Goal: Task Accomplishment & Management: Manage account settings

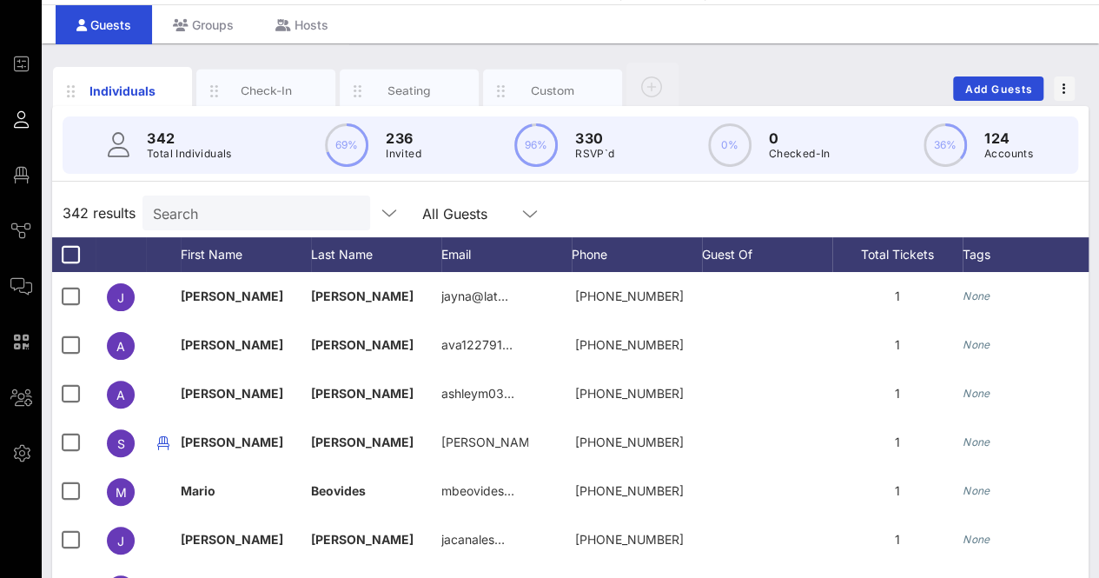
scroll to position [50, 0]
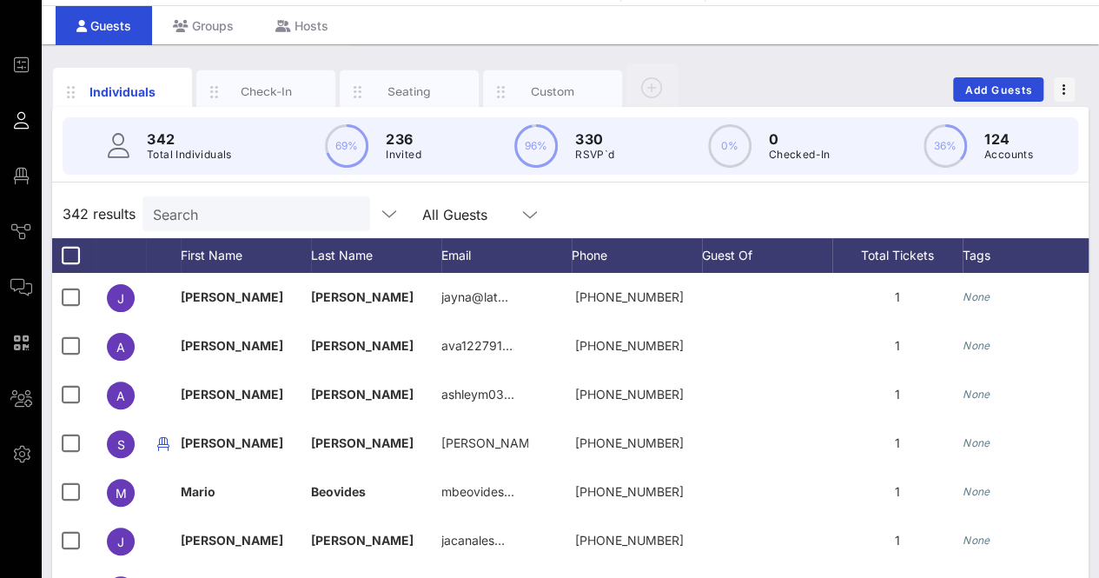
click at [311, 227] on div "Search" at bounding box center [254, 213] width 203 height 35
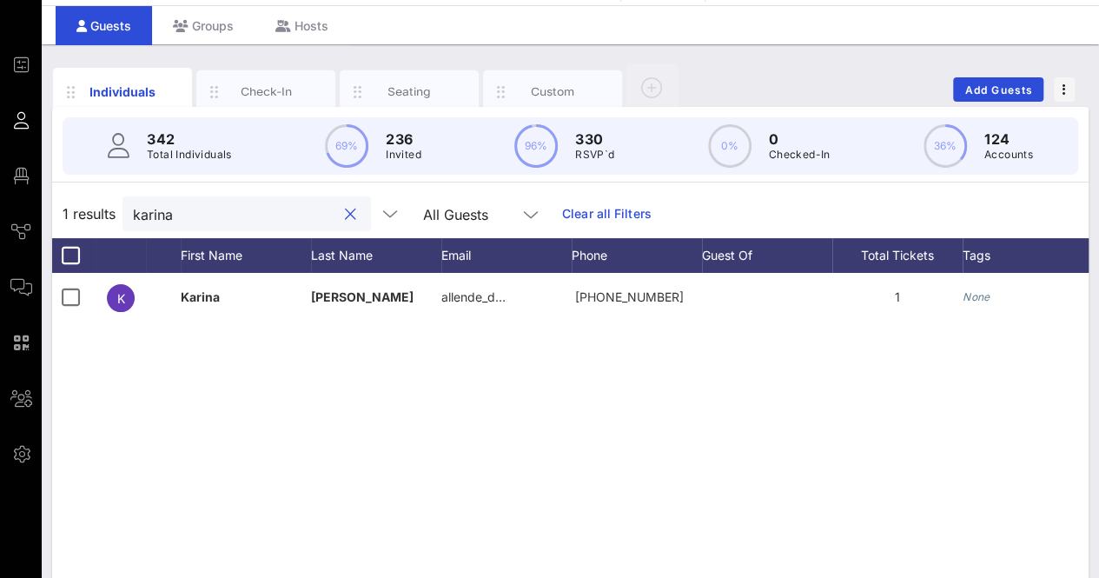
type input "karina"
click at [345, 208] on button "clear icon" at bounding box center [350, 214] width 11 height 17
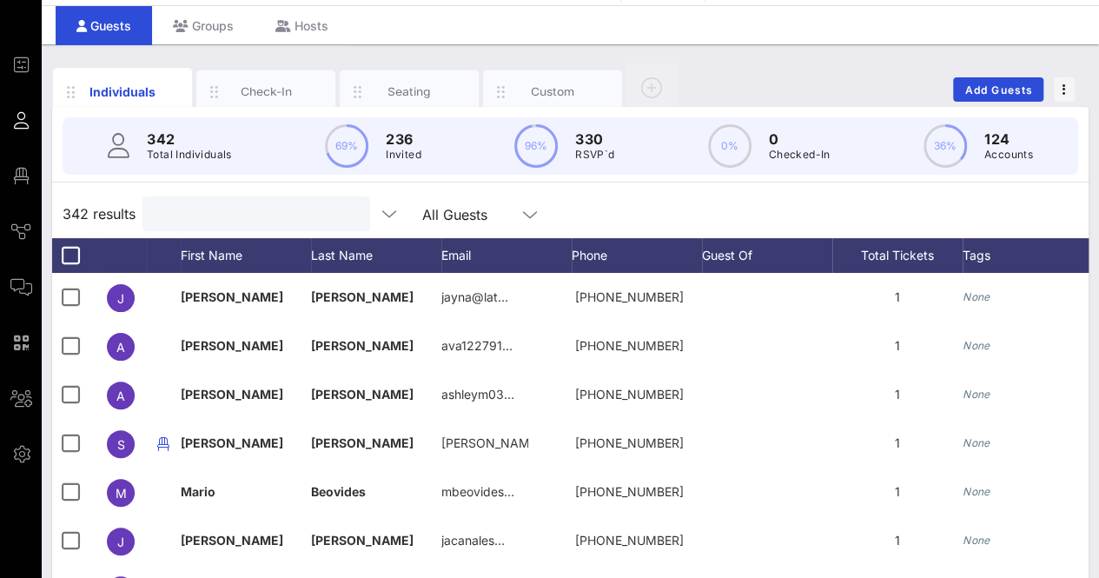
type input "H"
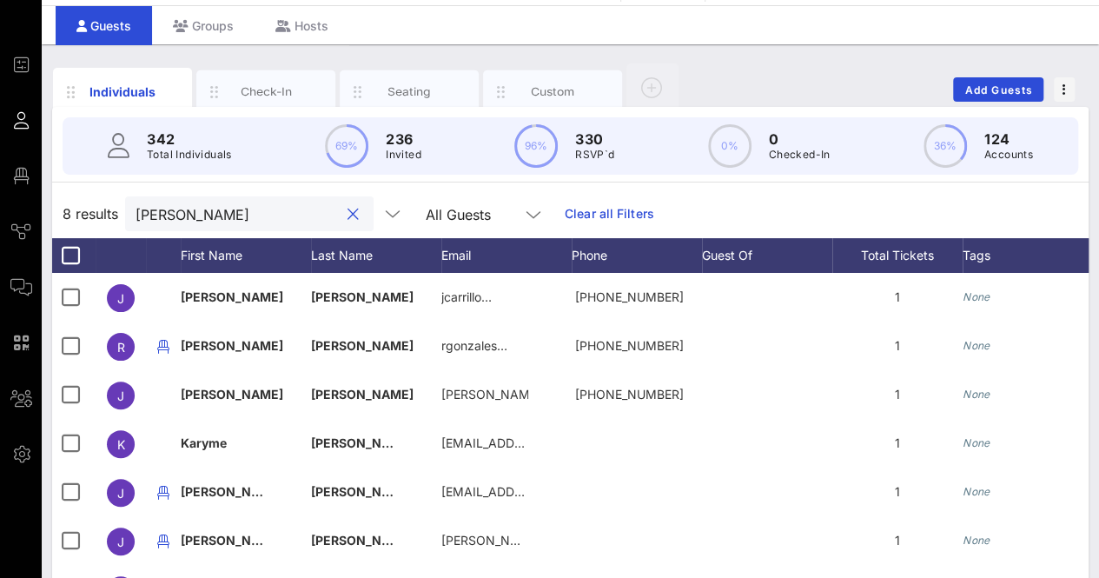
scroll to position [0, 0]
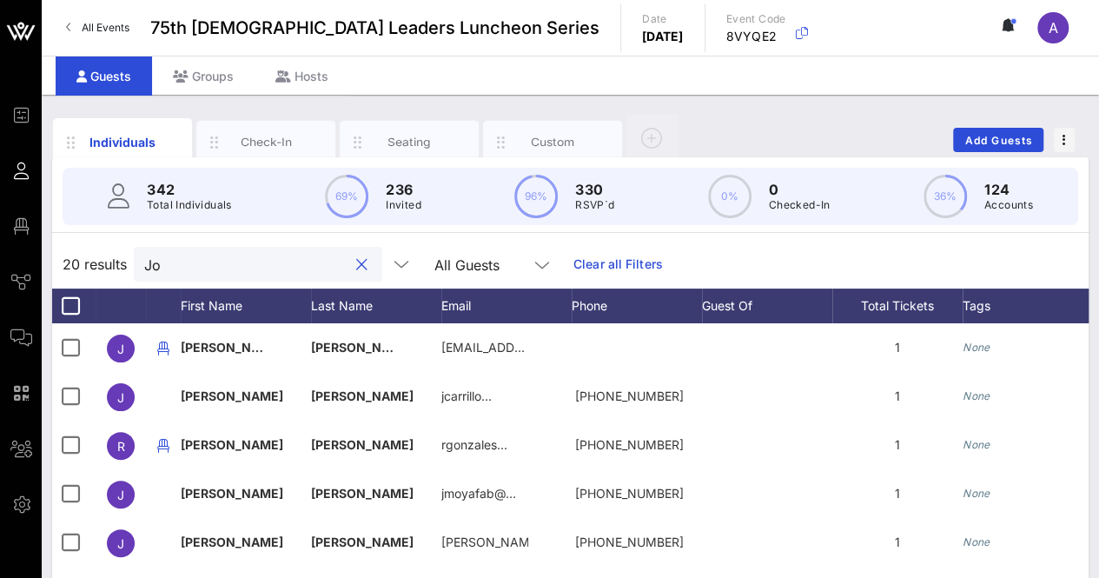
type input "J"
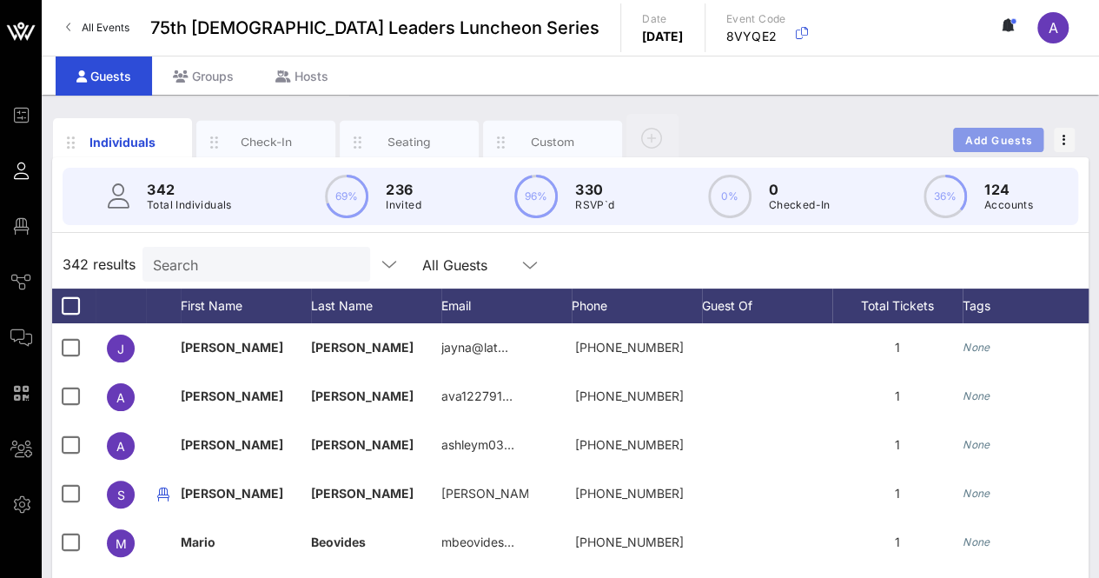
click at [1004, 129] on button "Add Guests" at bounding box center [998, 140] width 90 height 24
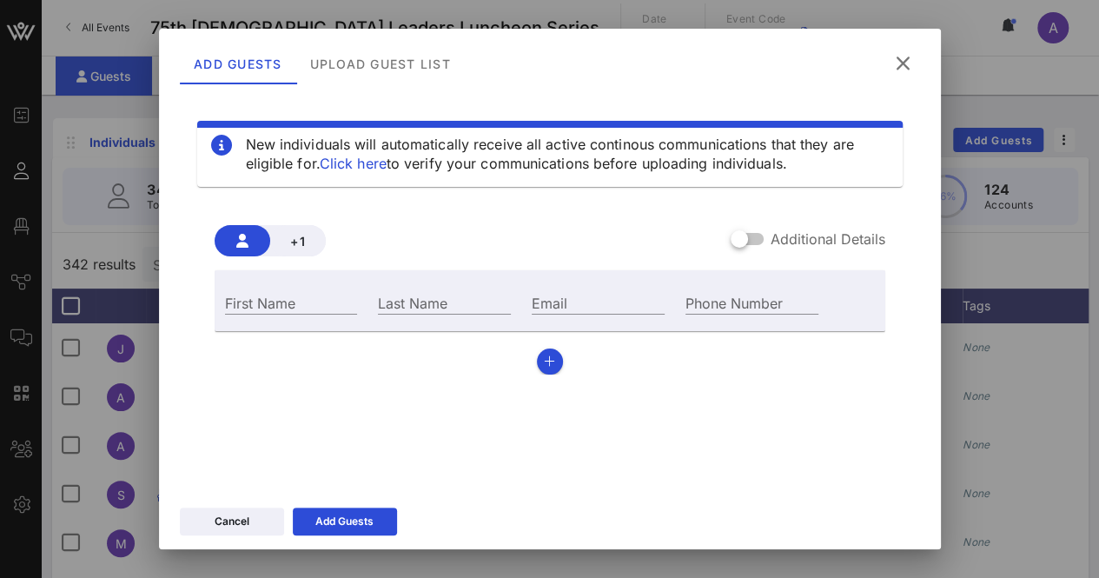
click at [315, 289] on div "First Name" at bounding box center [292, 300] width 154 height 47
click at [307, 304] on input "First Name" at bounding box center [291, 302] width 133 height 23
type input "K"
type input "[PERSON_NAME]"
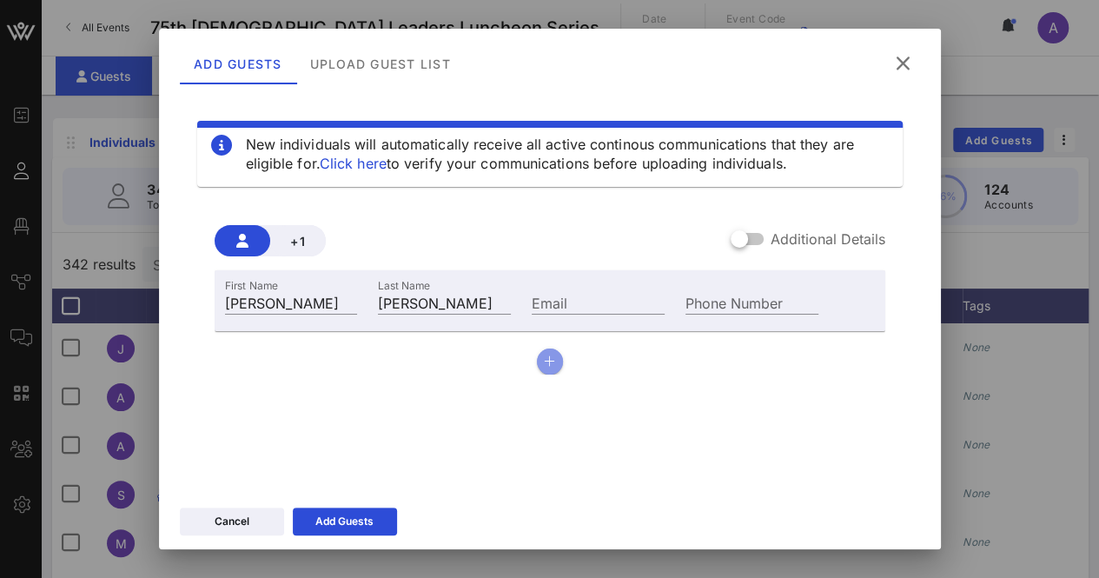
click at [537, 361] on button "button" at bounding box center [550, 361] width 26 height 26
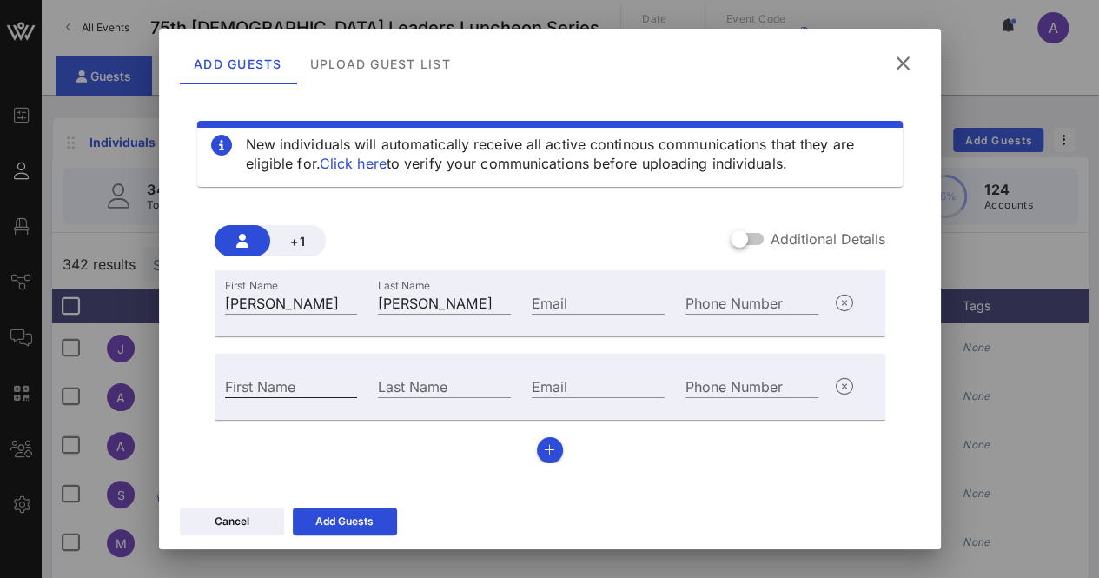
click at [236, 392] on input "First Name" at bounding box center [291, 385] width 133 height 23
type input "Alvaro"
type input "Diaz"
click at [353, 519] on div "Add Guests" at bounding box center [344, 520] width 58 height 17
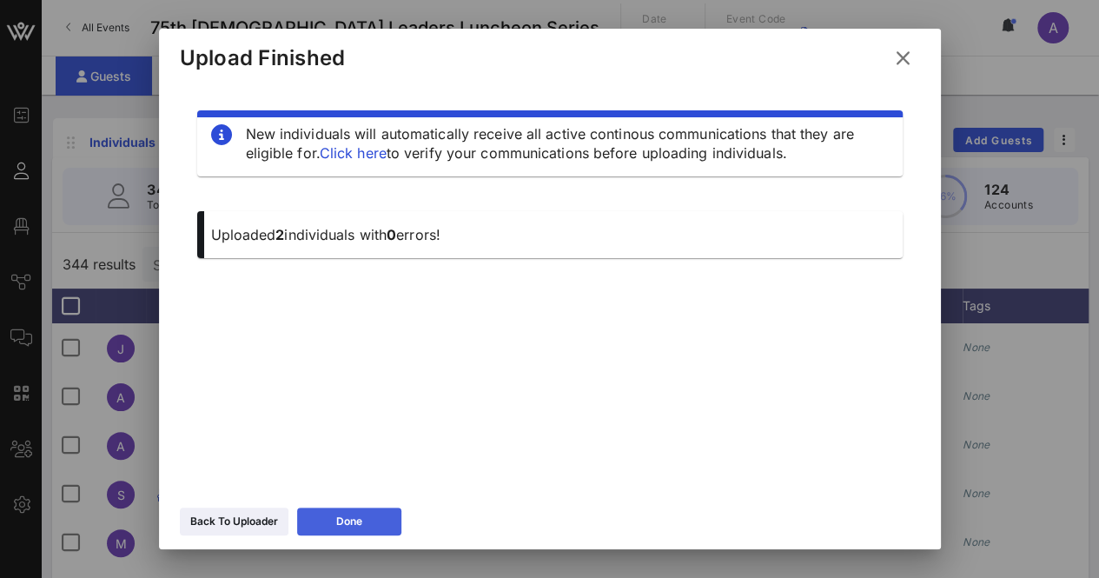
click at [348, 513] on button "Done" at bounding box center [349, 521] width 104 height 28
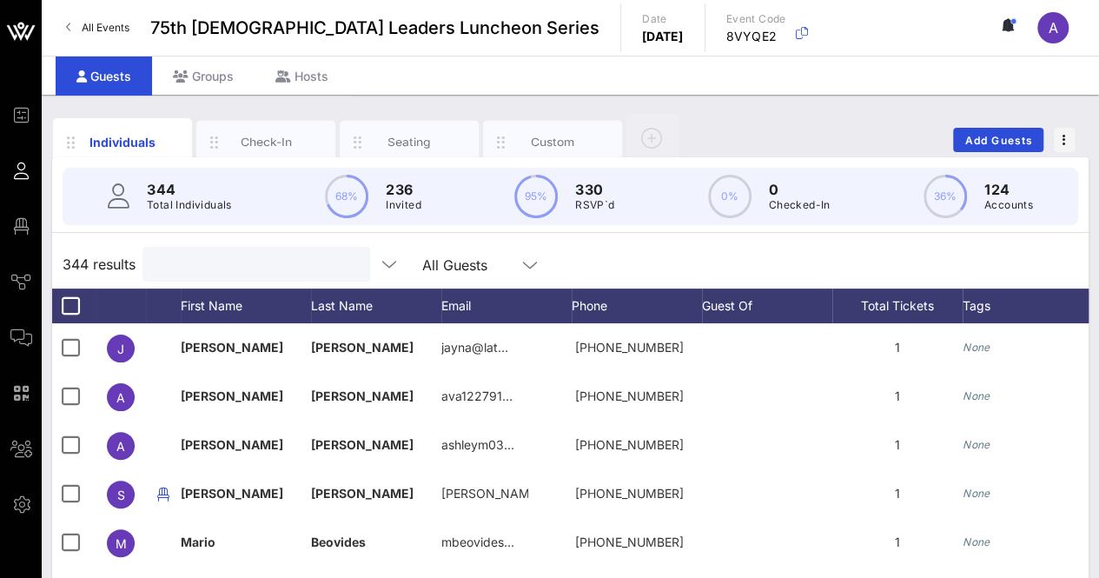
click at [259, 268] on input "text" at bounding box center [254, 264] width 203 height 23
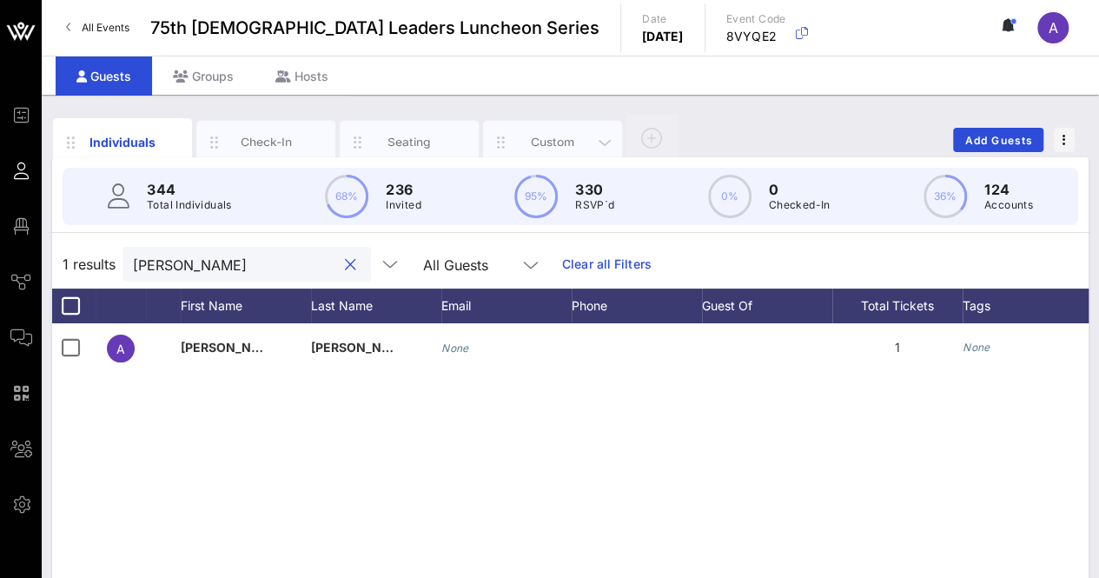
type input "alvaro"
click at [548, 134] on div "Custom" at bounding box center [552, 142] width 77 height 17
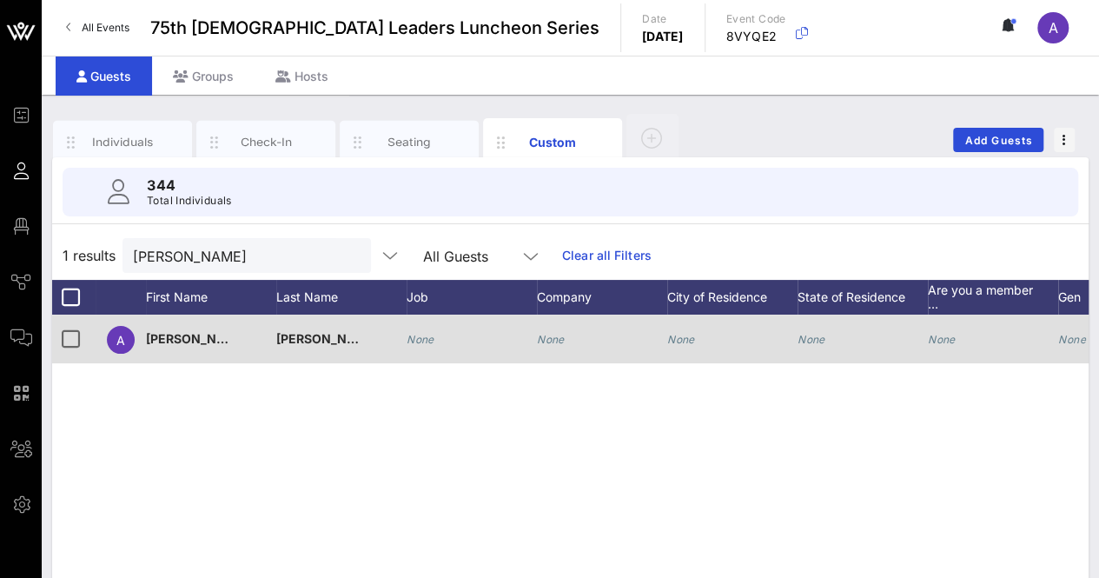
click at [558, 330] on div "None" at bounding box center [551, 338] width 28 height 49
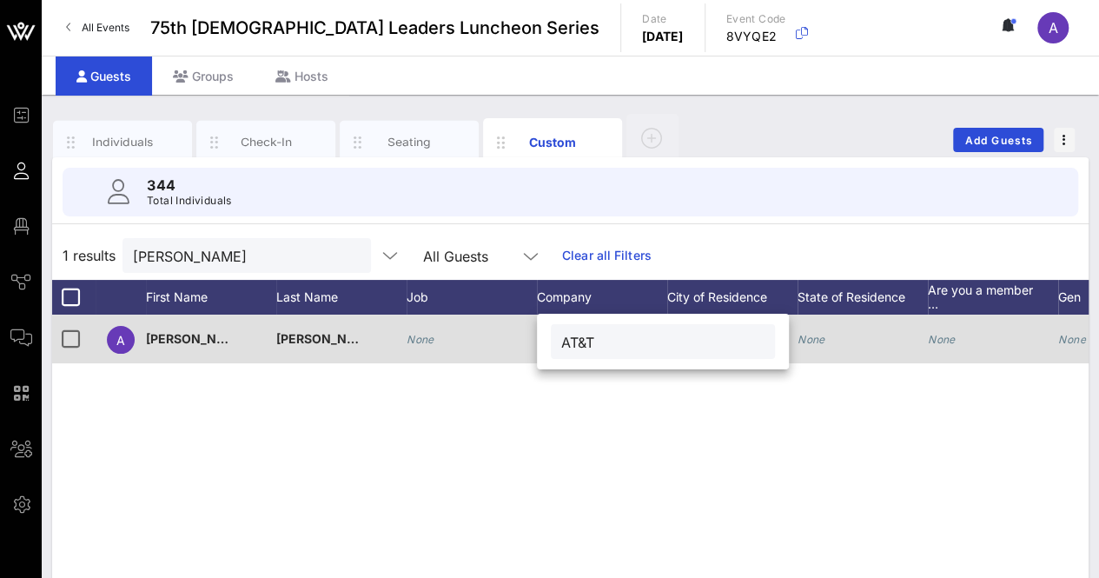
type input "AT&T"
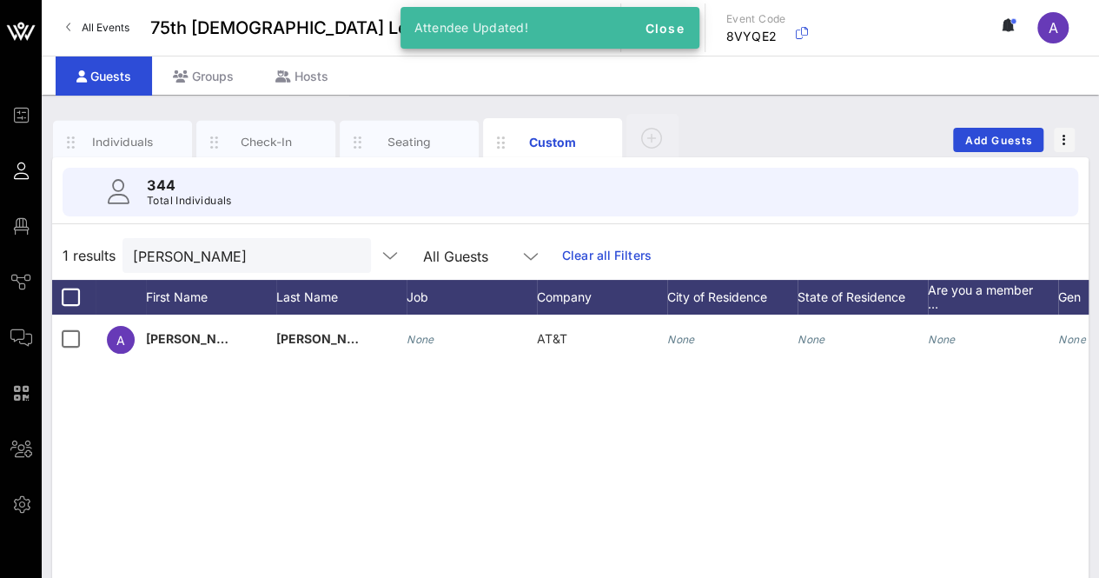
click at [345, 254] on button "clear icon" at bounding box center [350, 256] width 11 height 17
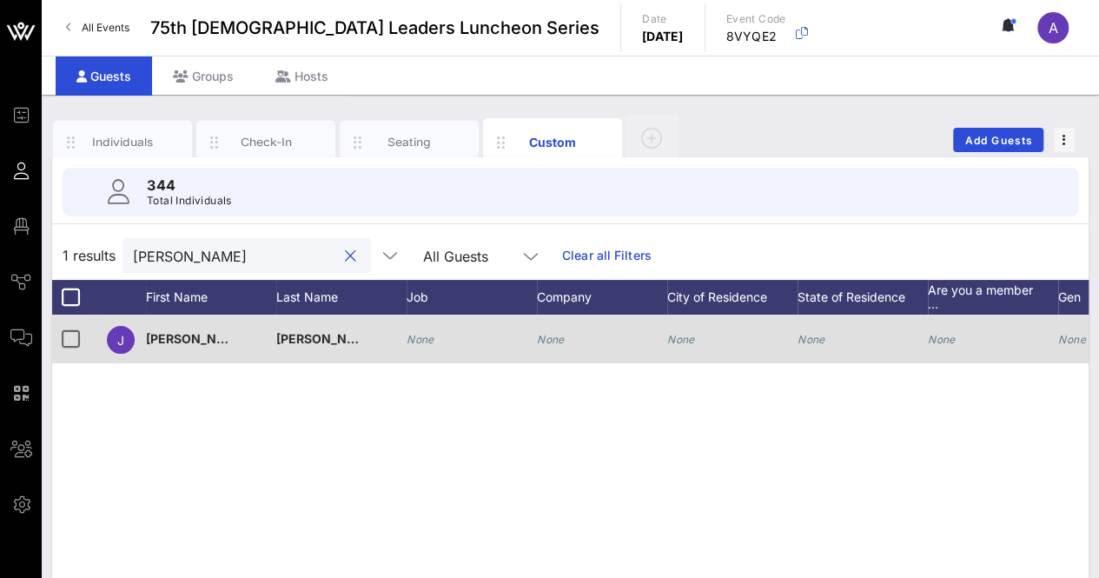
type input "JOSH"
click at [549, 336] on icon "None" at bounding box center [551, 339] width 28 height 13
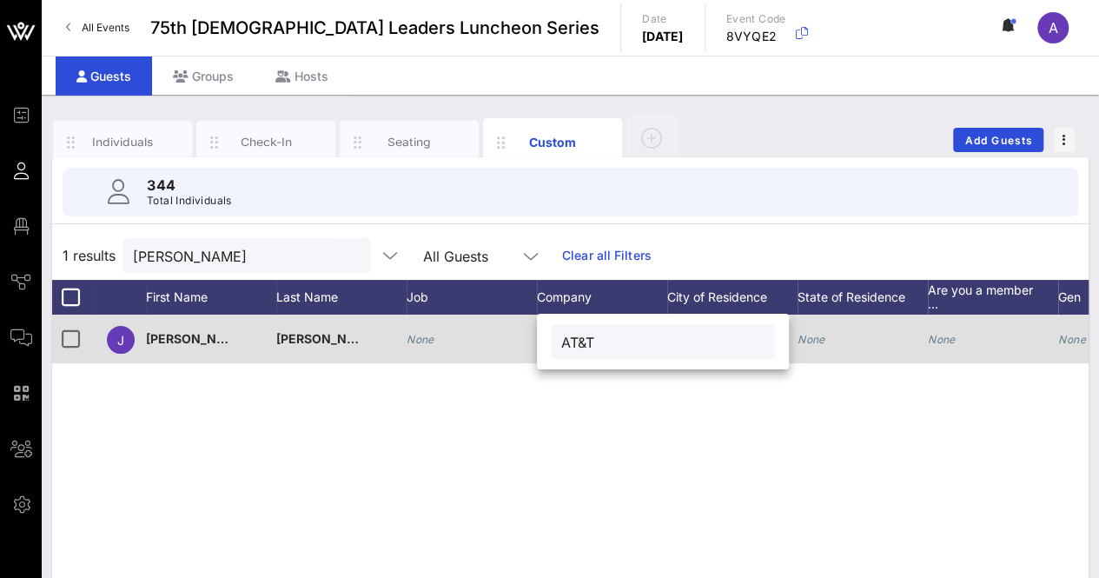
type input "AT&T"
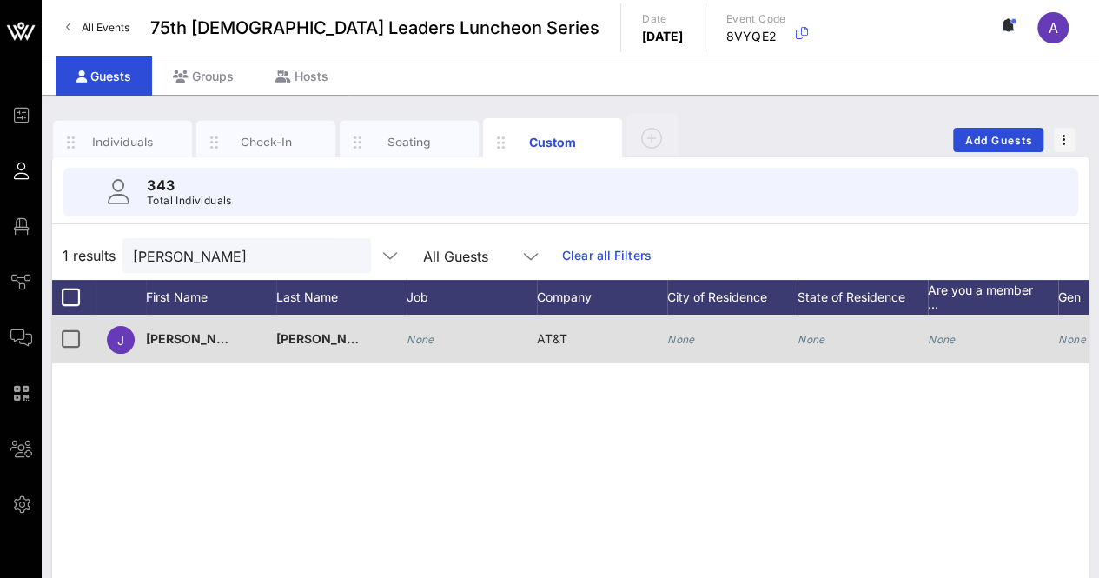
click at [345, 257] on button "clear icon" at bounding box center [350, 256] width 11 height 17
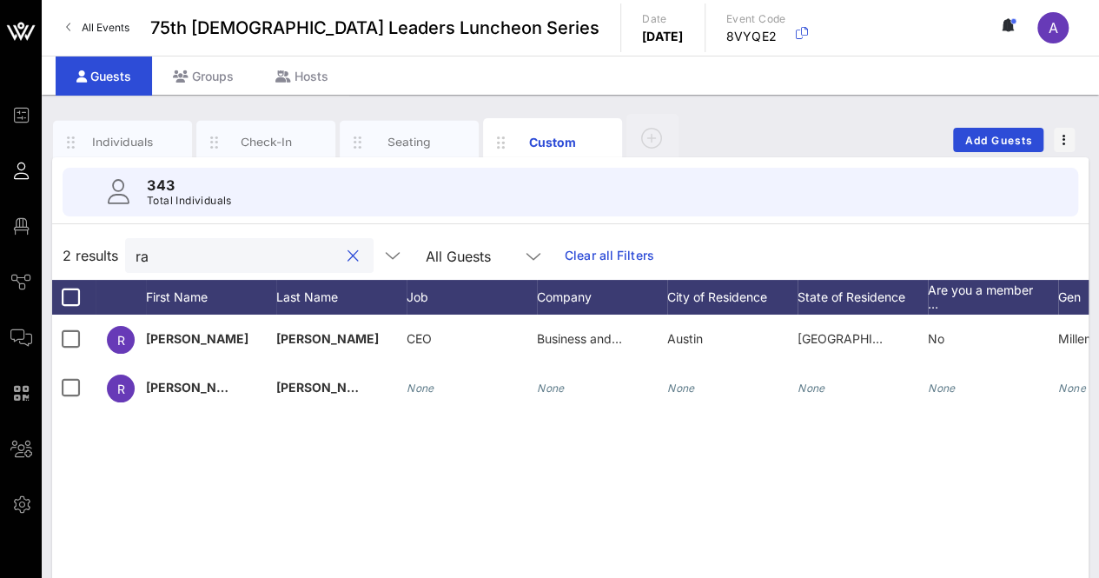
type input "r"
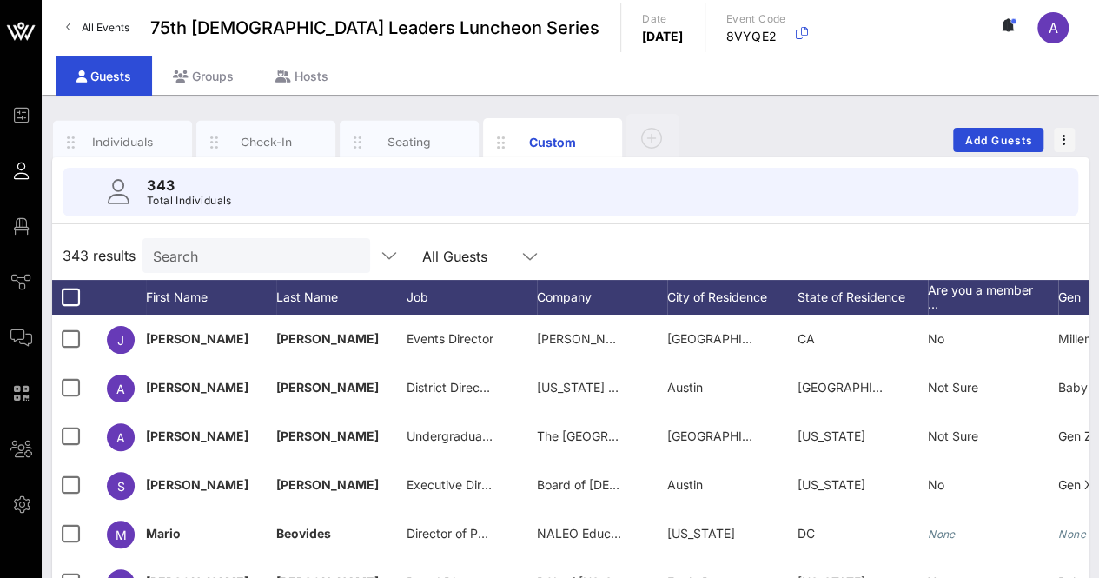
click at [849, 119] on div "Individuals Check-In Seating Custom Add Guests" at bounding box center [570, 140] width 1036 height 56
click at [327, 251] on input "text" at bounding box center [254, 255] width 203 height 23
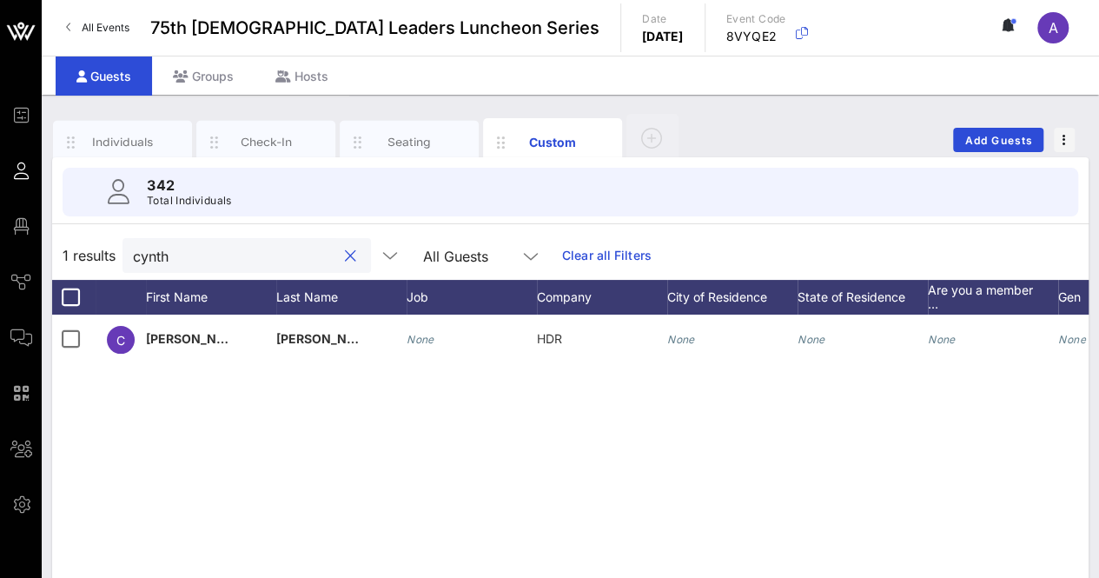
type input "cynth"
click at [345, 250] on button "clear icon" at bounding box center [350, 256] width 11 height 17
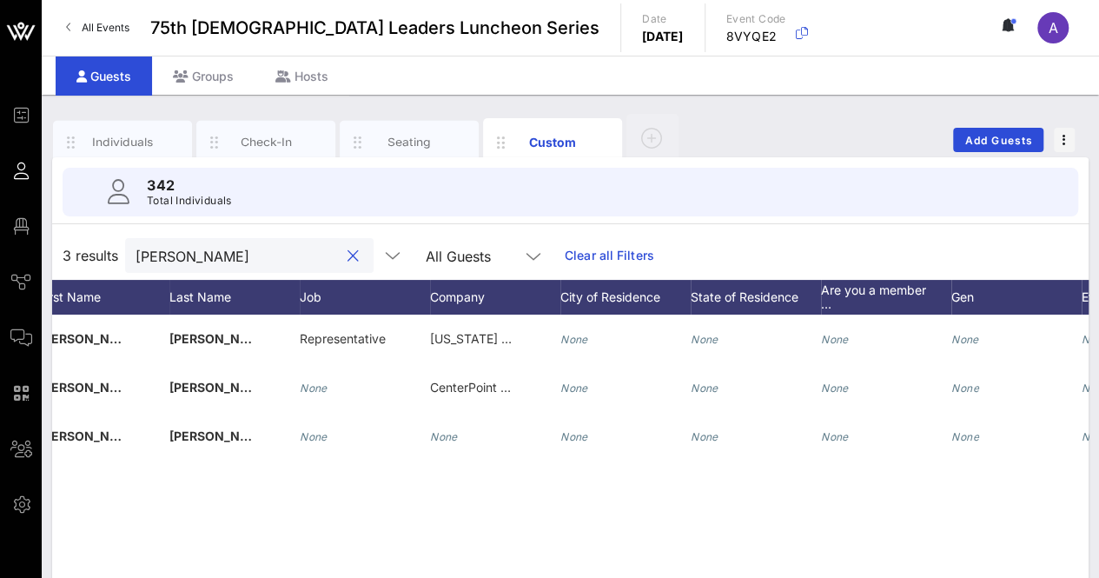
scroll to position [0, 106]
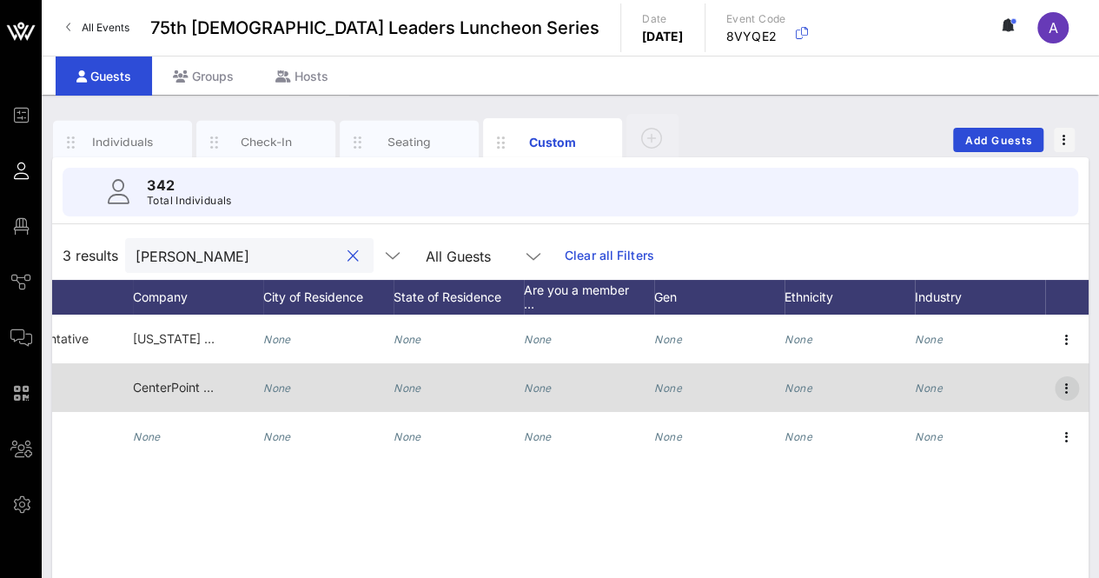
type input "christina"
click at [1067, 388] on icon "button" at bounding box center [1066, 388] width 21 height 21
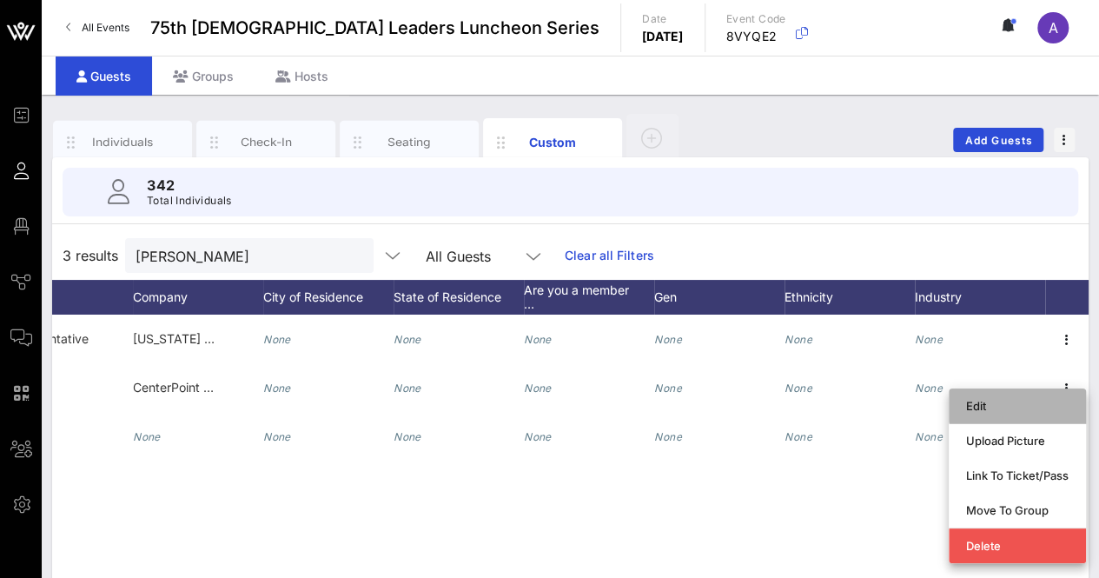
click at [1015, 411] on div "Edit" at bounding box center [1017, 406] width 102 height 14
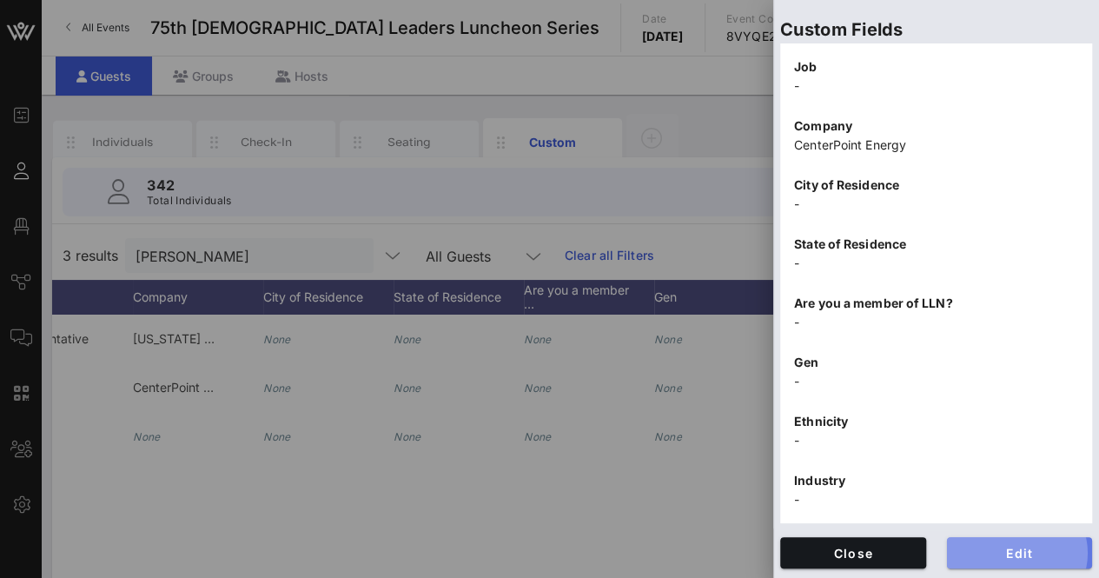
click at [962, 546] on span "Edit" at bounding box center [1020, 552] width 118 height 15
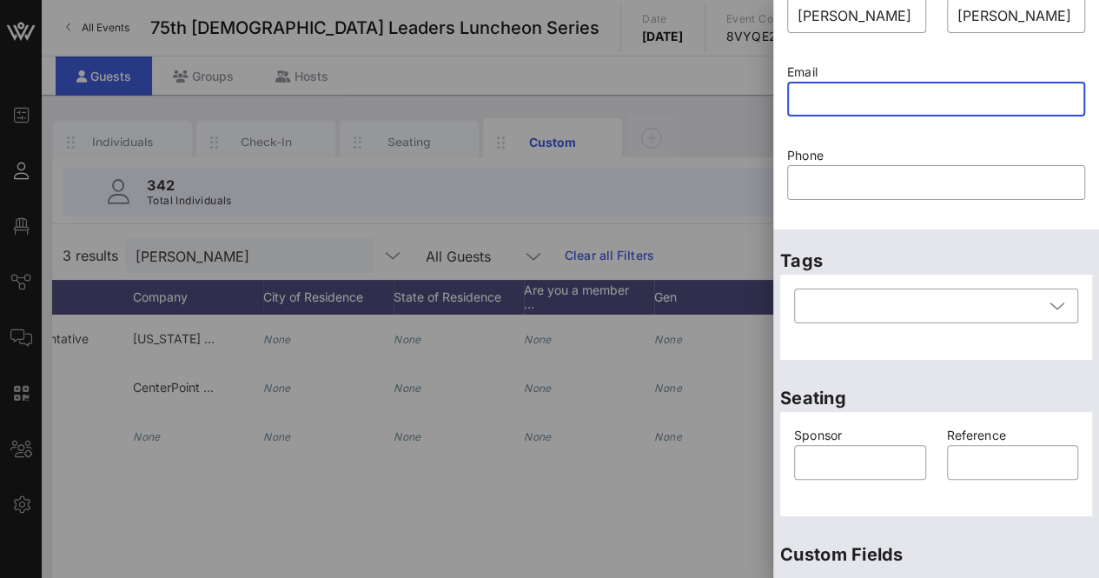
click at [857, 103] on input "text" at bounding box center [935, 99] width 277 height 28
paste input "Christina.gonzalez@centerpointenergy.com"
type input "Christina.gonzalez@centerpointenergy.com"
paste input "Christina.gonzalez@centerpointenergy.com"
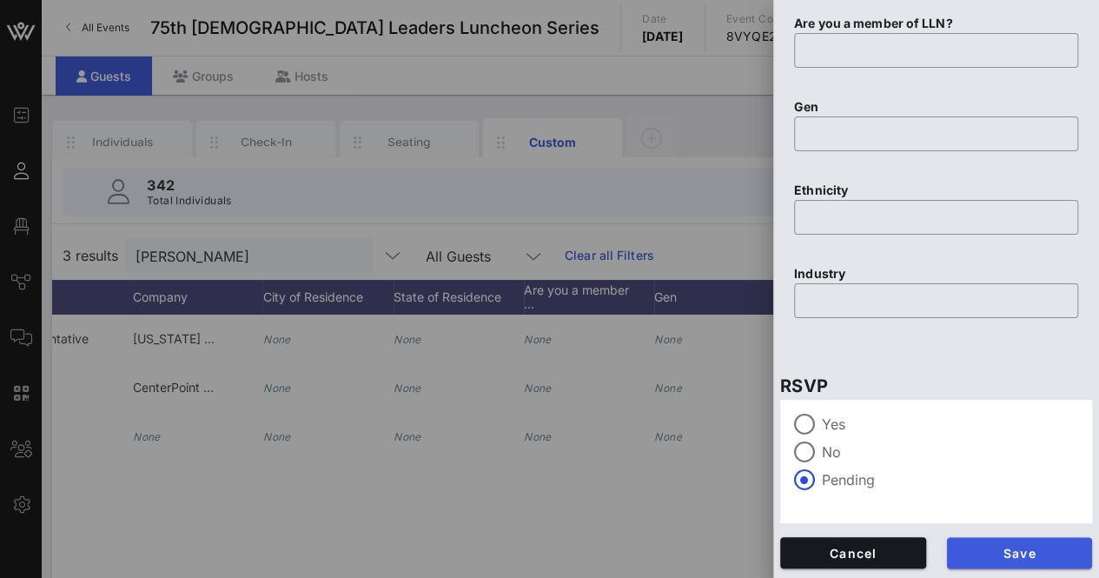
type input "Christina.gonzalez@centerpointenergy.com"
click at [961, 557] on span "Save" at bounding box center [1020, 552] width 118 height 15
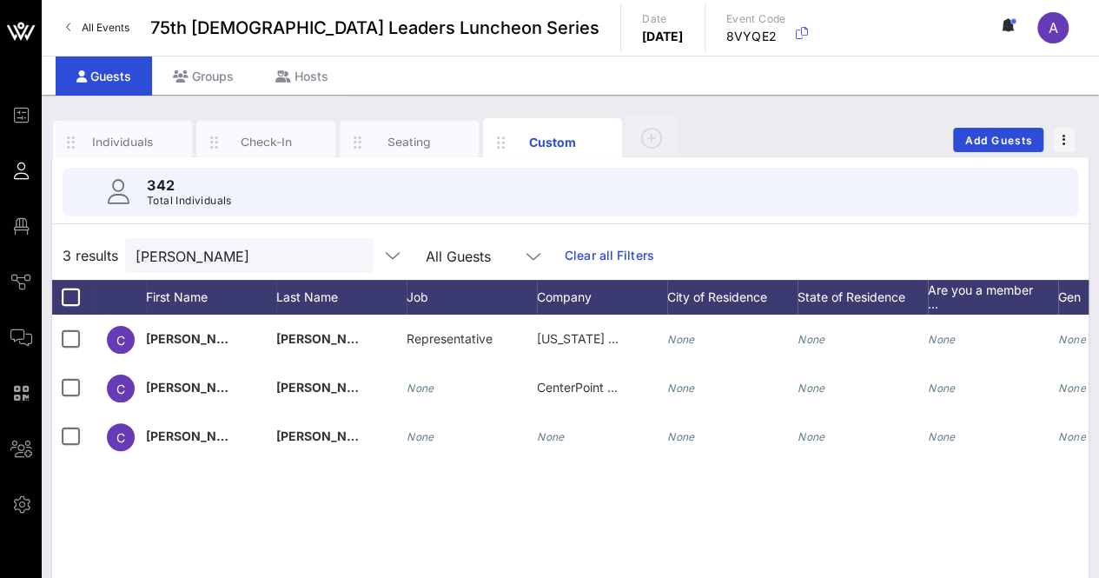
click at [342, 255] on div at bounding box center [352, 256] width 21 height 21
click at [347, 251] on button "clear icon" at bounding box center [352, 256] width 11 height 17
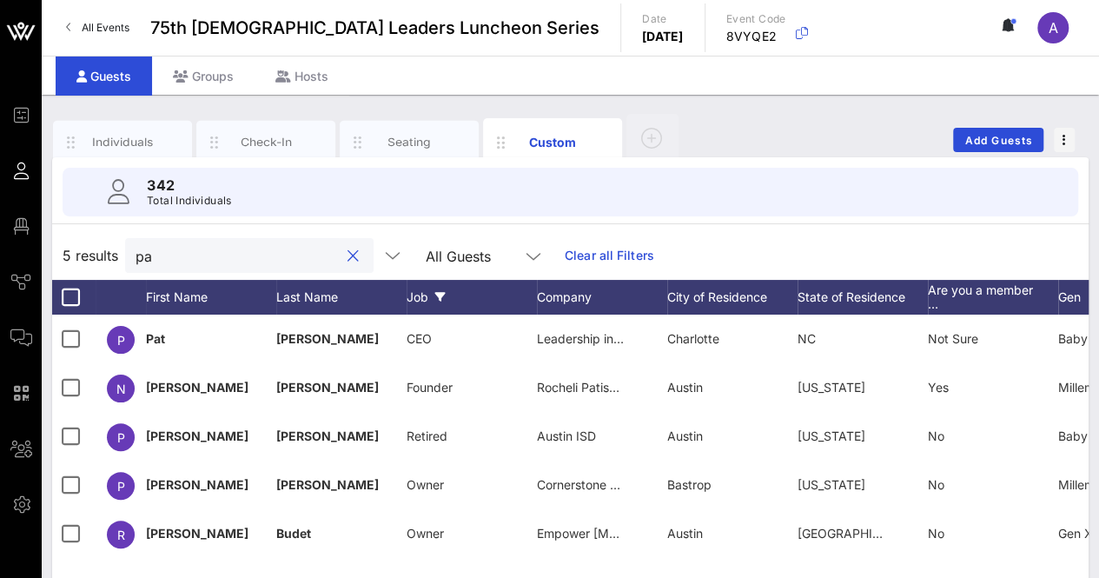
type input "p"
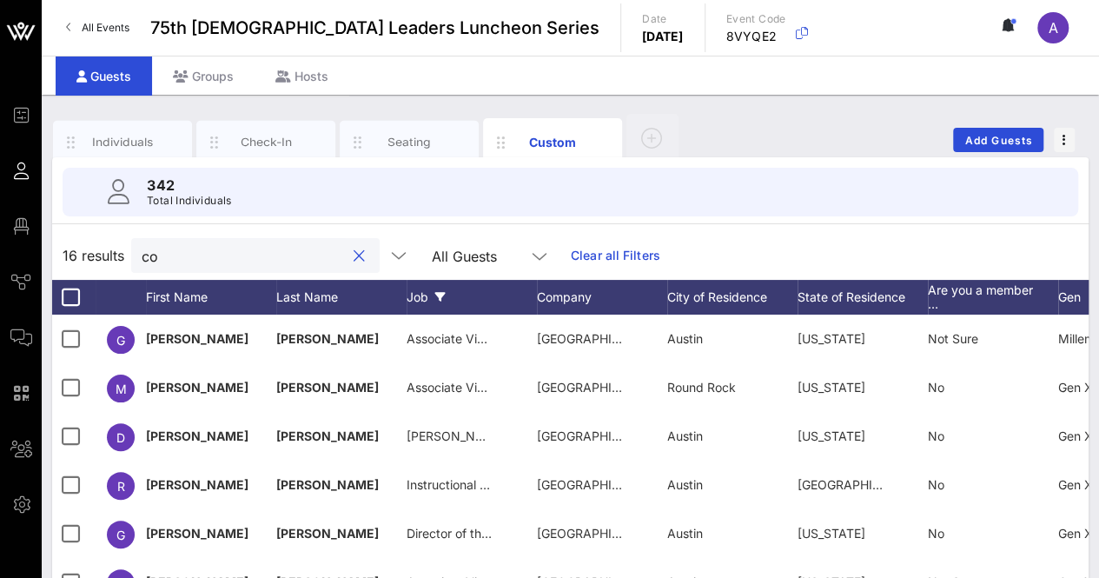
type input "c"
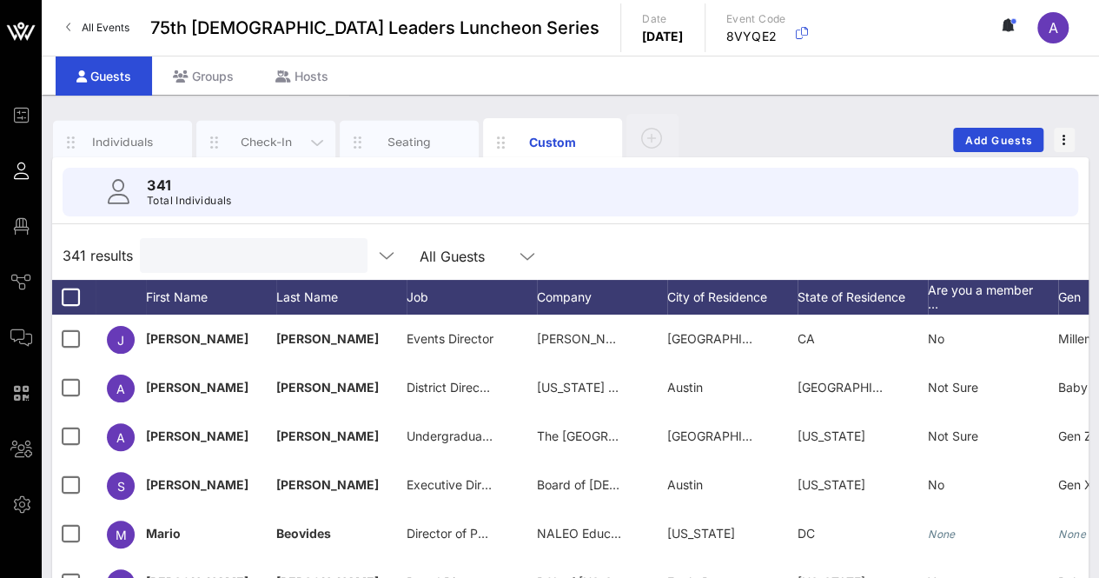
click at [276, 144] on div "Check-In" at bounding box center [266, 142] width 77 height 17
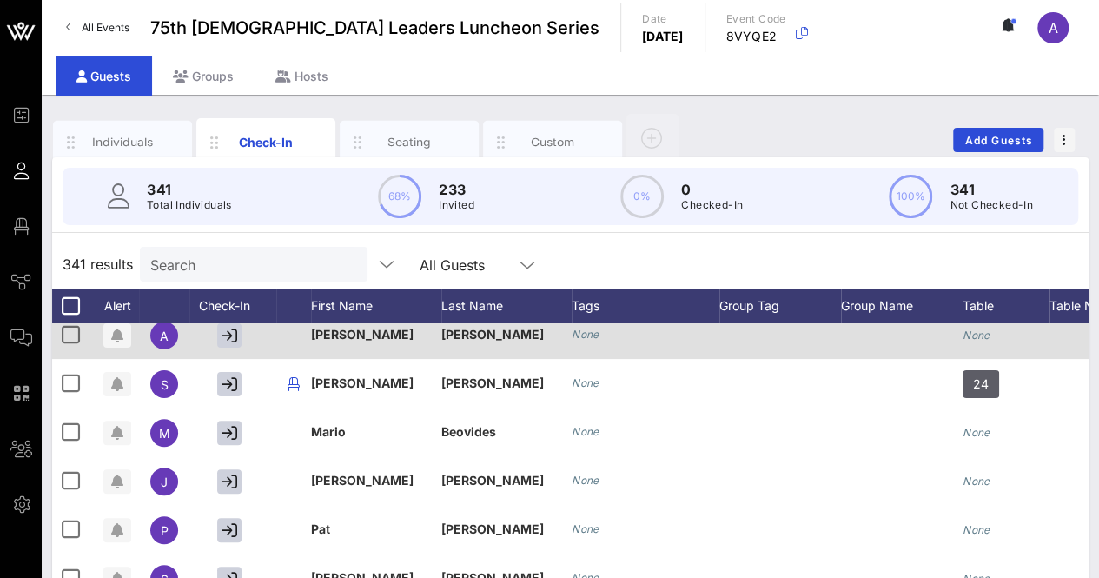
scroll to position [205, 0]
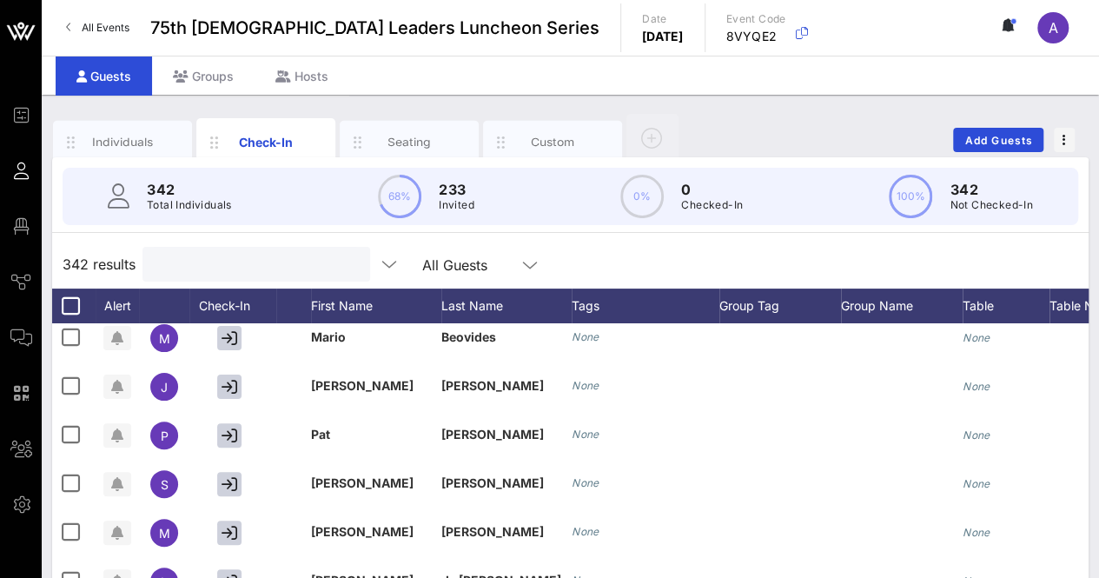
click at [234, 266] on input "text" at bounding box center [254, 264] width 203 height 23
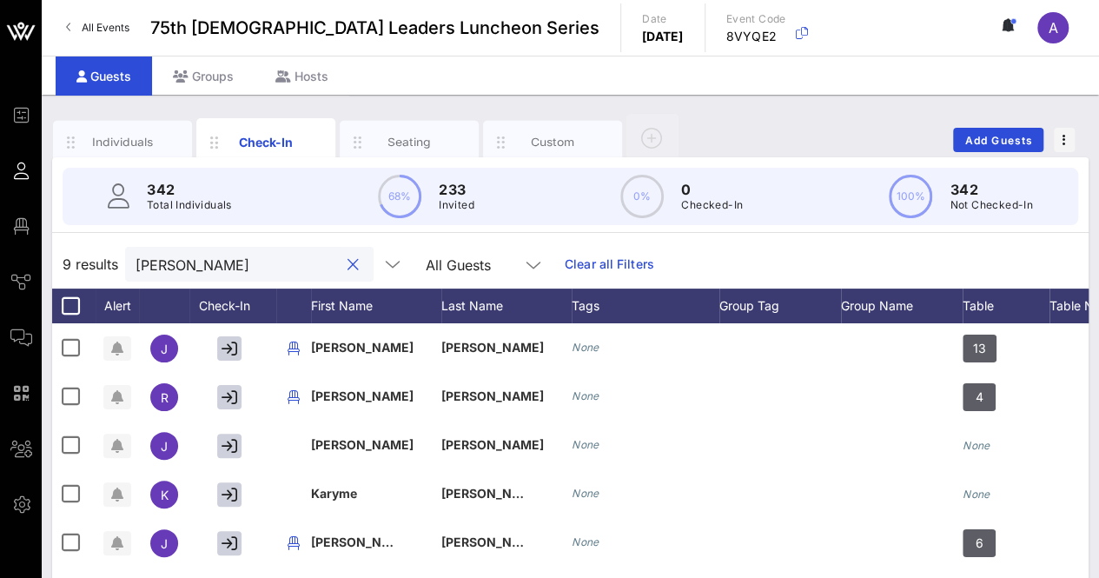
scroll to position [0, 0]
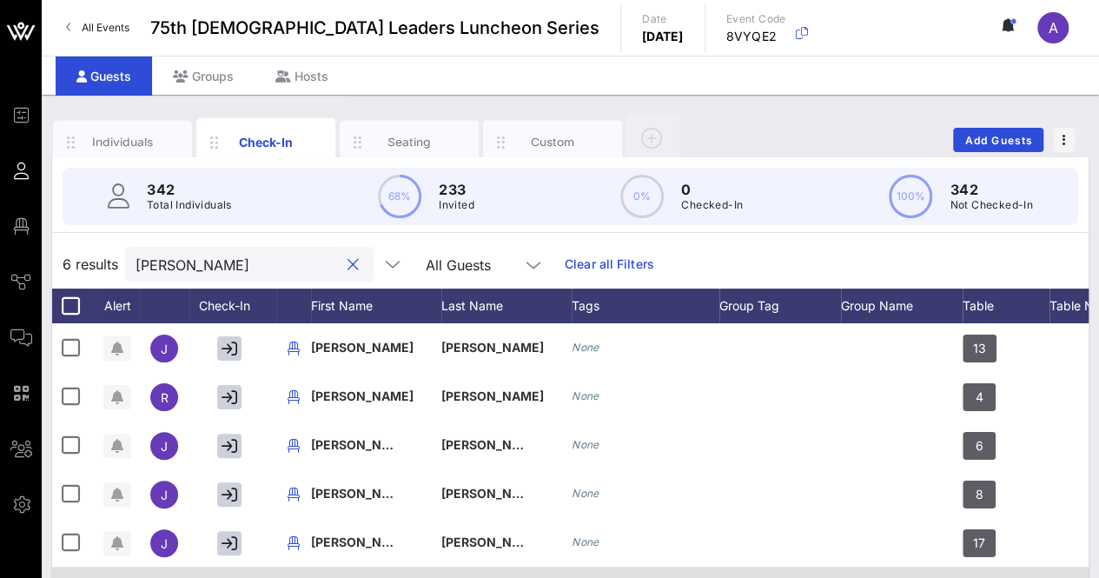
type input "[PERSON_NAME]"
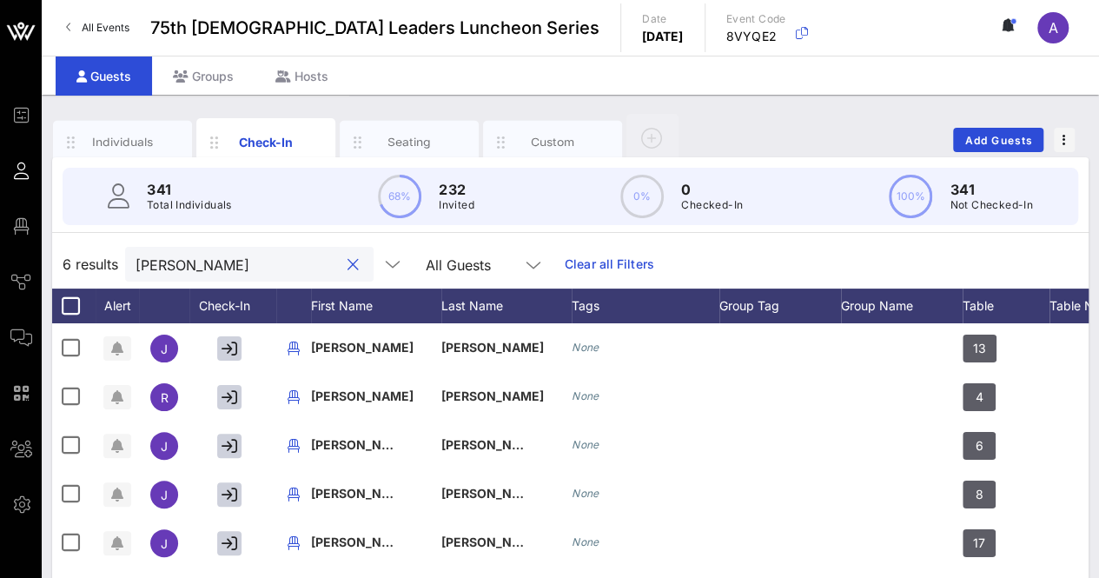
click at [347, 266] on button "clear icon" at bounding box center [352, 264] width 11 height 17
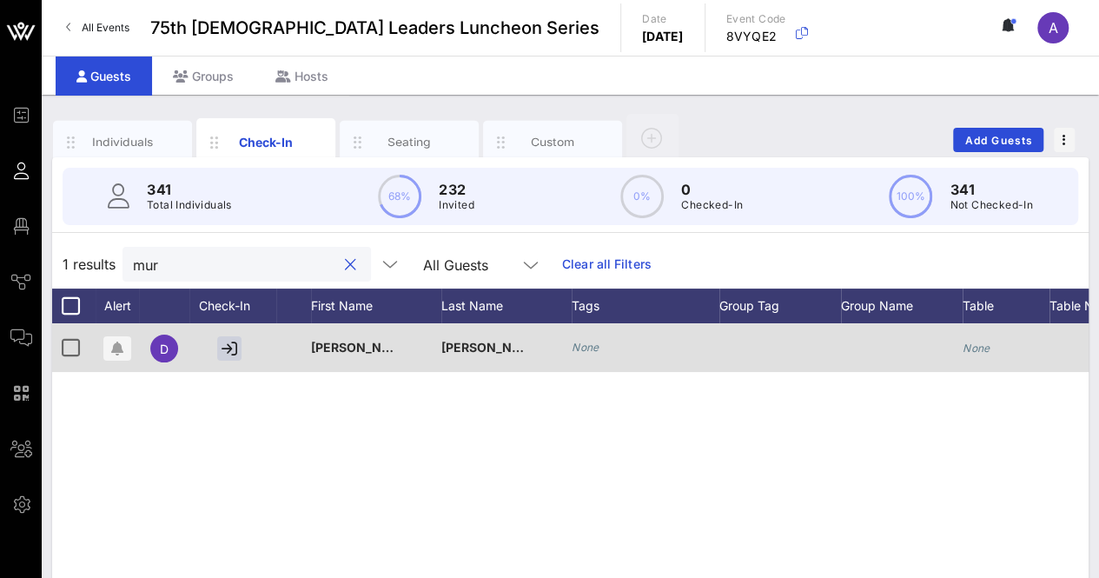
scroll to position [0, 195]
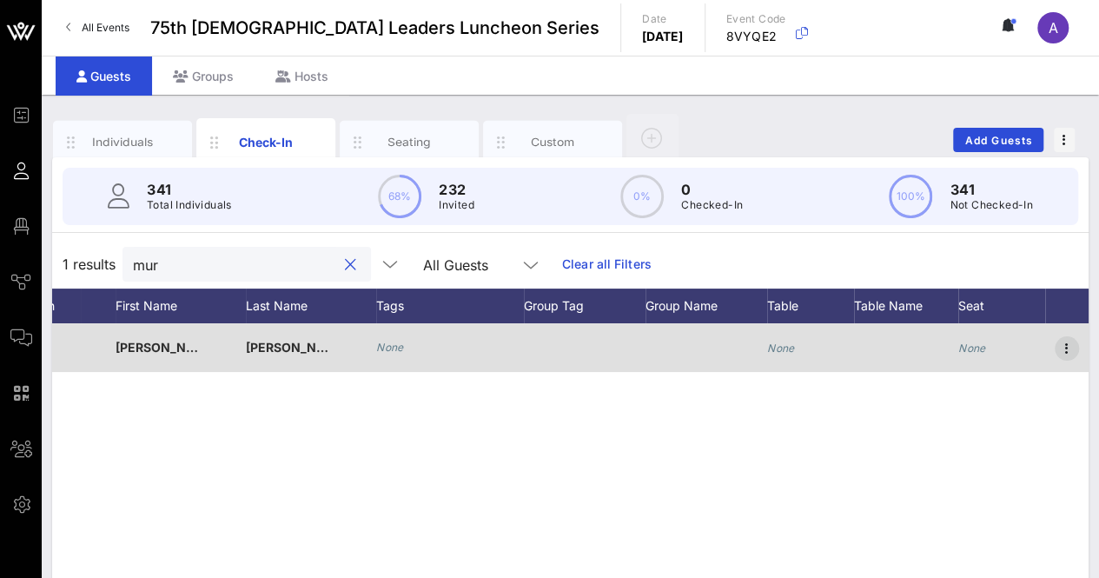
type input "mur"
click at [1063, 341] on icon "button" at bounding box center [1066, 348] width 21 height 21
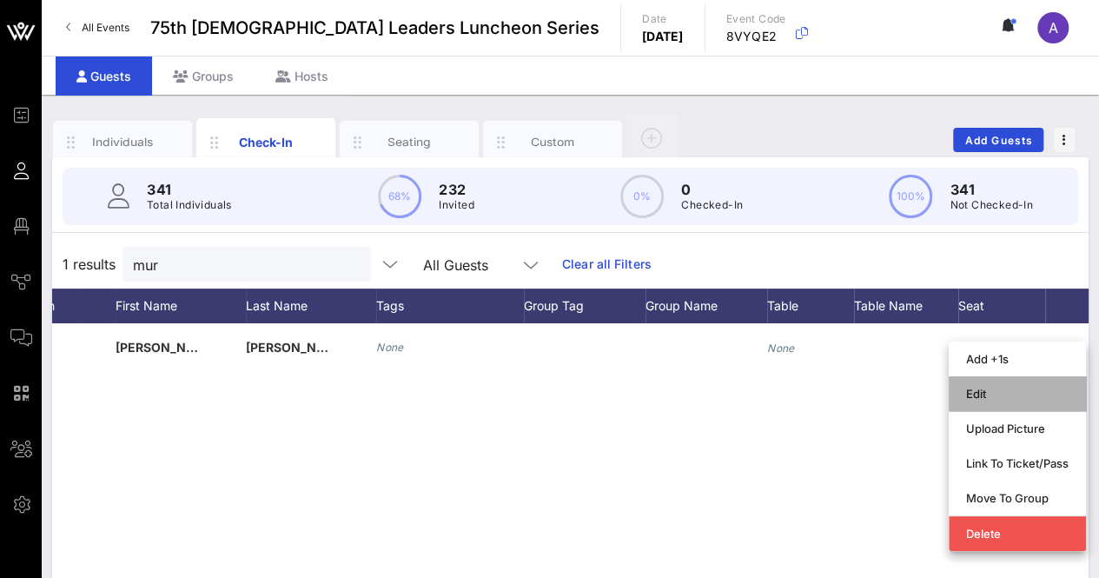
click at [988, 389] on div "Edit" at bounding box center [1017, 393] width 102 height 14
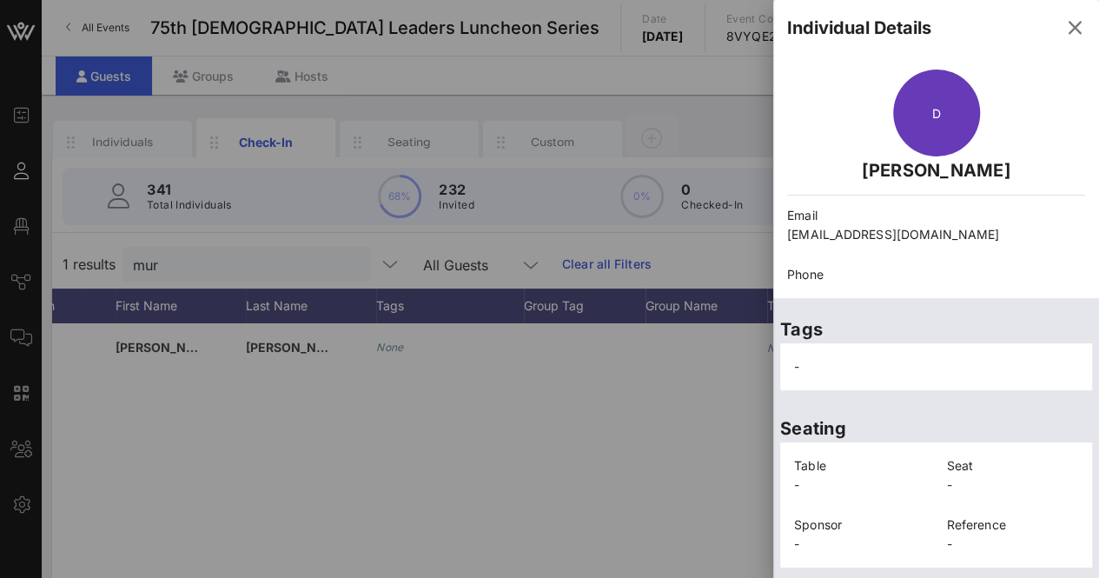
click at [664, 425] on div at bounding box center [549, 289] width 1099 height 578
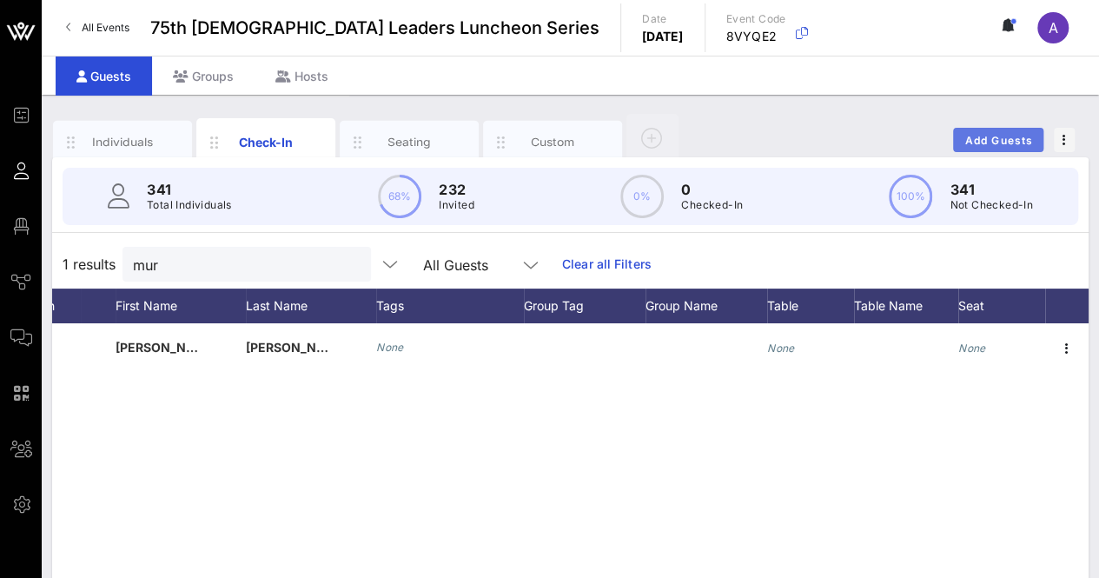
click at [997, 131] on button "Add Guests" at bounding box center [998, 140] width 90 height 24
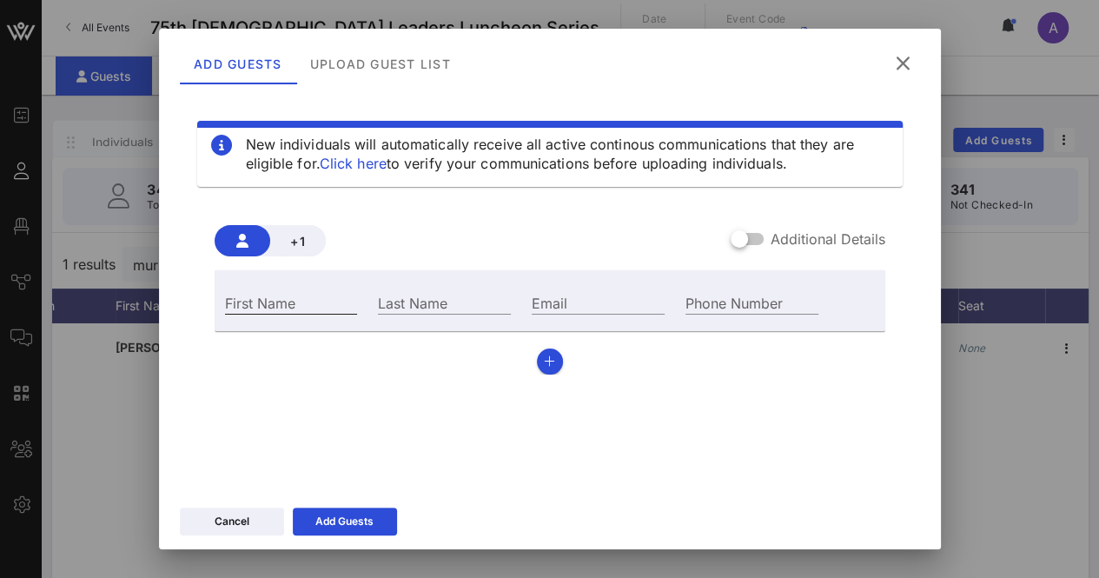
click at [278, 299] on input "First Name" at bounding box center [291, 302] width 133 height 23
type input "[PERSON_NAME]"
click at [545, 360] on icon "button" at bounding box center [549, 361] width 11 height 12
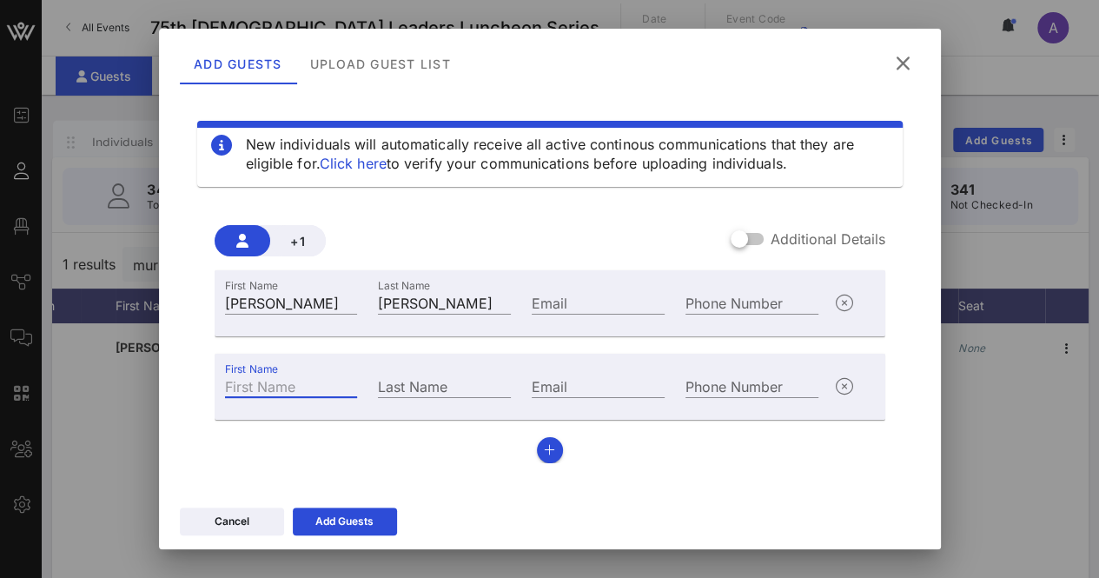
click at [248, 383] on input "First Name" at bounding box center [291, 385] width 133 height 23
type input "David"
type input "Zapata"
click at [549, 457] on button "button" at bounding box center [550, 450] width 26 height 26
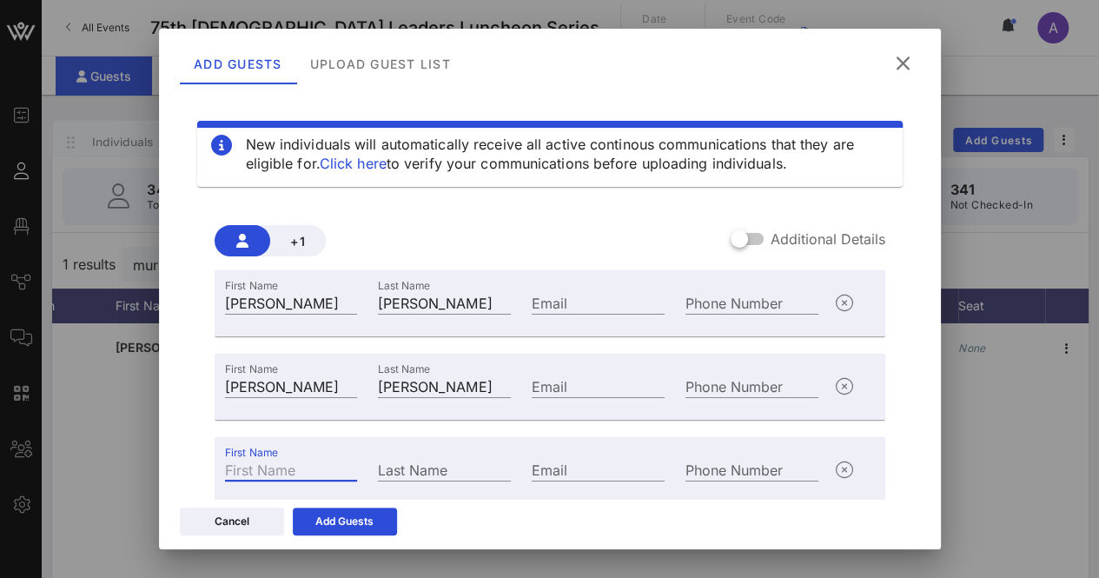
click at [295, 463] on input "First Name" at bounding box center [291, 469] width 133 height 23
type input "Glenn"
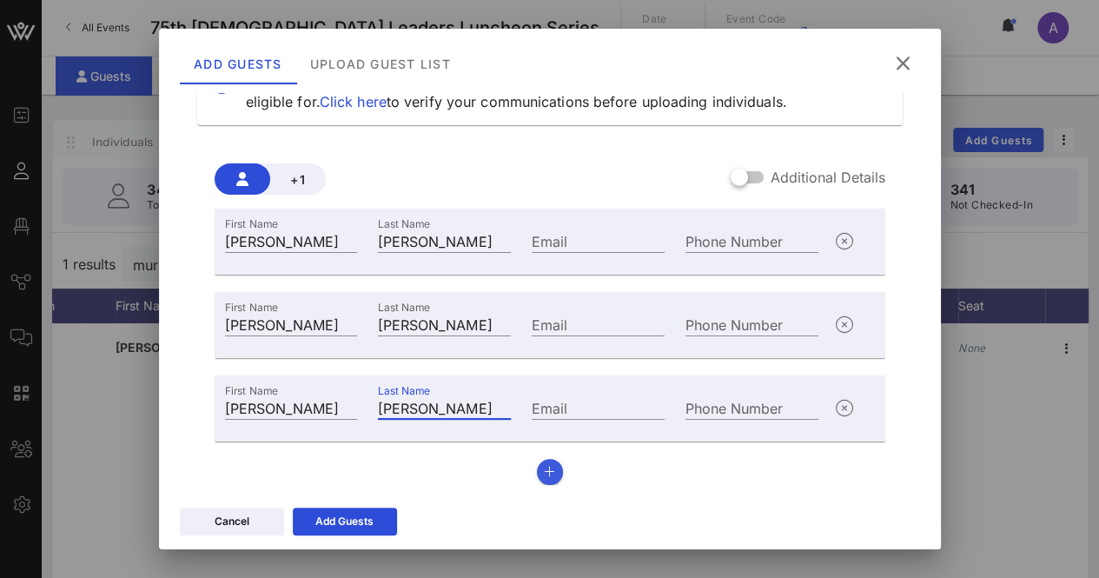
type input "Hamer"
click at [554, 466] on button "button" at bounding box center [550, 472] width 26 height 26
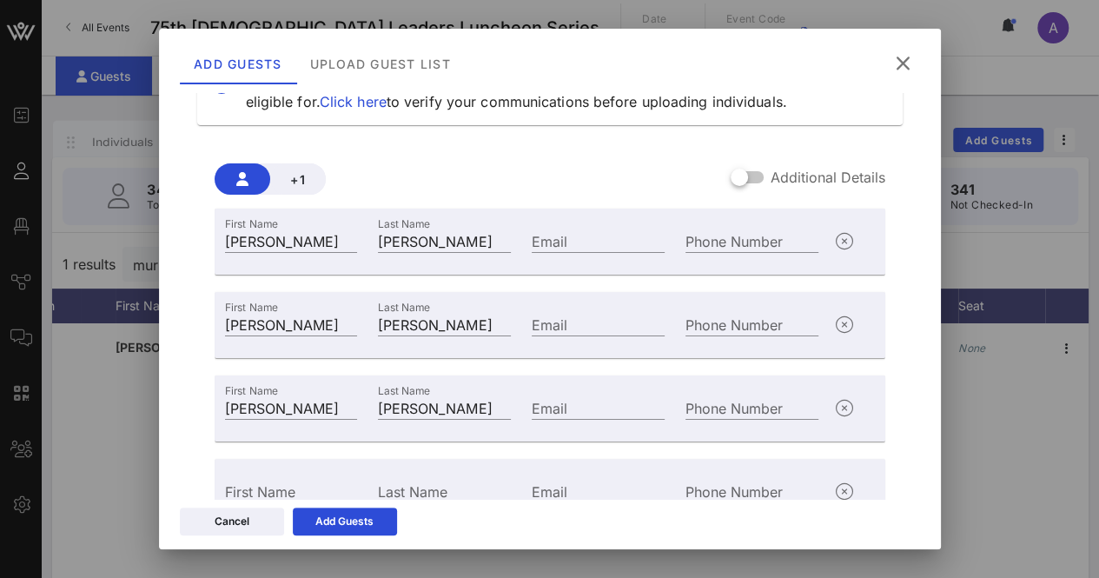
scroll to position [145, 0]
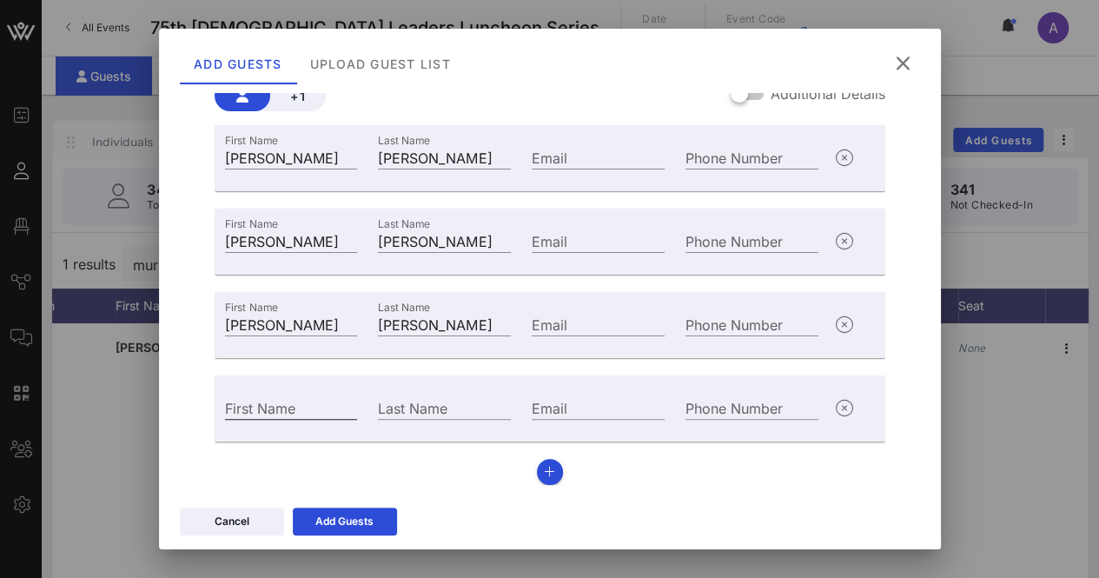
click at [256, 402] on input "First Name" at bounding box center [291, 407] width 133 height 23
type input "Nicole"
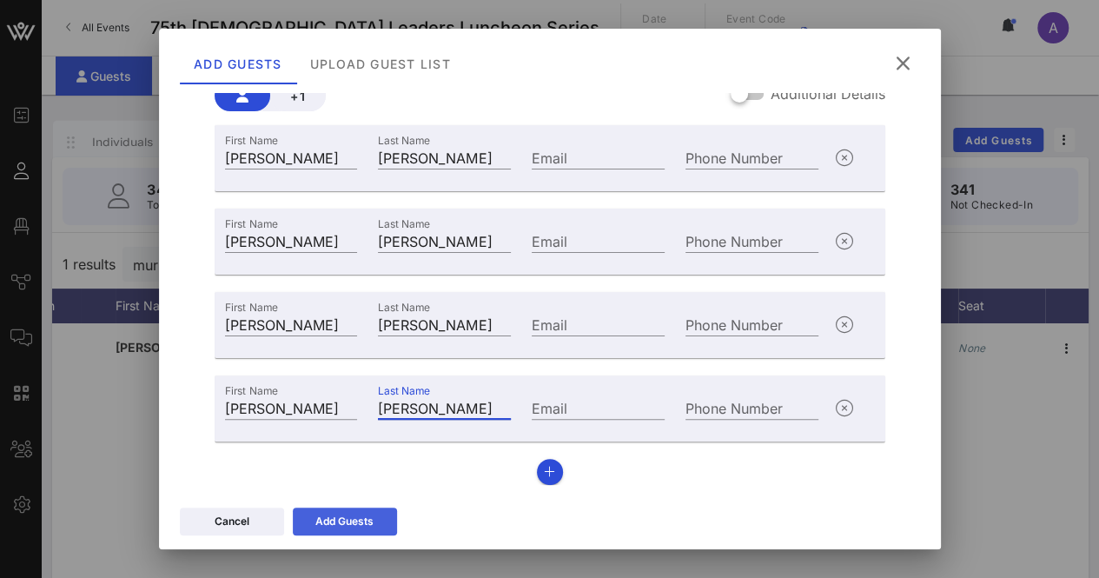
type input "[PERSON_NAME]"
click at [320, 515] on div "Add Guests" at bounding box center [344, 520] width 58 height 17
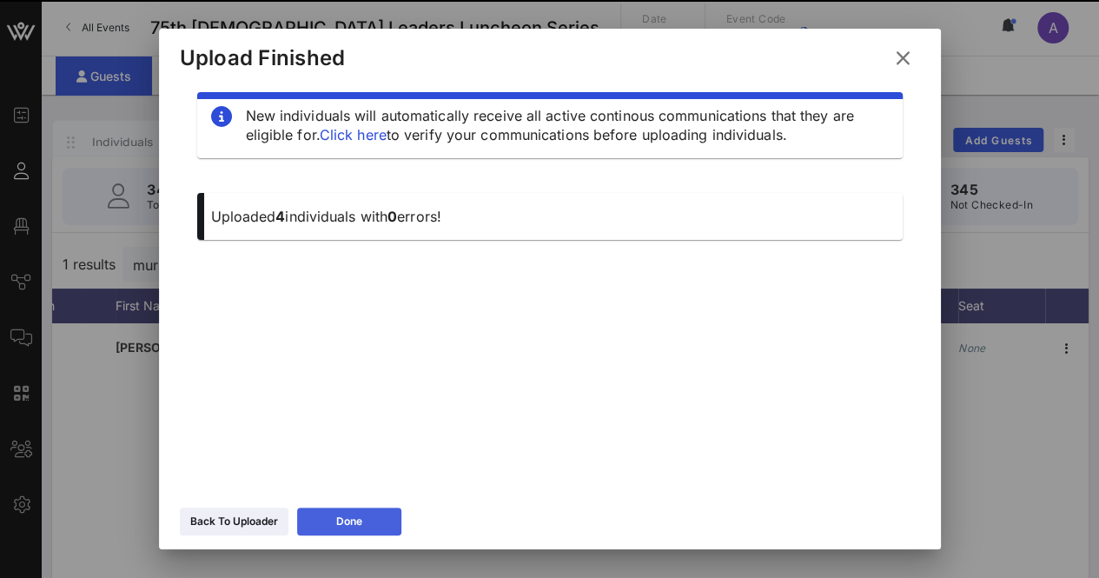
scroll to position [18, 0]
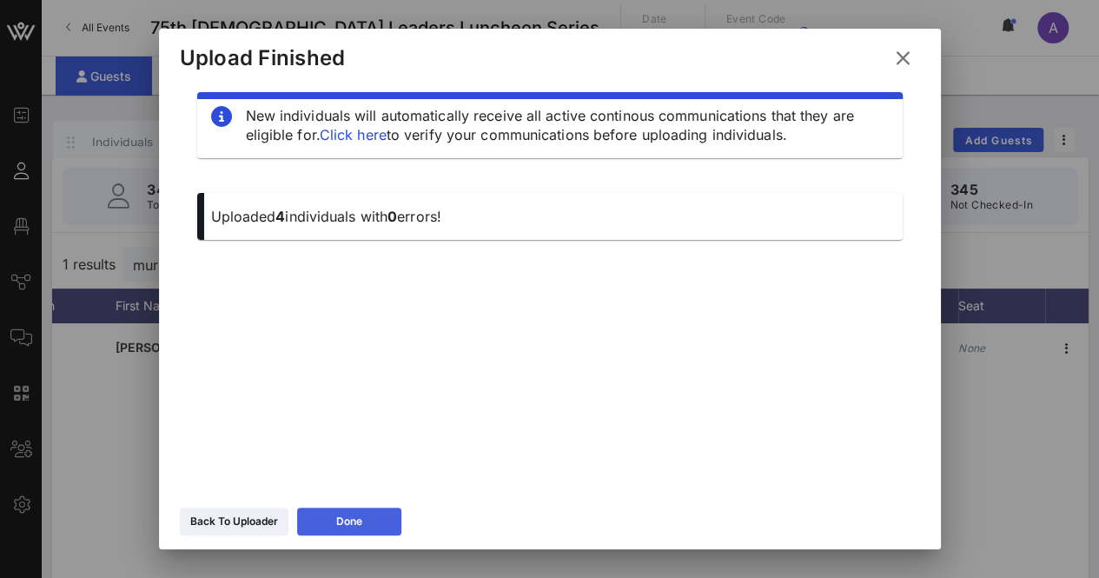
click at [340, 511] on button "Done" at bounding box center [349, 521] width 104 height 28
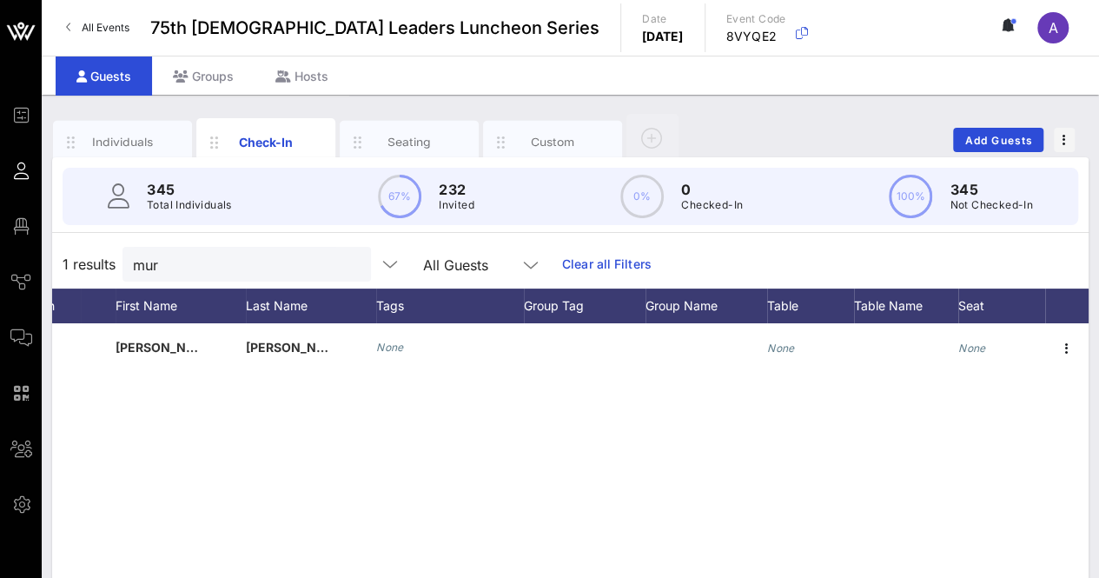
click at [345, 262] on button "clear icon" at bounding box center [350, 264] width 11 height 17
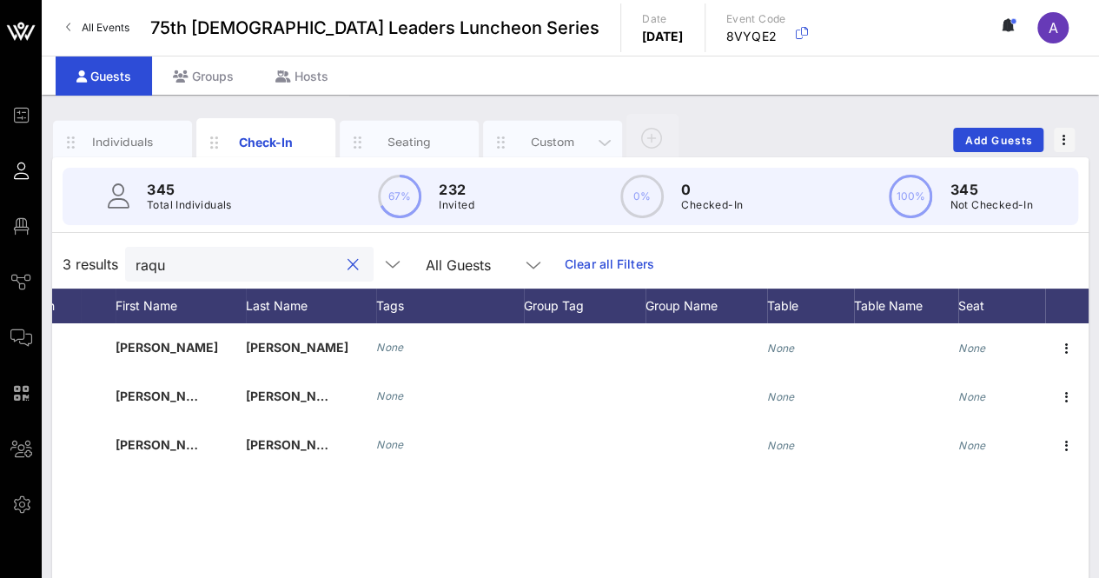
type input "raqu"
click at [518, 142] on div "Custom" at bounding box center [552, 142] width 77 height 17
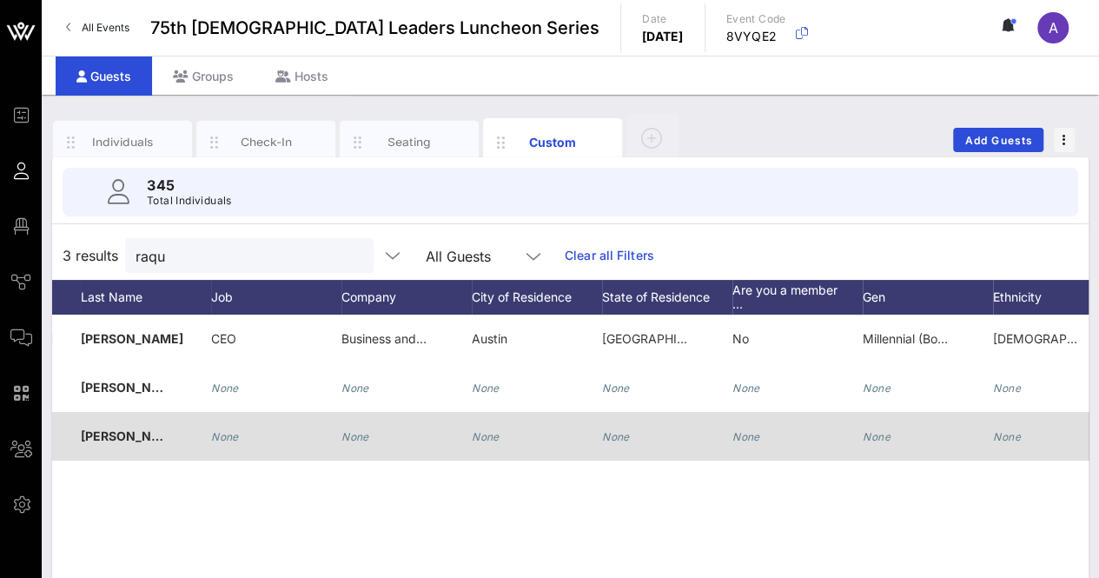
click at [361, 439] on icon "None" at bounding box center [355, 436] width 28 height 13
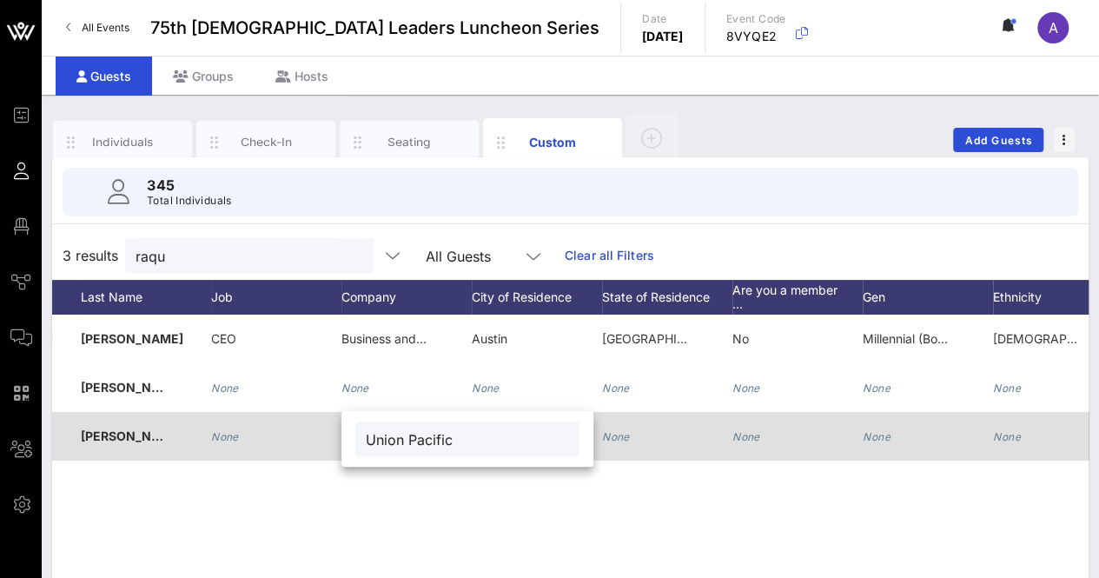
type input "Union Pacific"
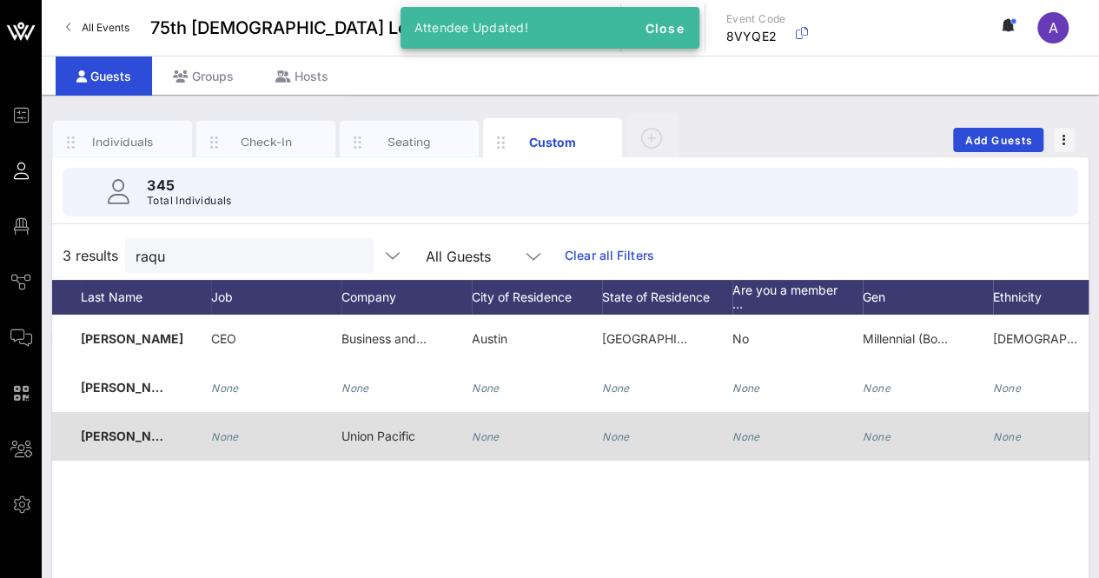
click at [347, 248] on button "clear icon" at bounding box center [352, 256] width 11 height 17
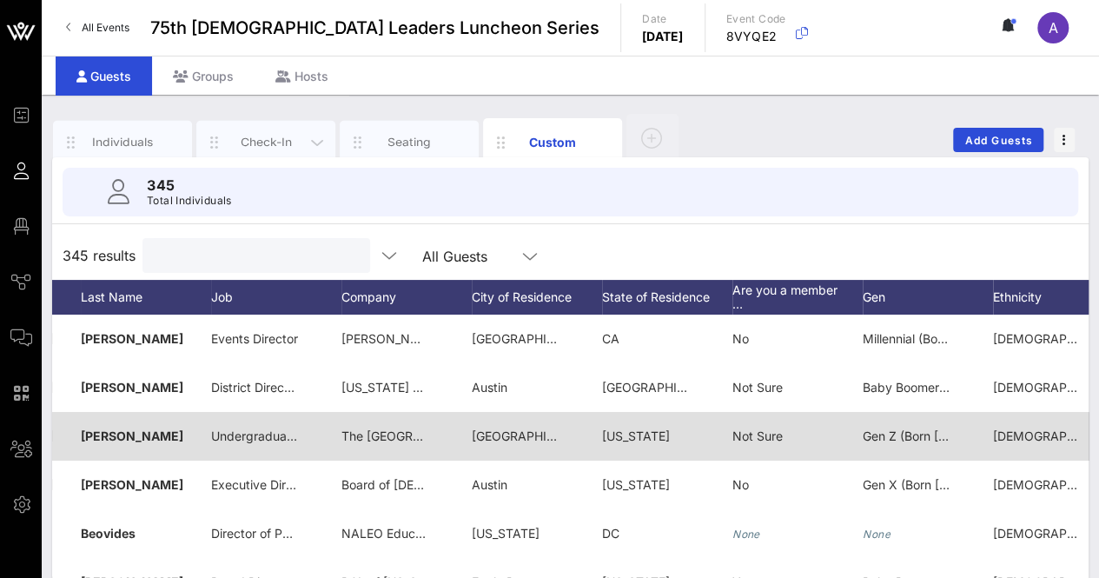
click at [264, 143] on div "Check-In" at bounding box center [266, 142] width 77 height 17
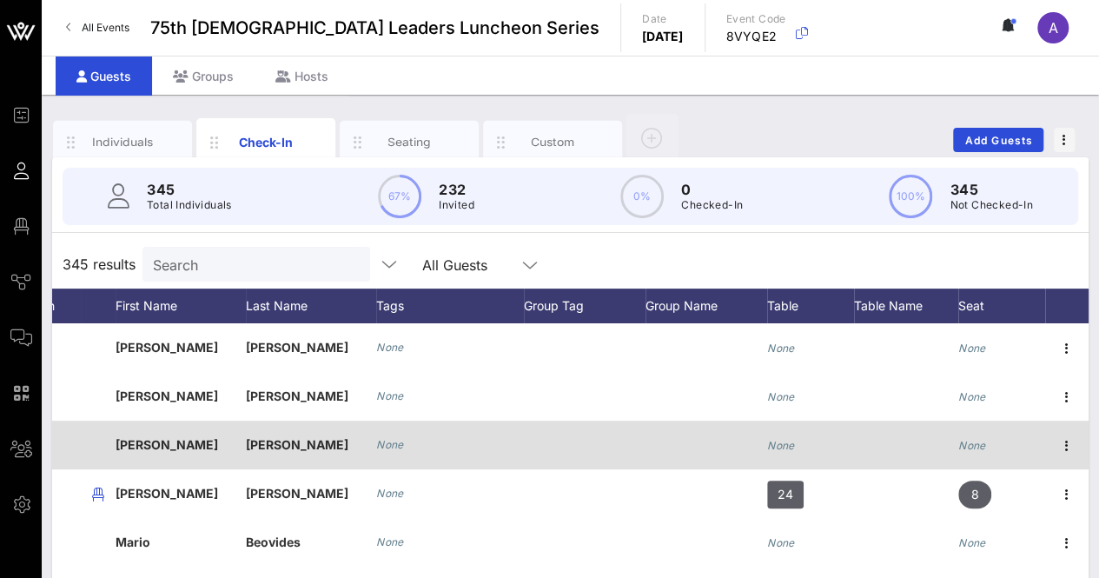
click at [290, 265] on input "Search" at bounding box center [254, 264] width 203 height 23
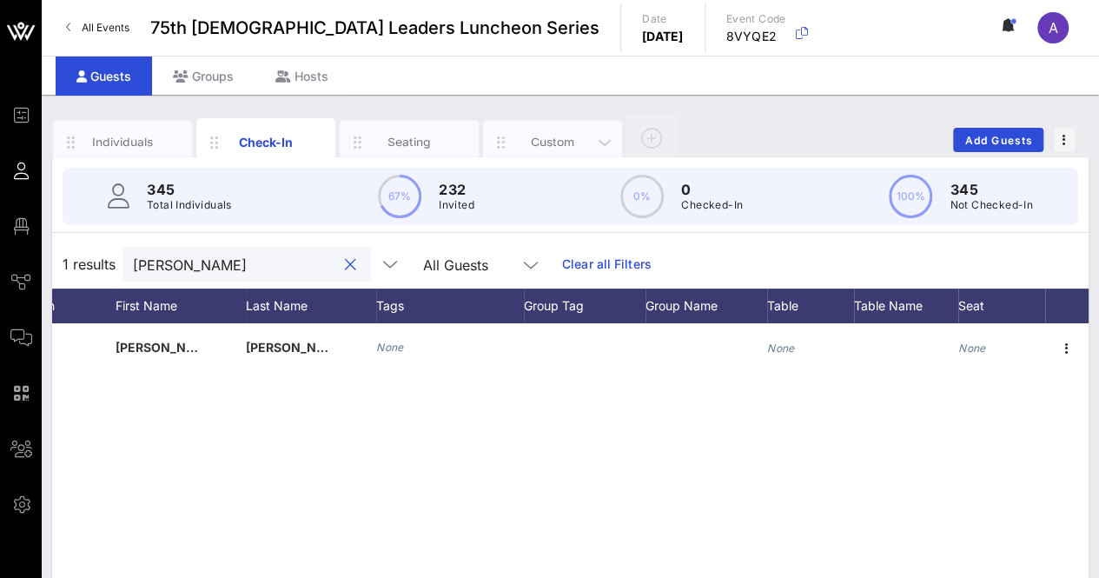
type input "glenn"
click at [534, 134] on div "Custom" at bounding box center [552, 142] width 77 height 17
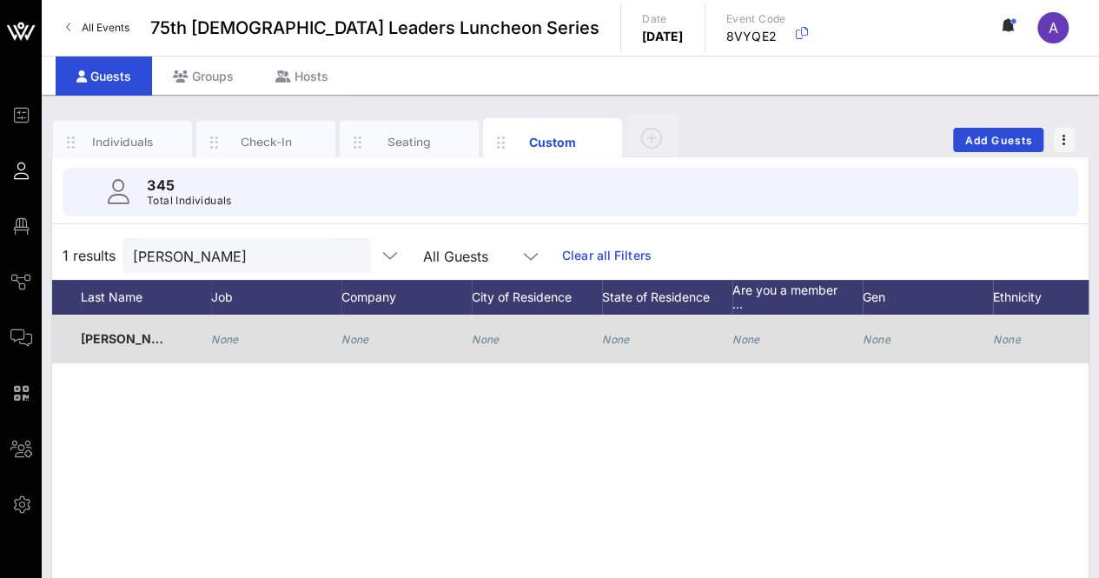
click at [360, 338] on icon "None" at bounding box center [355, 339] width 28 height 13
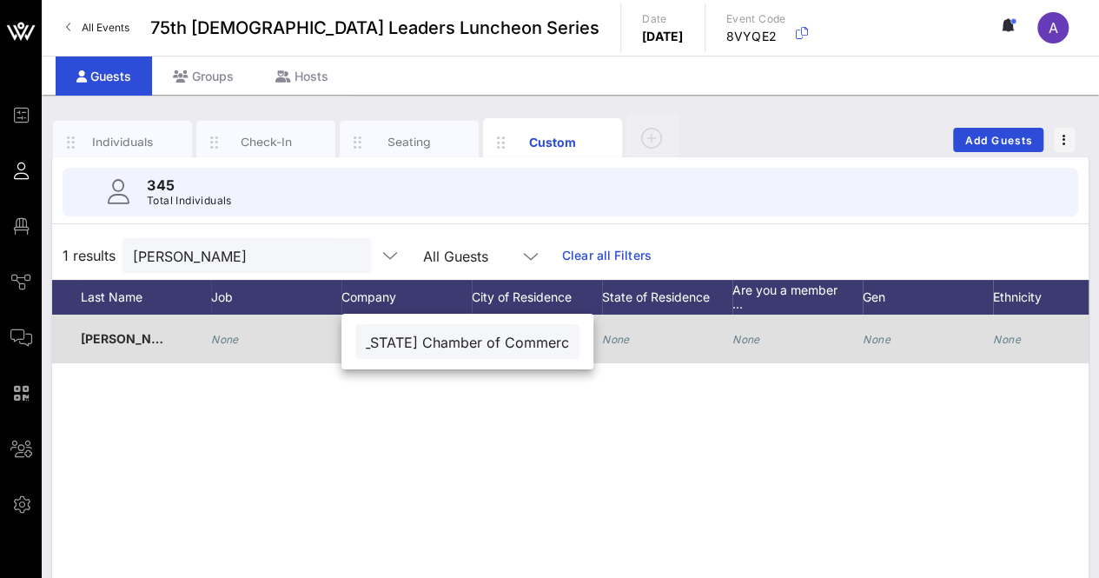
scroll to position [0, 45]
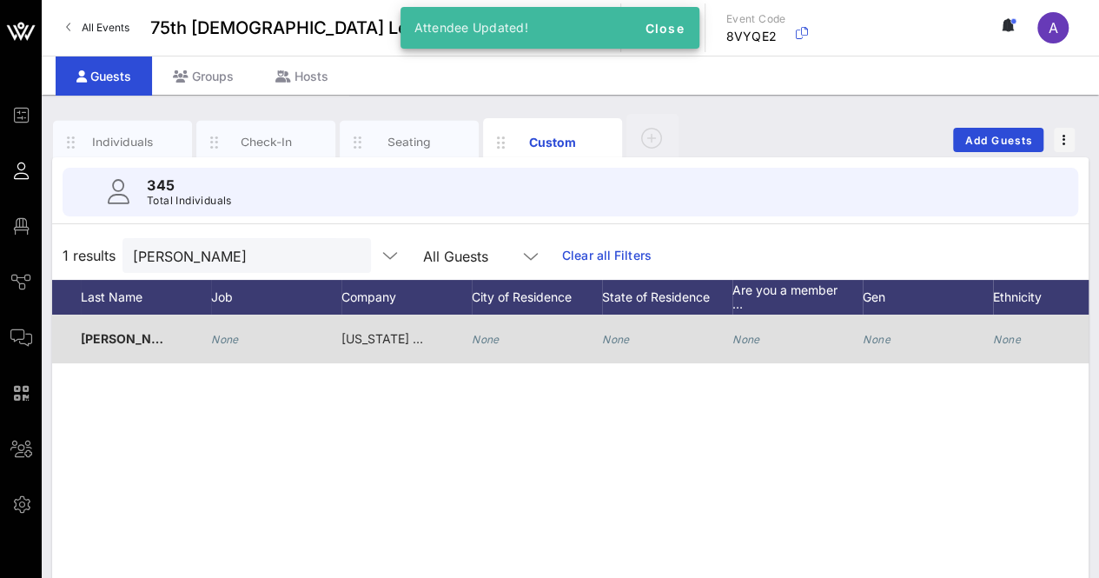
click at [389, 342] on span "Texas Chamber of Commerce CEO" at bounding box center [457, 338] width 232 height 15
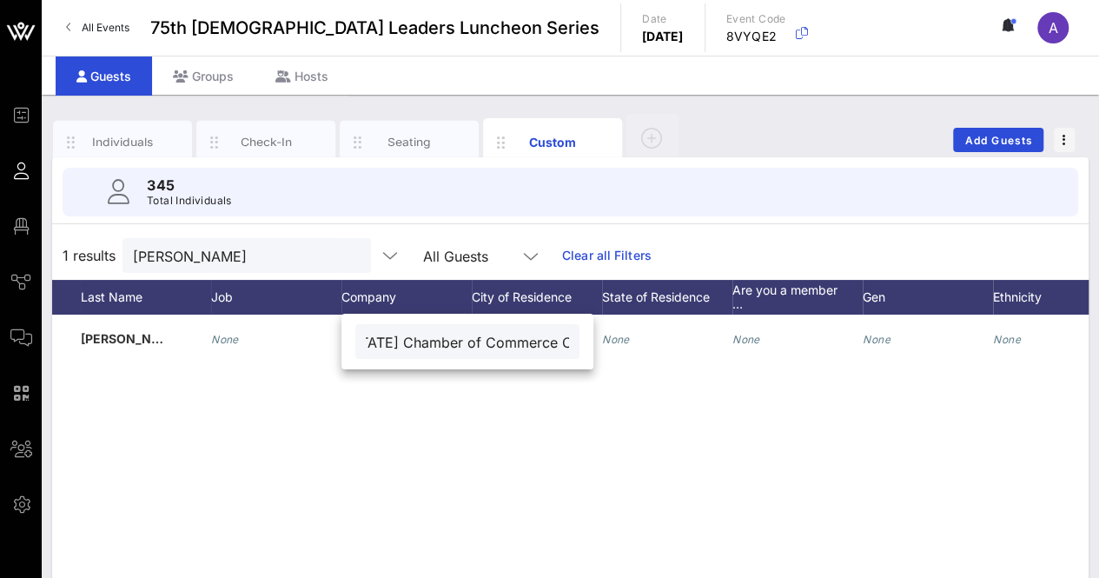
drag, startPoint x: 549, startPoint y: 343, endPoint x: 518, endPoint y: 342, distance: 31.3
click at [518, 342] on div "Texas Chamber of Commerce CEO" at bounding box center [467, 341] width 224 height 35
click at [518, 342] on input "Texas Chamber of Commerce CEO" at bounding box center [467, 341] width 203 height 23
drag, startPoint x: 518, startPoint y: 342, endPoint x: 553, endPoint y: 345, distance: 35.7
click at [553, 345] on div "Texas Chamber of Commerce CEO" at bounding box center [467, 341] width 224 height 35
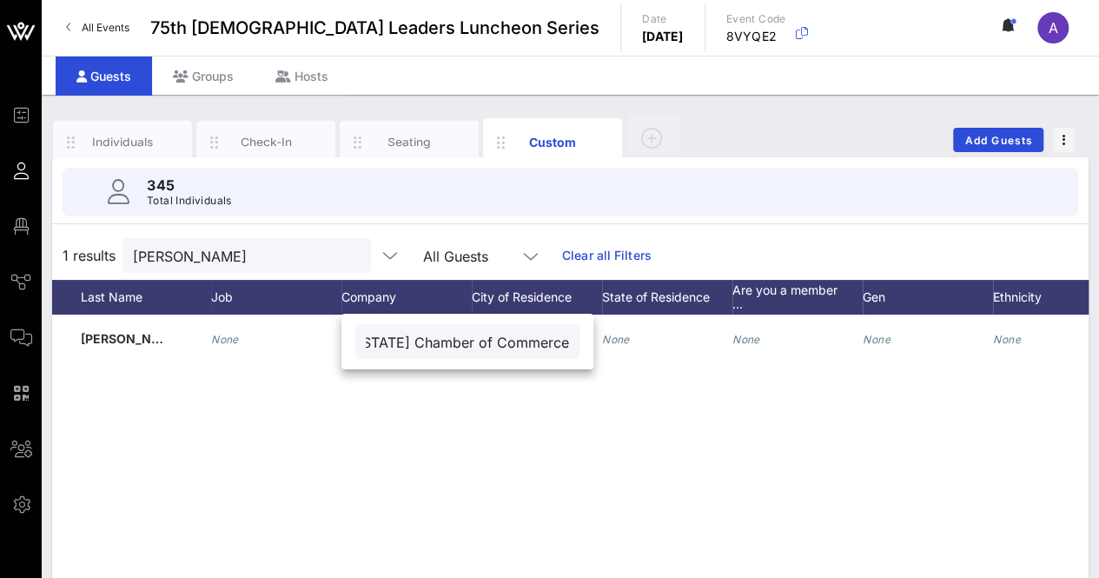
scroll to position [0, 17]
click at [553, 345] on div "Texas Chamber of Commerce" at bounding box center [467, 341] width 224 height 35
type input "Texas Chamber of Commerce"
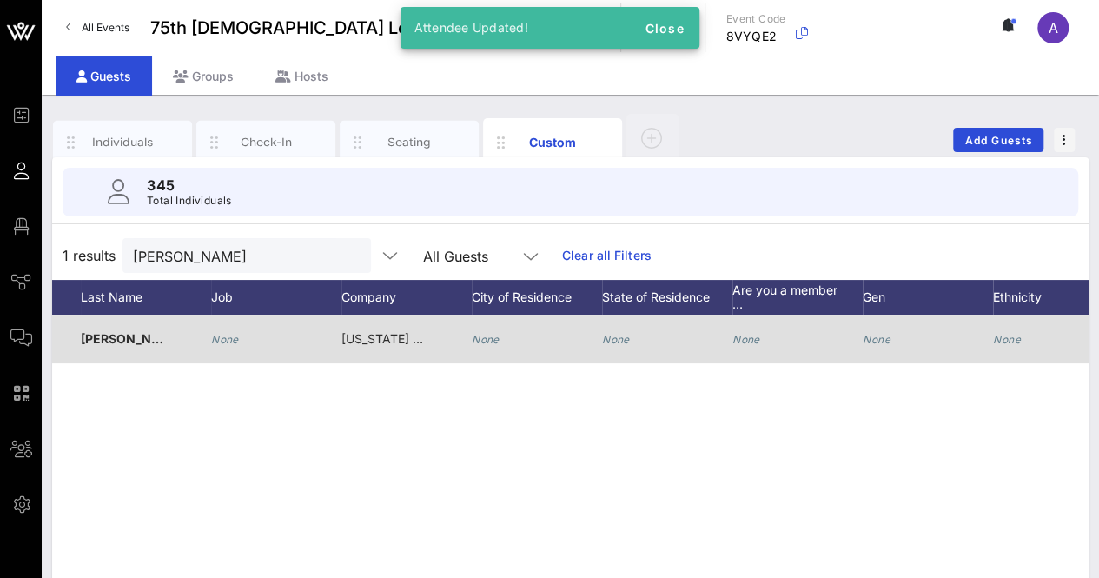
click at [219, 338] on icon "None" at bounding box center [225, 339] width 28 height 13
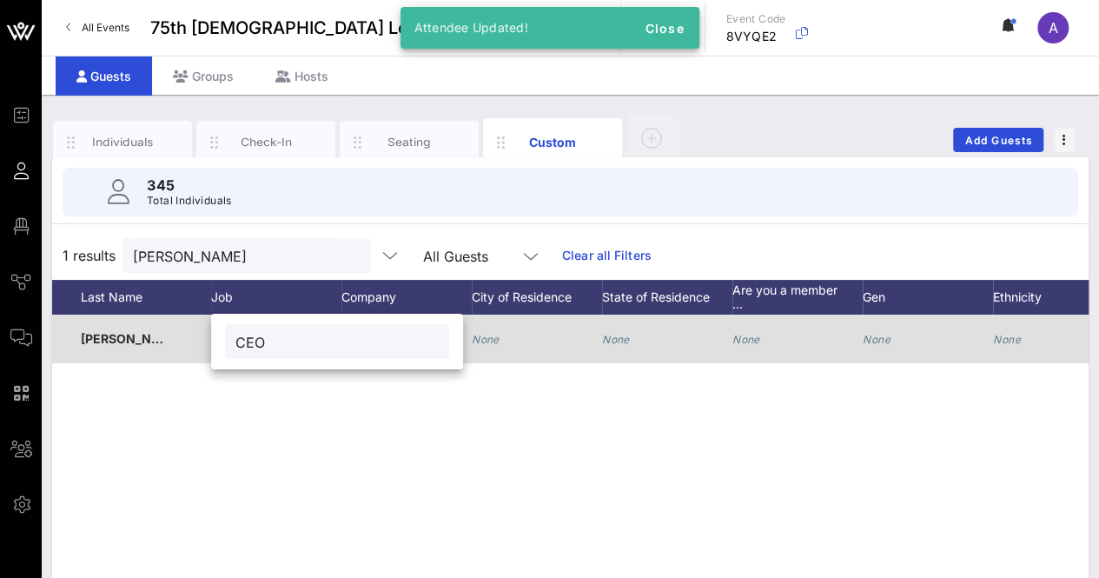
type input "CEO"
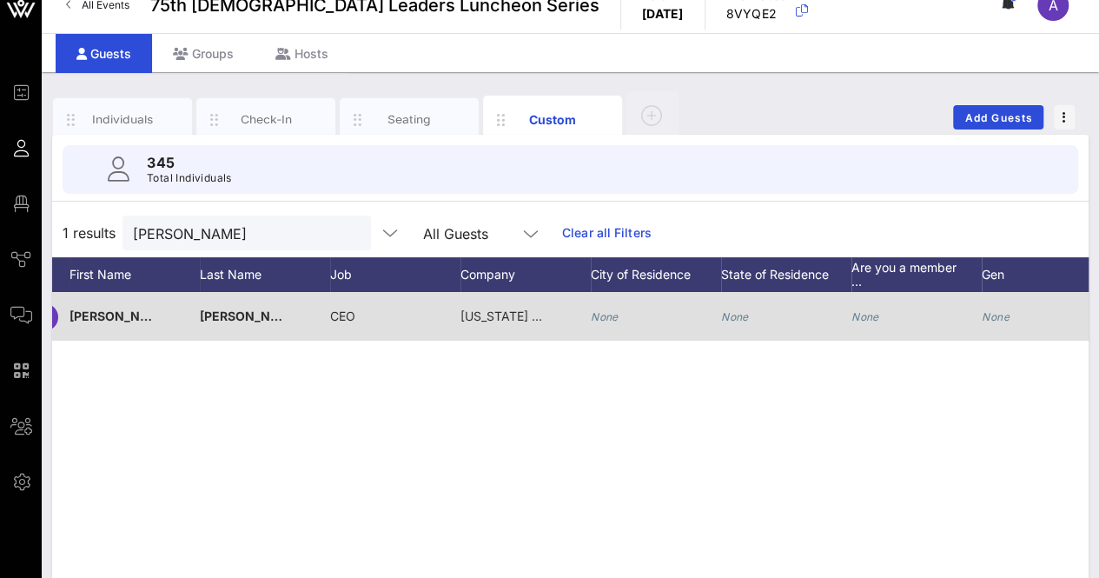
scroll to position [0, 0]
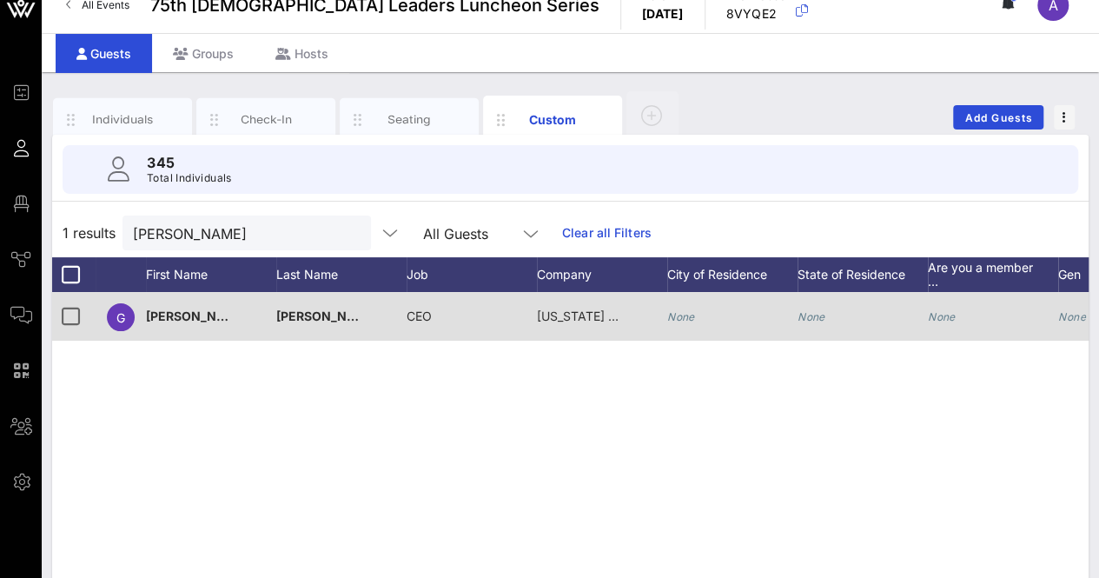
click at [345, 228] on button "clear icon" at bounding box center [350, 233] width 11 height 17
type input "glen"
click at [438, 311] on div "CEO" at bounding box center [471, 326] width 130 height 69
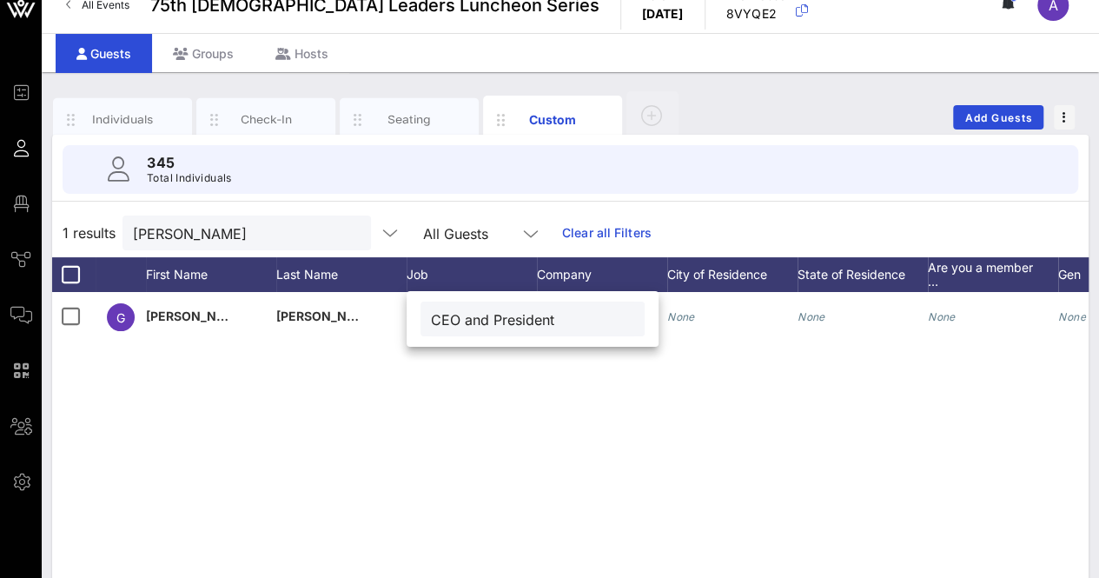
type input "CEO and President"
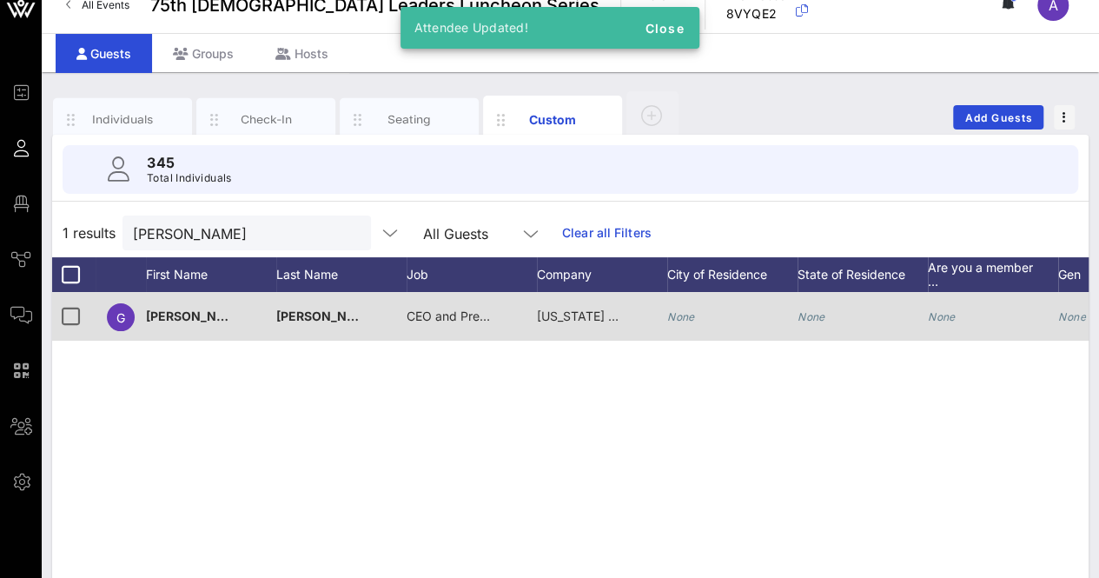
click at [571, 320] on span "Texas Chamber of Commerce" at bounding box center [638, 315] width 203 height 15
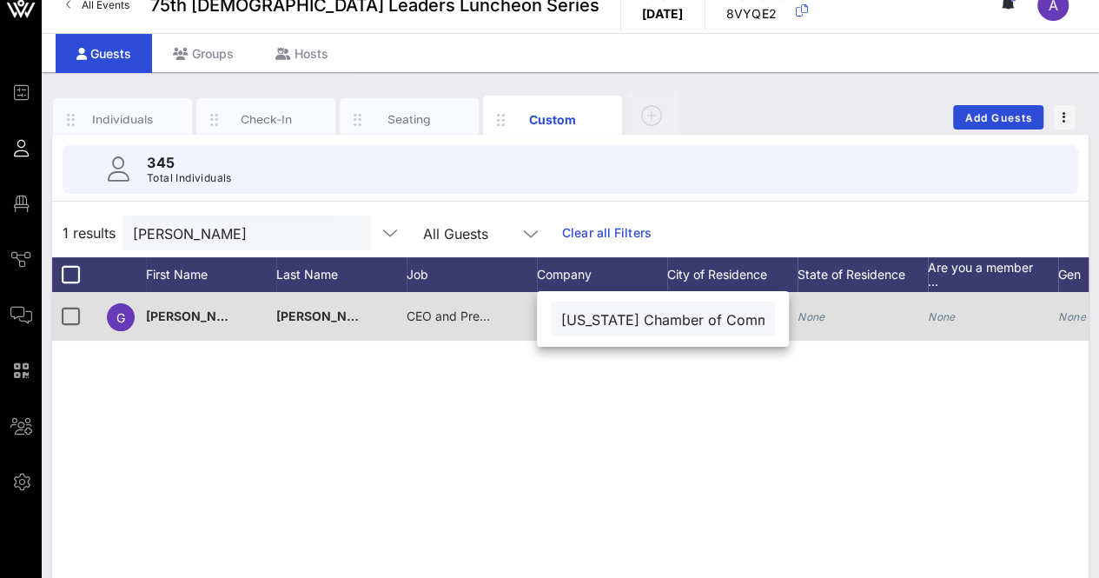
drag, startPoint x: 740, startPoint y: 314, endPoint x: 512, endPoint y: 322, distance: 228.6
click at [512, 322] on div "Event Builder Guests Floor Plan Journeys Comms QR Scanner Team Settings 75th La…" at bounding box center [549, 403] width 1099 height 853
type input "Texas State Chamber"
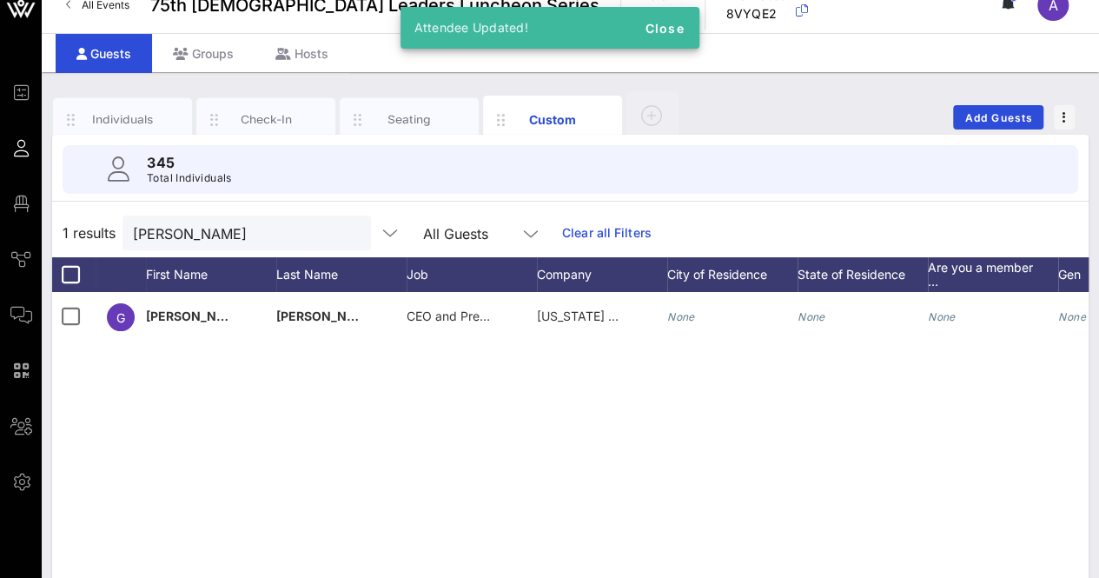
click at [481, 450] on div "G Glenn Hamer CEO and President Texas State Chamber None None None None None No…" at bounding box center [570, 552] width 1036 height 521
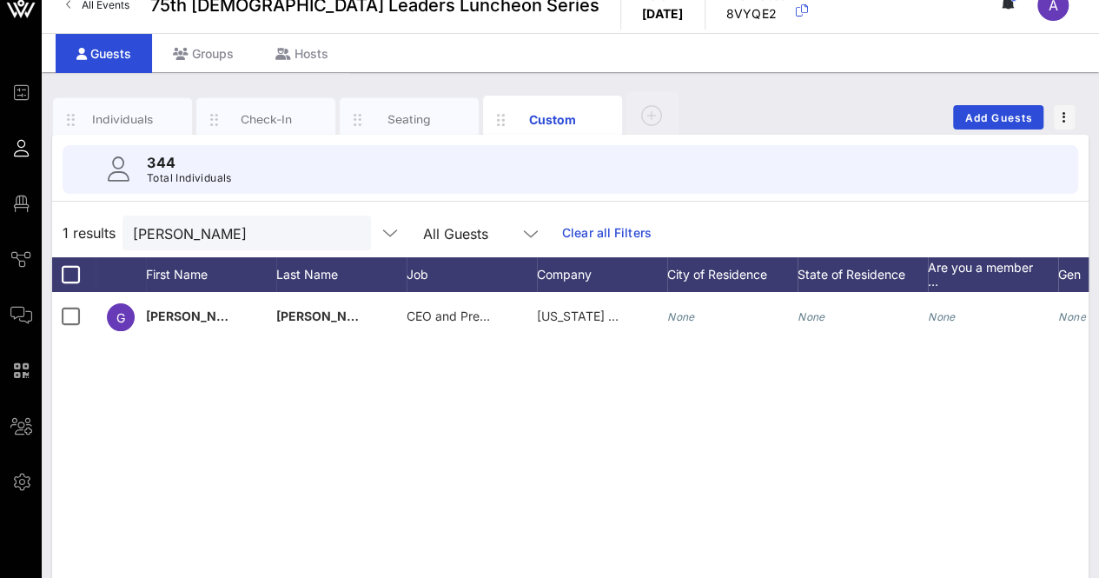
click at [345, 231] on button "clear icon" at bounding box center [350, 233] width 11 height 17
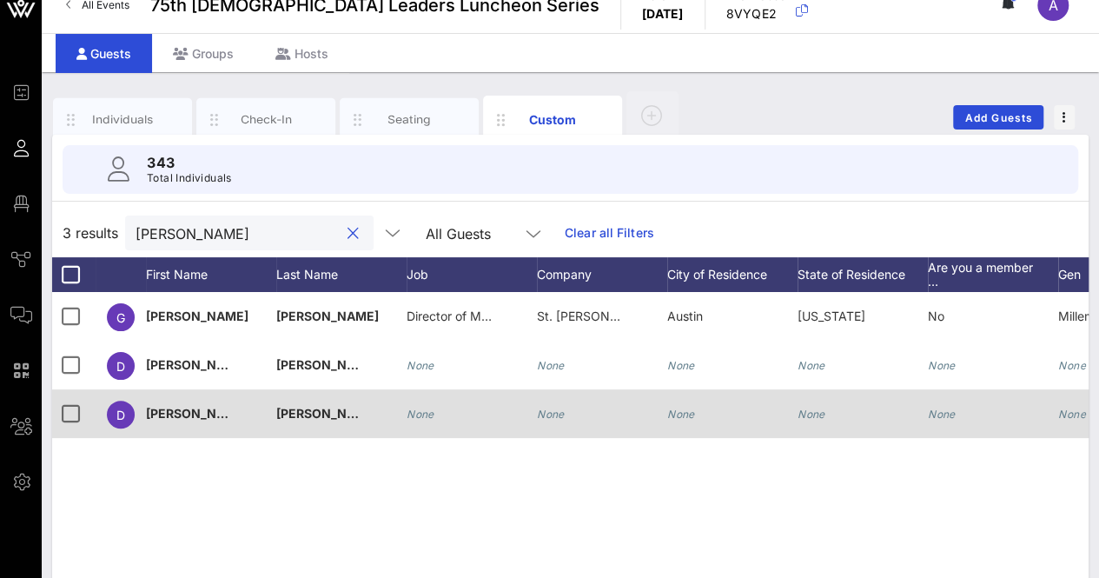
type input "david"
click at [556, 402] on div "None" at bounding box center [551, 413] width 28 height 49
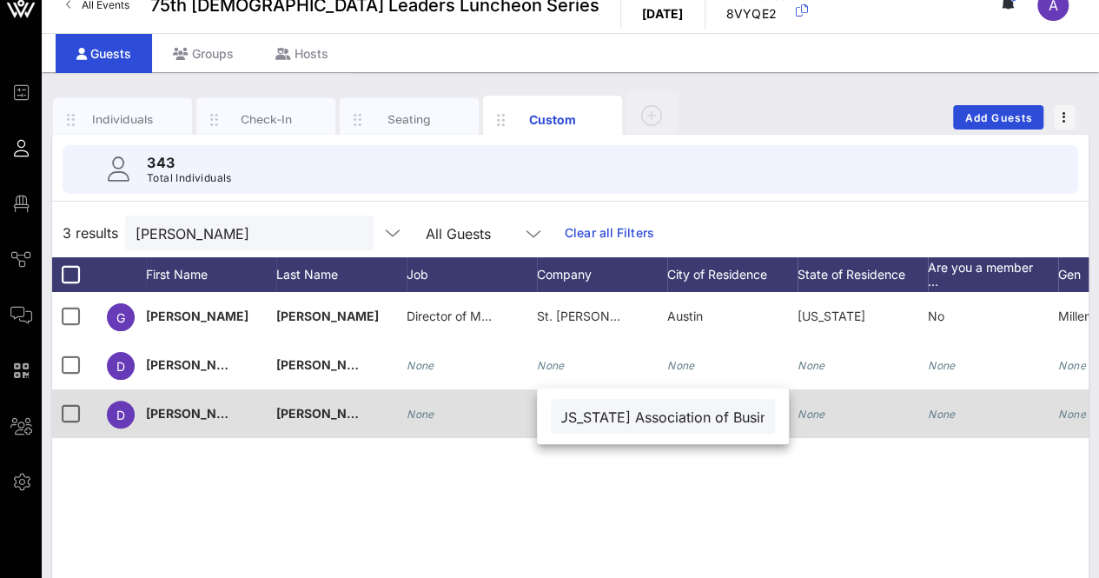
scroll to position [0, 16]
type input "Texas Association of Business"
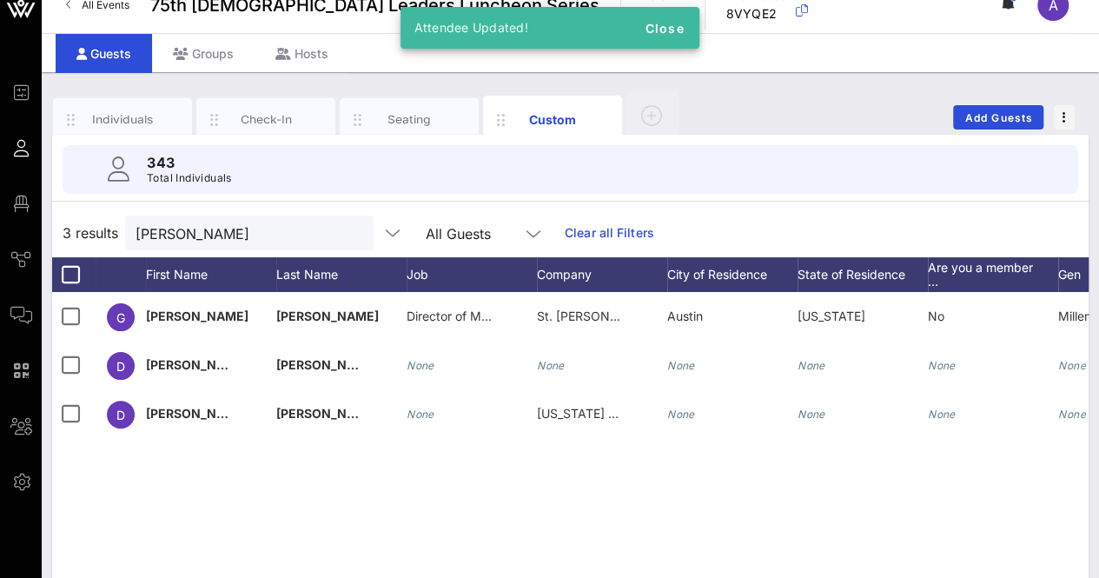
click at [347, 230] on button "clear icon" at bounding box center [352, 233] width 11 height 17
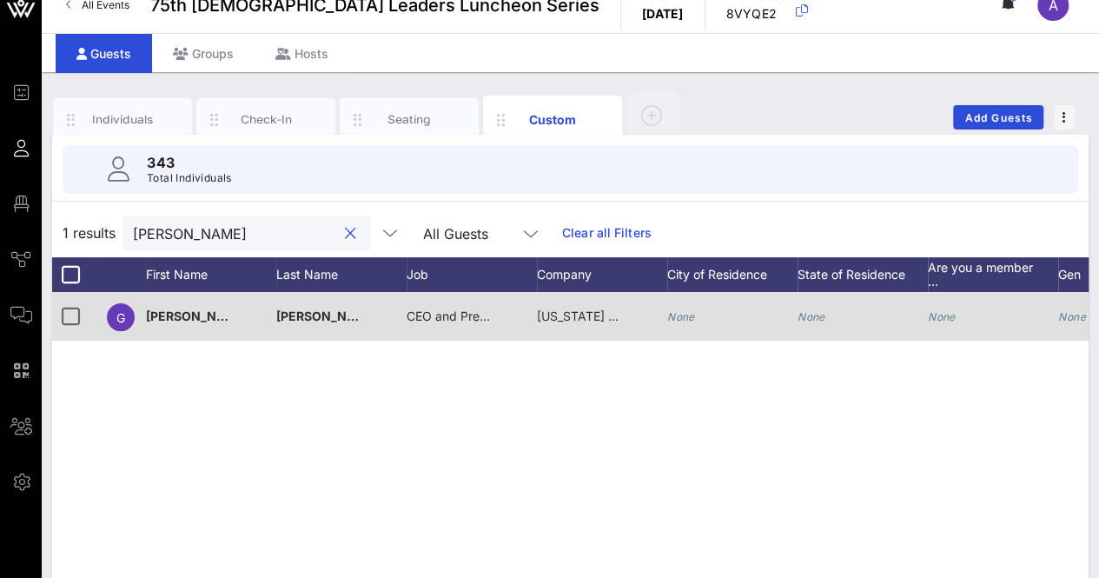
type input "glenn"
click at [563, 307] on div "Texas State Chamber" at bounding box center [580, 316] width 87 height 49
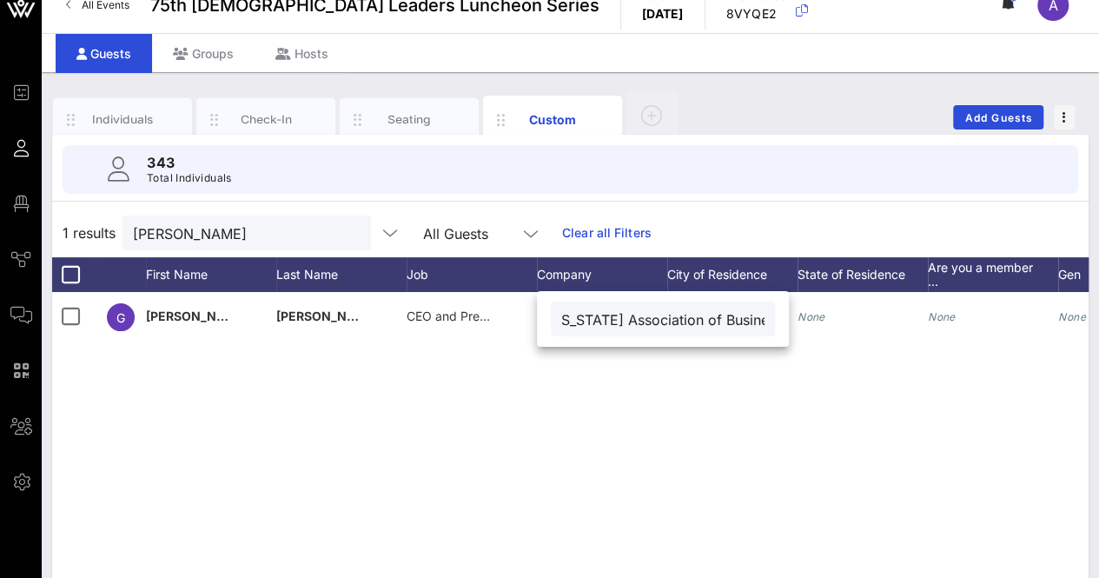
type input "Texas Association of Business"
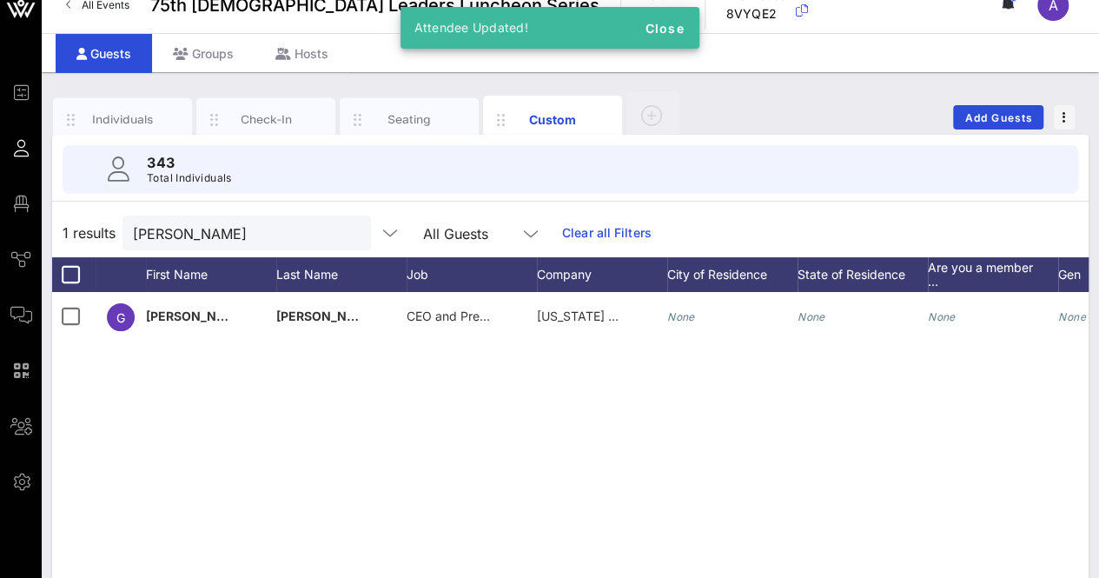
click at [345, 228] on button "clear icon" at bounding box center [350, 233] width 11 height 17
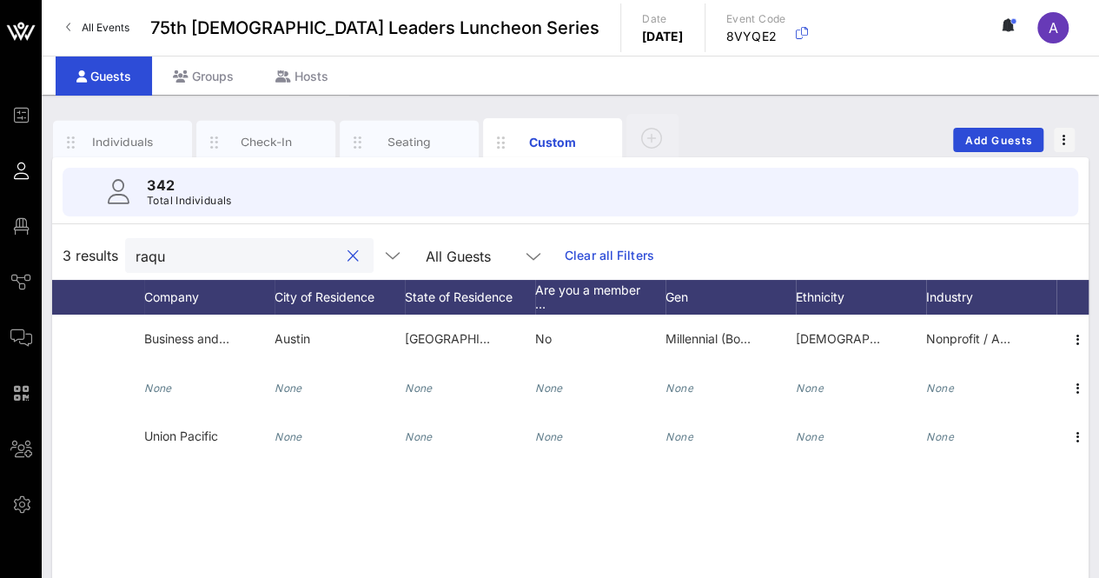
scroll to position [0, 404]
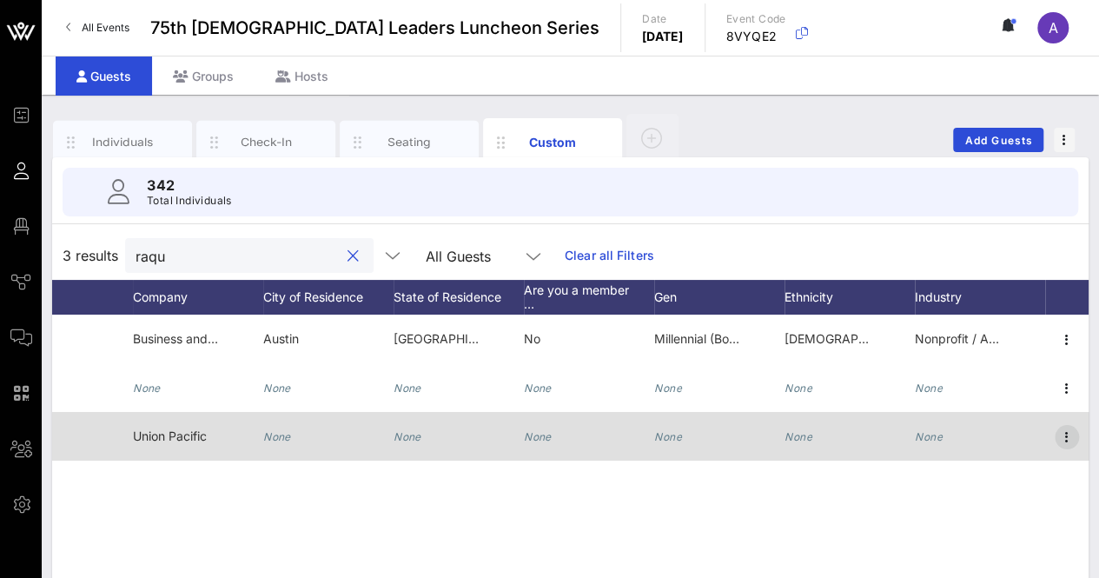
type input "raqu"
click at [1063, 439] on icon "button" at bounding box center [1066, 436] width 21 height 21
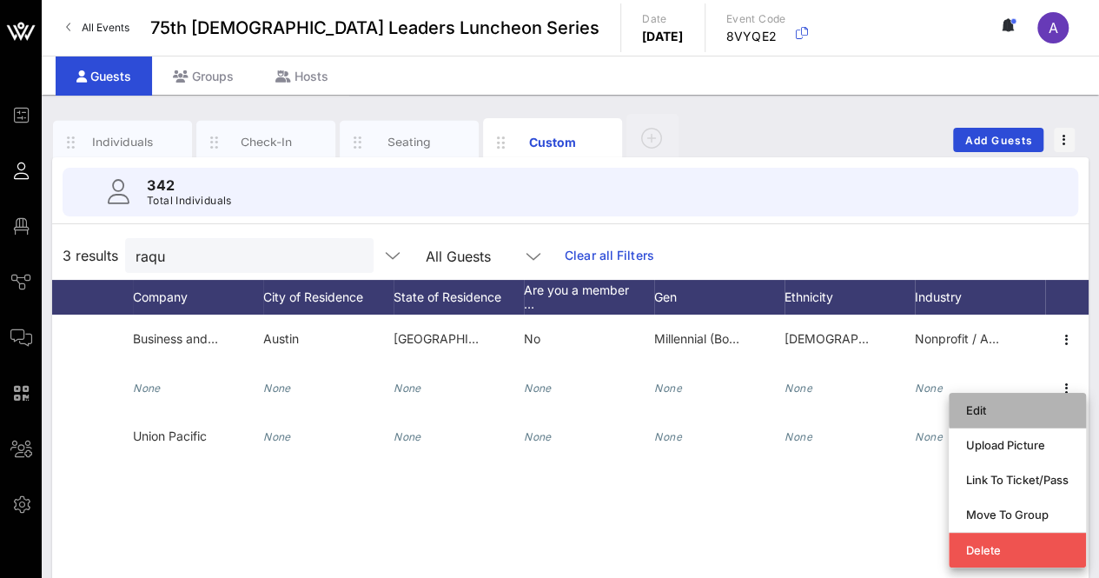
click at [1023, 403] on div "Edit" at bounding box center [1017, 410] width 102 height 14
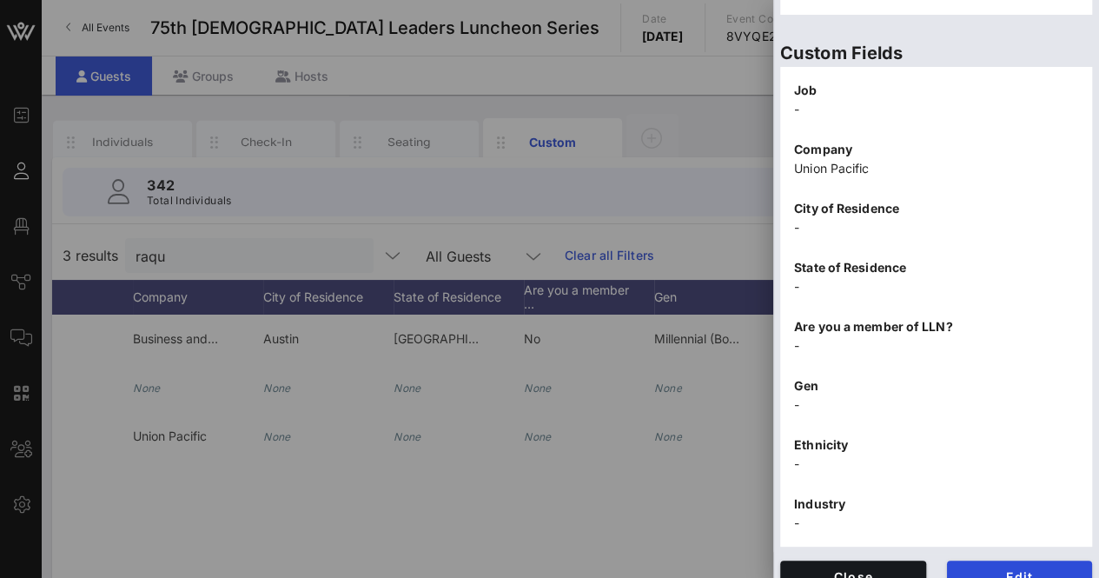
scroll to position [557, 0]
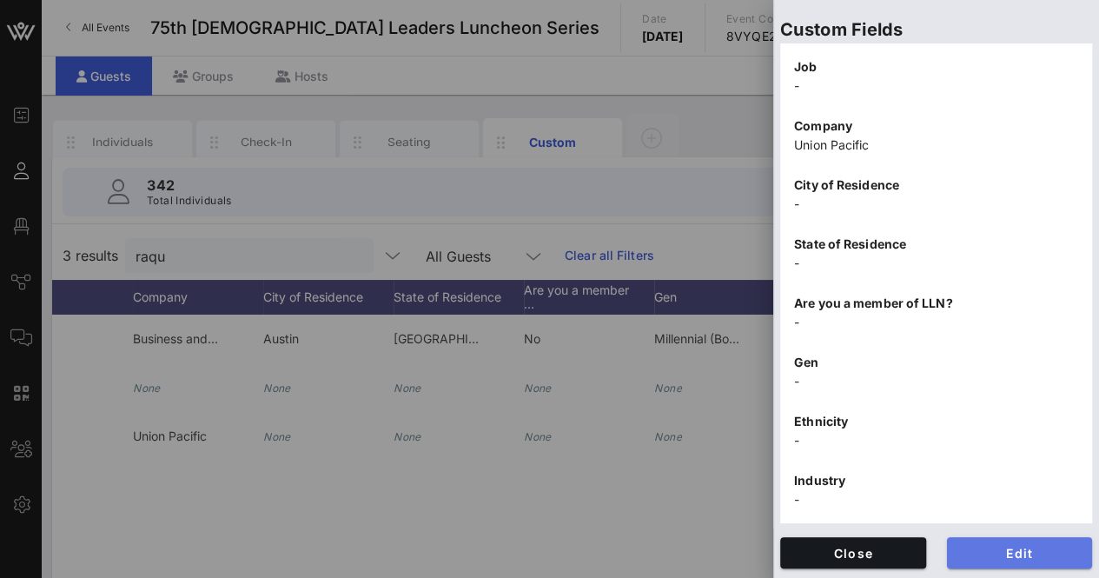
click at [990, 557] on span "Edit" at bounding box center [1020, 552] width 118 height 15
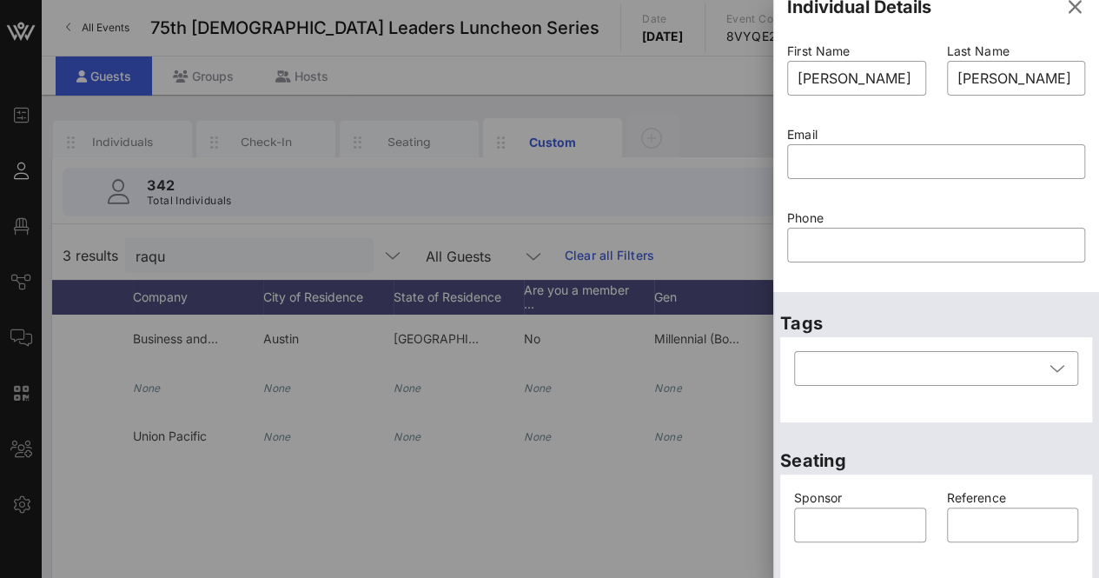
scroll to position [0, 0]
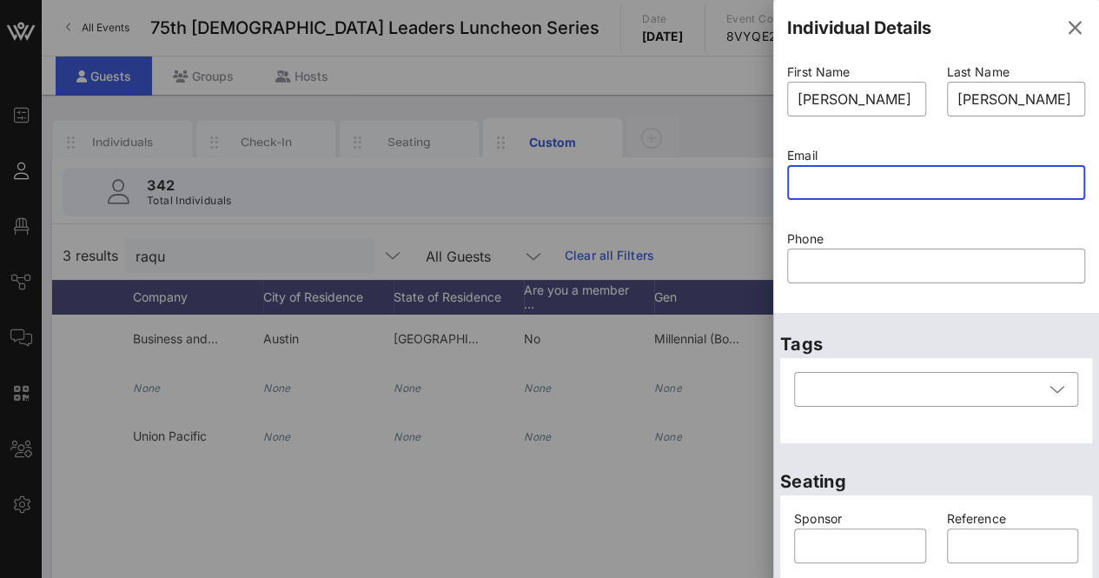
click at [844, 181] on input "text" at bounding box center [935, 182] width 277 height 28
paste input "RESPINOZA@up.com"
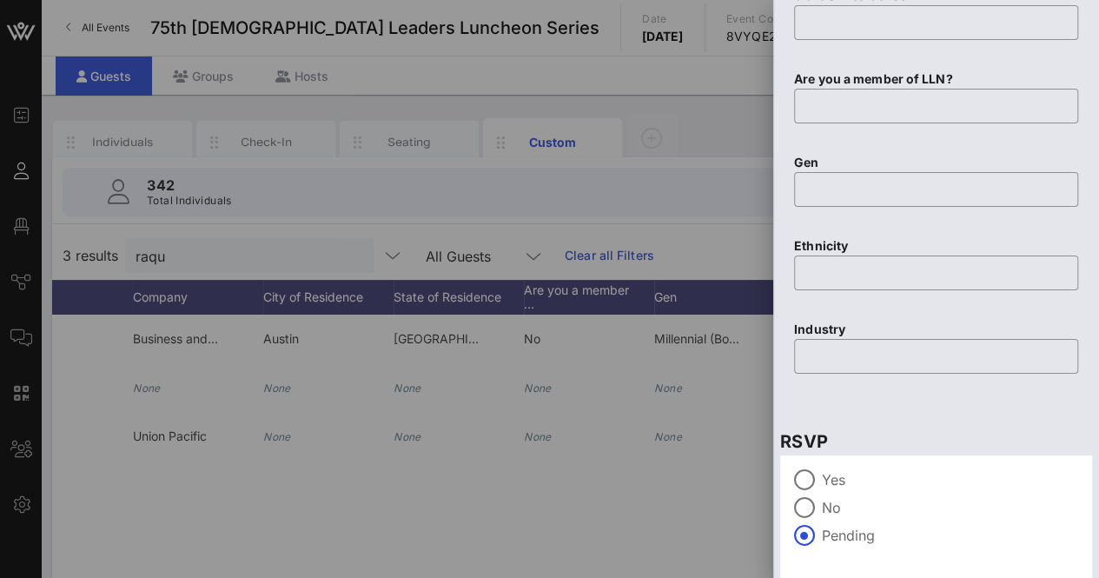
scroll to position [978, 0]
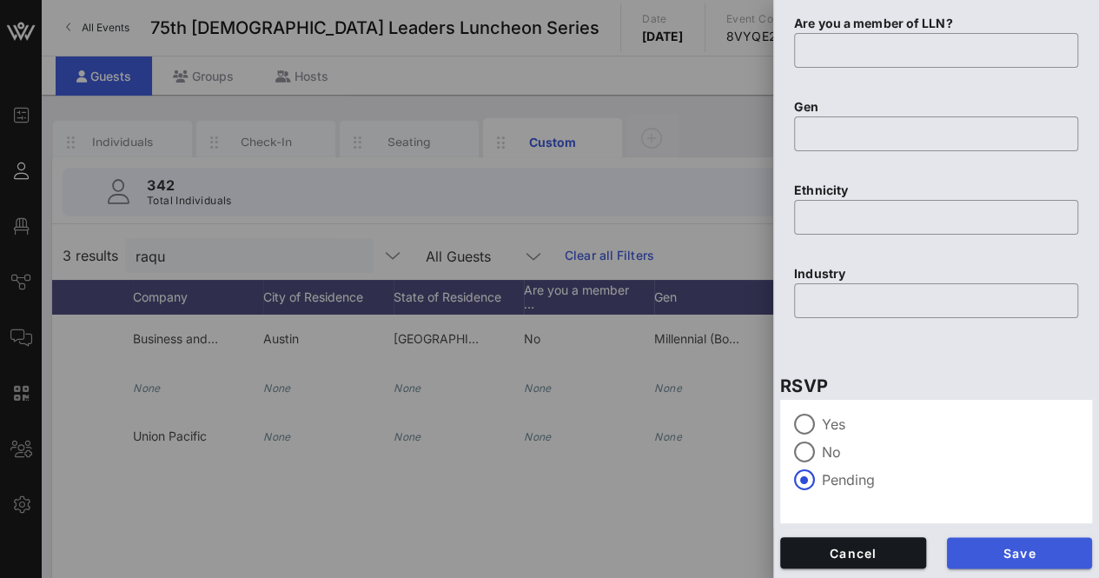
type input "RESPINOZA@up.com"
click at [994, 560] on button "Save" at bounding box center [1020, 552] width 146 height 31
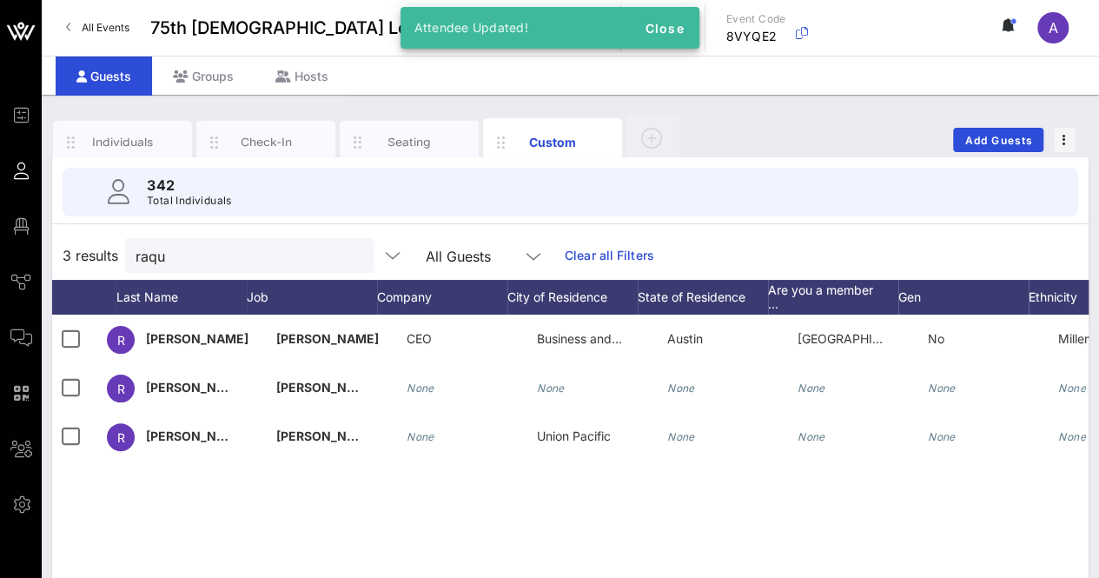
scroll to position [0, 0]
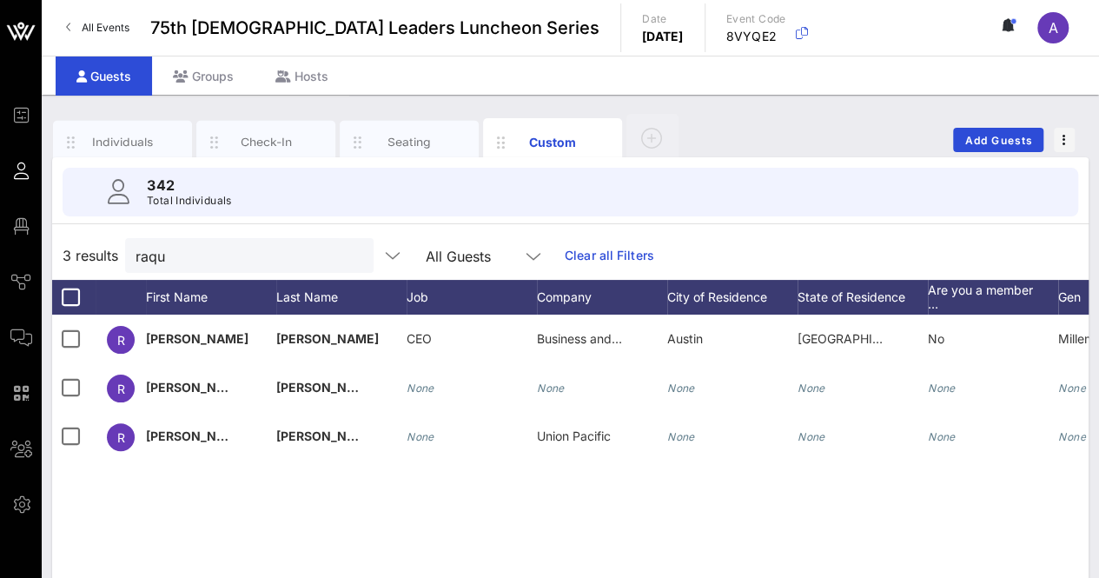
click at [347, 256] on button "clear icon" at bounding box center [352, 256] width 11 height 17
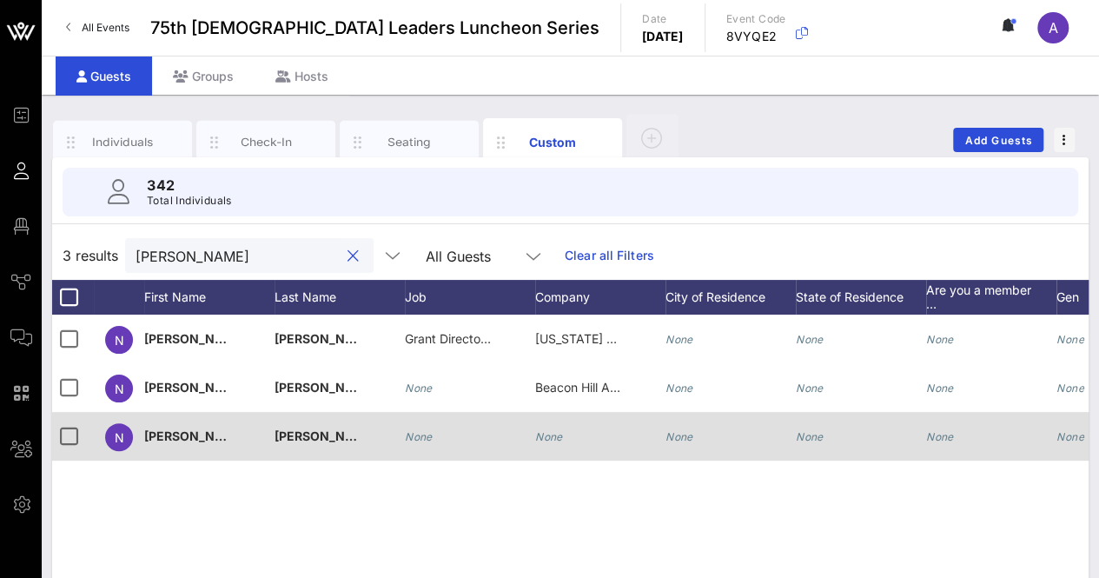
scroll to position [0, 2]
type input "nicole"
click at [563, 432] on div "None" at bounding box center [600, 446] width 130 height 69
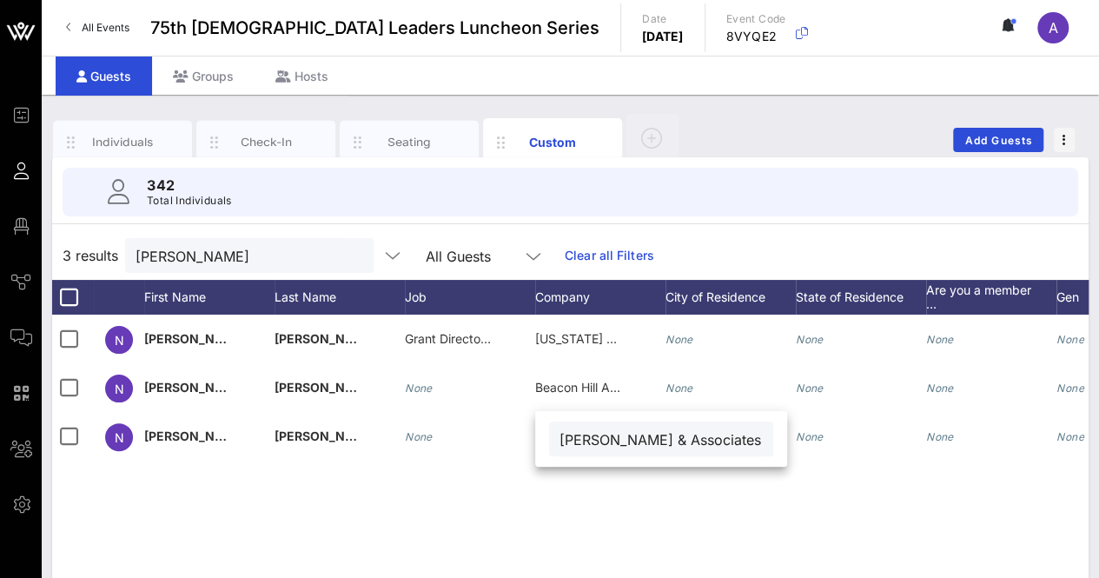
scroll to position [0, 16]
type input "Mignon McGarry & Associates"
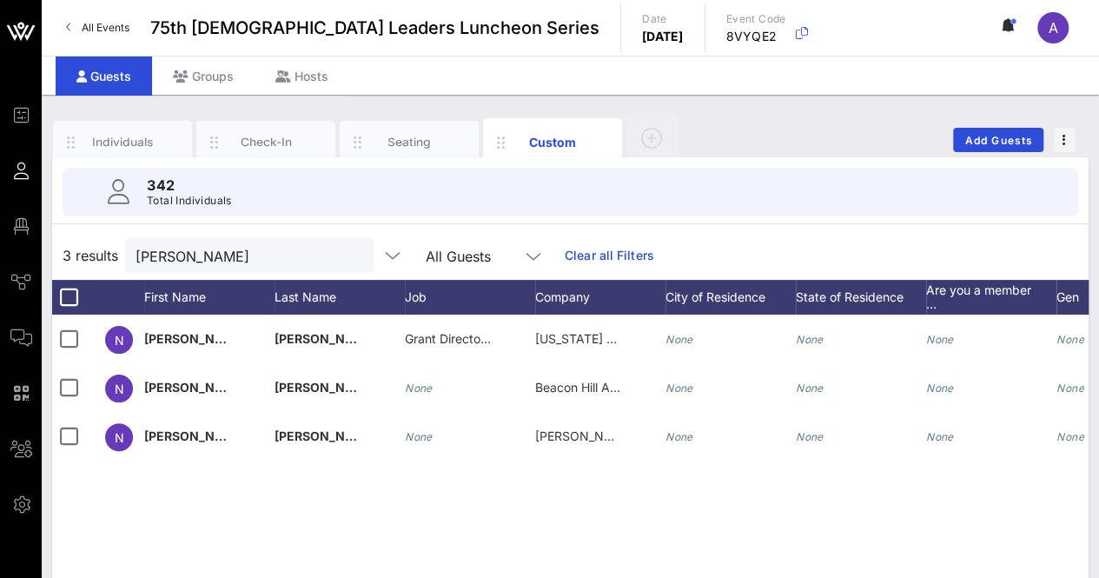
click at [347, 253] on button "clear icon" at bounding box center [352, 256] width 11 height 17
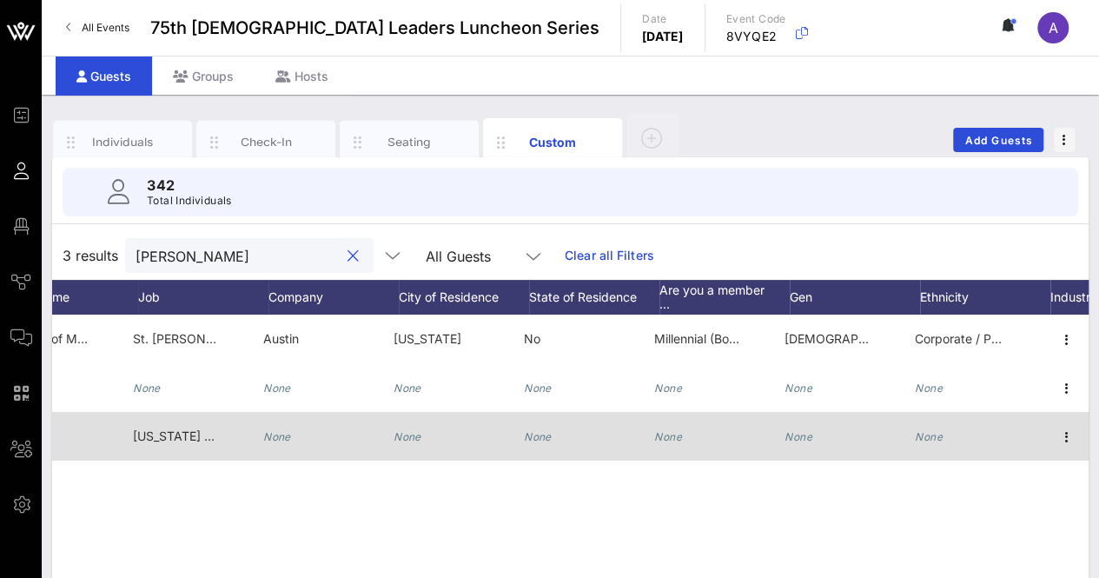
scroll to position [0, 404]
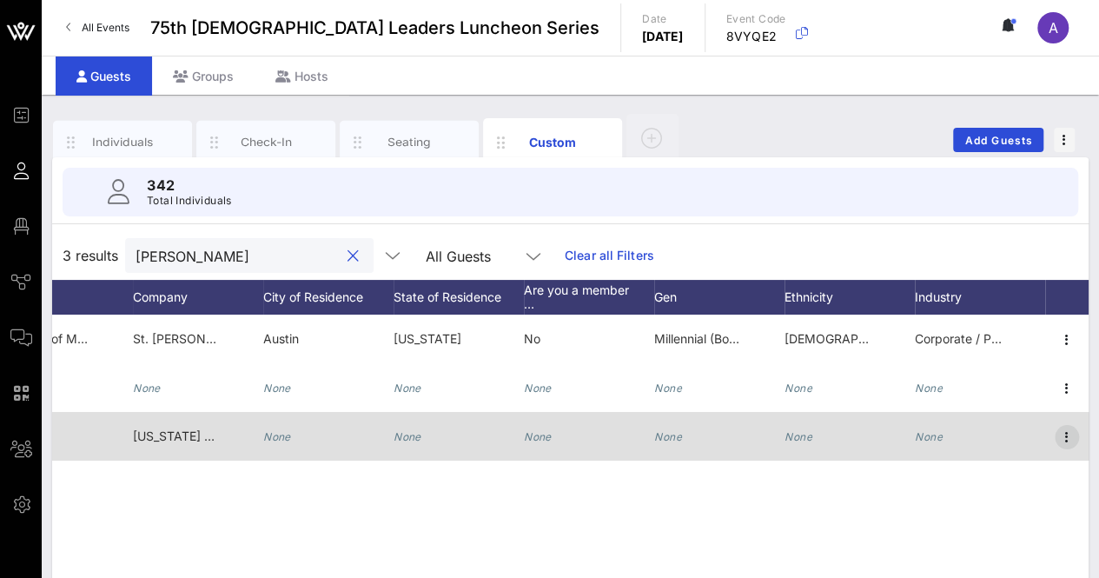
type input "david"
click at [1067, 434] on icon "button" at bounding box center [1066, 436] width 21 height 21
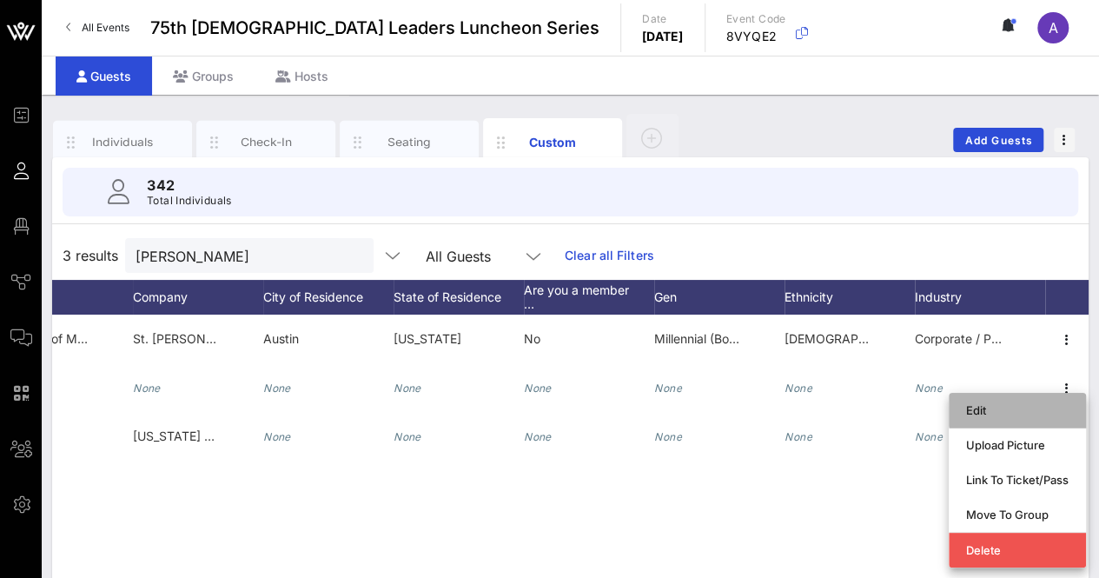
click at [1020, 405] on div "Edit" at bounding box center [1017, 410] width 102 height 14
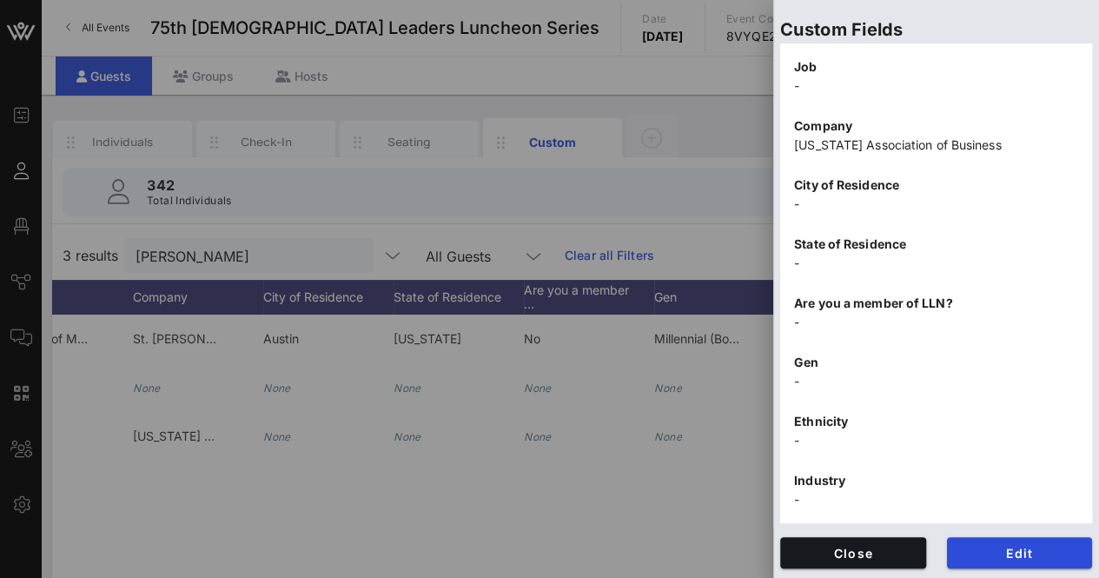
scroll to position [274, 0]
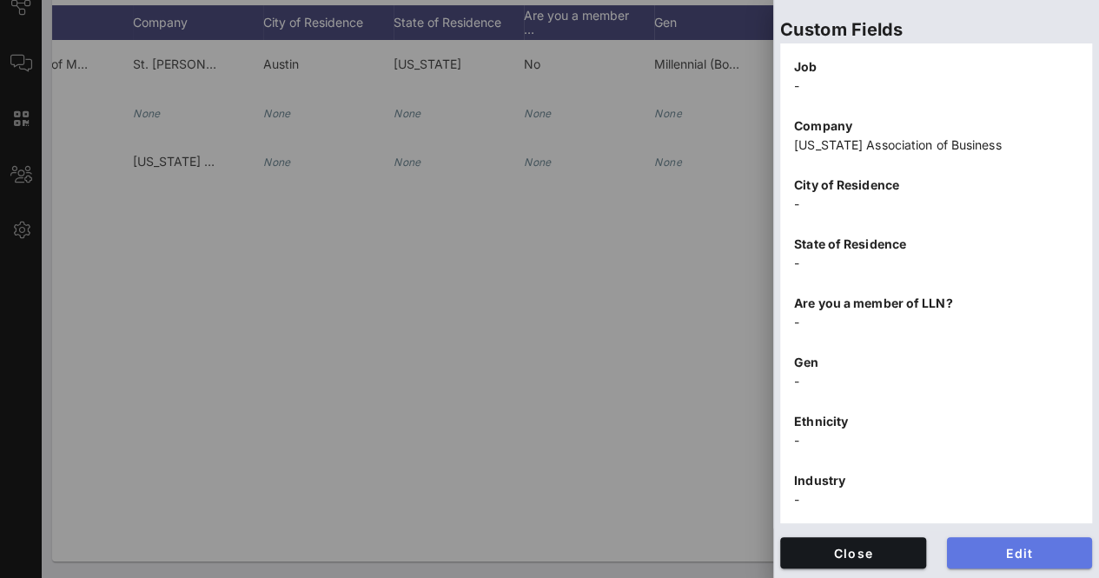
click at [980, 555] on span "Edit" at bounding box center [1020, 552] width 118 height 15
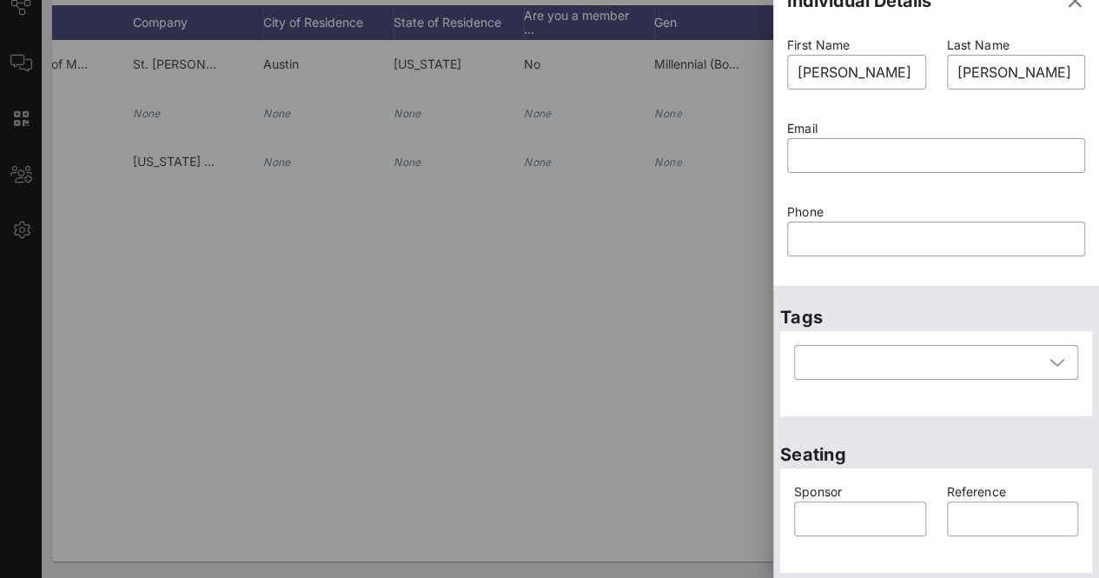
scroll to position [0, 0]
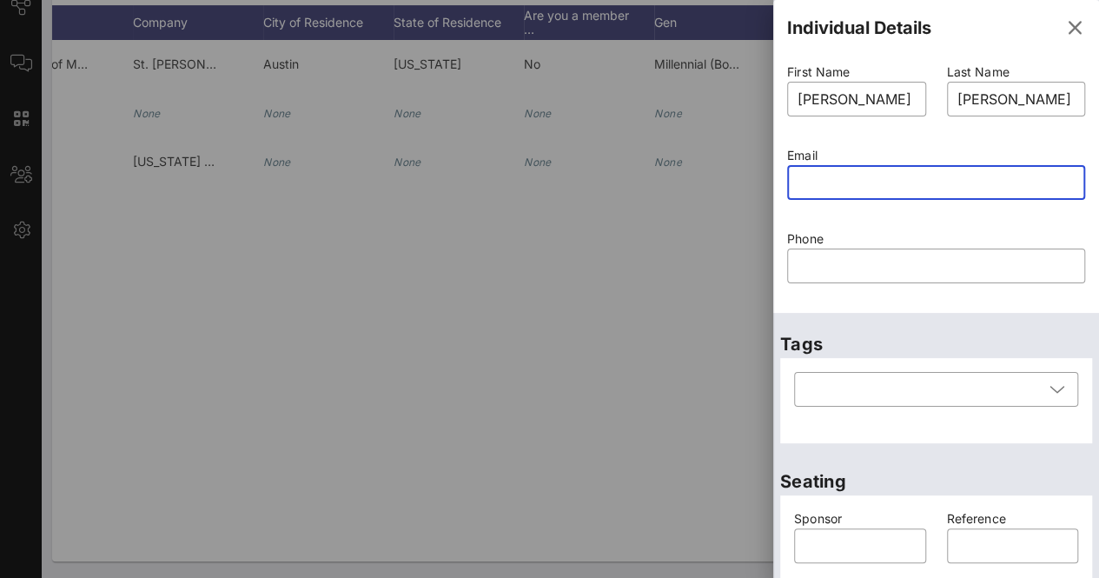
click at [827, 186] on input "text" at bounding box center [935, 182] width 277 height 28
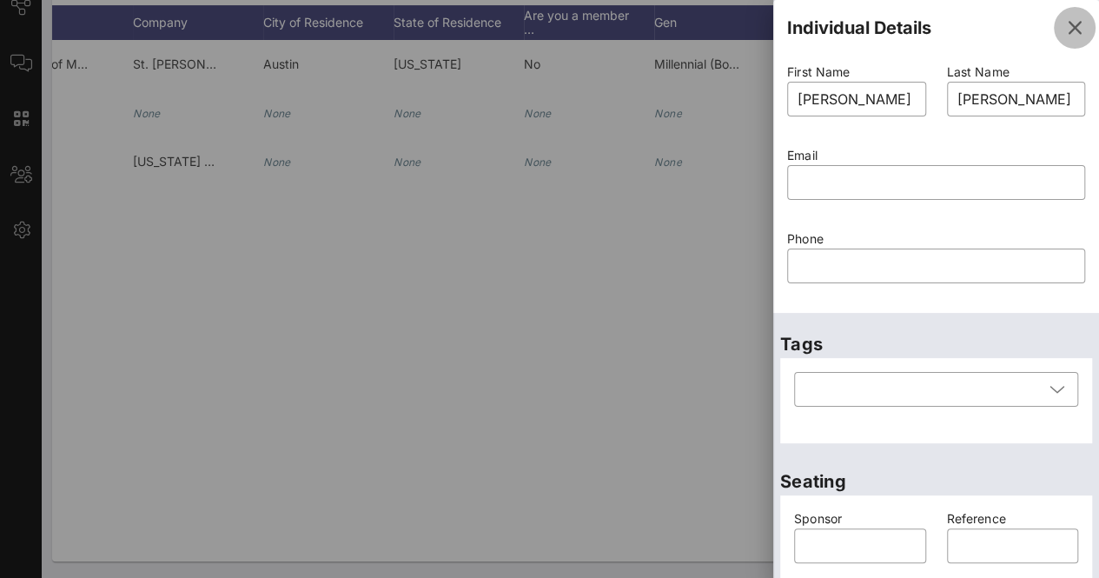
click at [1064, 29] on icon "button" at bounding box center [1074, 27] width 21 height 21
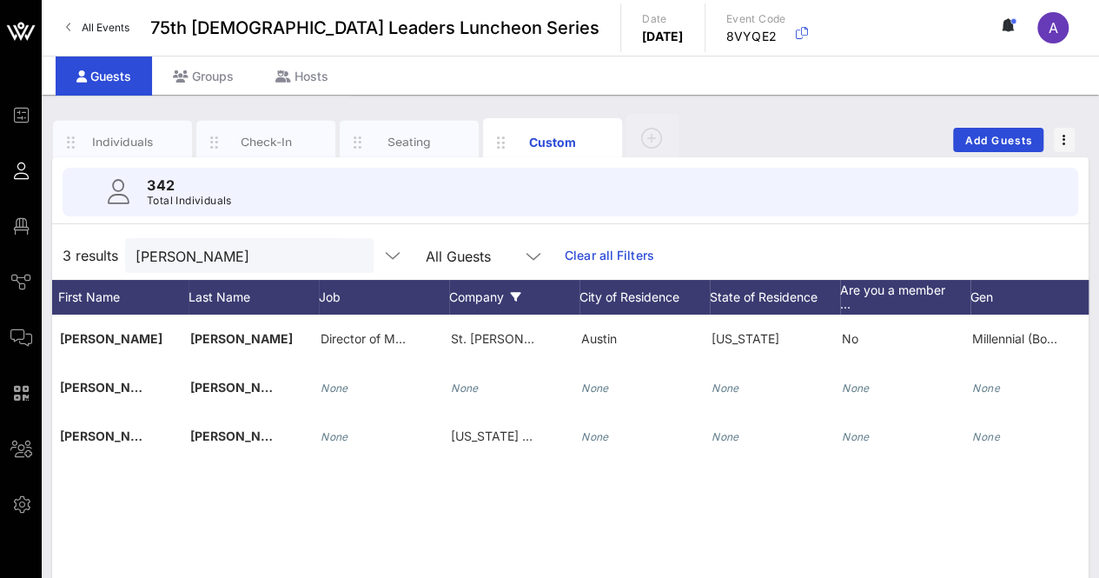
scroll to position [0, 86]
click at [347, 255] on button "clear icon" at bounding box center [352, 256] width 11 height 17
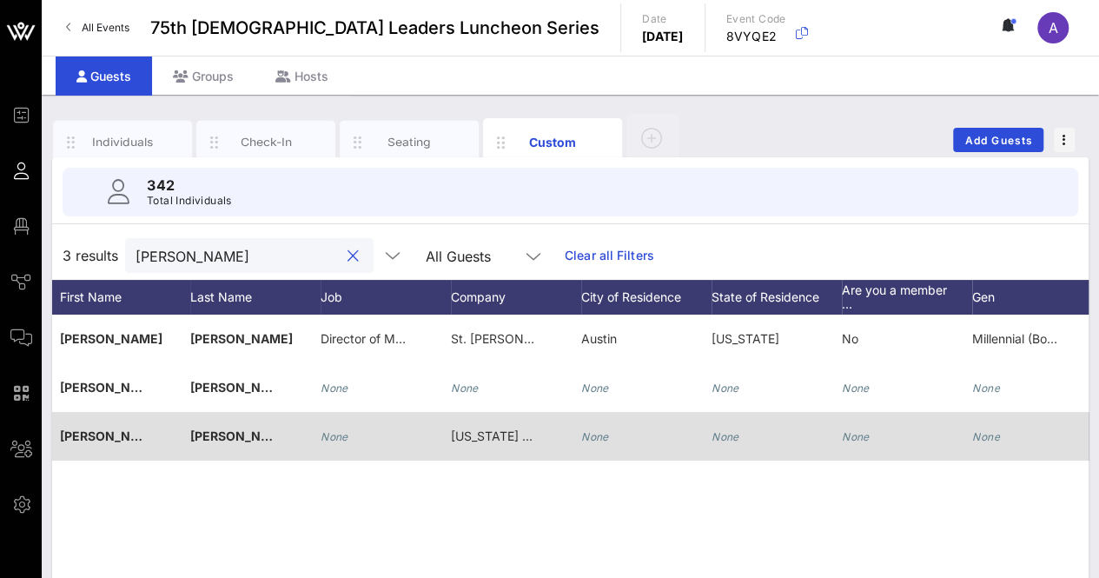
scroll to position [0, 404]
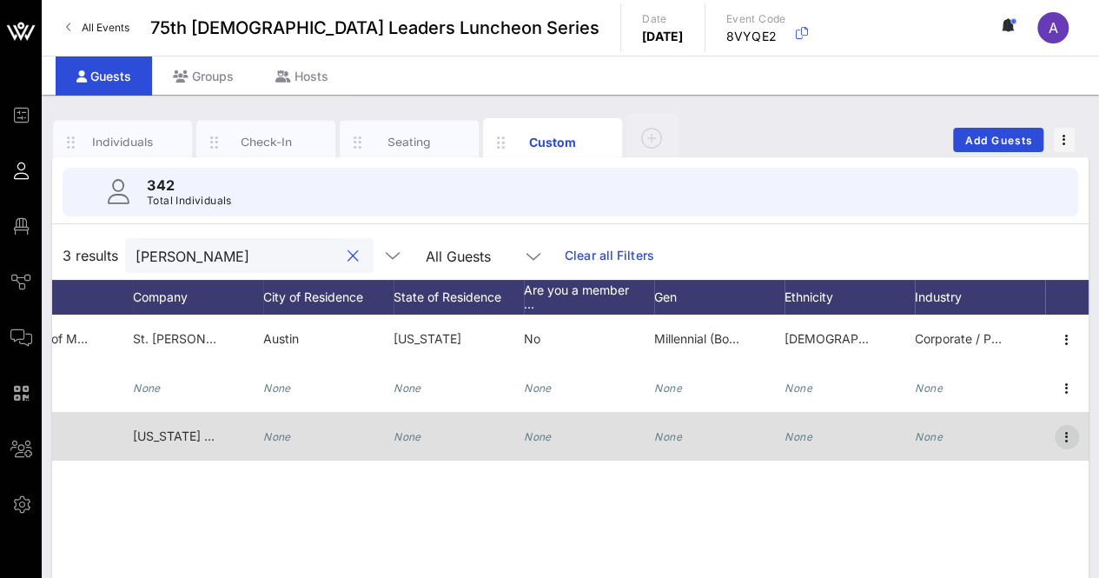
type input "david"
click at [1064, 430] on icon "button" at bounding box center [1066, 436] width 21 height 21
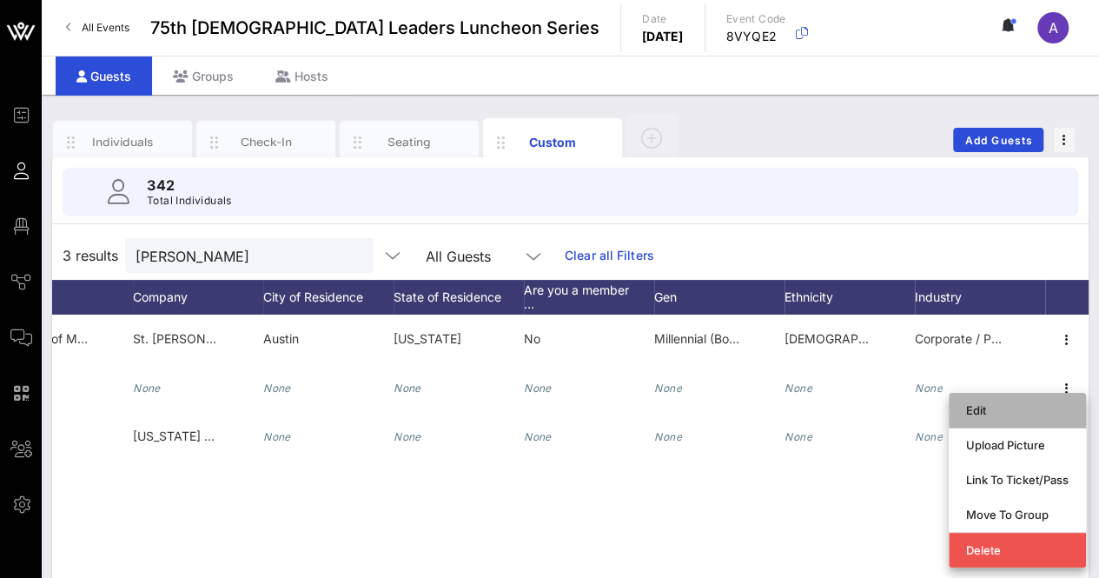
click at [1014, 414] on div "Edit" at bounding box center [1017, 410] width 102 height 14
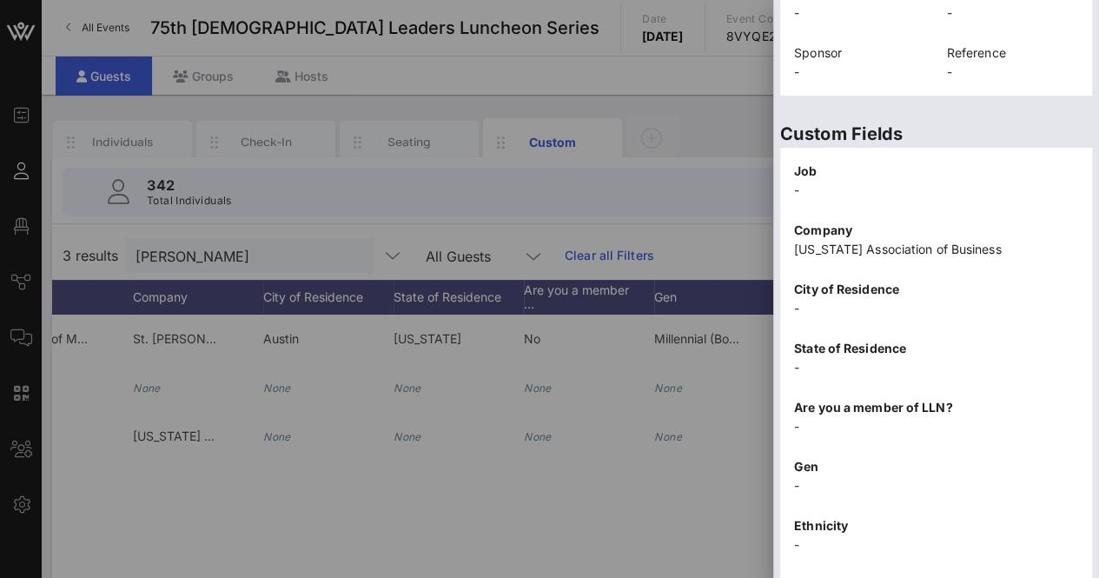
scroll to position [557, 0]
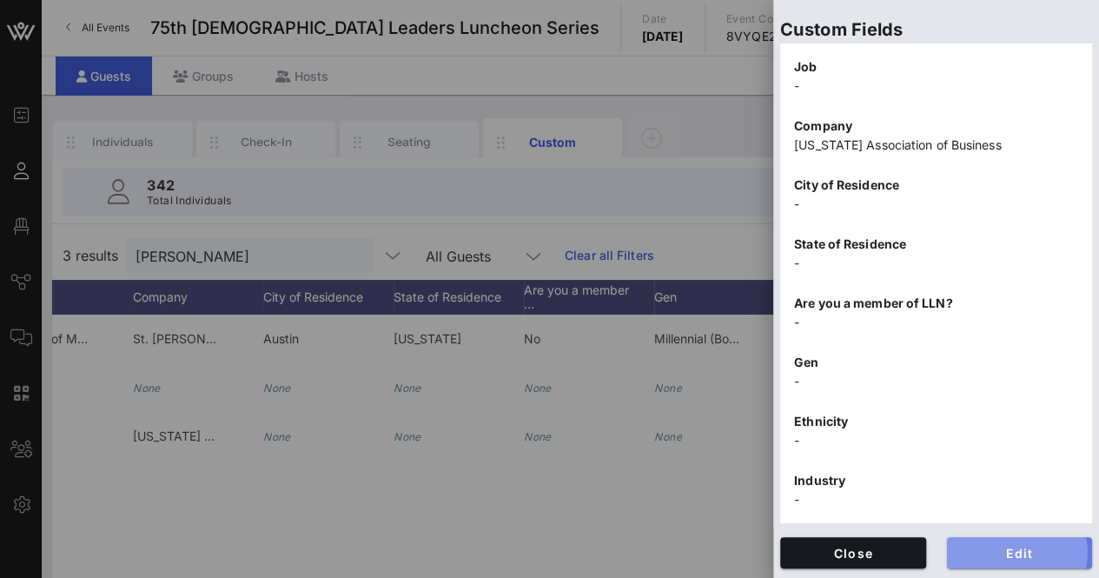
click at [969, 540] on button "Edit" at bounding box center [1020, 552] width 146 height 31
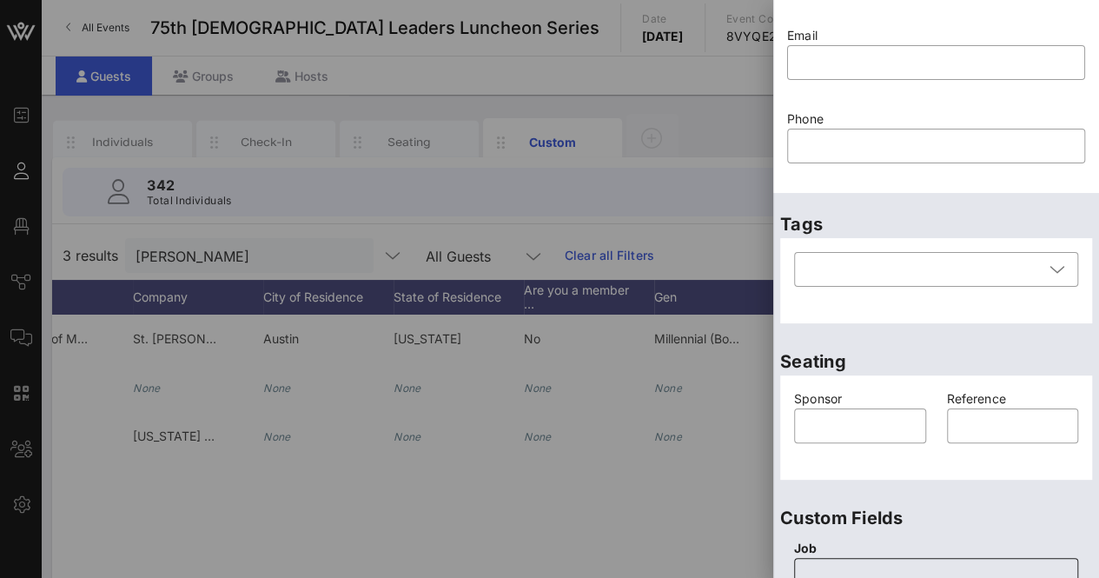
scroll to position [0, 0]
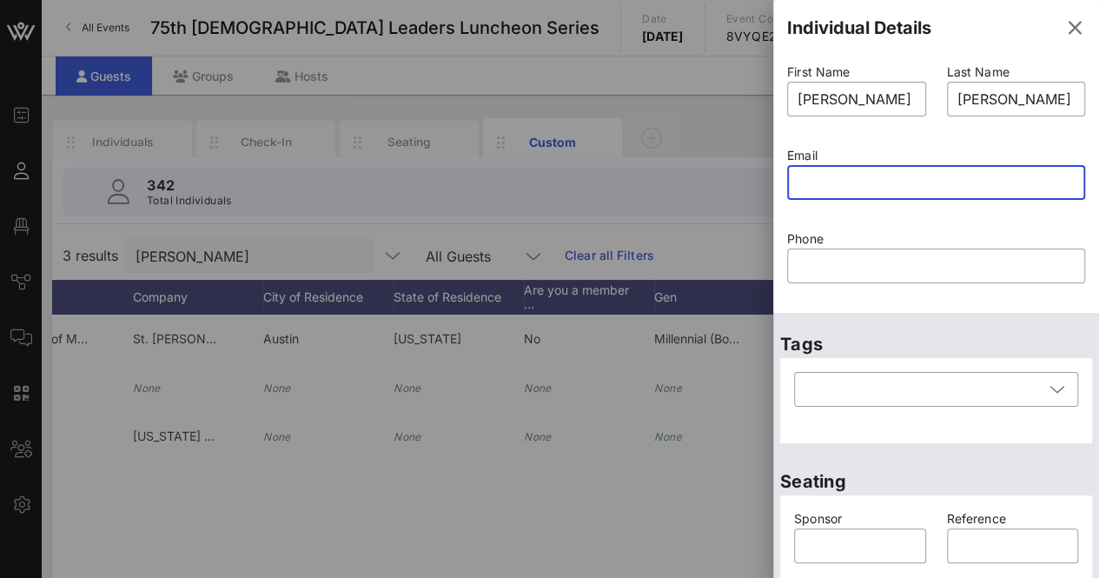
click at [839, 180] on input "text" at bounding box center [935, 182] width 277 height 28
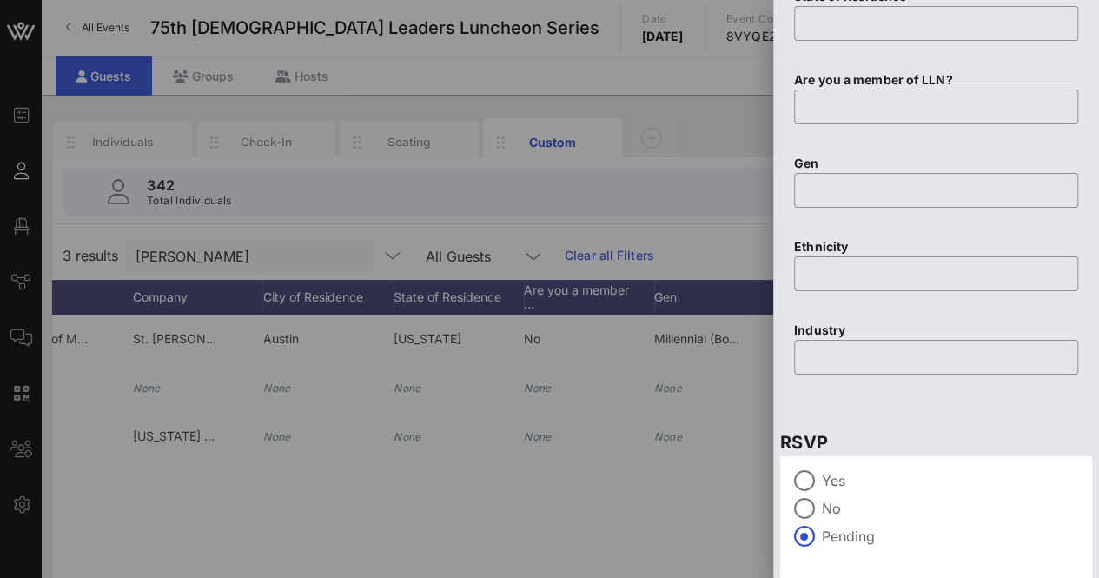
scroll to position [978, 0]
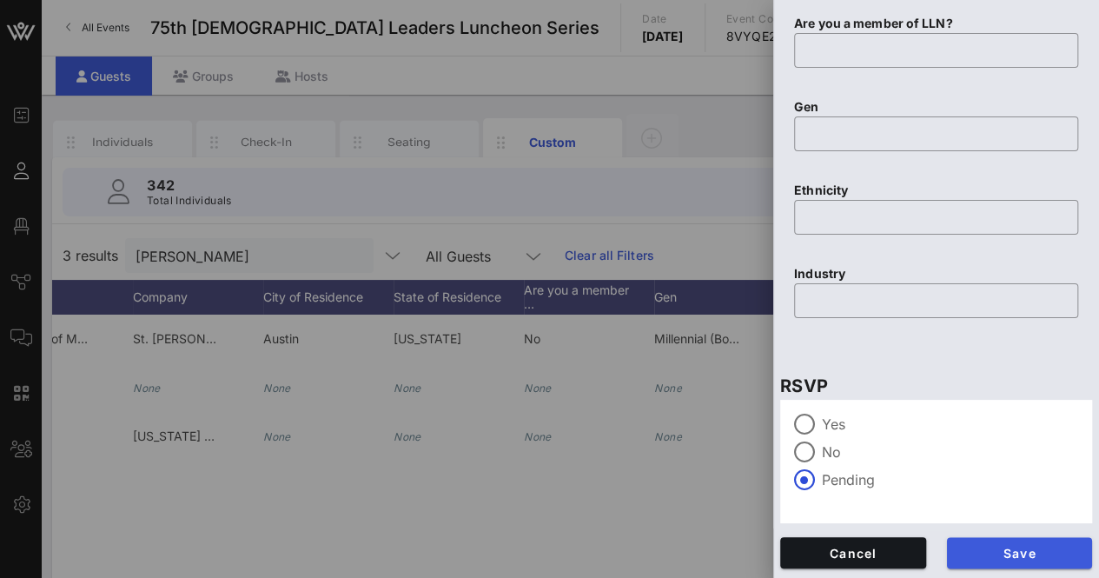
type input "dzapata@txbiz.org"
click at [971, 558] on span "Save" at bounding box center [1020, 552] width 118 height 15
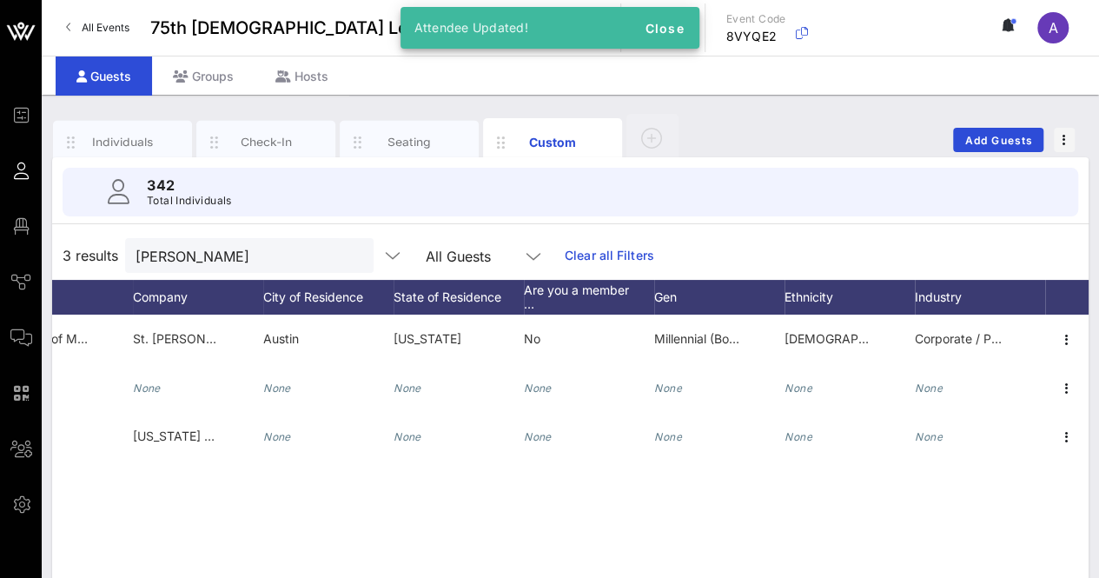
click at [793, 109] on div "Individuals Check-In Seating Custom Add Guests 342 Total Individuals 3 results …" at bounding box center [570, 474] width 1057 height 758
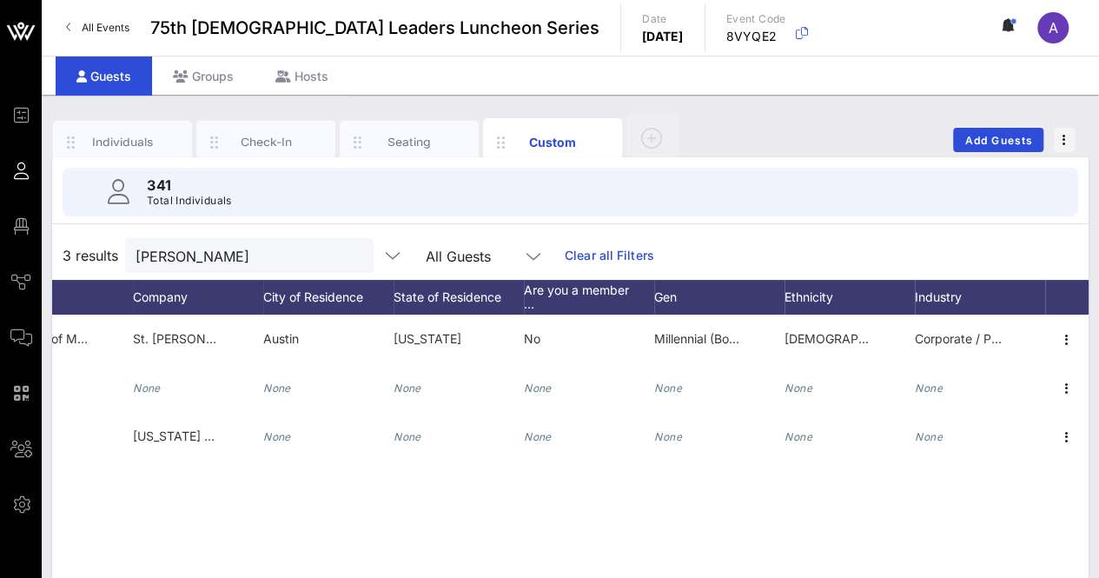
click at [347, 254] on button "clear icon" at bounding box center [352, 256] width 11 height 17
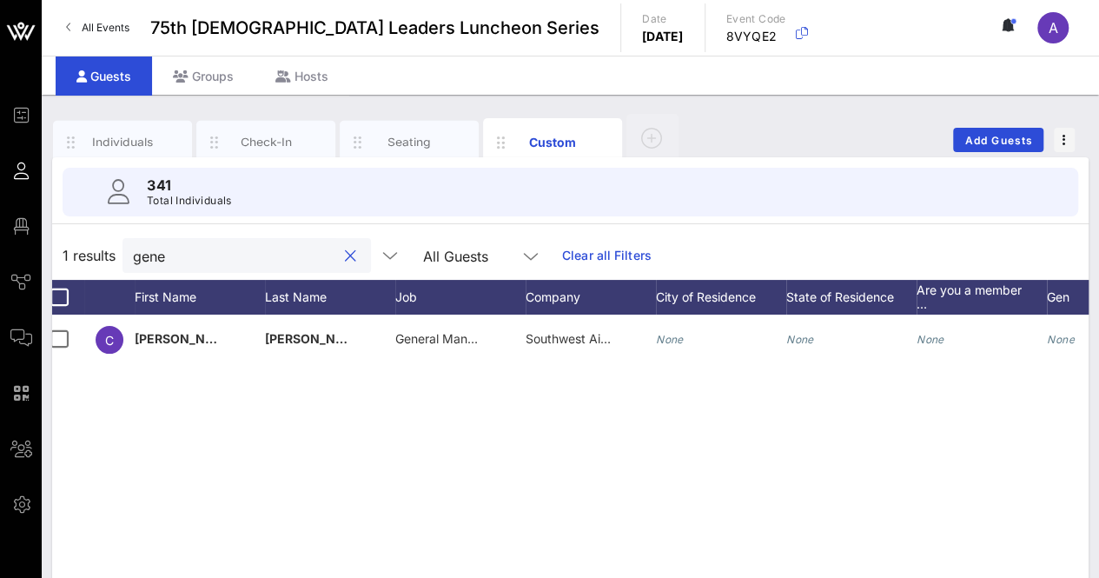
scroll to position [0, 0]
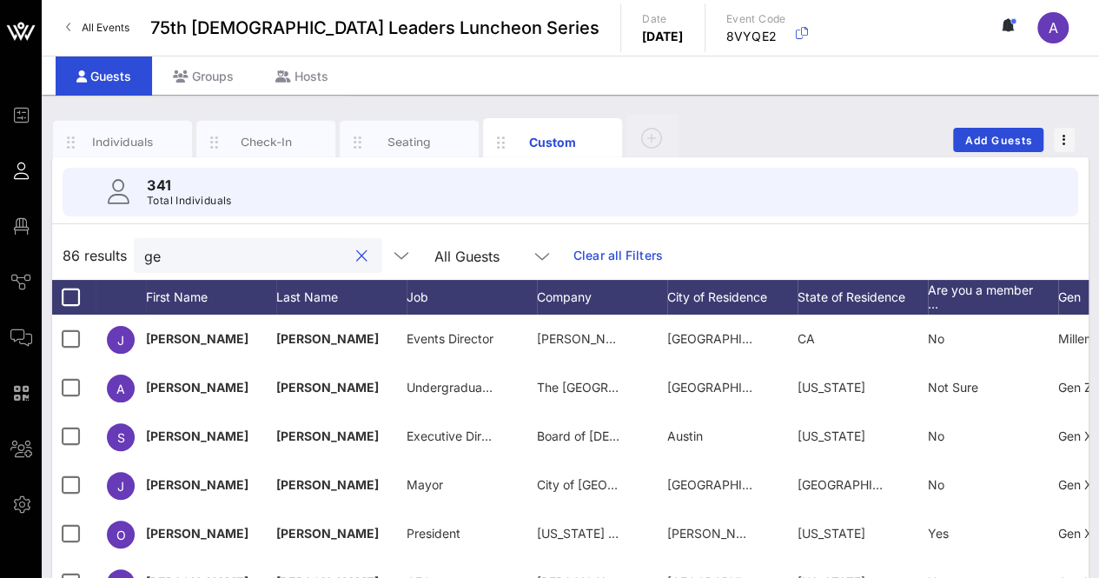
type input "g"
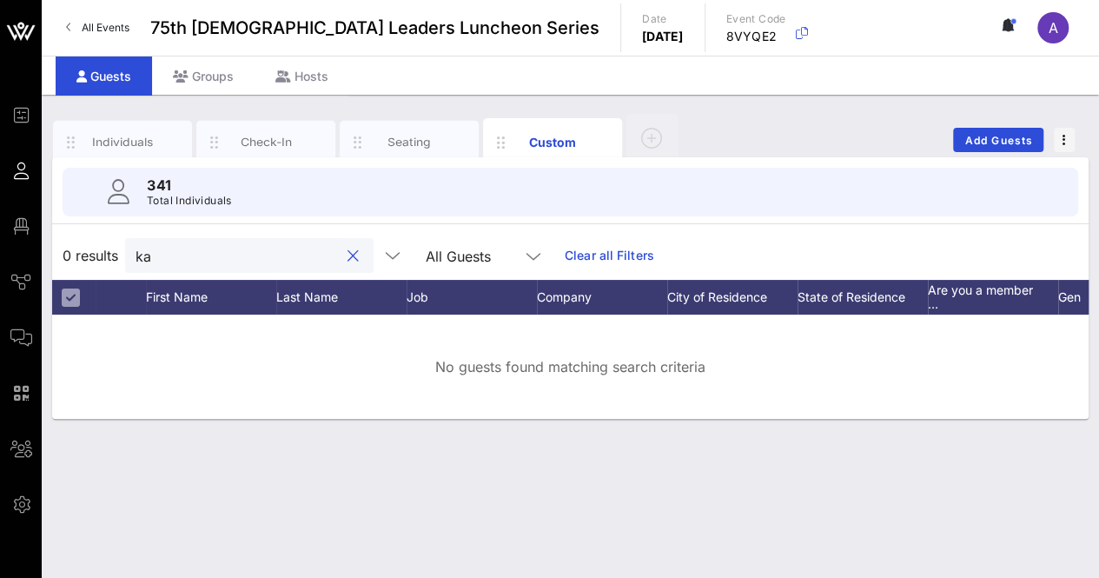
type input "k"
type input "t"
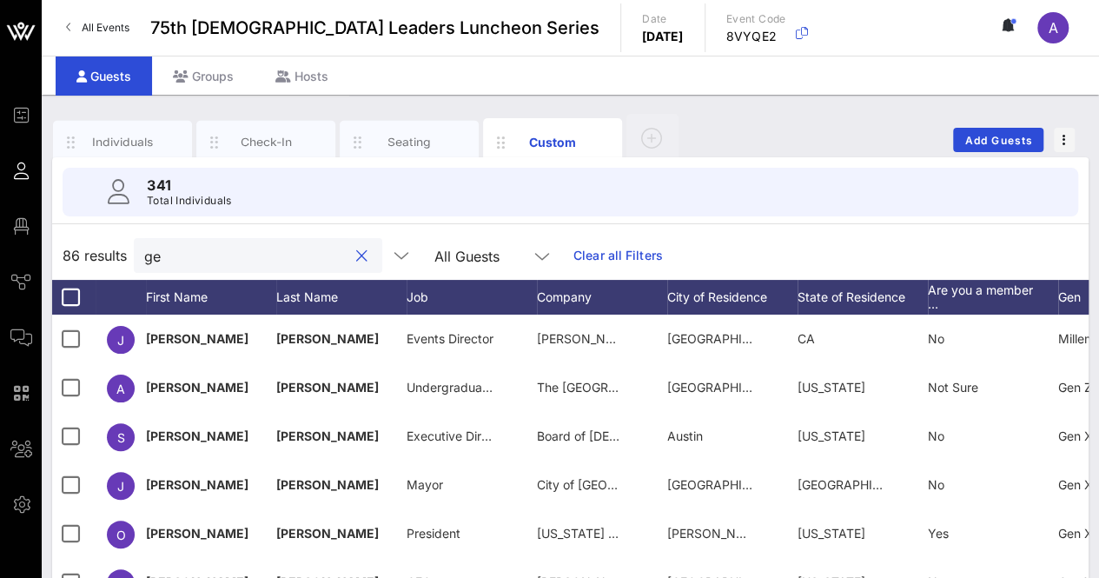
type input "g"
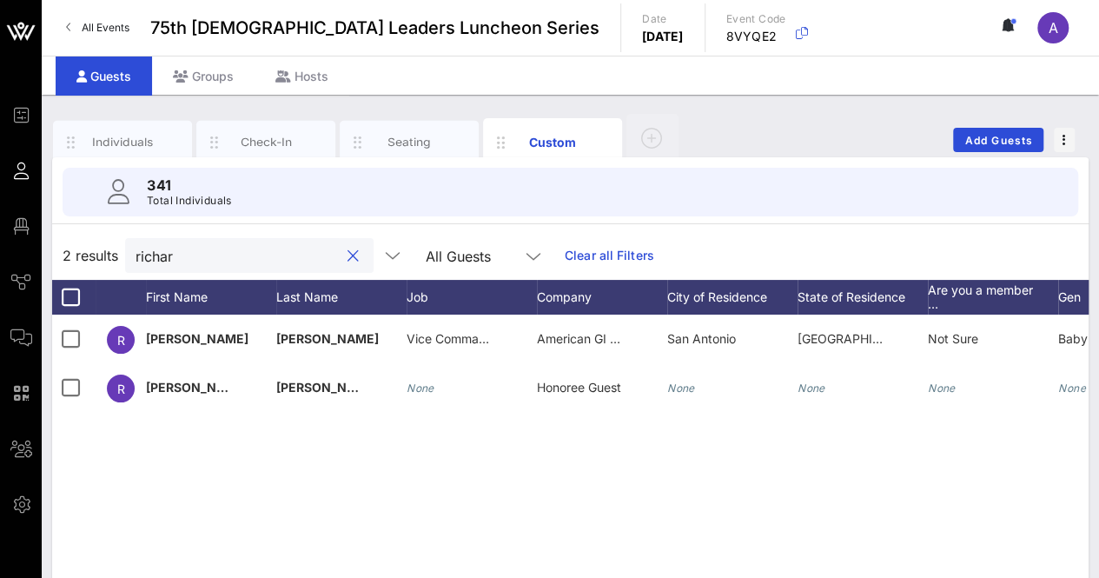
type input "richard"
click at [347, 251] on button "clear icon" at bounding box center [352, 256] width 11 height 17
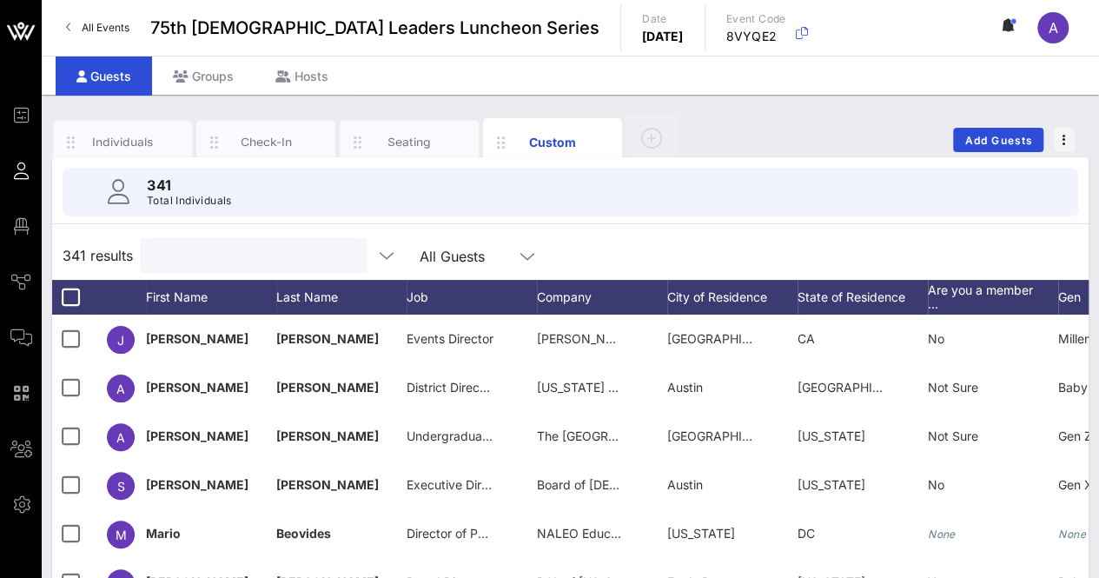
click at [764, 145] on div "Individuals Check-In Seating Custom Add Guests" at bounding box center [570, 140] width 1036 height 56
click at [270, 249] on input "text" at bounding box center [251, 255] width 203 height 23
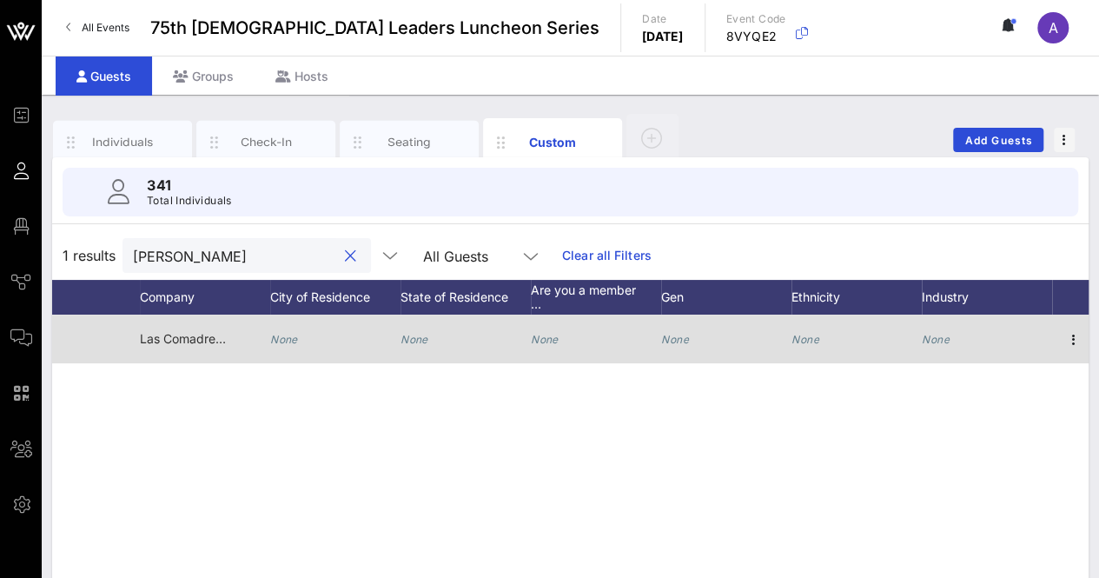
scroll to position [0, 404]
type input "nora"
click at [1067, 334] on icon "button" at bounding box center [1066, 339] width 21 height 21
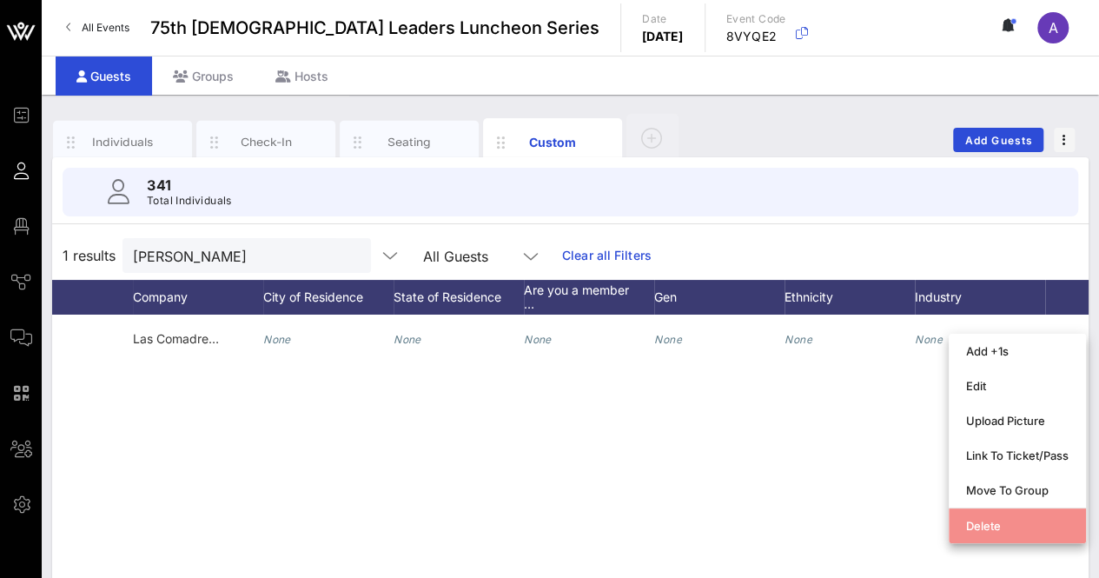
click at [988, 527] on div "Delete" at bounding box center [1017, 526] width 102 height 14
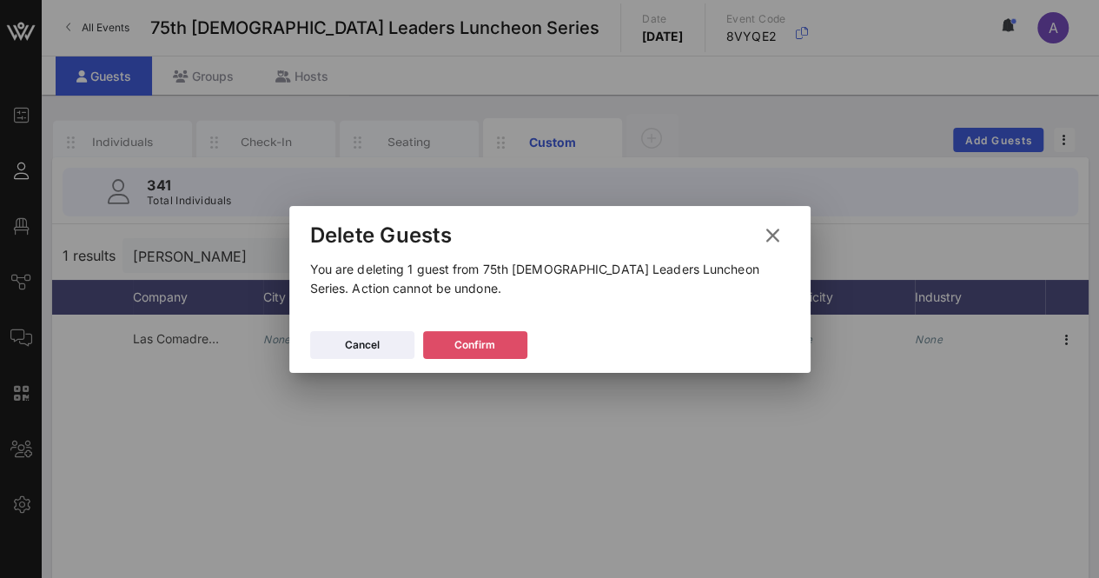
click at [506, 339] on button "Confirm" at bounding box center [475, 345] width 104 height 28
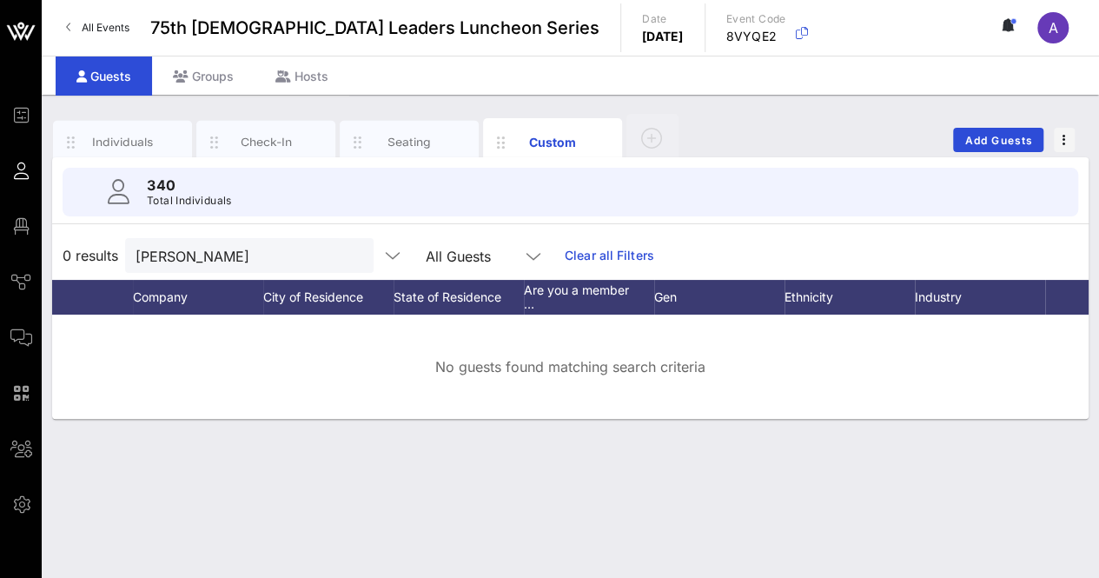
click at [347, 254] on button "clear icon" at bounding box center [352, 256] width 11 height 17
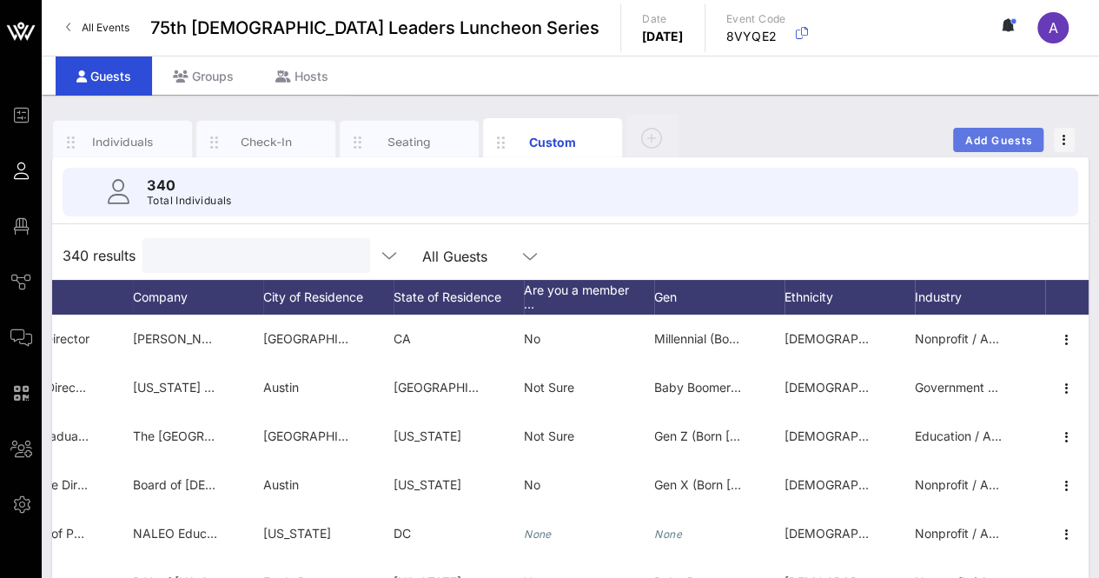
click at [984, 138] on span "Add Guests" at bounding box center [998, 140] width 69 height 13
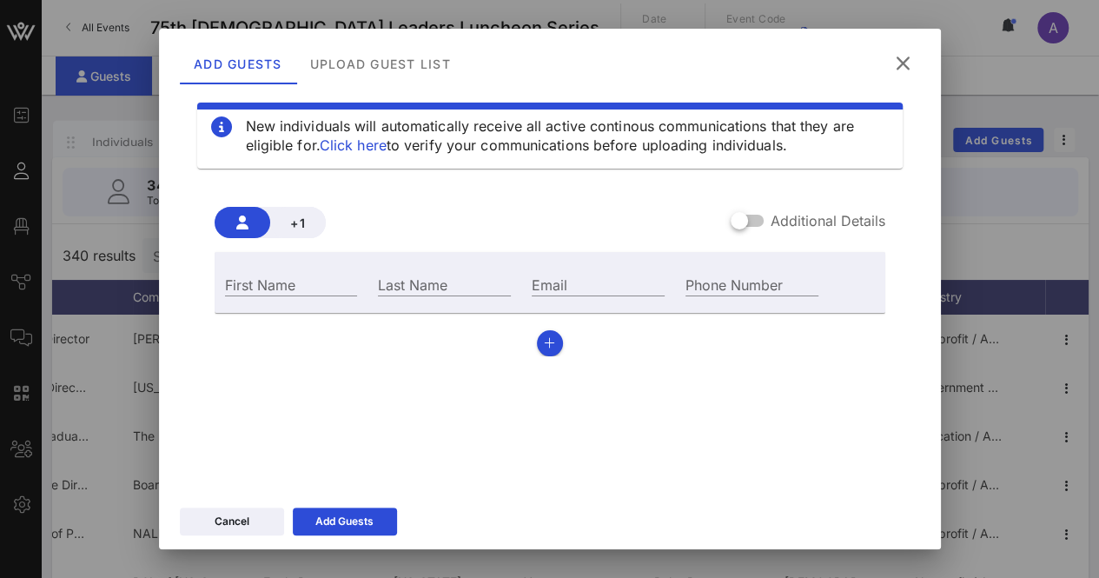
click at [902, 58] on icon at bounding box center [902, 63] width 23 height 21
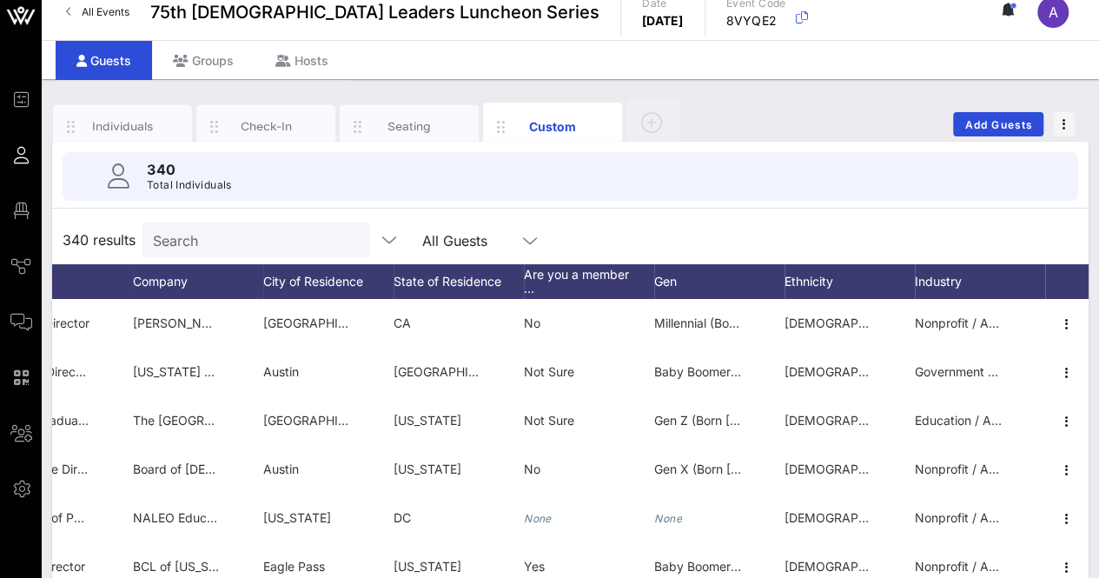
scroll to position [0, 0]
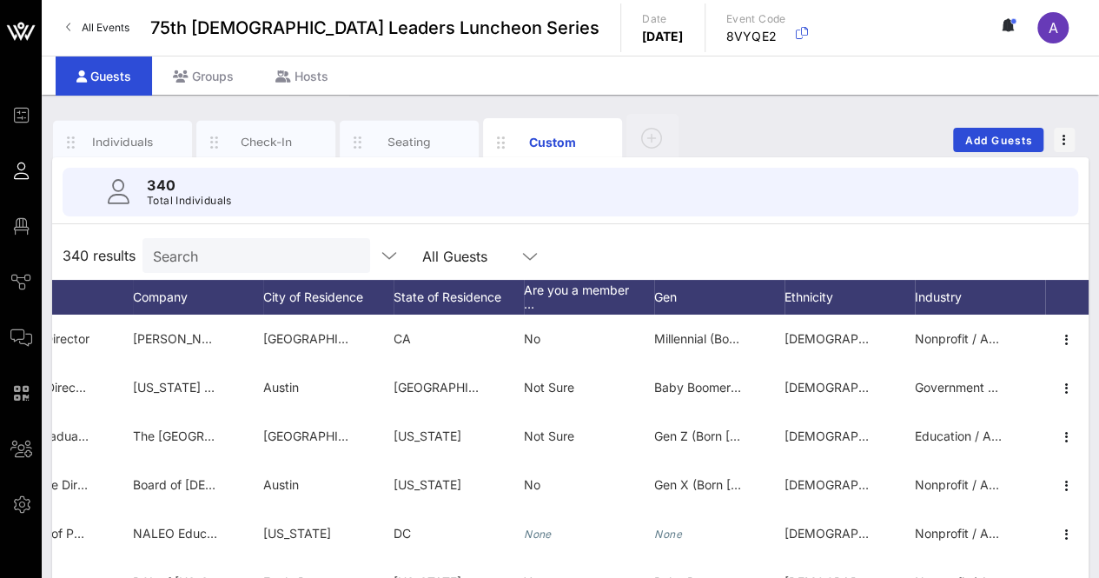
click at [260, 252] on input "Search" at bounding box center [254, 255] width 203 height 23
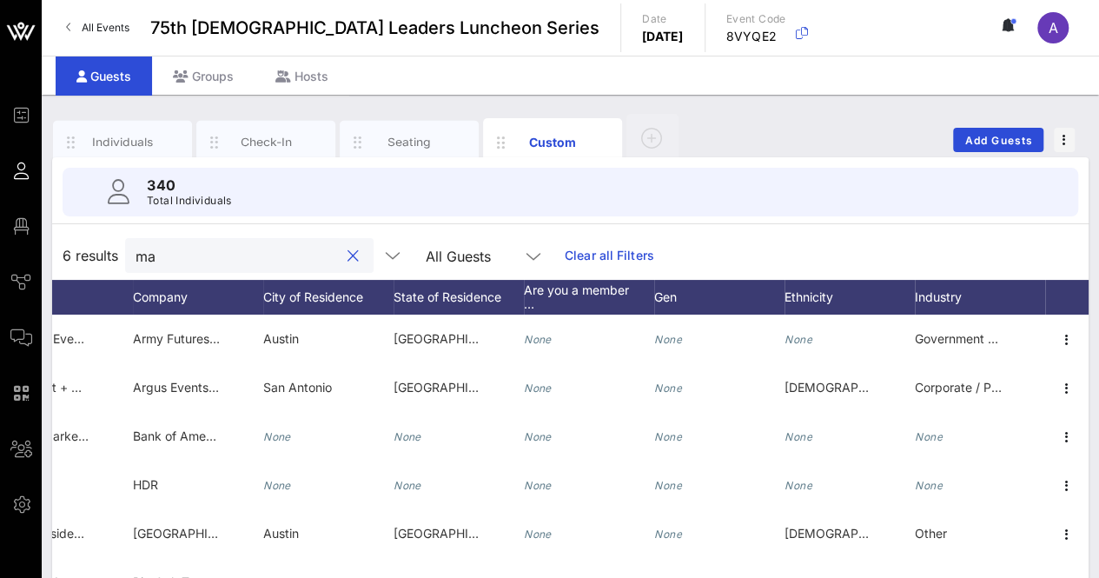
type input "m"
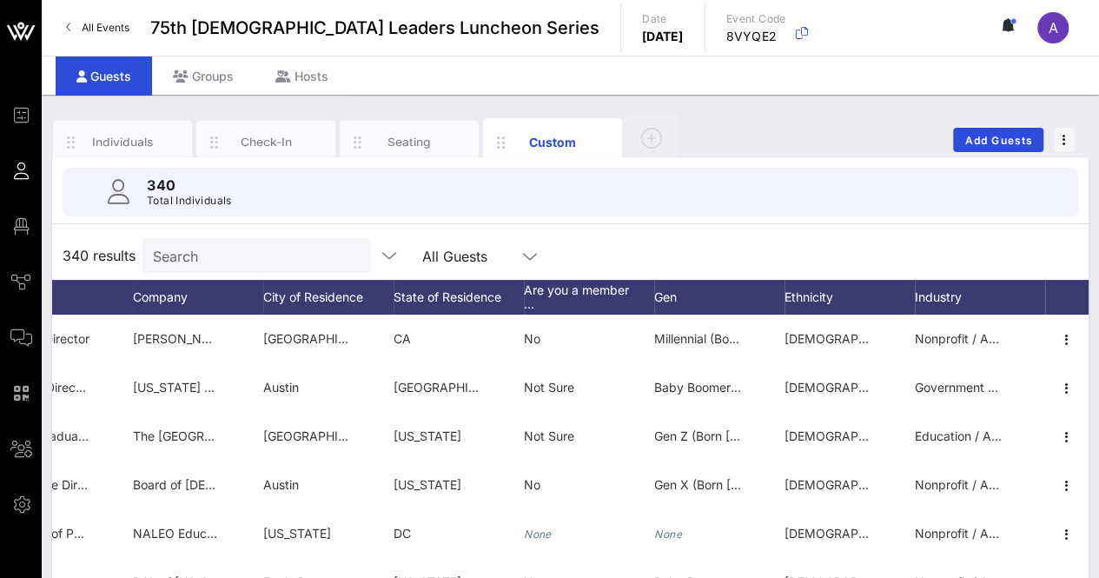
click at [751, 129] on div "Individuals Check-In Seating Custom Add Guests" at bounding box center [570, 140] width 1036 height 56
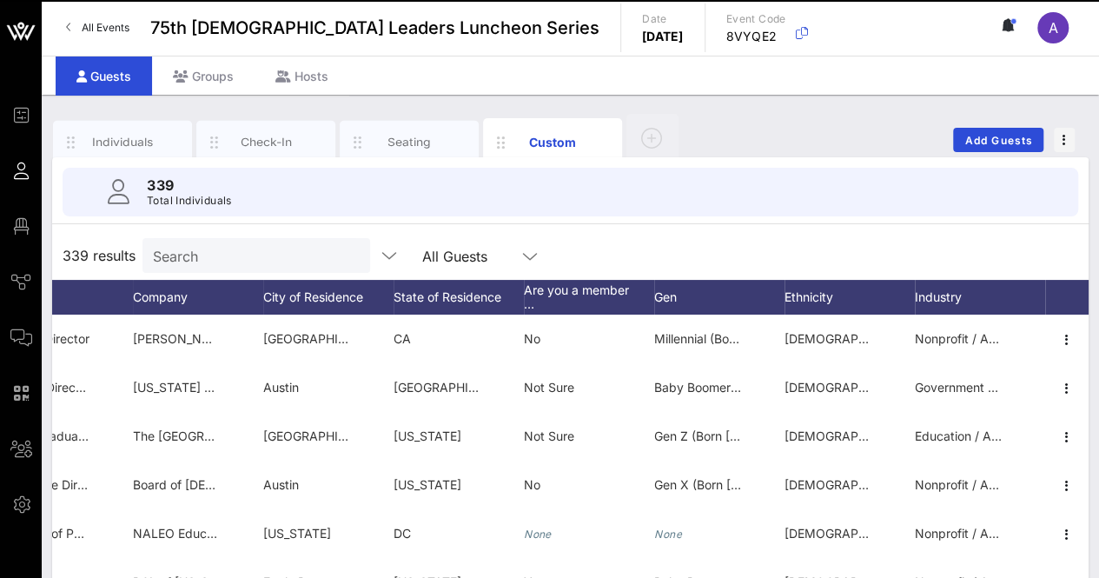
click at [263, 257] on input "Search" at bounding box center [254, 255] width 203 height 23
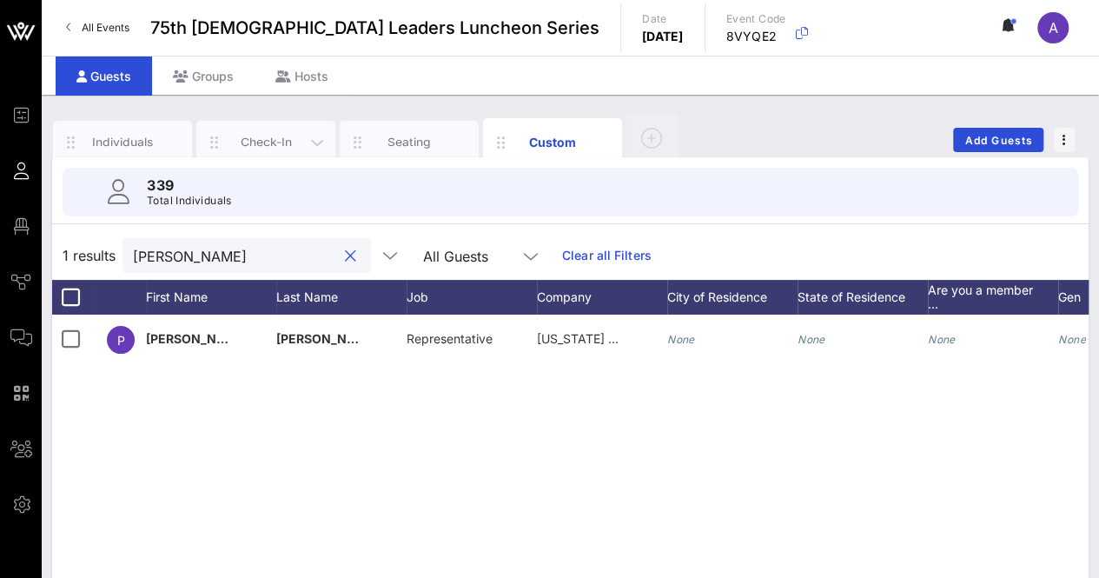
type input "penny"
click at [247, 145] on div "Check-In" at bounding box center [266, 142] width 77 height 17
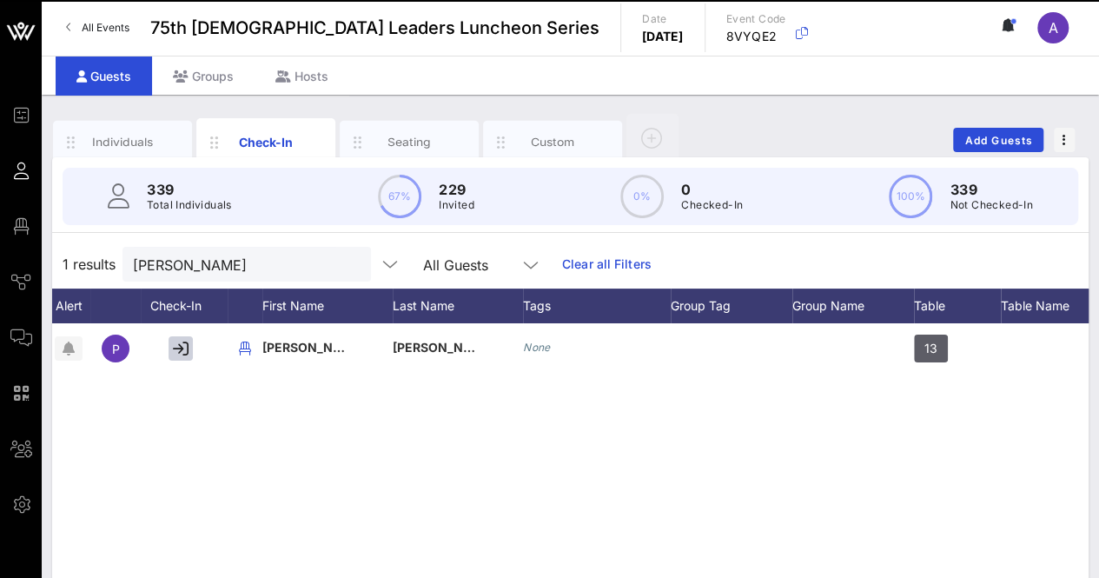
scroll to position [0, 20]
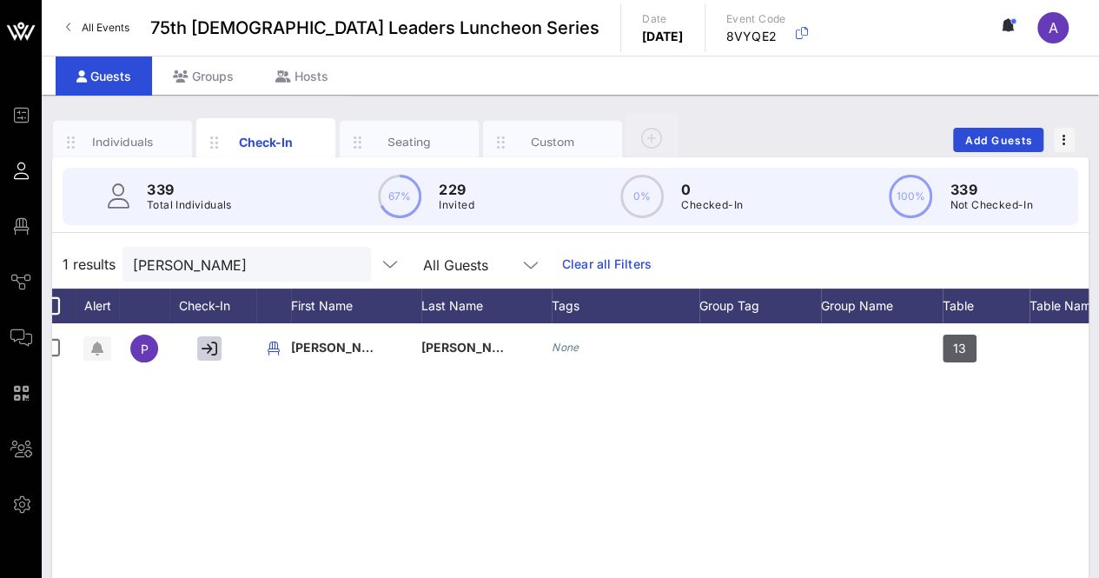
click at [345, 260] on button "clear icon" at bounding box center [350, 264] width 11 height 17
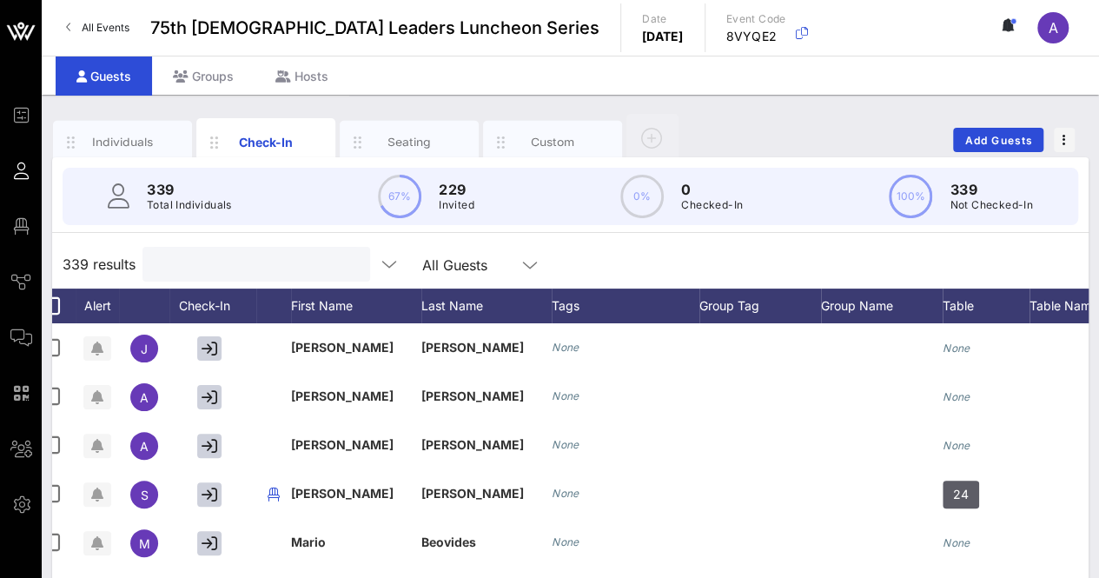
click at [820, 137] on div "Individuals Check-In Seating Custom Add Guests" at bounding box center [570, 140] width 1036 height 56
click at [224, 261] on input "Search" at bounding box center [254, 264] width 203 height 23
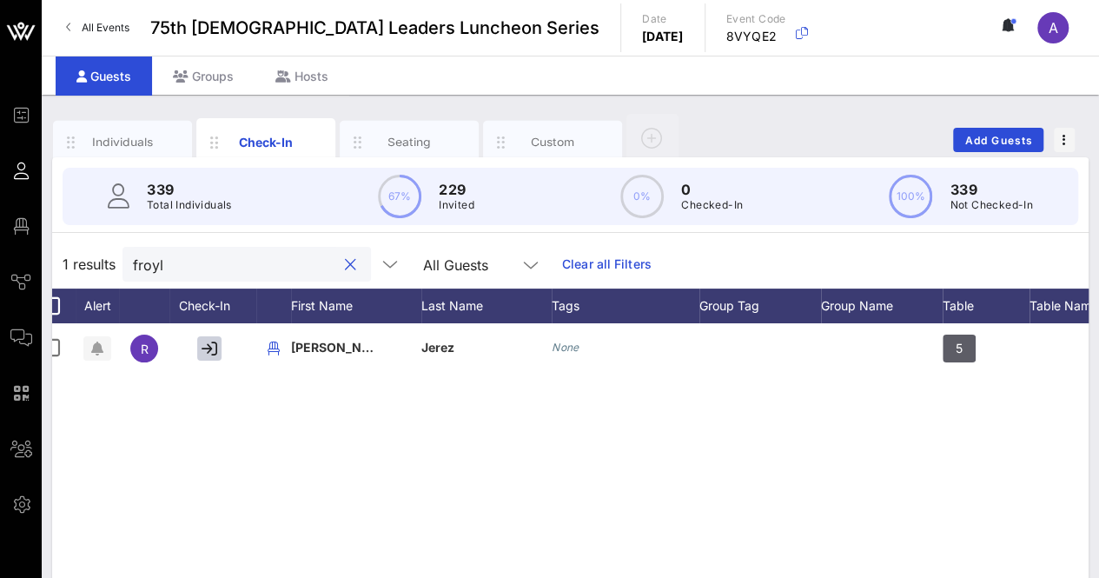
scroll to position [0, 0]
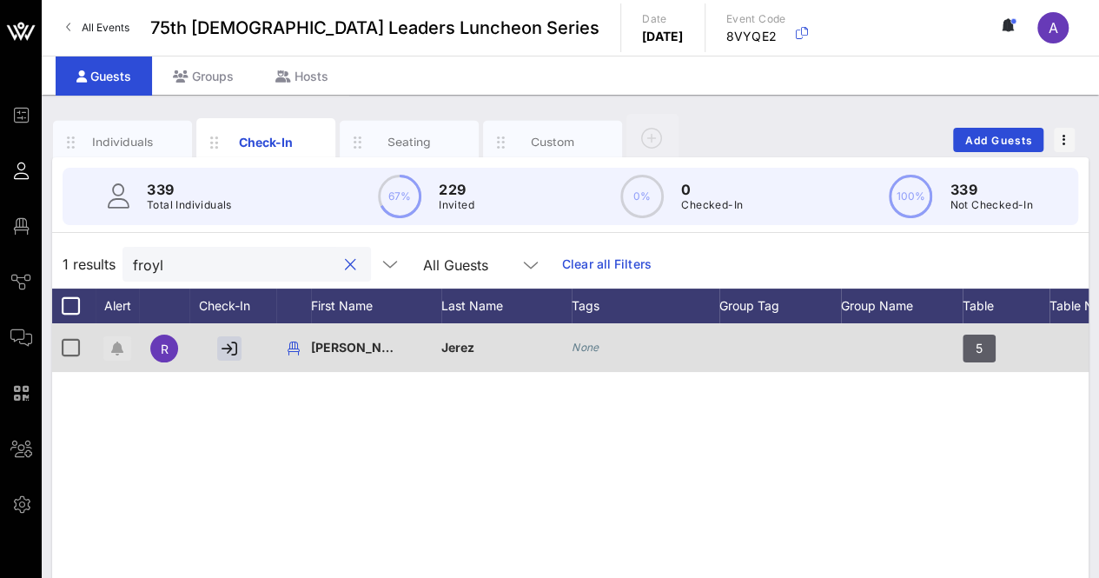
type input "froyl"
click at [118, 342] on icon "button" at bounding box center [117, 348] width 12 height 14
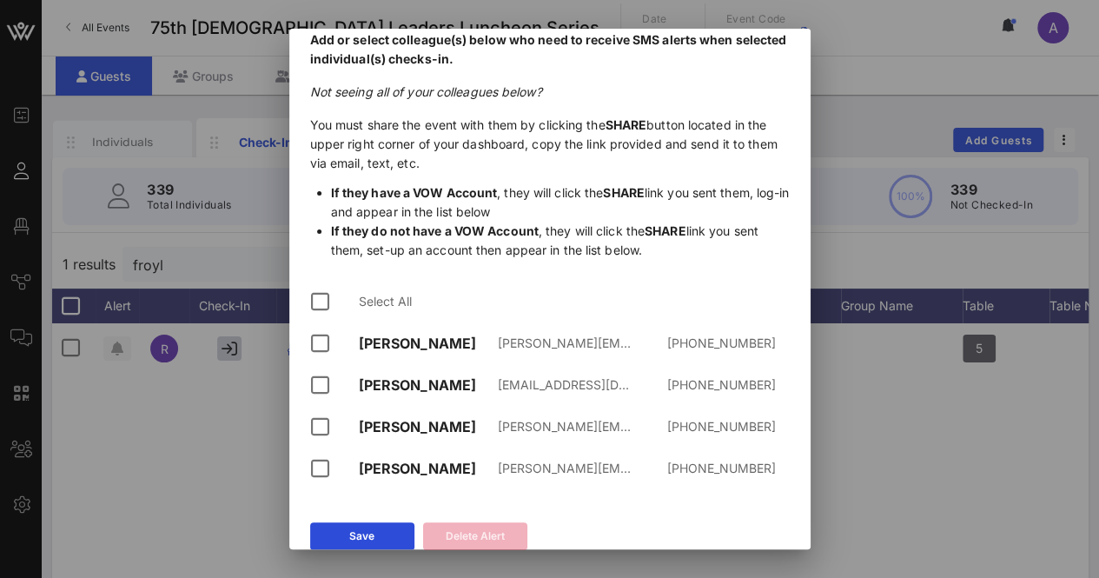
scroll to position [67, 0]
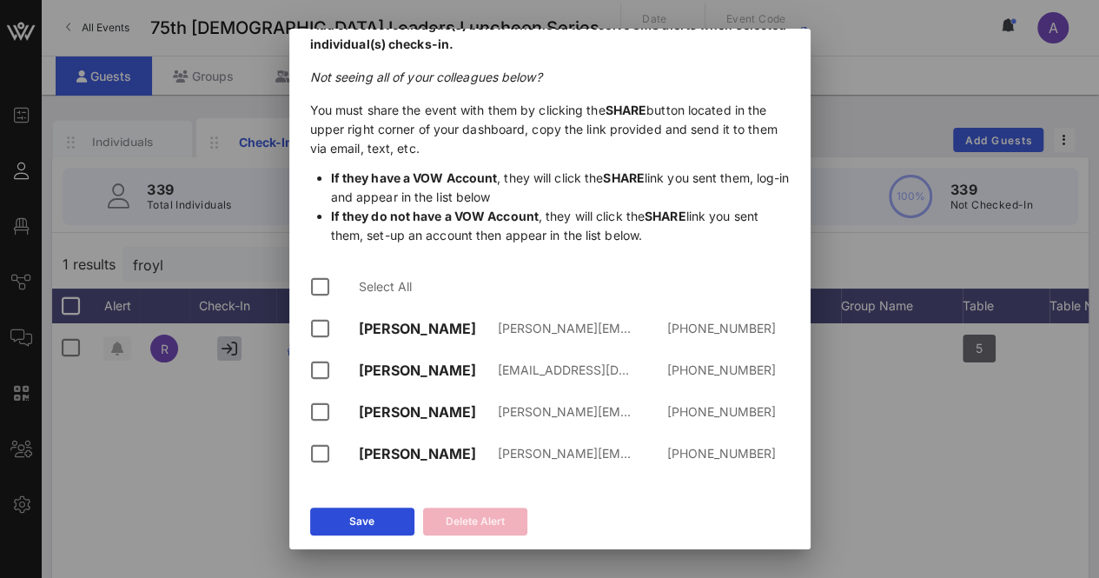
drag, startPoint x: 604, startPoint y: 576, endPoint x: 903, endPoint y: 46, distance: 608.2
click at [903, 46] on div at bounding box center [549, 289] width 1099 height 578
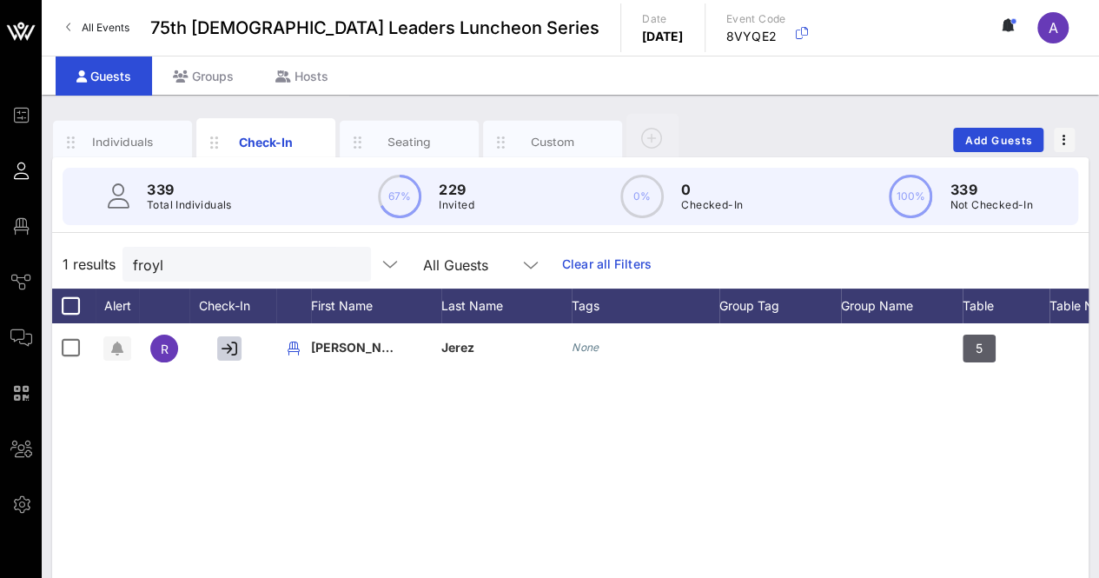
click at [345, 258] on button "clear icon" at bounding box center [350, 264] width 11 height 17
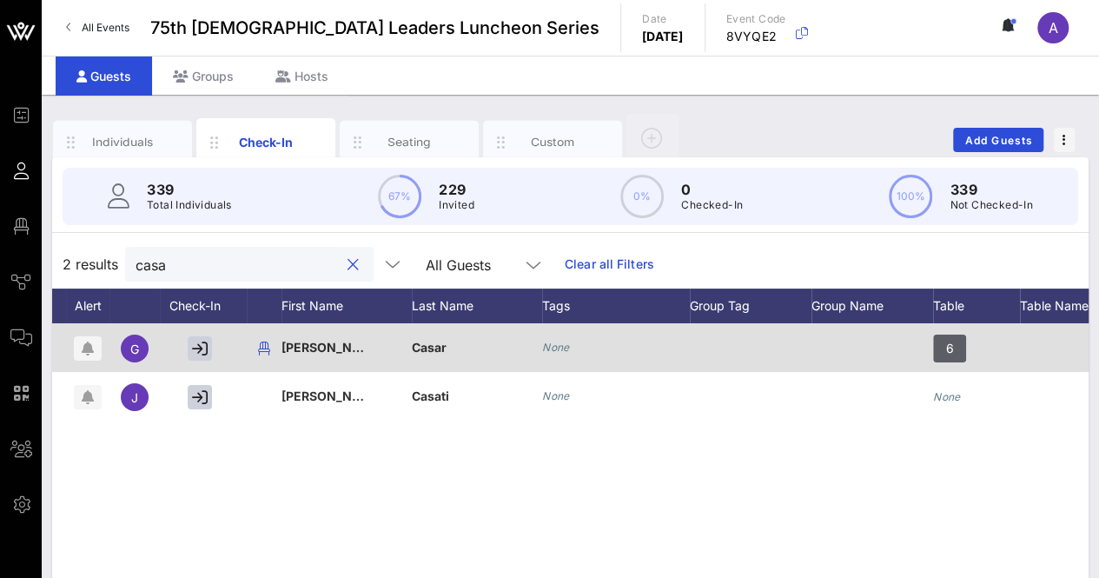
scroll to position [0, 65]
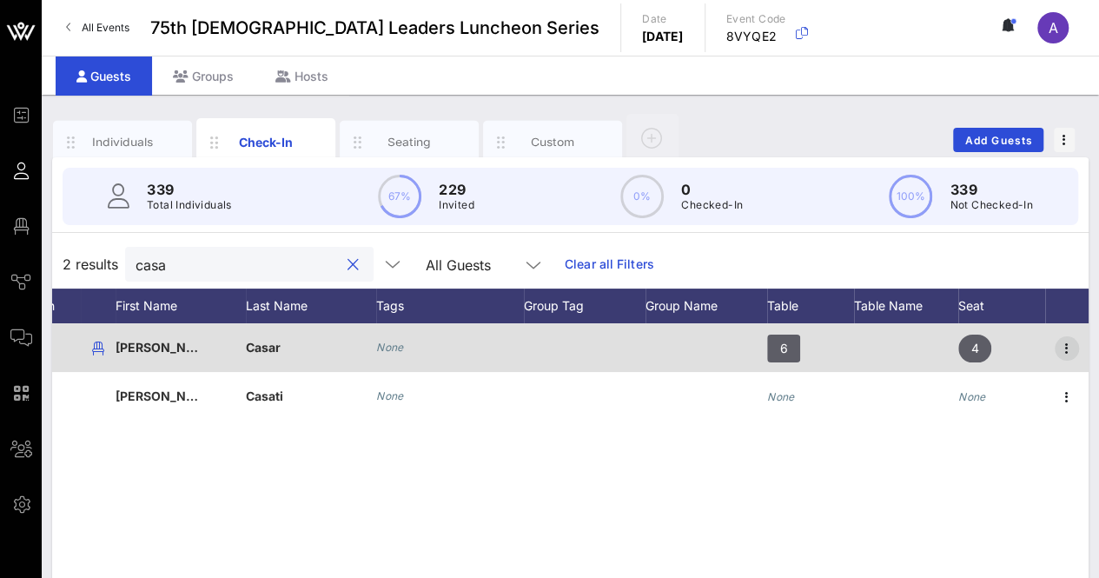
type input "casa"
click at [1068, 344] on icon "button" at bounding box center [1066, 348] width 21 height 21
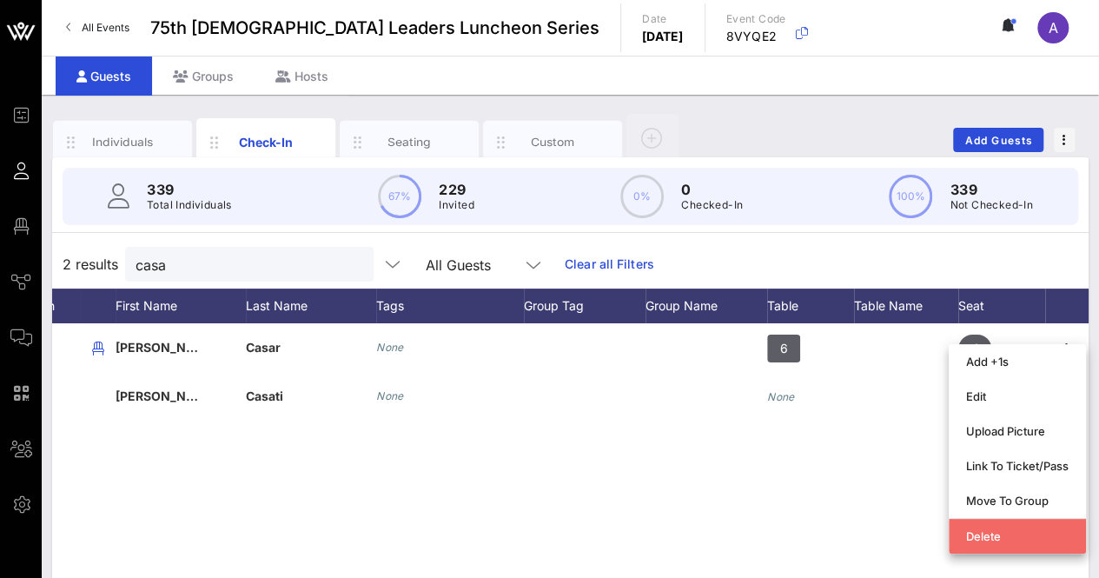
click at [991, 541] on div "Delete" at bounding box center [1017, 536] width 102 height 14
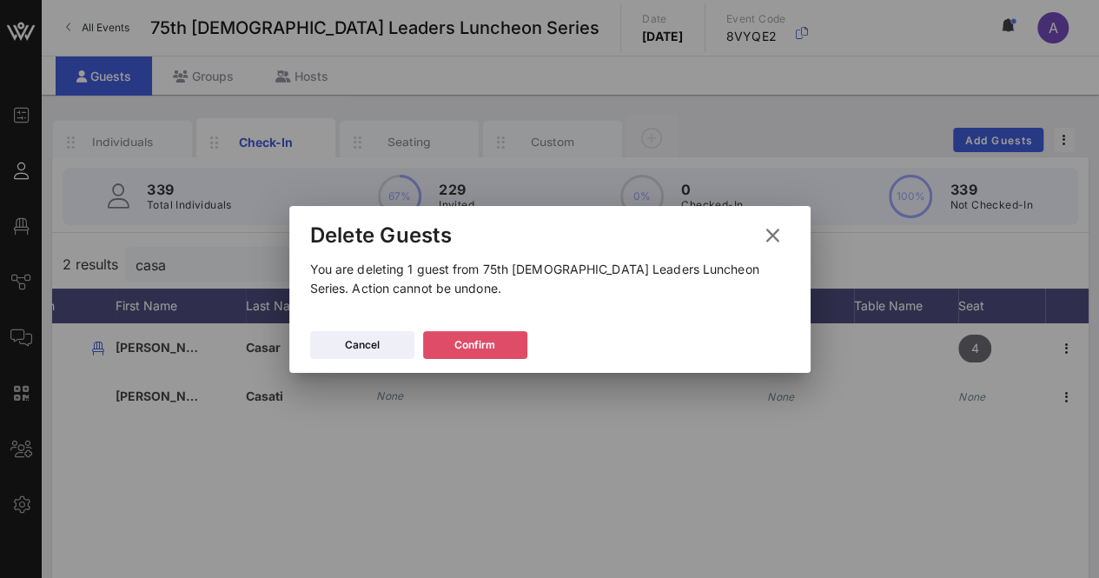
click at [481, 350] on div "Confirm" at bounding box center [474, 344] width 41 height 17
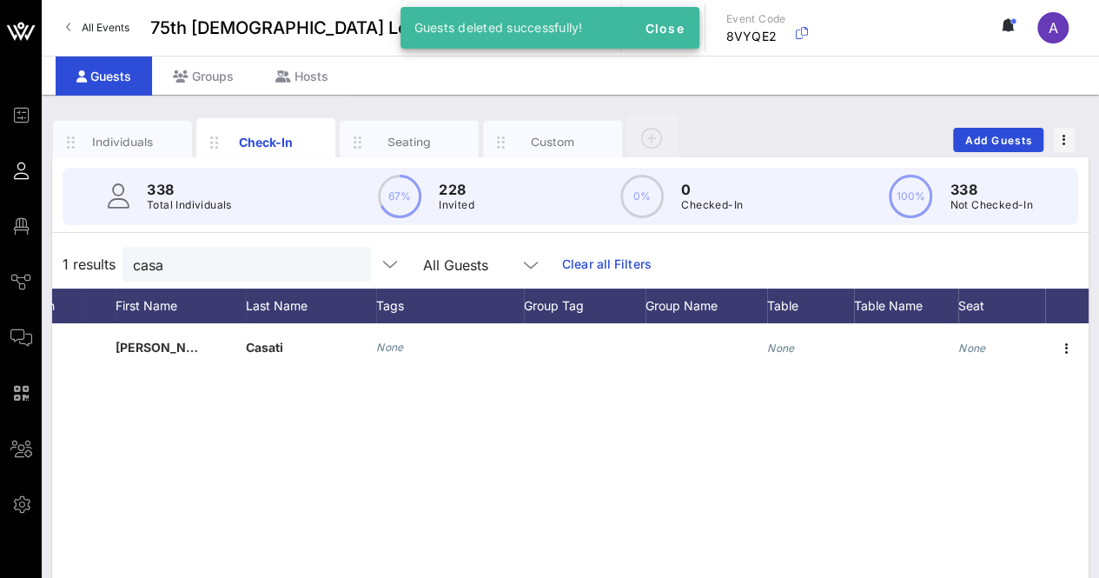
click at [345, 267] on button "clear icon" at bounding box center [350, 264] width 11 height 17
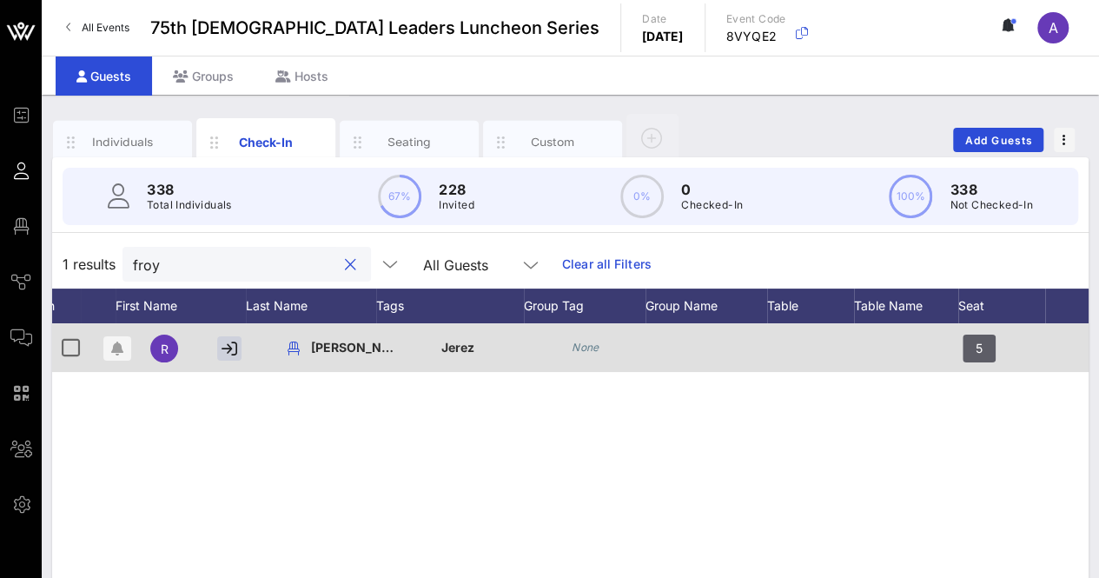
scroll to position [0, 0]
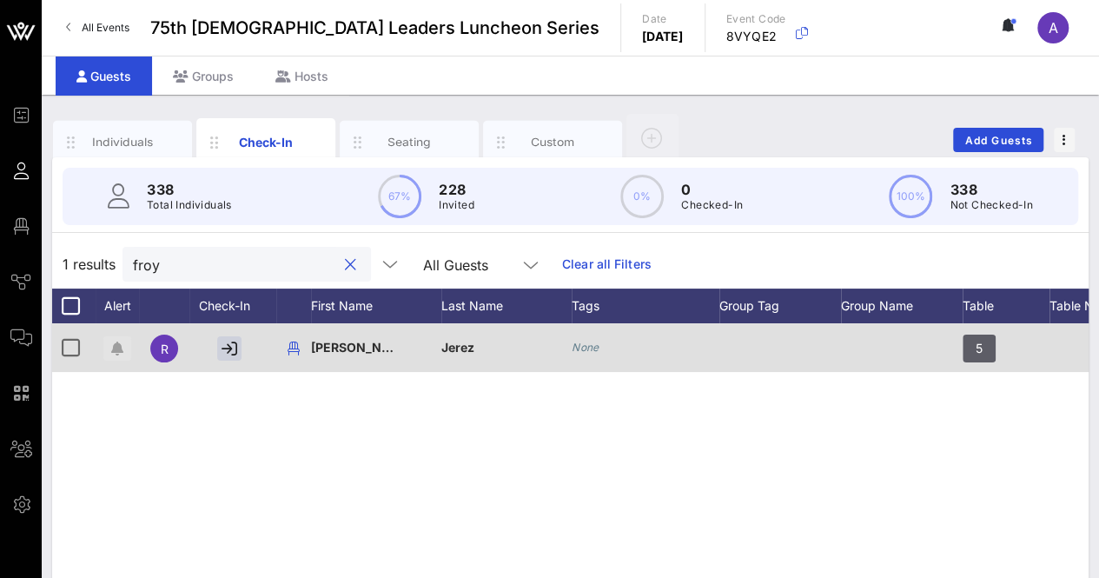
type input "froy"
click at [116, 348] on icon "button" at bounding box center [117, 348] width 12 height 14
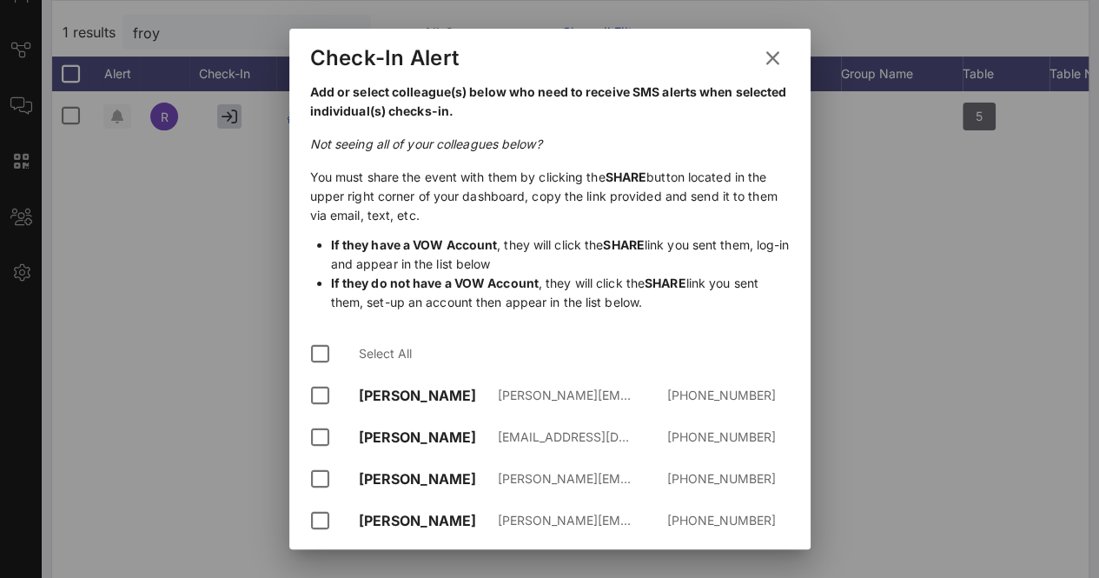
click at [761, 56] on icon at bounding box center [772, 58] width 23 height 21
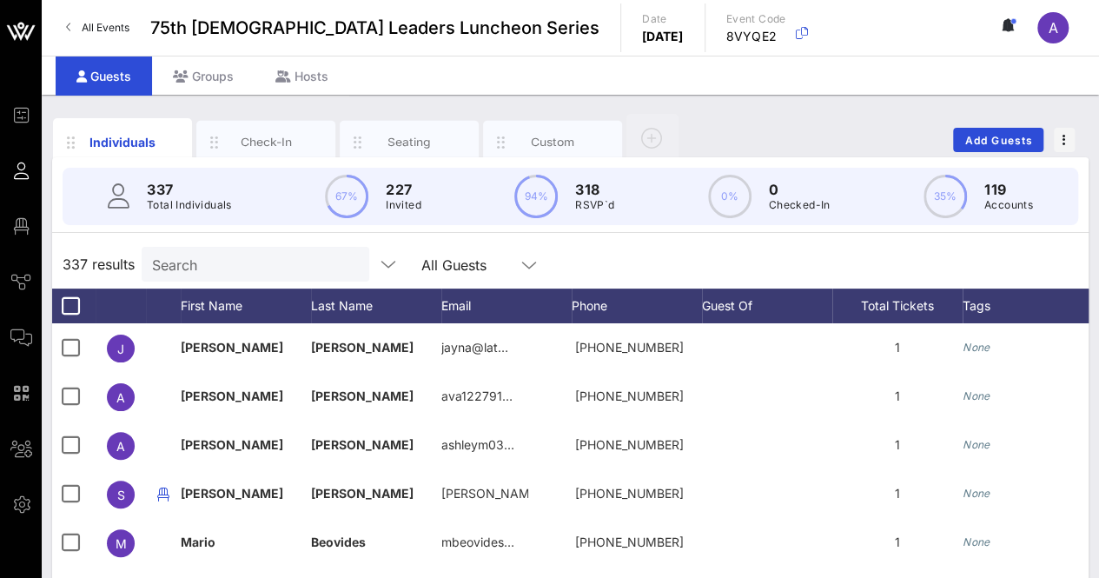
click at [299, 263] on input "Search" at bounding box center [253, 264] width 203 height 23
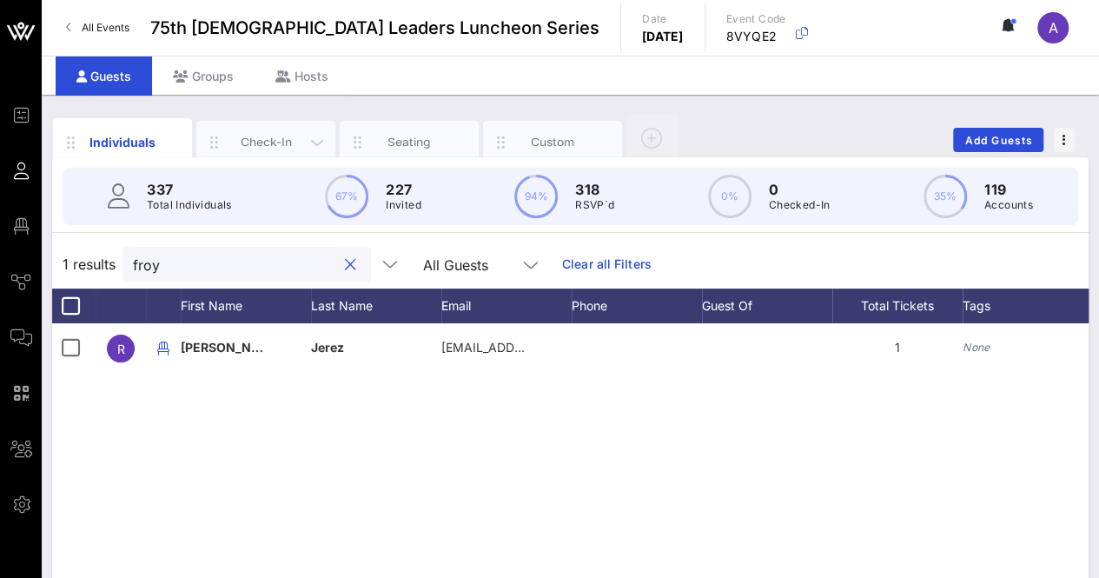
type input "froy"
click at [258, 146] on div "Check-In" at bounding box center [266, 142] width 77 height 17
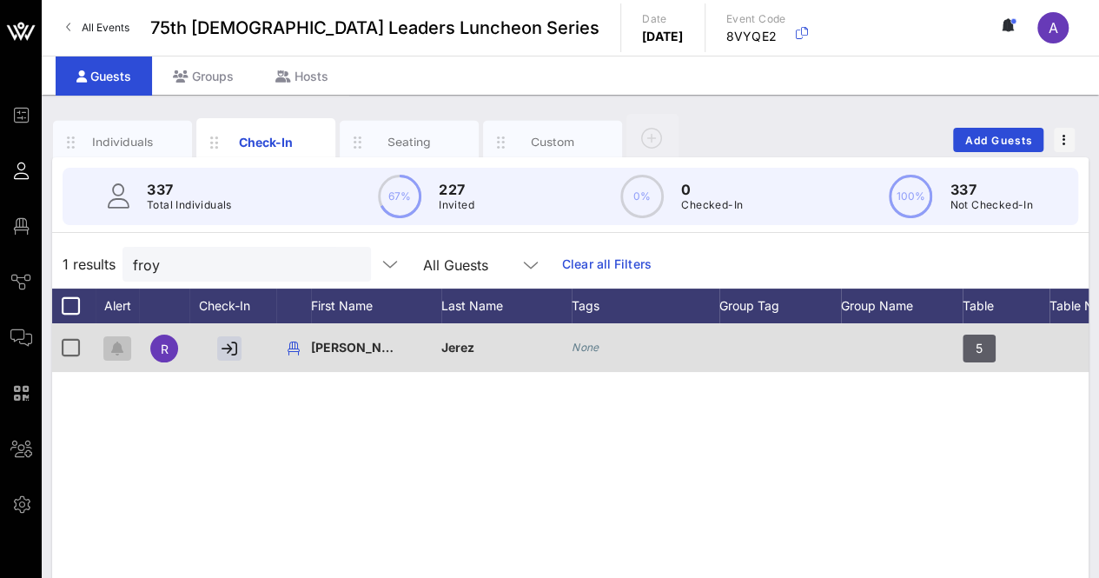
click at [120, 353] on icon "button" at bounding box center [117, 348] width 12 height 14
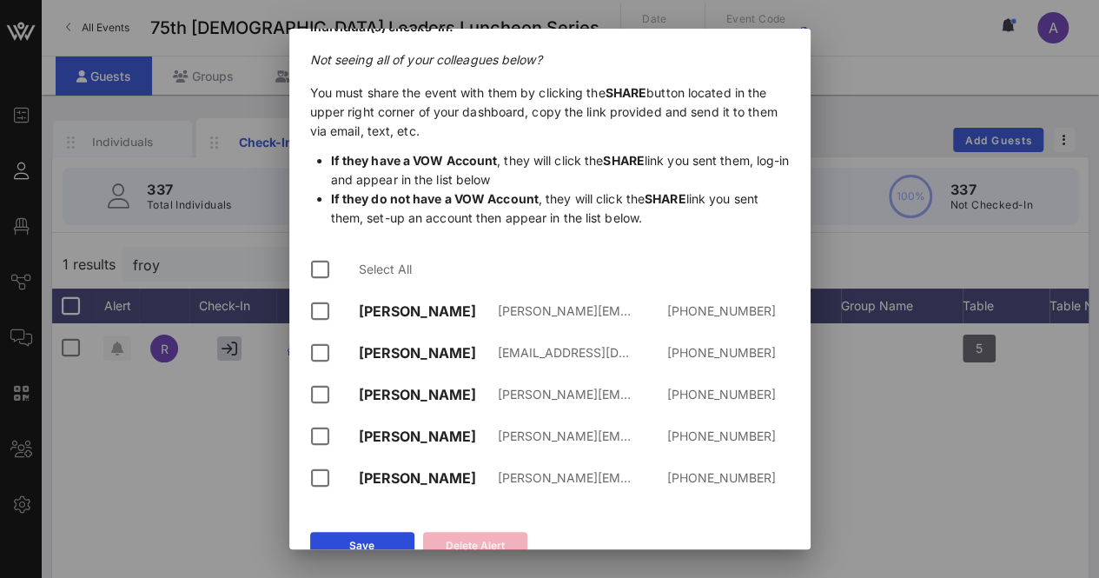
scroll to position [92, 0]
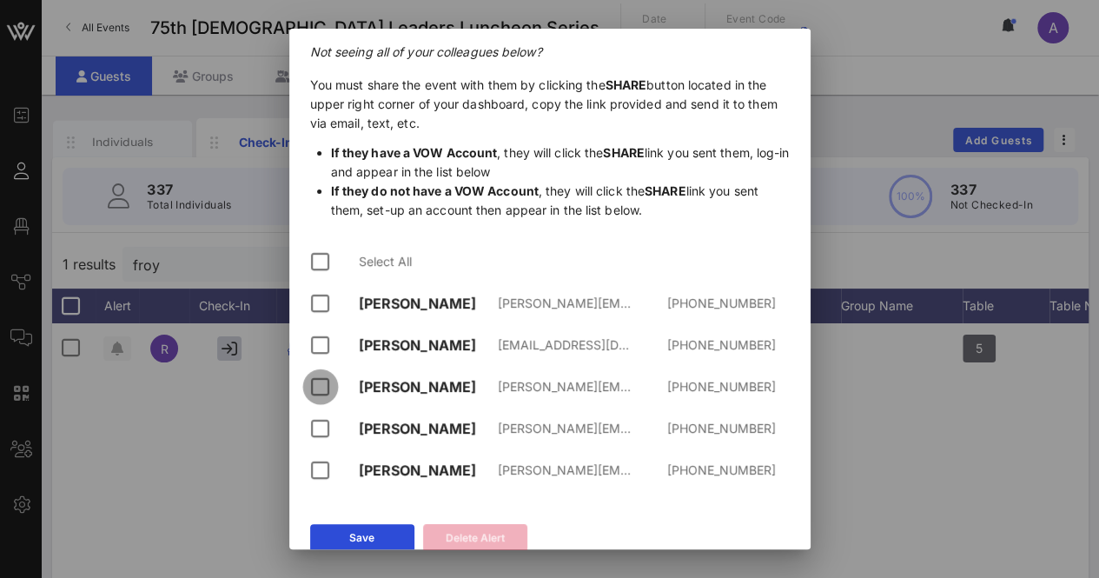
click at [320, 382] on div at bounding box center [321, 387] width 30 height 30
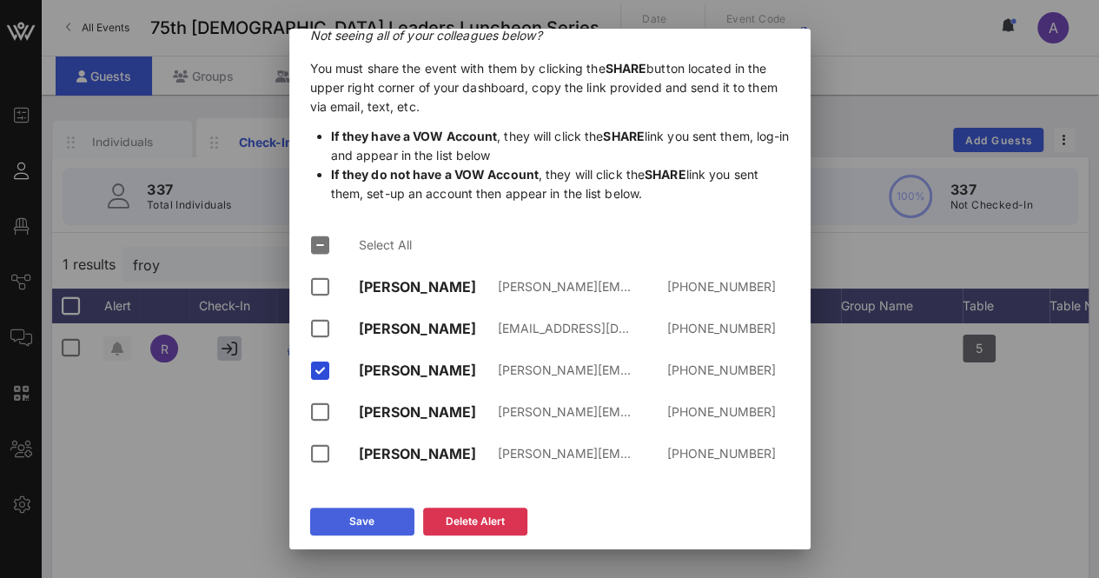
click at [361, 527] on button "Save" at bounding box center [362, 521] width 104 height 28
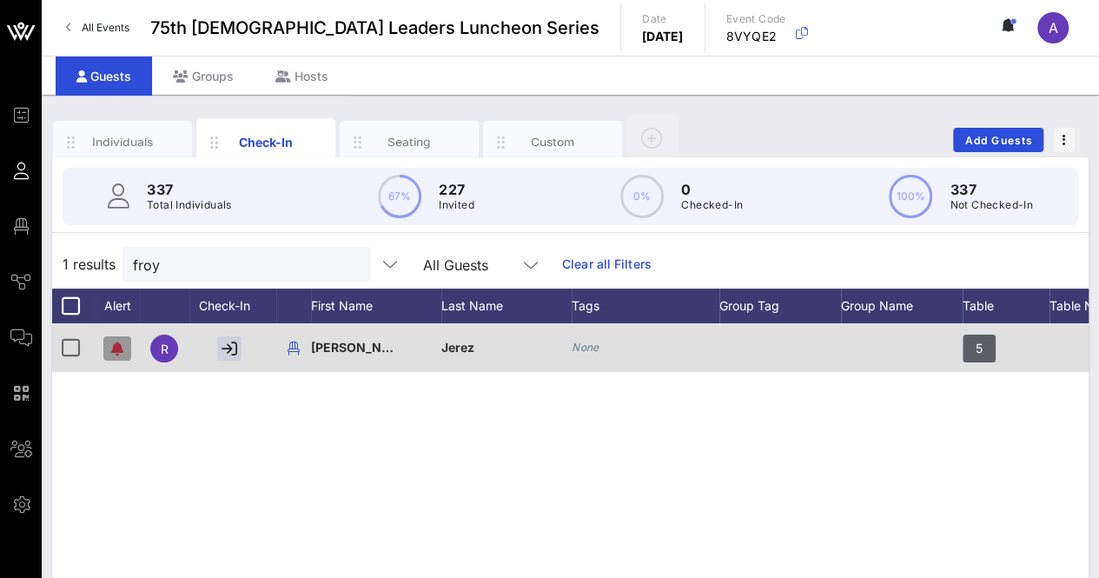
click at [117, 337] on button "button" at bounding box center [117, 348] width 28 height 24
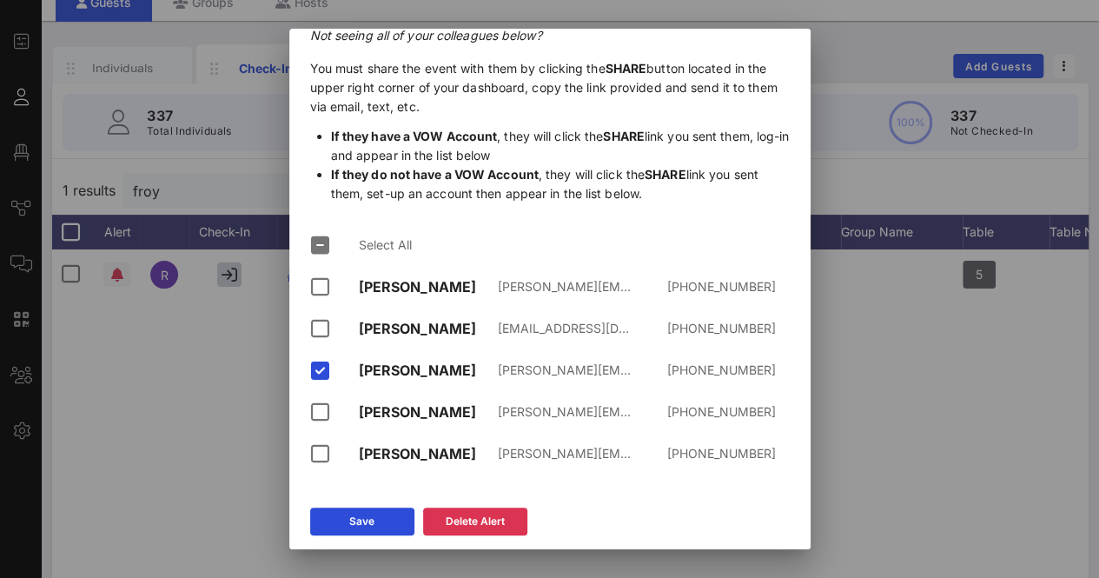
scroll to position [38, 0]
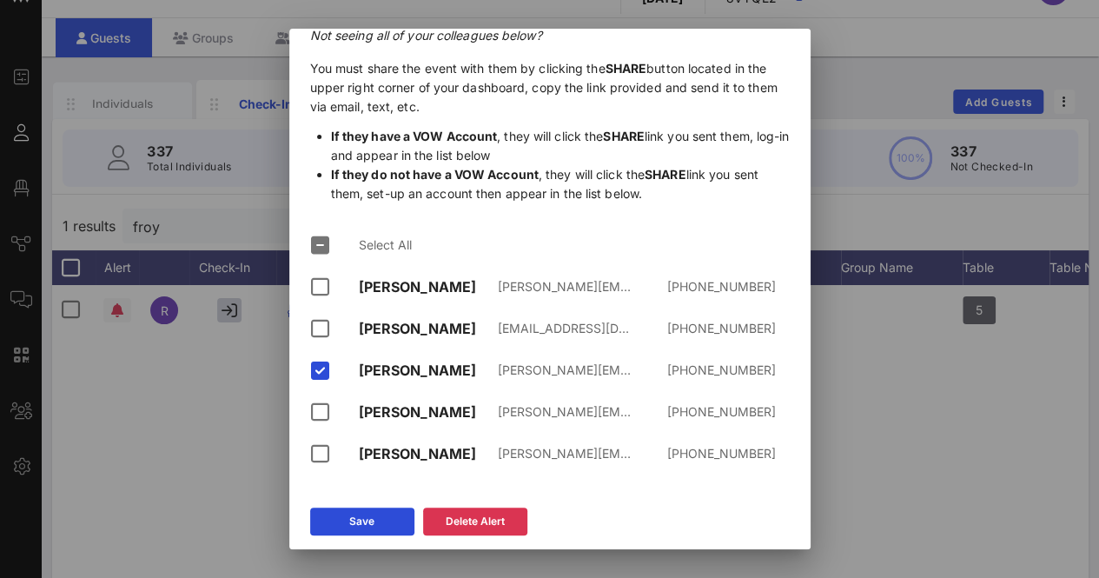
click at [956, 409] on div at bounding box center [549, 289] width 1099 height 578
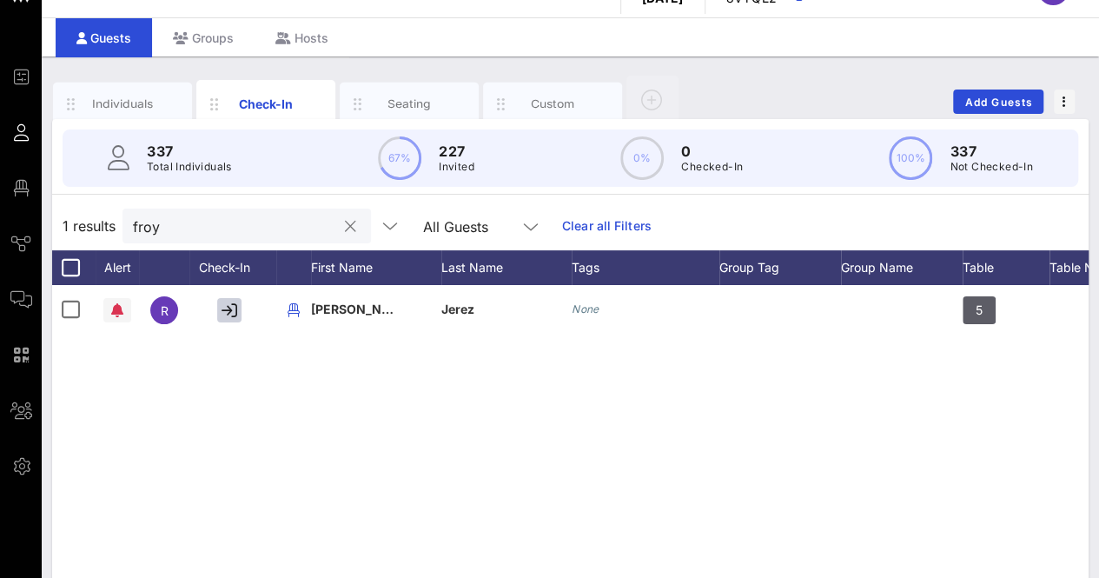
click at [345, 221] on button "clear icon" at bounding box center [350, 226] width 11 height 17
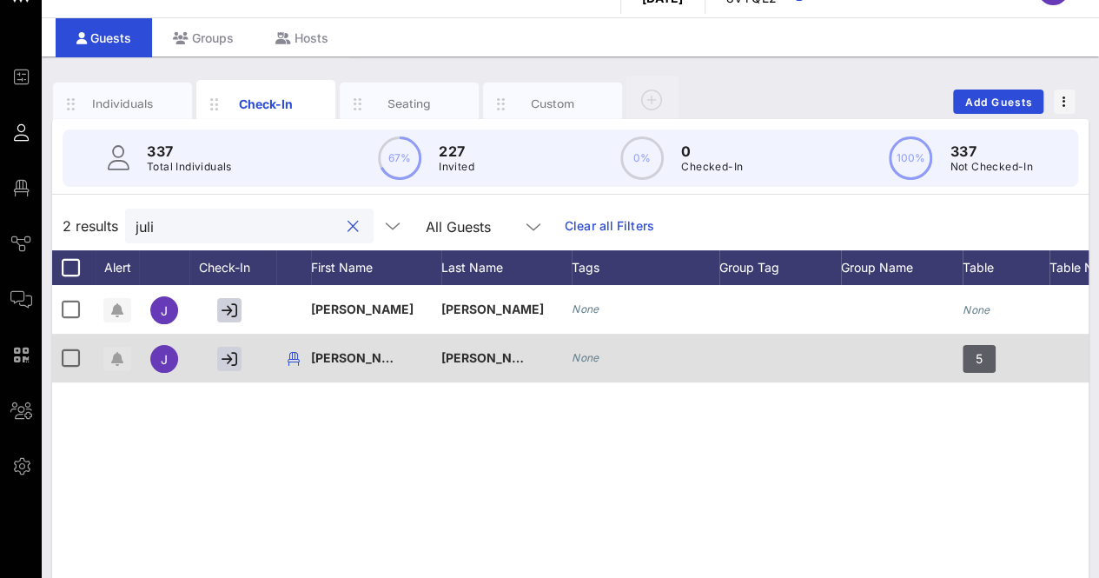
type input "juli"
click at [124, 347] on button "button" at bounding box center [117, 359] width 28 height 24
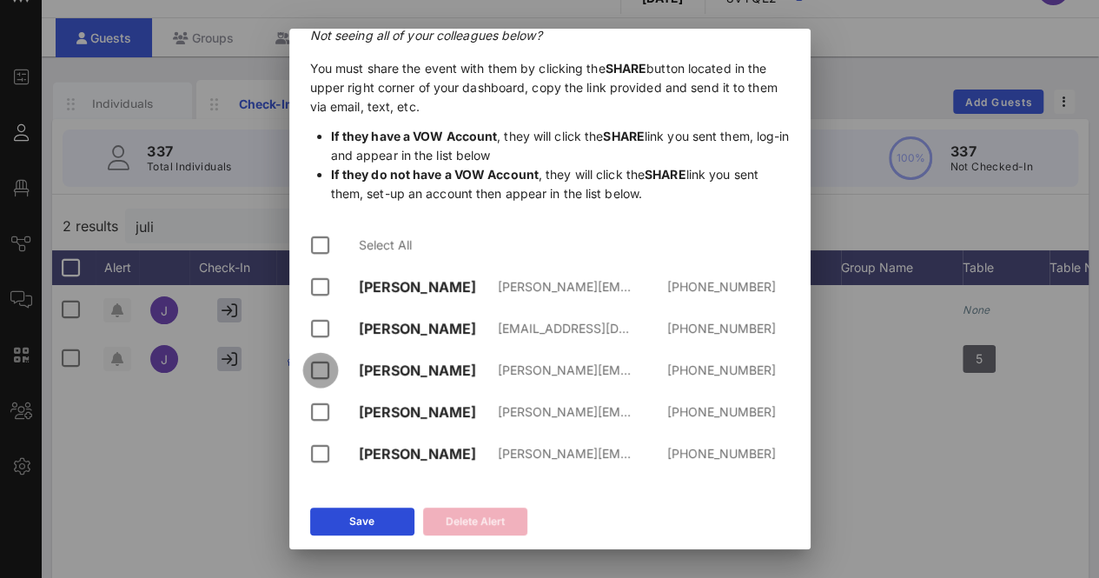
click at [319, 365] on div at bounding box center [321, 370] width 30 height 30
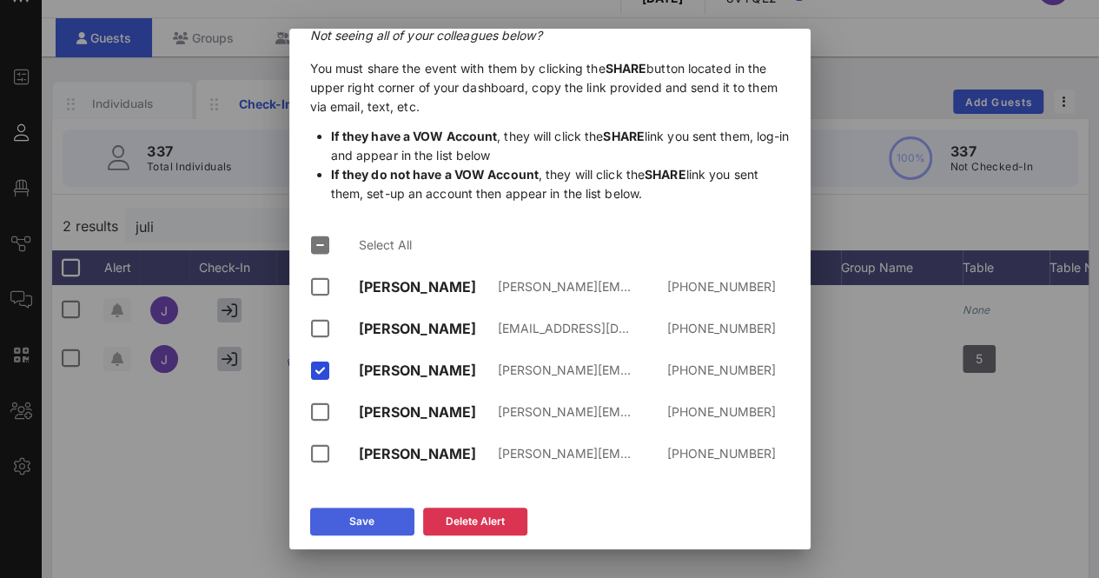
click at [370, 527] on div "Save" at bounding box center [361, 520] width 25 height 17
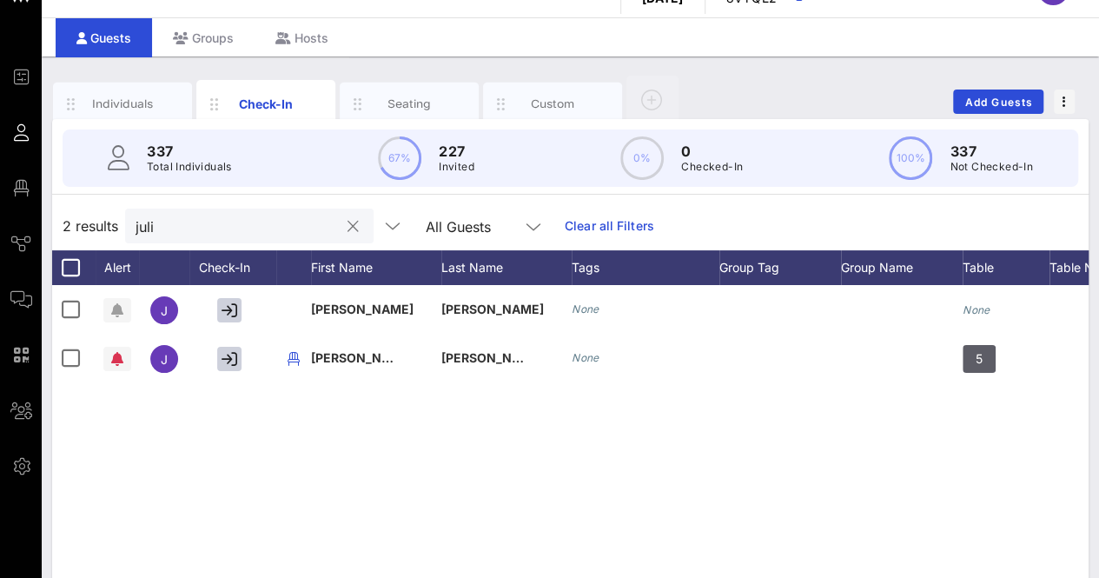
click at [347, 226] on button "clear icon" at bounding box center [352, 226] width 11 height 17
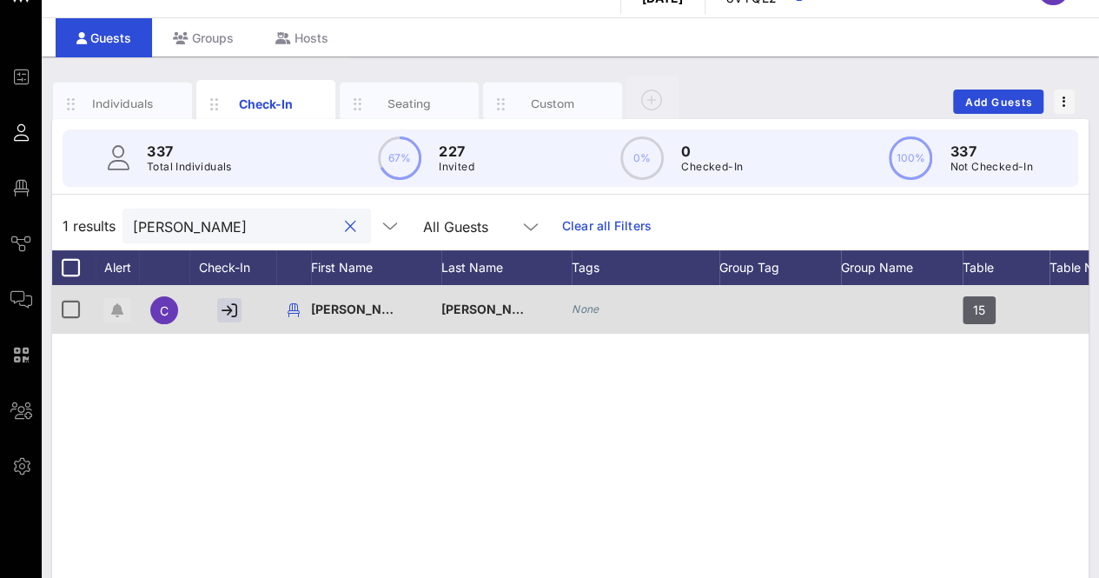
type input "[PERSON_NAME]"
click at [120, 319] on button "button" at bounding box center [117, 310] width 28 height 24
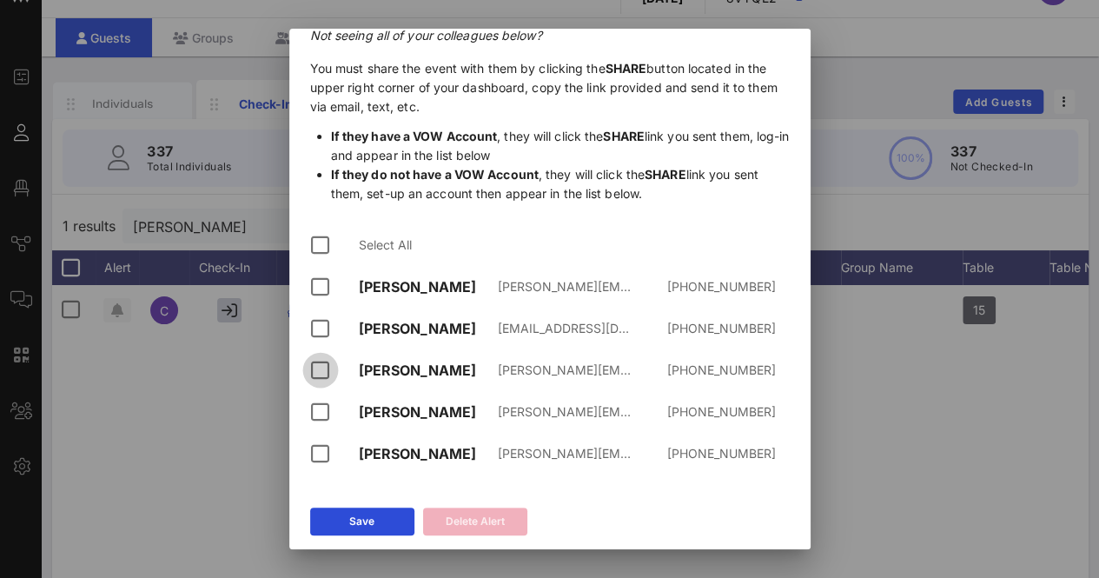
click at [323, 369] on div at bounding box center [321, 370] width 30 height 30
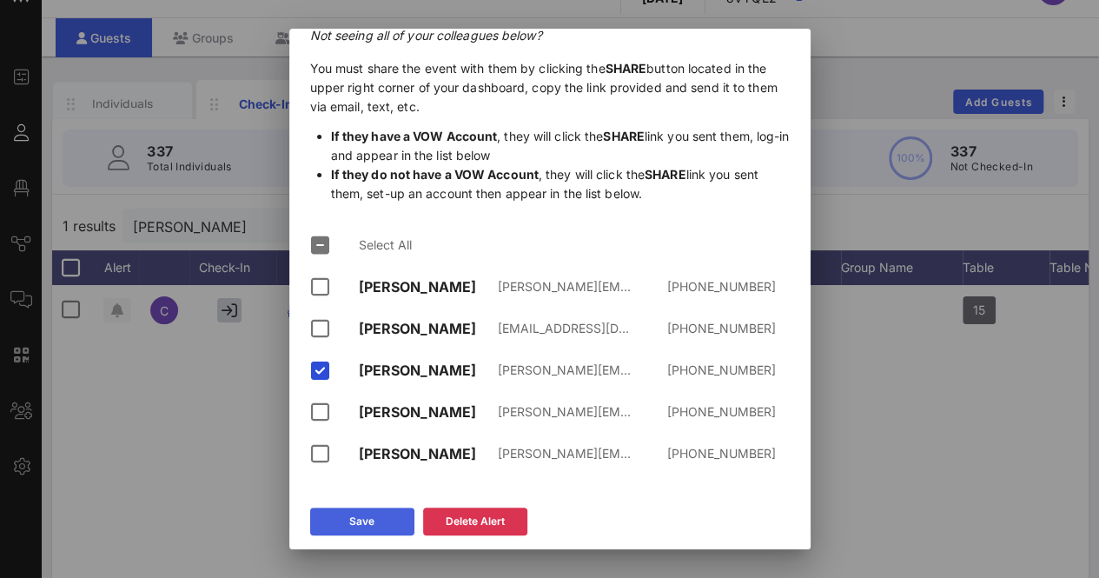
click at [394, 512] on button "Save" at bounding box center [362, 521] width 104 height 28
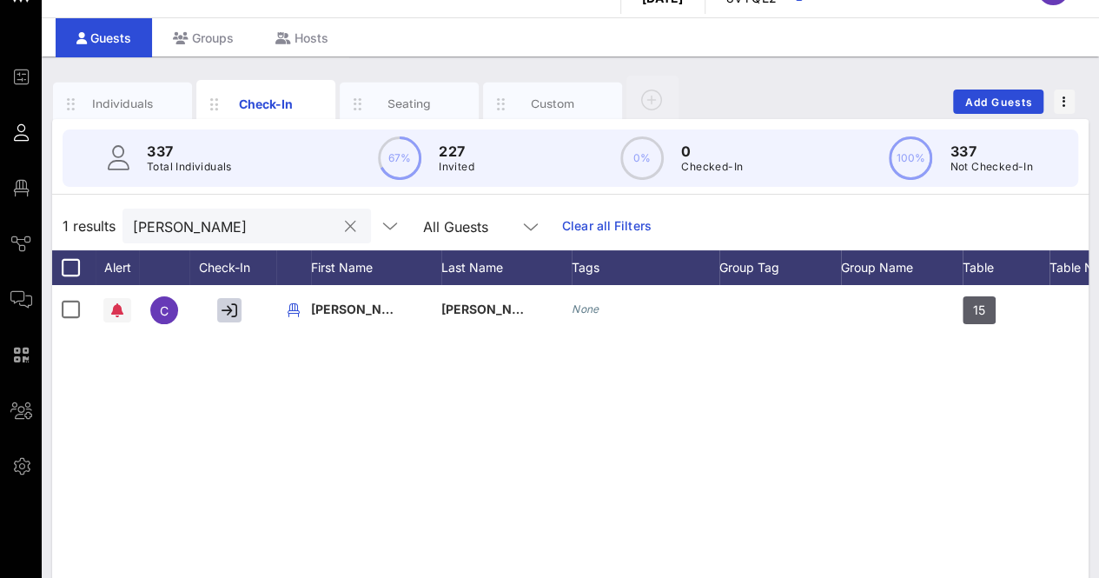
click at [345, 228] on button "clear icon" at bounding box center [350, 226] width 11 height 17
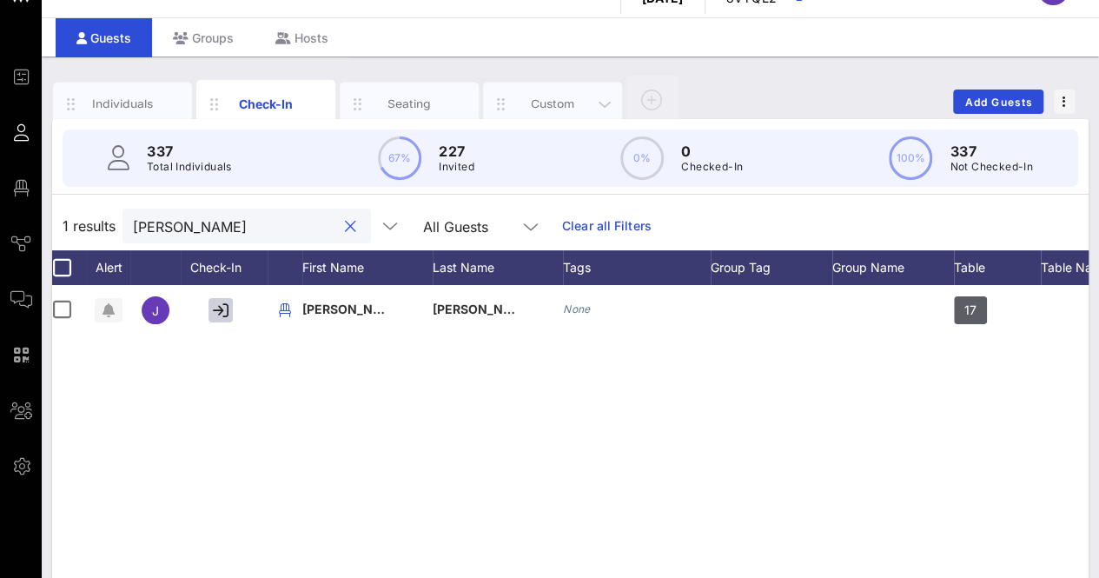
type input "[PERSON_NAME]"
click at [532, 86] on div "Custom" at bounding box center [552, 104] width 139 height 43
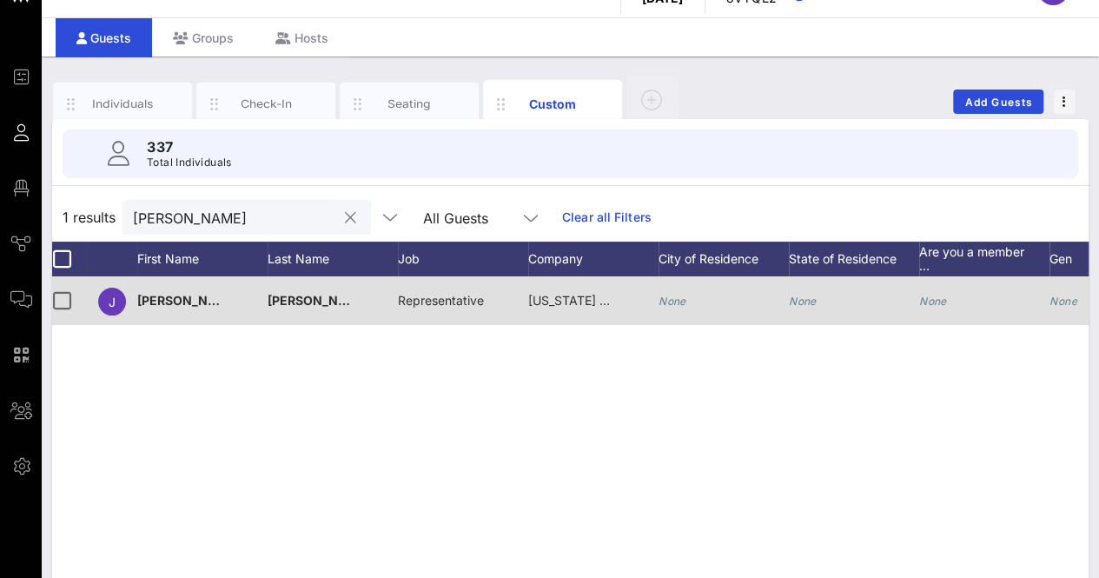
click at [561, 305] on span "[US_STATE] House of Representatives" at bounding box center [636, 300] width 217 height 15
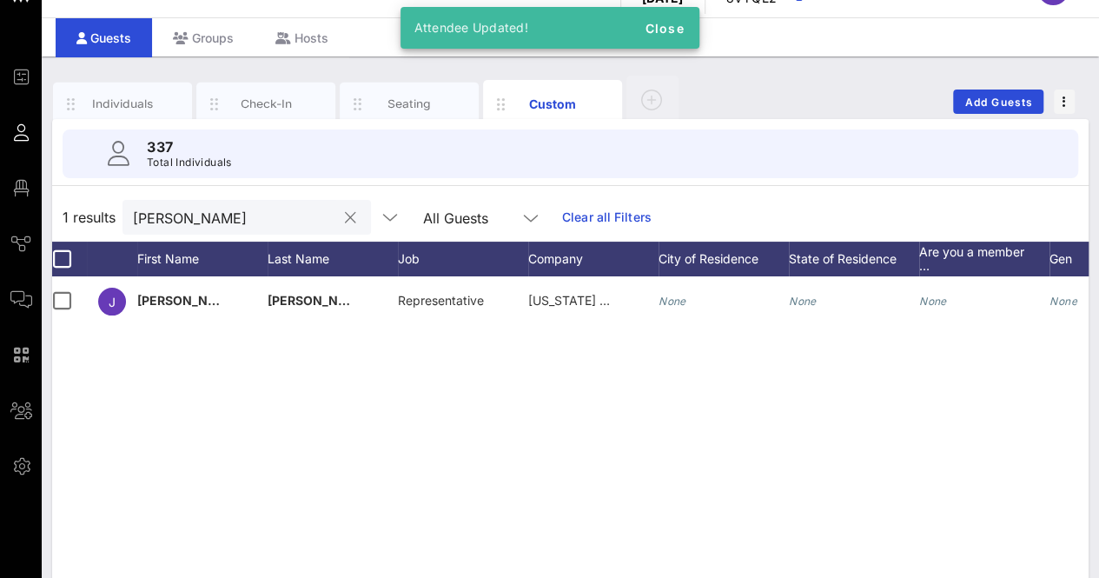
scroll to position [27, 0]
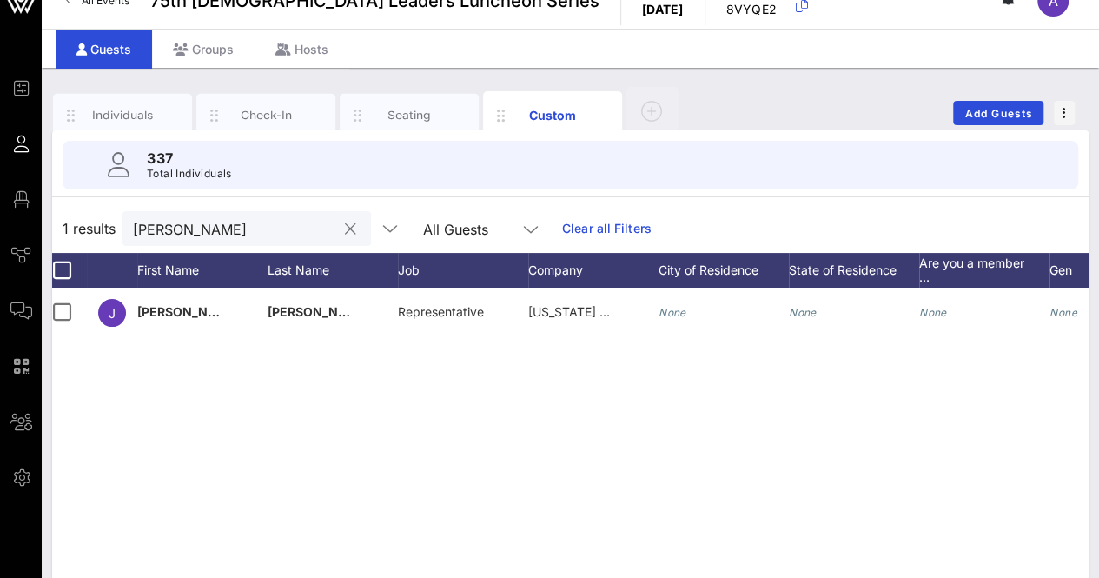
click at [345, 229] on button "clear icon" at bounding box center [350, 229] width 11 height 17
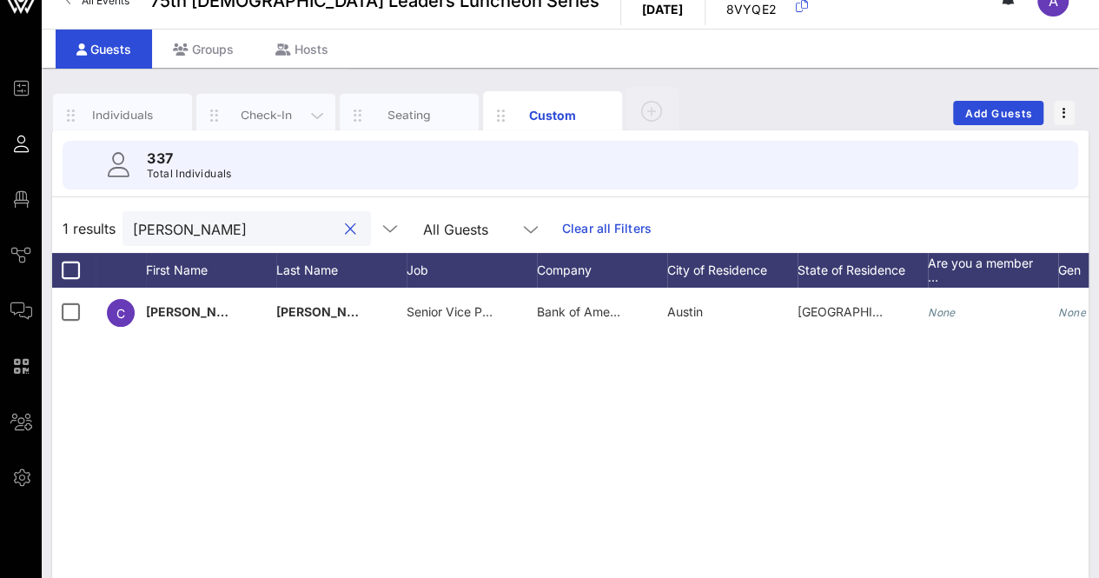
type input "[PERSON_NAME]"
click at [259, 102] on div "Check-In" at bounding box center [265, 115] width 139 height 43
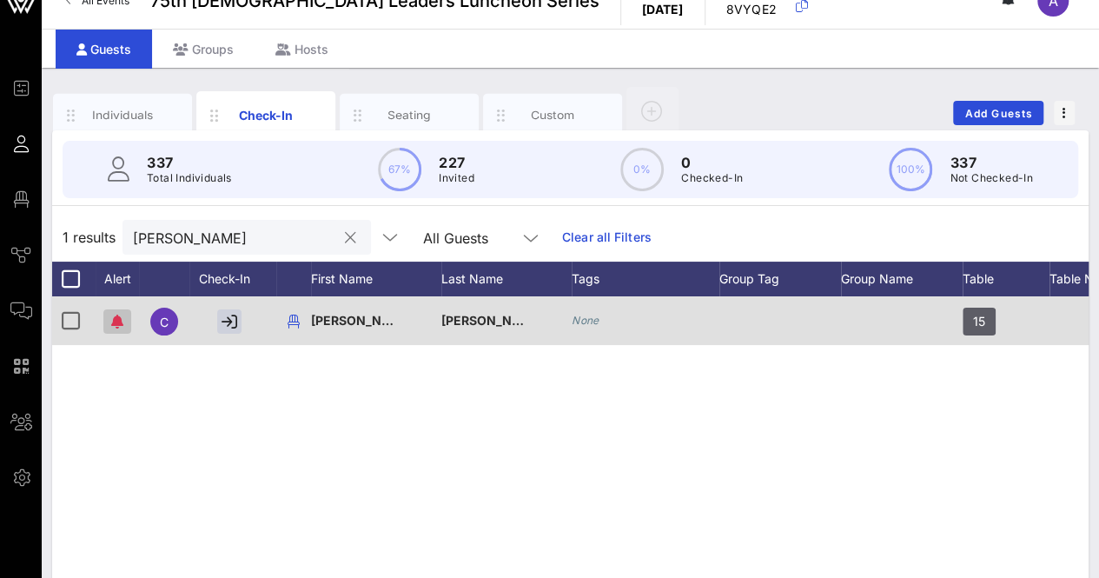
click at [112, 320] on icon "button" at bounding box center [117, 321] width 12 height 14
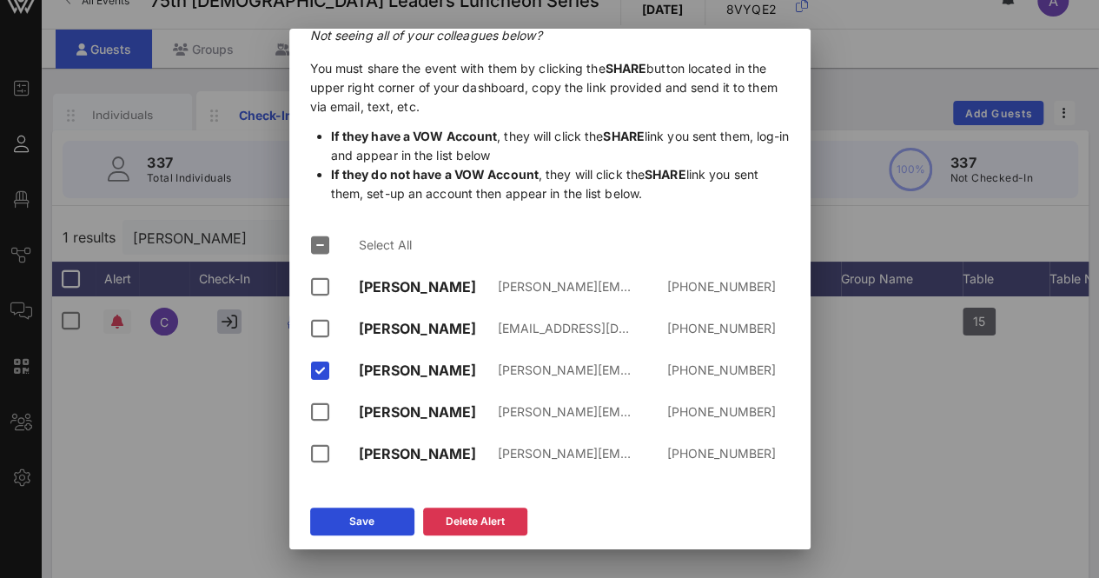
click at [209, 416] on div at bounding box center [549, 289] width 1099 height 578
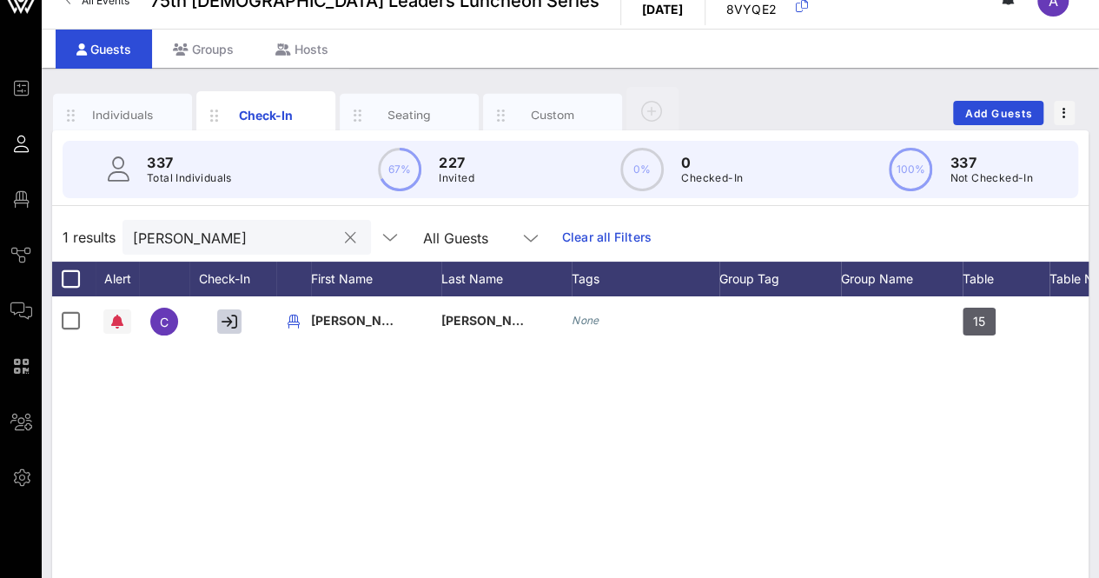
click at [345, 235] on button "clear icon" at bounding box center [350, 237] width 11 height 17
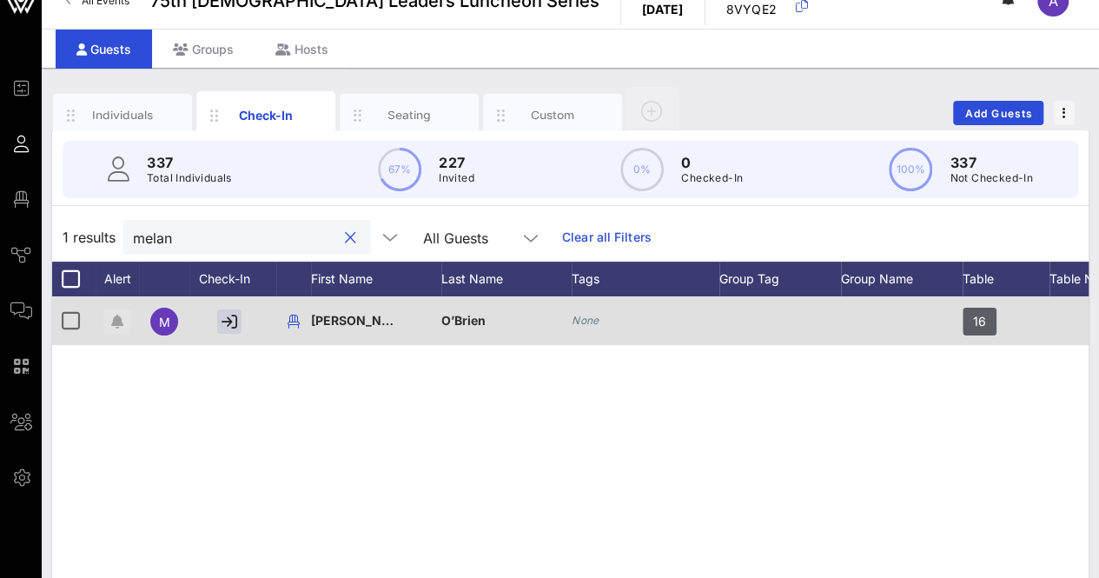
type input "melan"
click at [115, 314] on icon "button" at bounding box center [117, 321] width 12 height 14
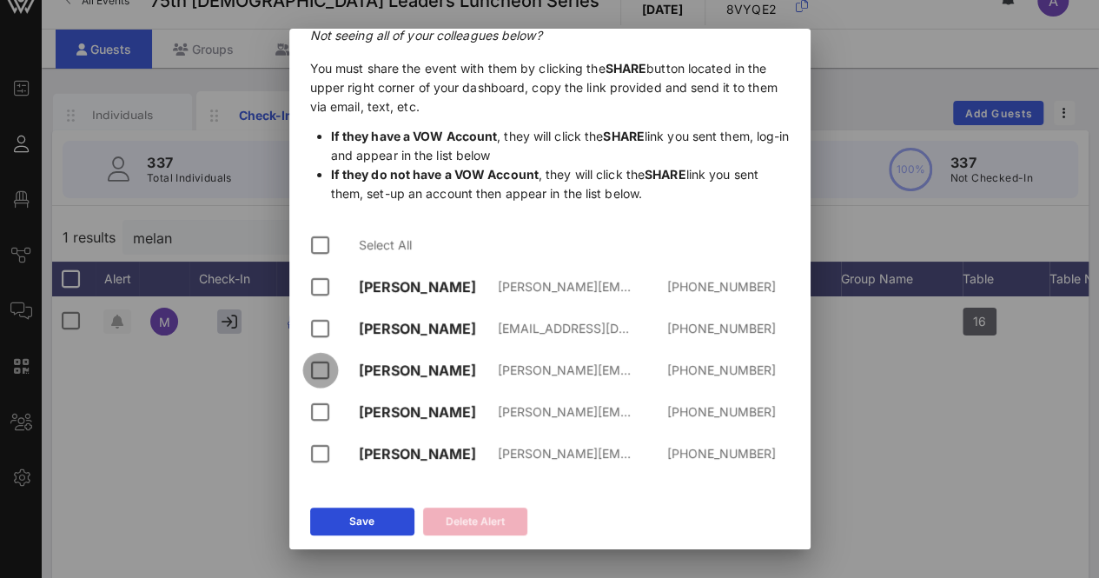
click at [316, 368] on div at bounding box center [321, 370] width 30 height 30
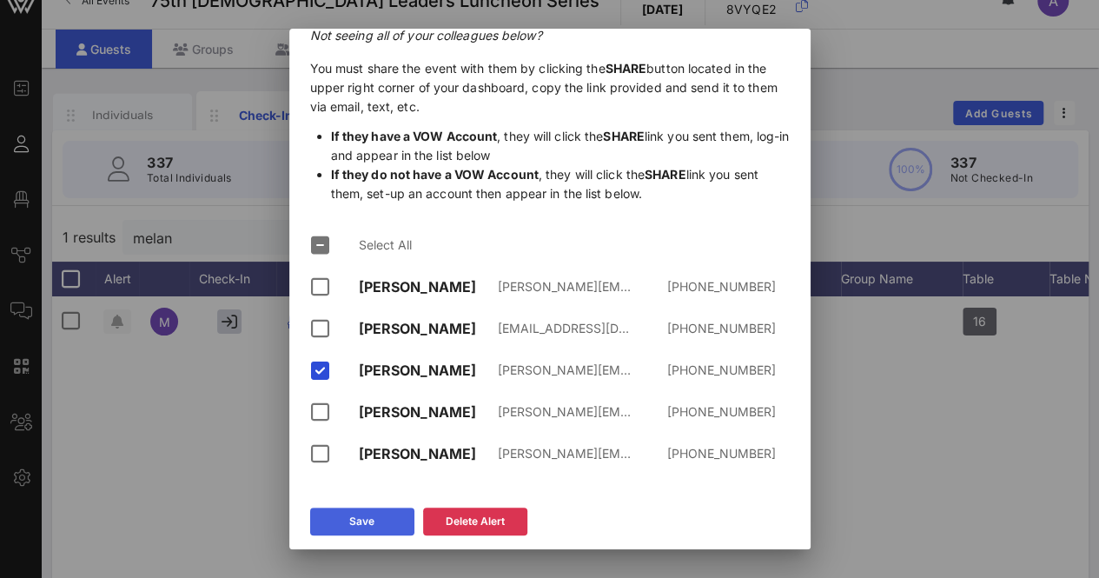
click at [355, 527] on div "Save" at bounding box center [361, 520] width 25 height 17
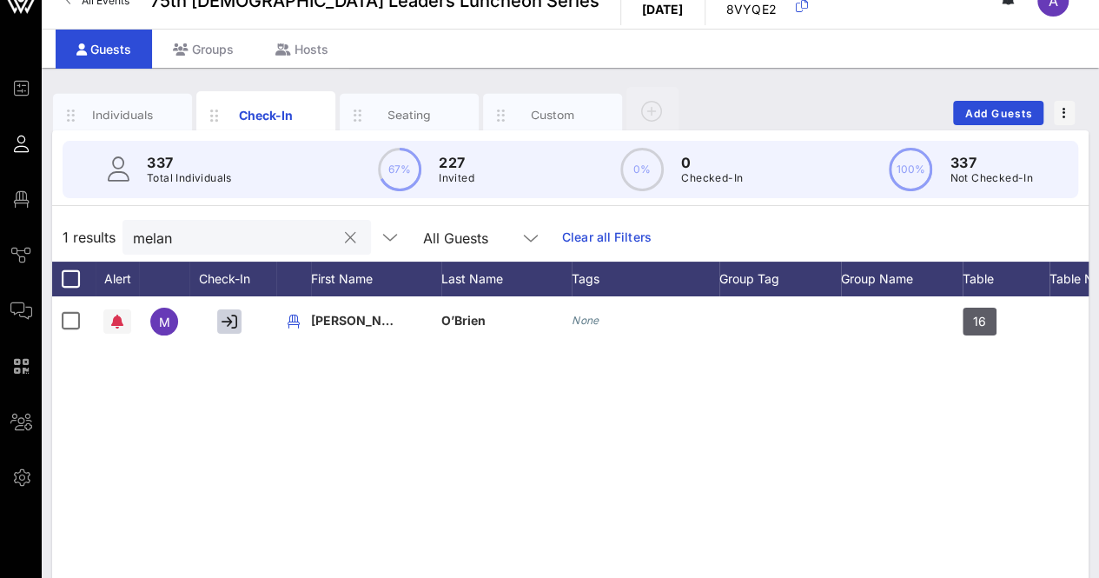
click at [345, 239] on button "clear icon" at bounding box center [350, 237] width 11 height 17
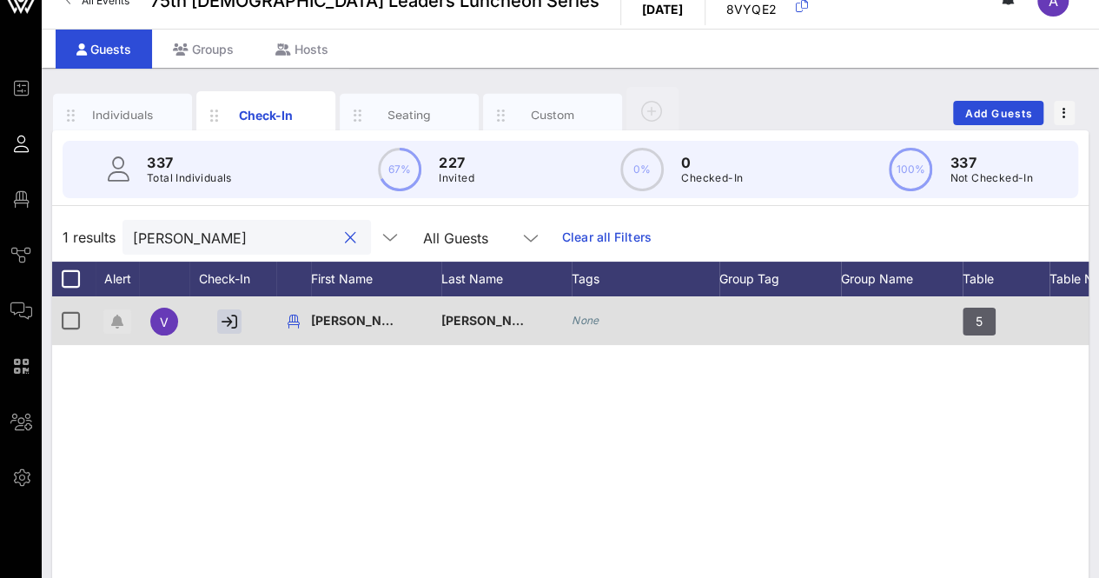
type input "[PERSON_NAME]"
click at [109, 319] on span "button" at bounding box center [117, 321] width 28 height 14
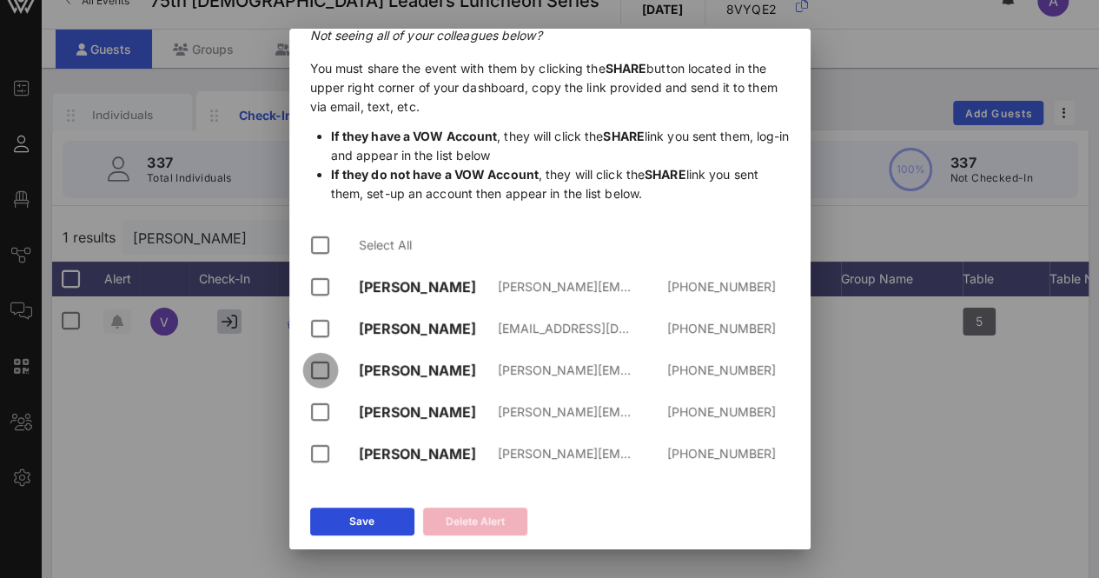
click at [314, 375] on div at bounding box center [321, 370] width 30 height 30
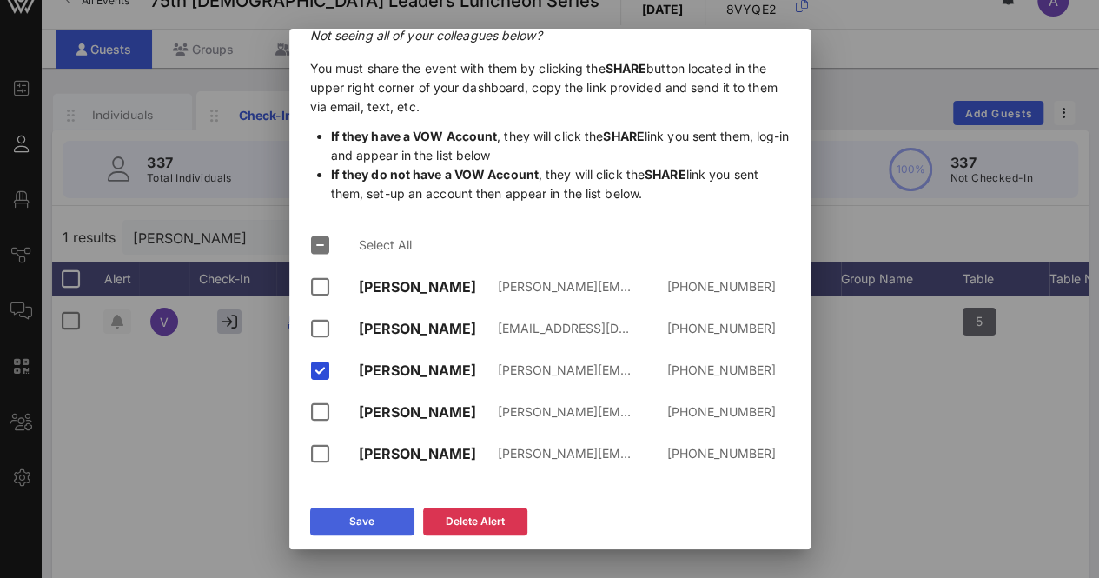
click at [349, 522] on div "Save" at bounding box center [361, 520] width 25 height 17
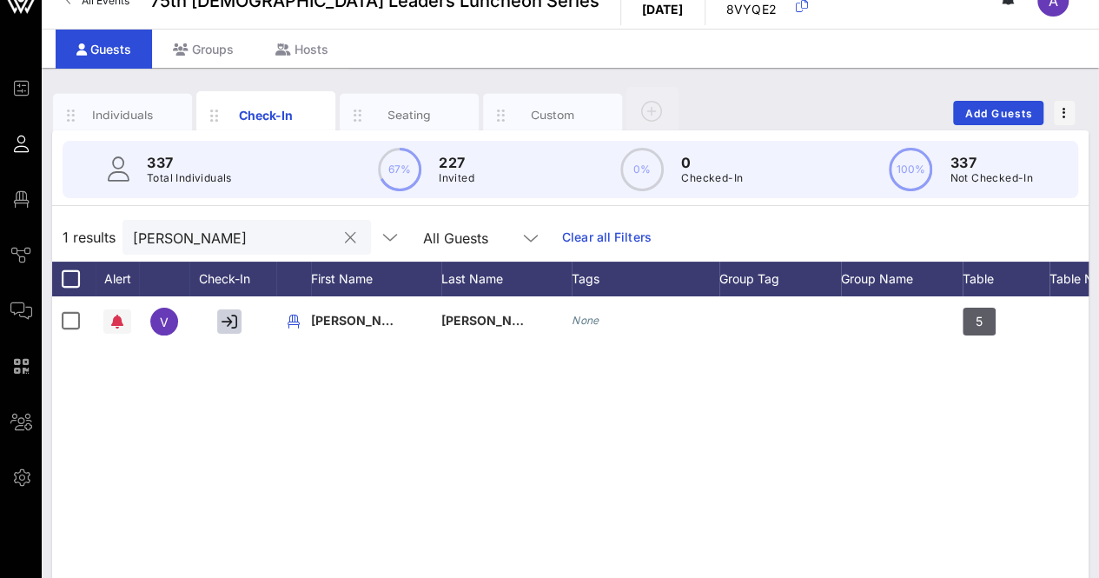
click at [345, 241] on button "clear icon" at bounding box center [350, 237] width 11 height 17
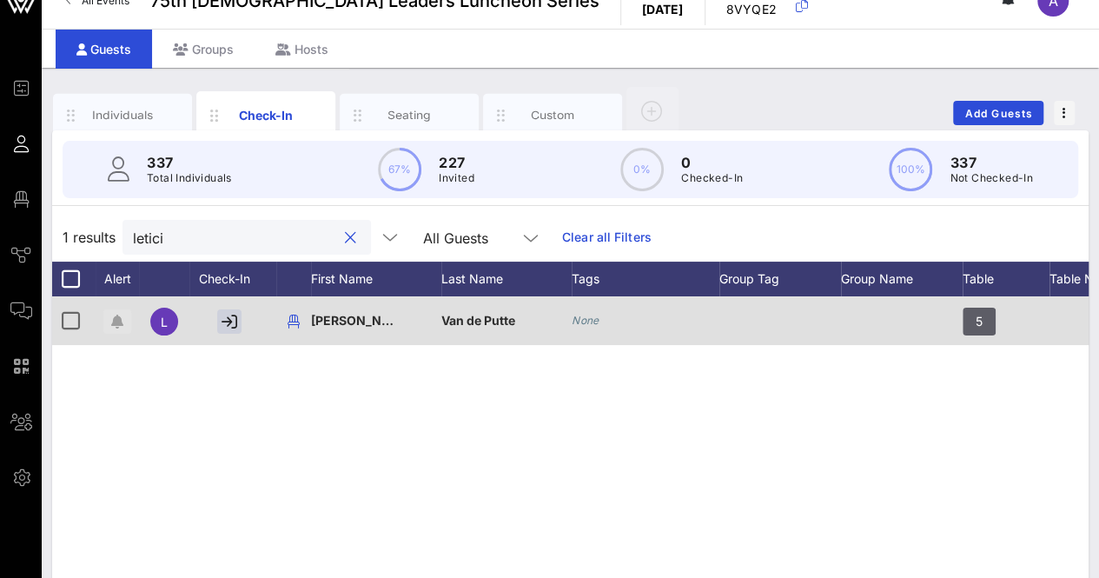
type input "letici"
click at [116, 330] on button "button" at bounding box center [117, 321] width 28 height 24
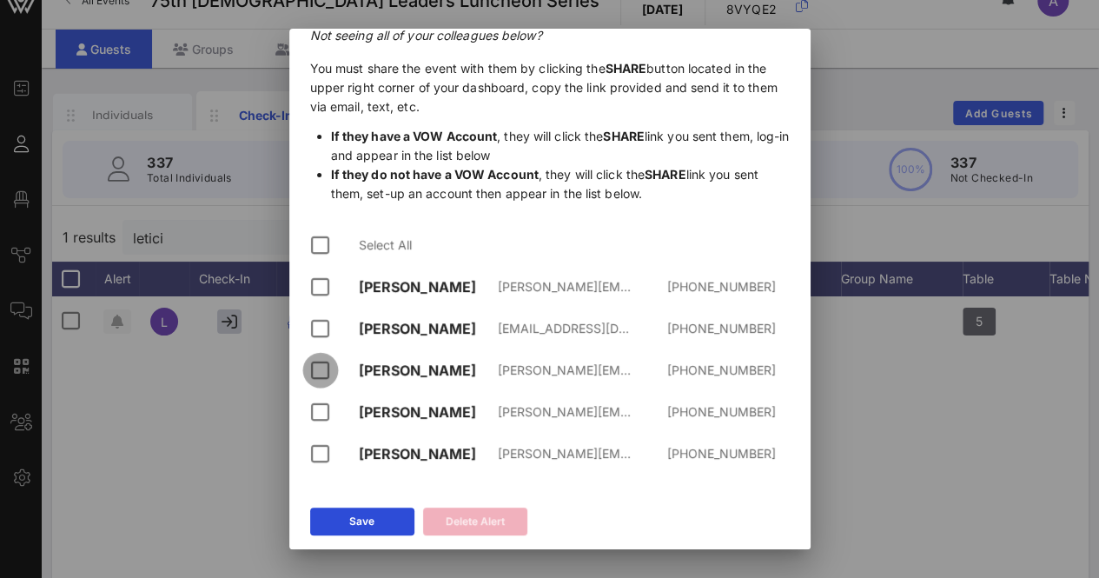
click at [321, 367] on div at bounding box center [321, 370] width 30 height 30
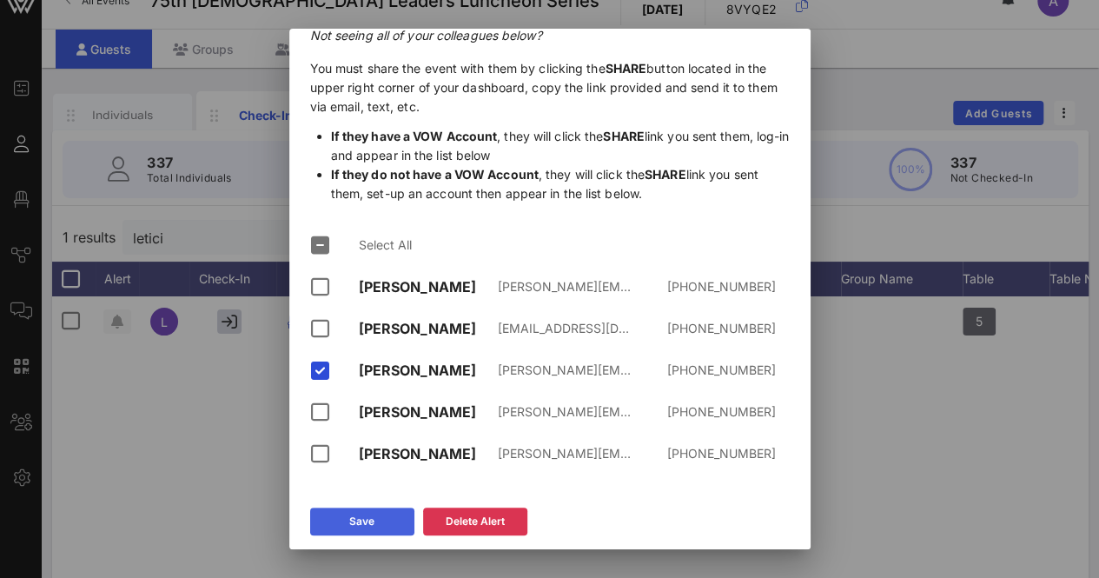
click at [387, 525] on button "Save" at bounding box center [362, 521] width 104 height 28
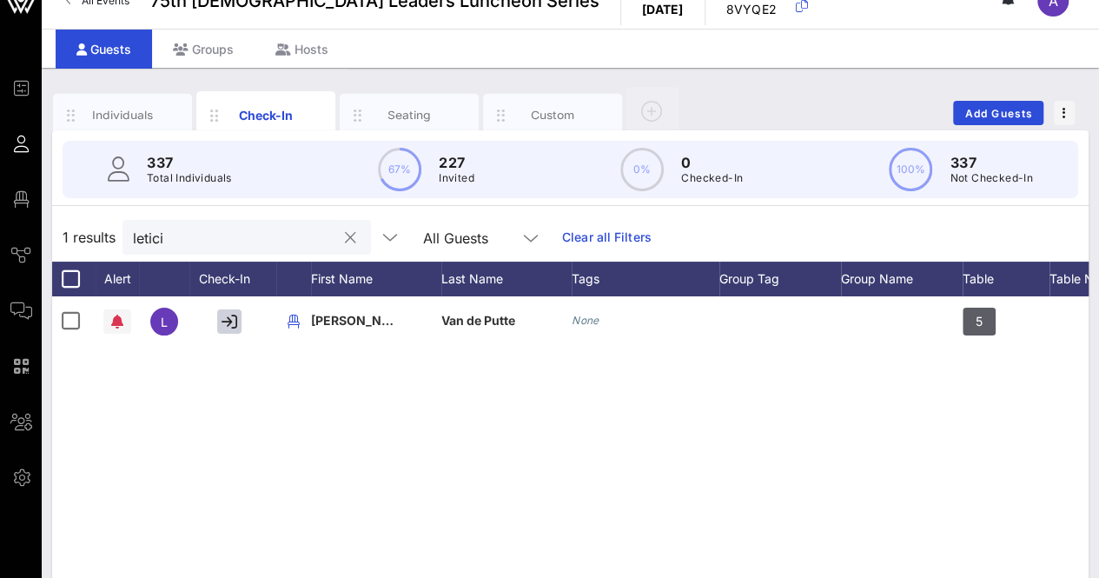
click at [345, 234] on button "clear icon" at bounding box center [350, 237] width 11 height 17
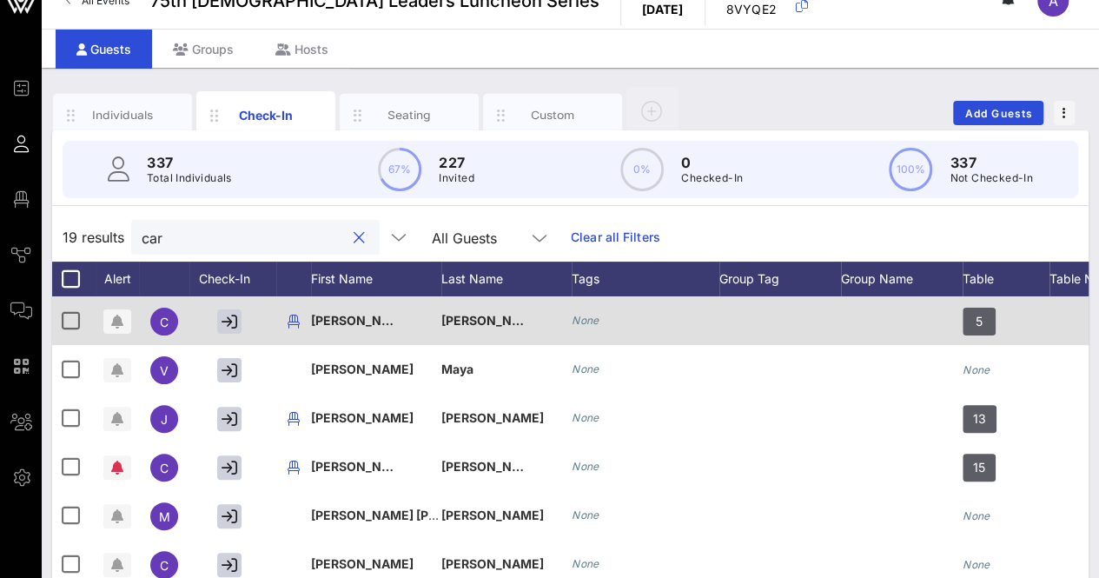
type input "car"
click at [115, 335] on div at bounding box center [117, 320] width 43 height 49
click at [118, 309] on button "button" at bounding box center [117, 321] width 28 height 24
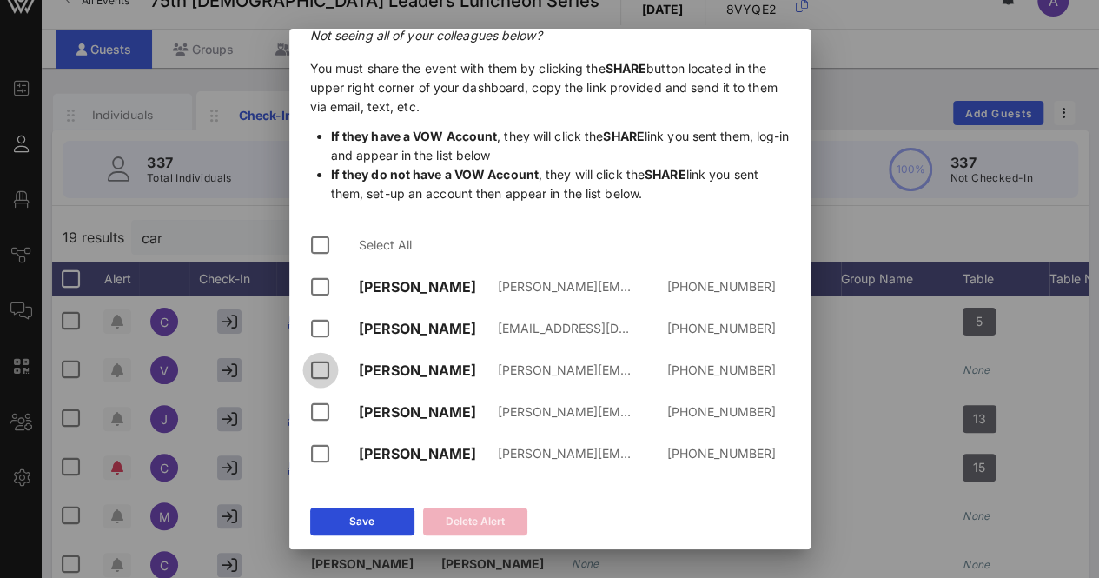
click at [314, 366] on div at bounding box center [321, 370] width 30 height 30
click at [321, 414] on div at bounding box center [321, 412] width 30 height 30
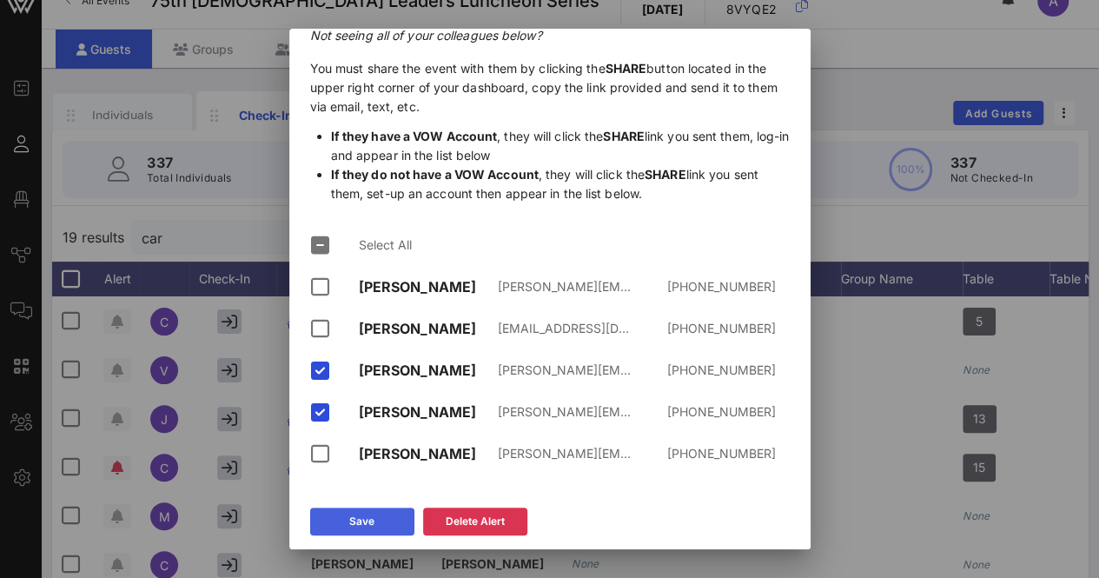
click at [381, 521] on button "Save" at bounding box center [362, 521] width 104 height 28
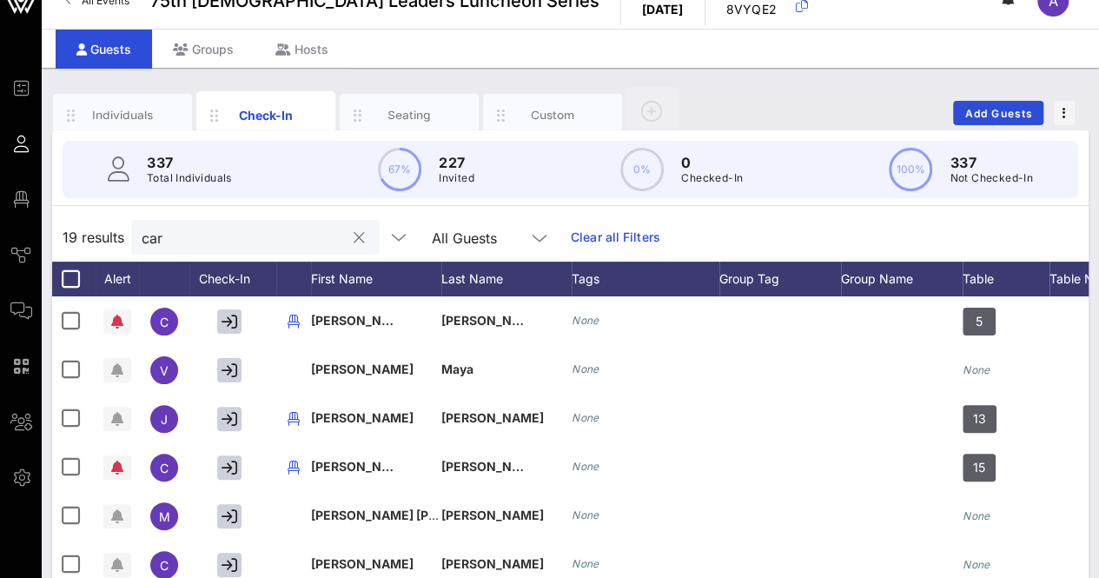
click at [353, 235] on button "clear icon" at bounding box center [358, 237] width 11 height 17
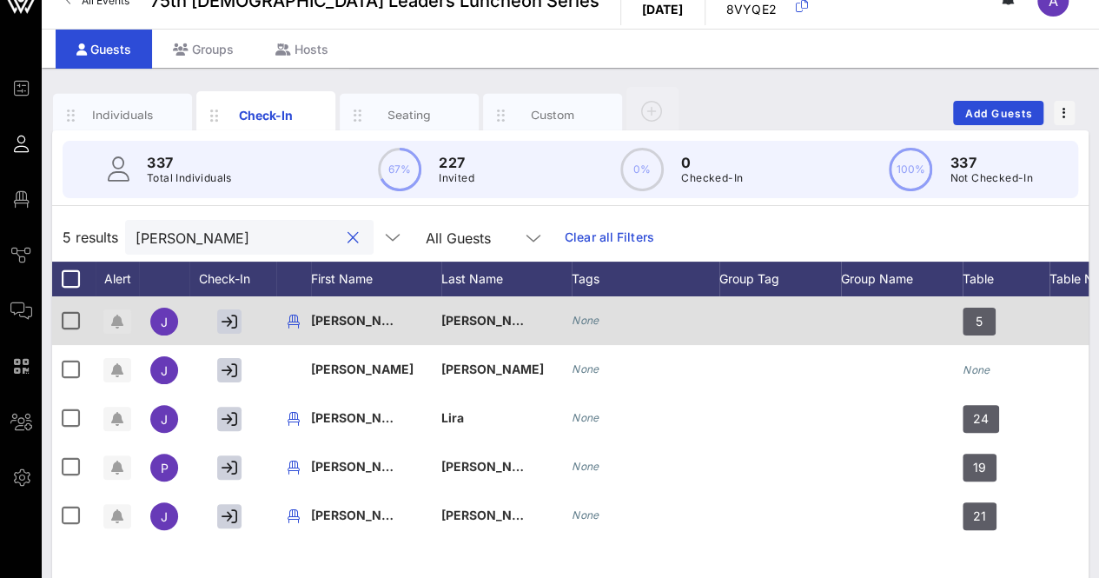
type input "[PERSON_NAME]"
click at [120, 320] on icon "button" at bounding box center [117, 321] width 12 height 14
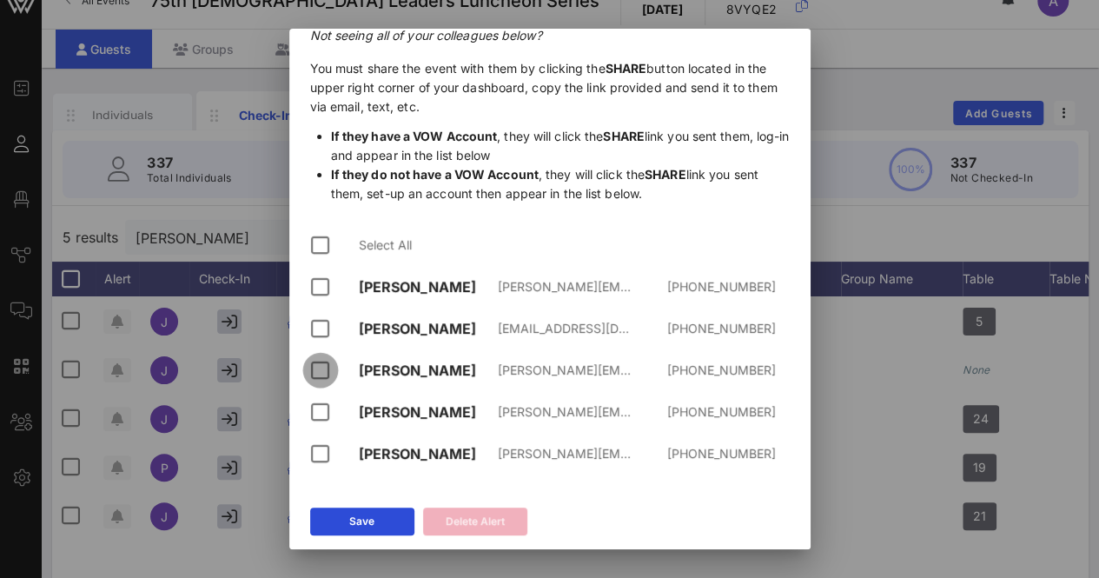
click at [320, 368] on div at bounding box center [321, 370] width 30 height 30
click at [325, 415] on div at bounding box center [321, 412] width 30 height 30
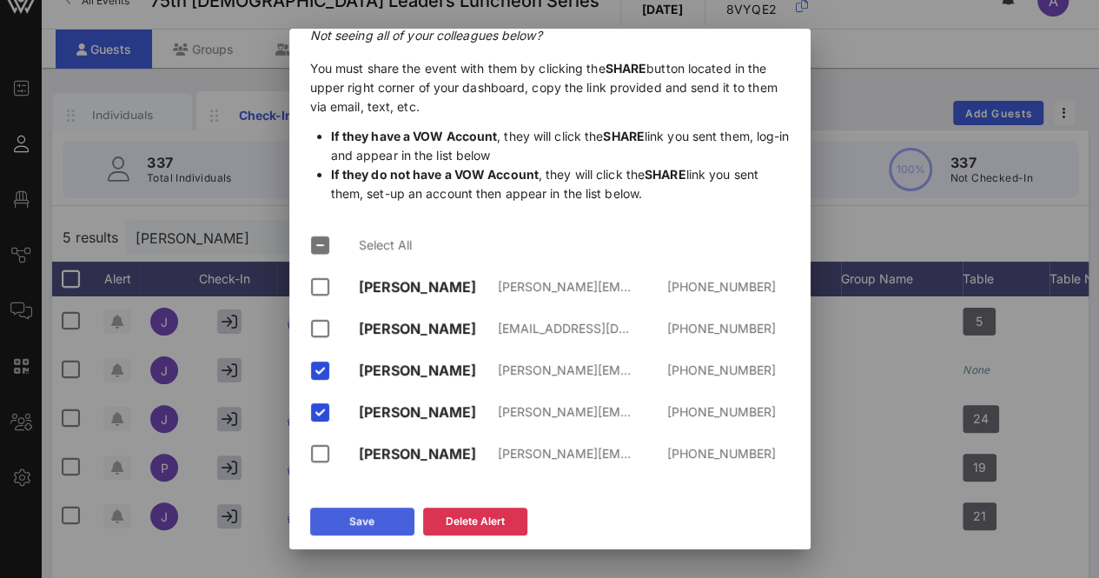
drag, startPoint x: 325, startPoint y: 415, endPoint x: 359, endPoint y: 522, distance: 112.1
click at [359, 522] on div "Check-In Alert Add or select colleague(s) below who need to receive SMS alerts …" at bounding box center [549, 234] width 521 height 629
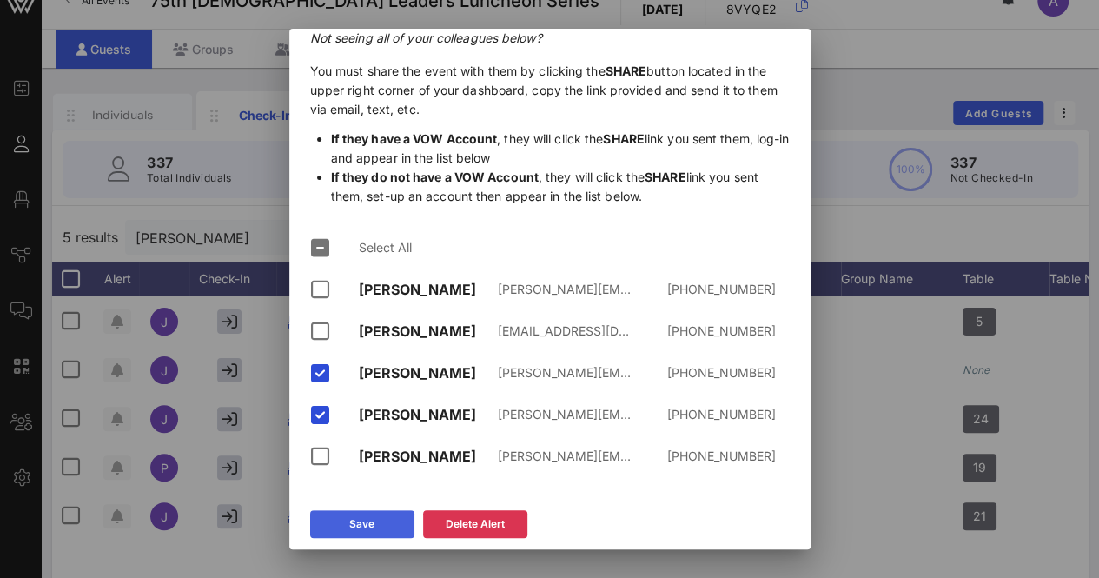
click at [367, 516] on div "Save" at bounding box center [361, 523] width 25 height 17
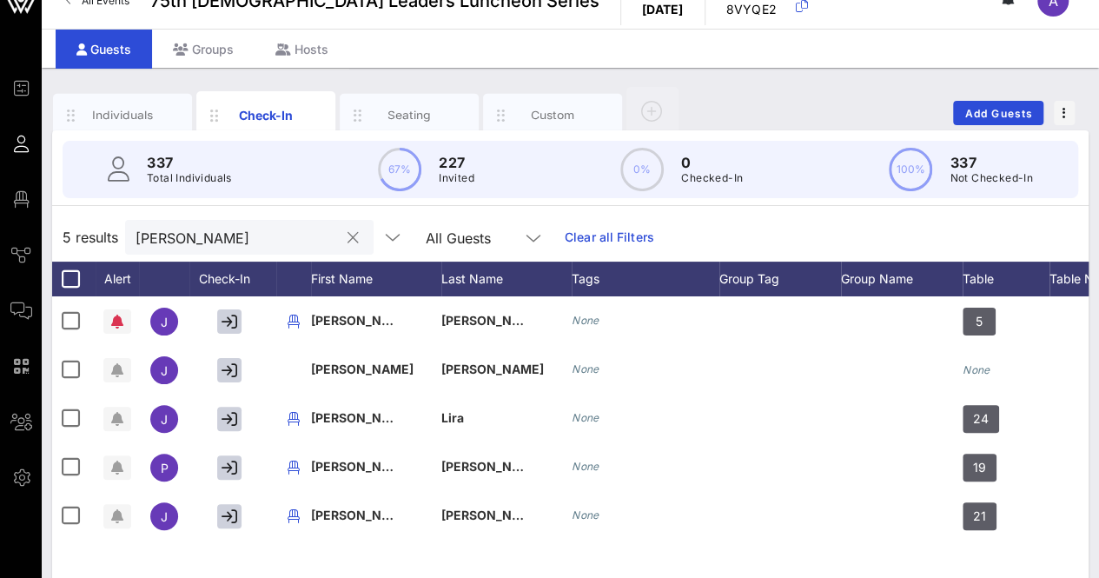
click at [347, 241] on button "clear icon" at bounding box center [352, 237] width 11 height 17
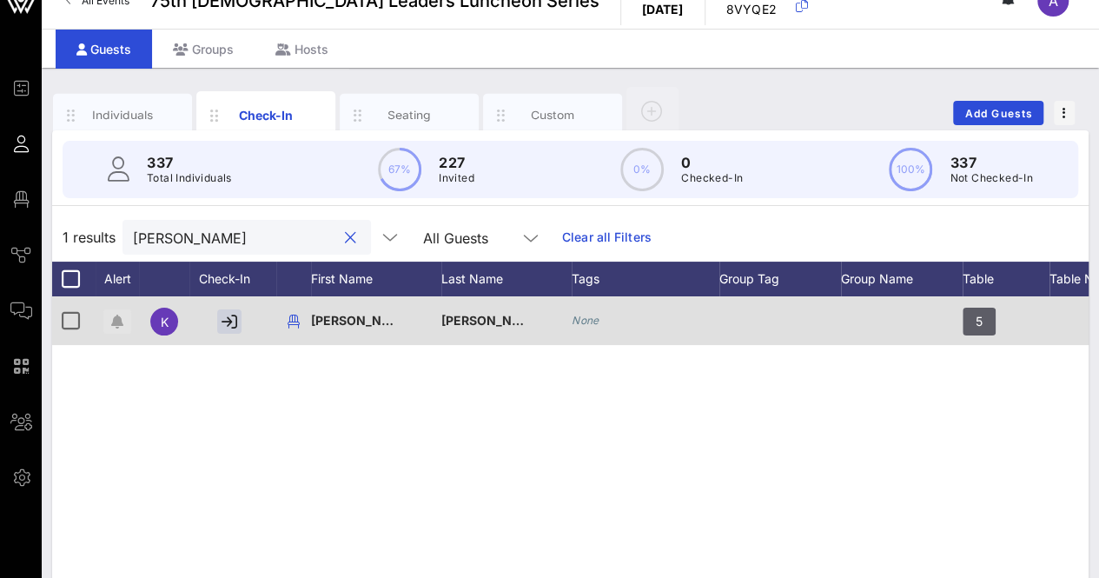
type input "[PERSON_NAME]"
click at [116, 316] on icon "button" at bounding box center [117, 321] width 12 height 14
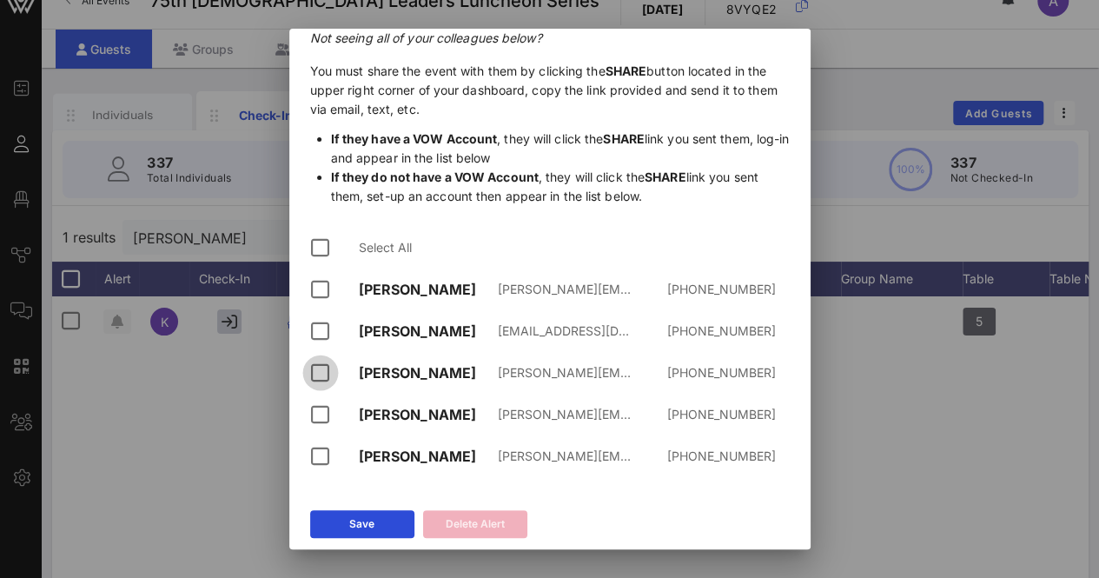
click at [318, 374] on div at bounding box center [321, 373] width 30 height 30
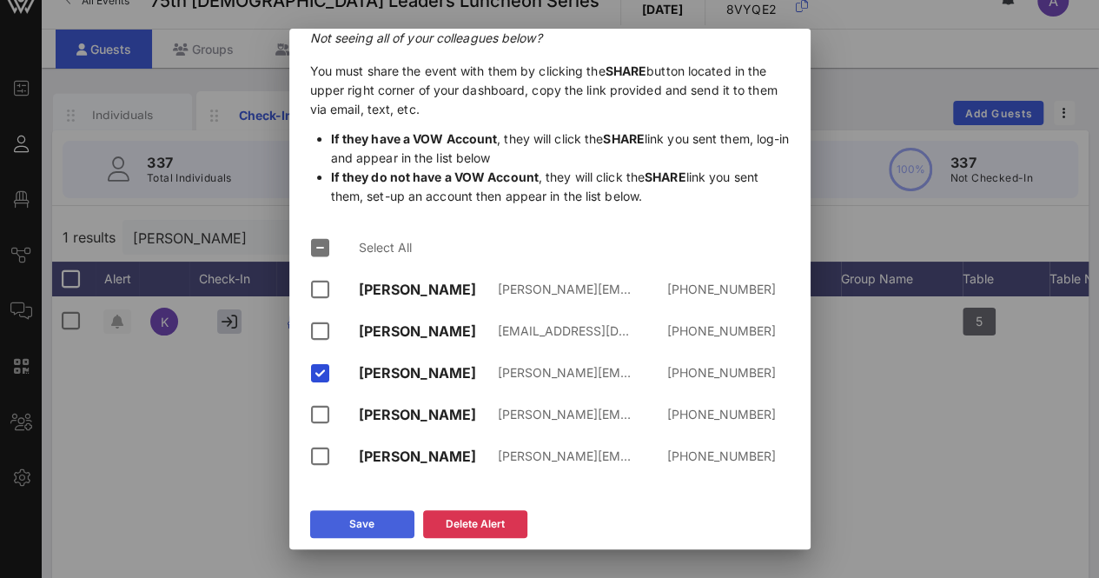
click at [362, 523] on icon at bounding box center [361, 524] width 13 height 15
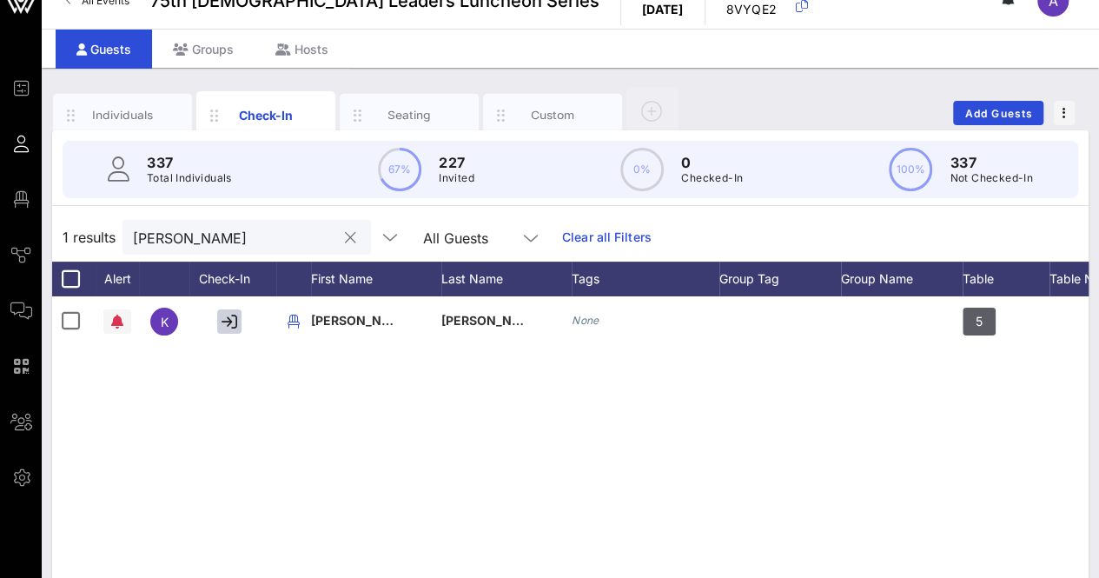
click at [345, 237] on button "clear icon" at bounding box center [350, 237] width 11 height 17
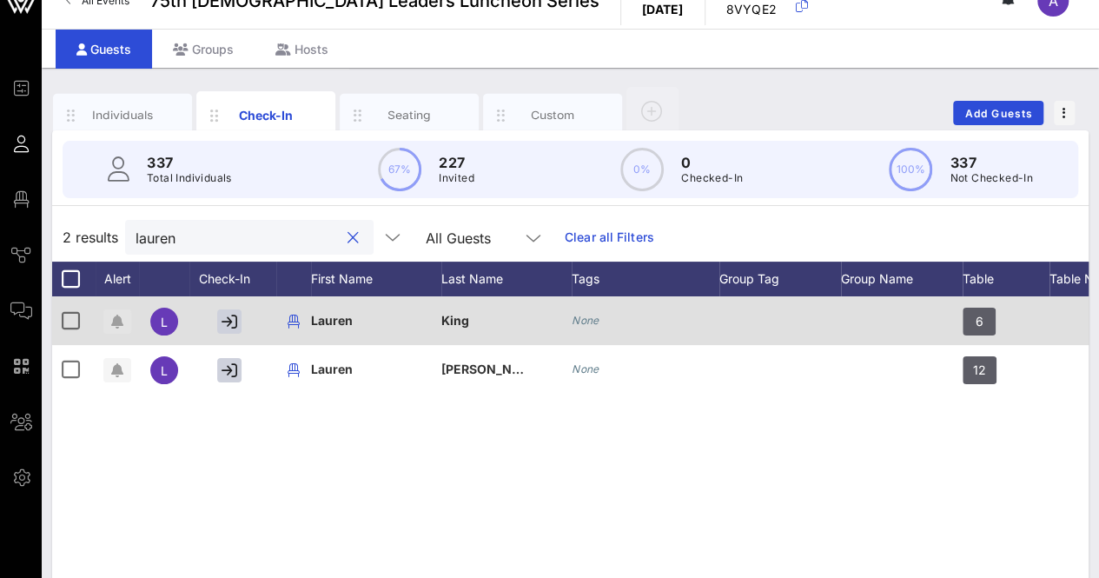
type input "lauren"
click at [107, 320] on span "button" at bounding box center [117, 321] width 28 height 14
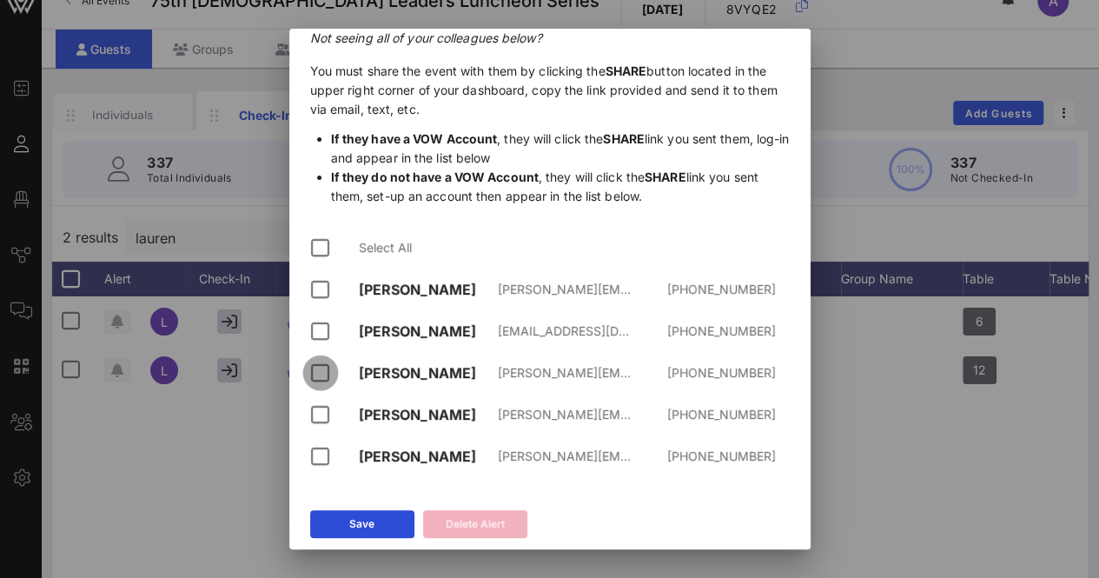
click at [316, 377] on div at bounding box center [321, 373] width 30 height 30
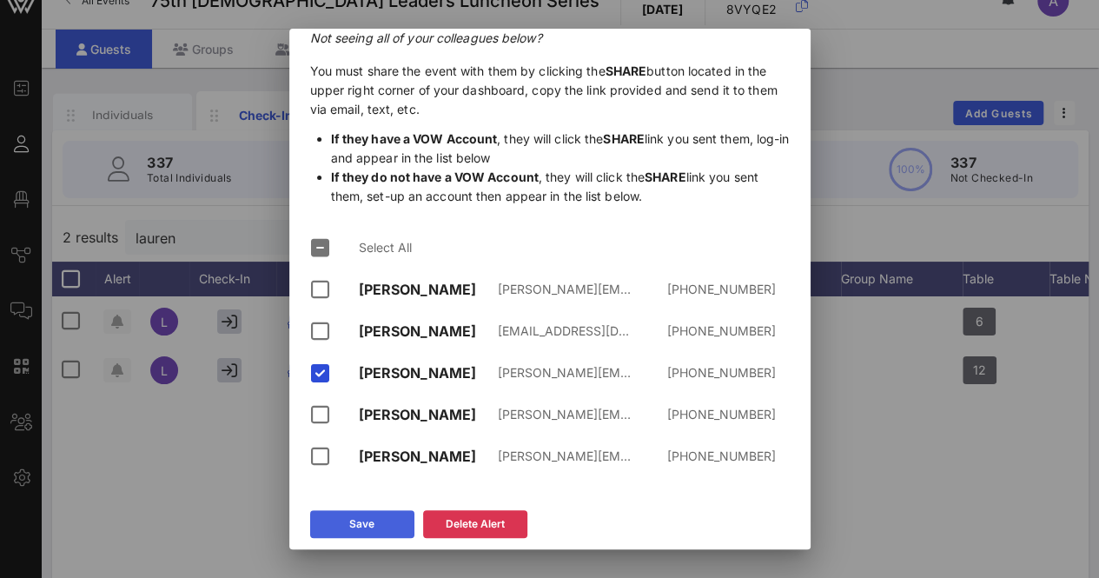
click at [379, 530] on button "Save" at bounding box center [362, 524] width 104 height 28
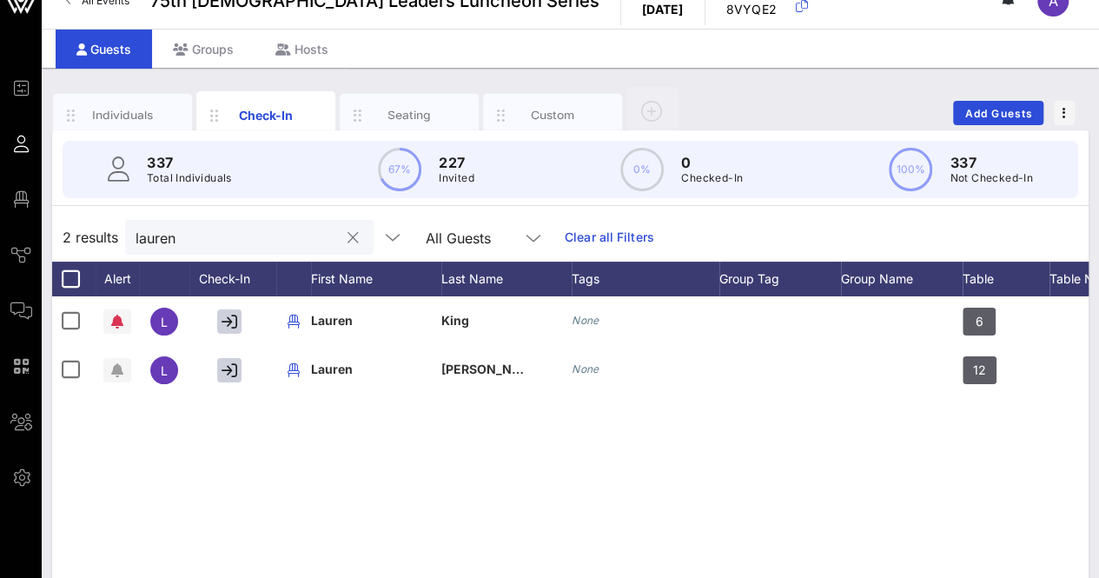
click at [347, 234] on button "clear icon" at bounding box center [352, 237] width 11 height 17
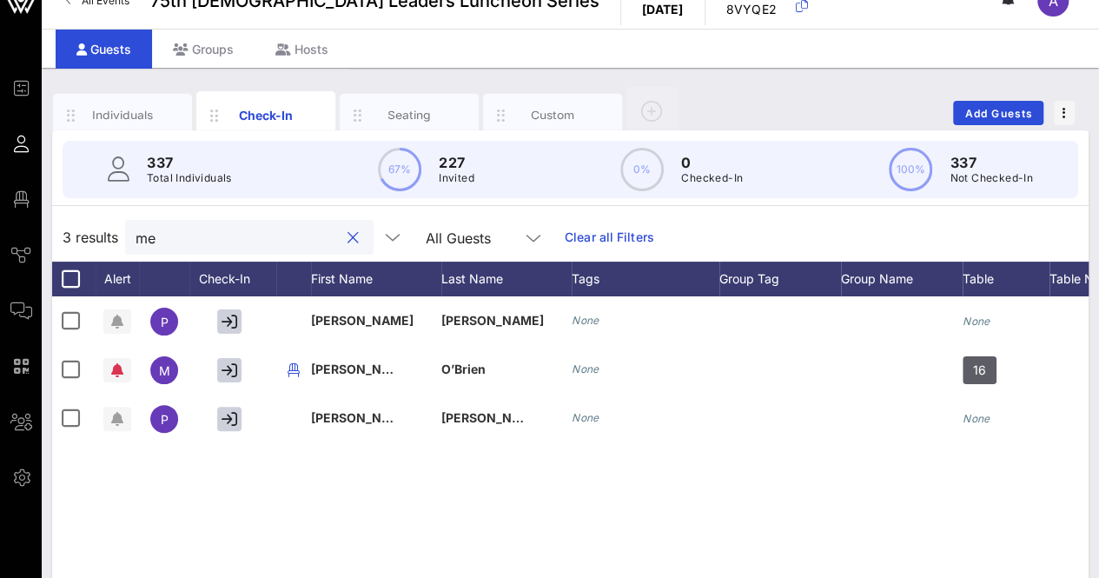
type input "m"
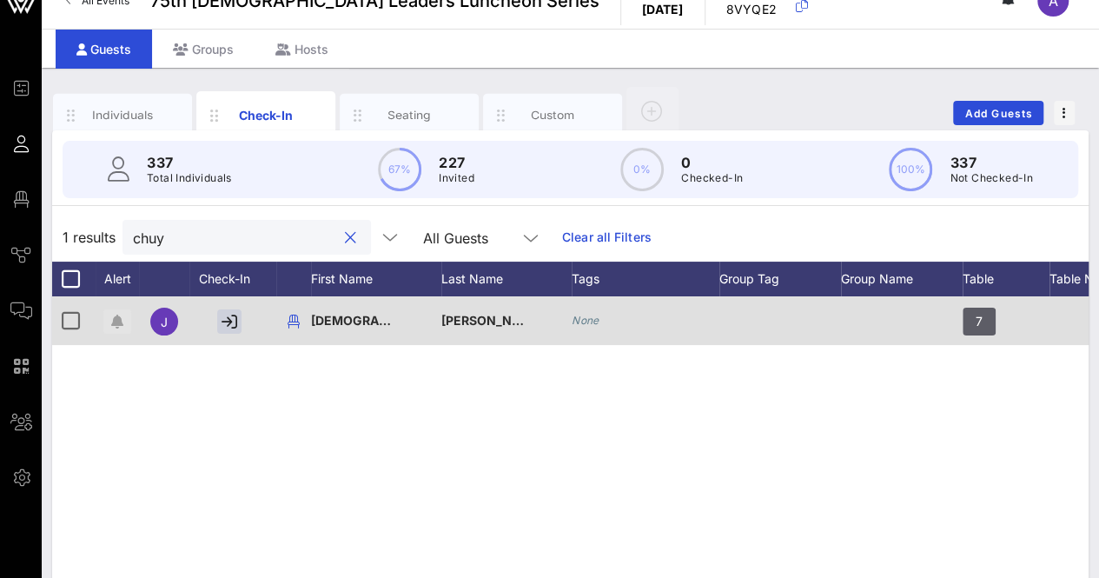
type input "chuy"
click at [111, 322] on icon "button" at bounding box center [117, 321] width 12 height 14
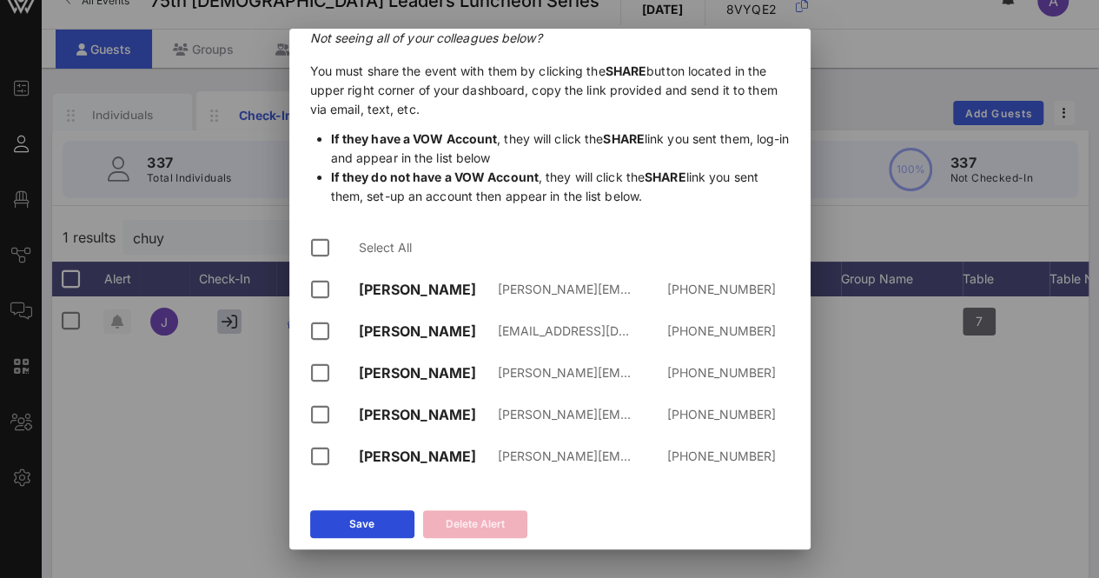
click at [402, 369] on div "[PERSON_NAME]" at bounding box center [428, 373] width 139 height 17
click at [318, 369] on div at bounding box center [321, 373] width 30 height 30
click at [349, 525] on div "Save" at bounding box center [361, 523] width 25 height 17
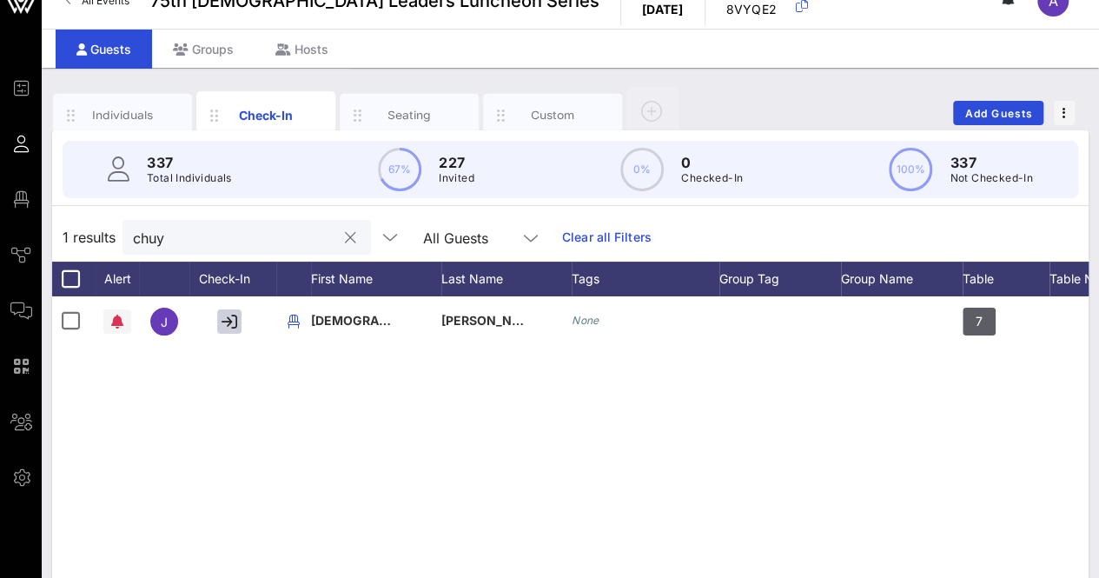
click at [345, 236] on button "clear icon" at bounding box center [350, 237] width 11 height 17
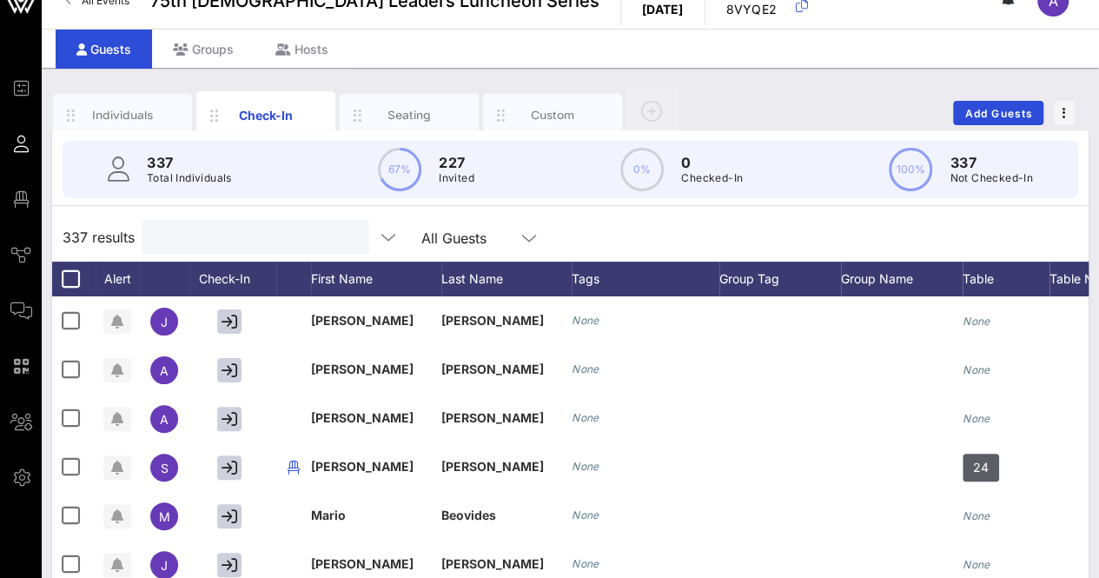
type input "r"
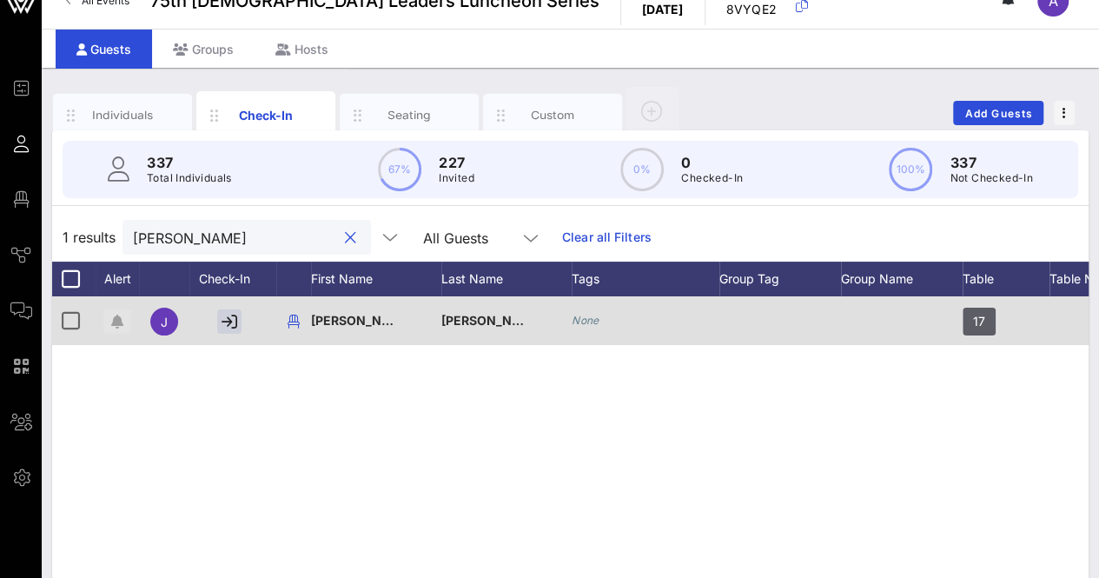
type input "[PERSON_NAME]"
click at [115, 317] on icon "button" at bounding box center [117, 321] width 12 height 14
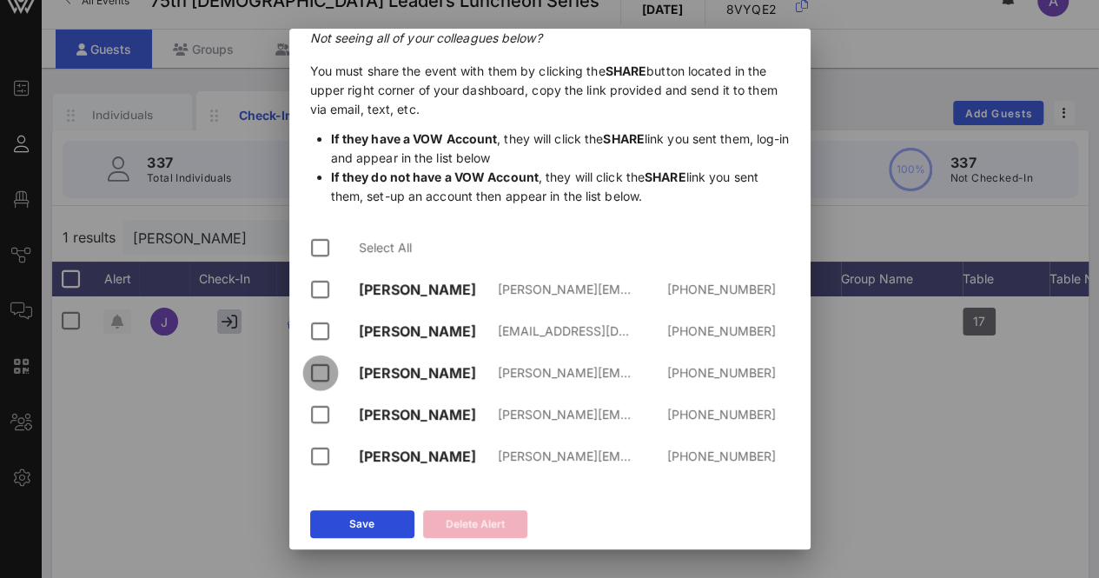
click at [323, 369] on div at bounding box center [321, 373] width 30 height 30
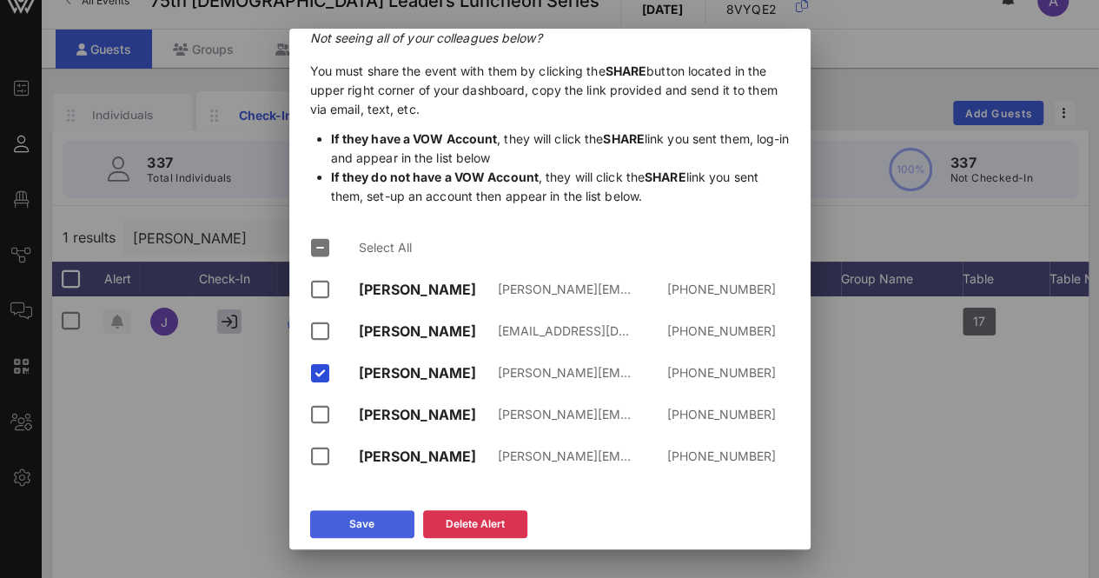
click at [386, 522] on button "Save" at bounding box center [362, 524] width 104 height 28
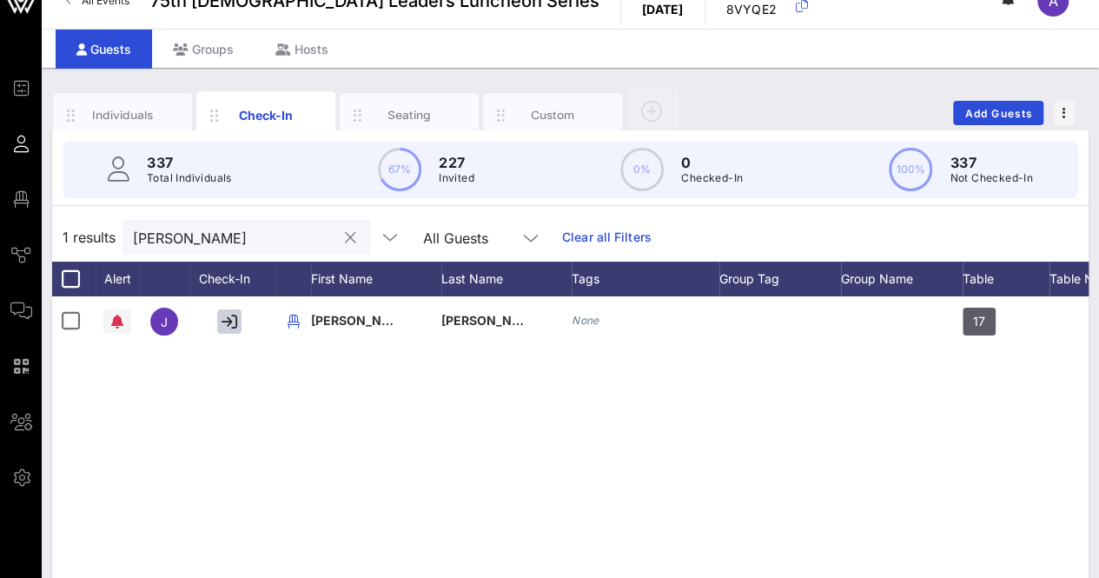
click at [345, 235] on button "clear icon" at bounding box center [350, 237] width 11 height 17
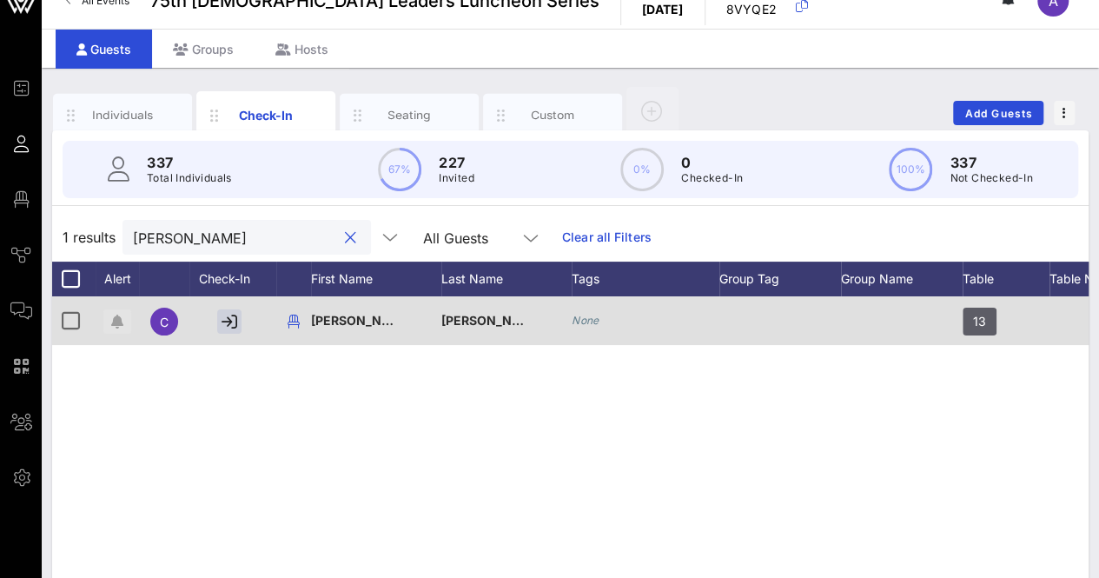
type input "[PERSON_NAME]"
click at [108, 320] on span "button" at bounding box center [117, 321] width 28 height 14
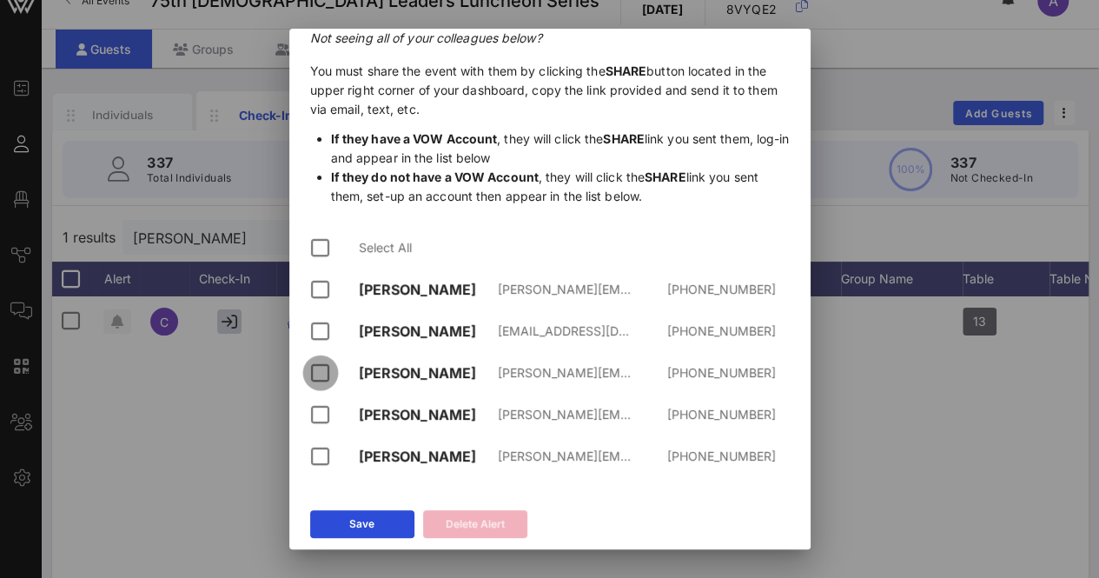
click at [319, 363] on div at bounding box center [321, 373] width 30 height 30
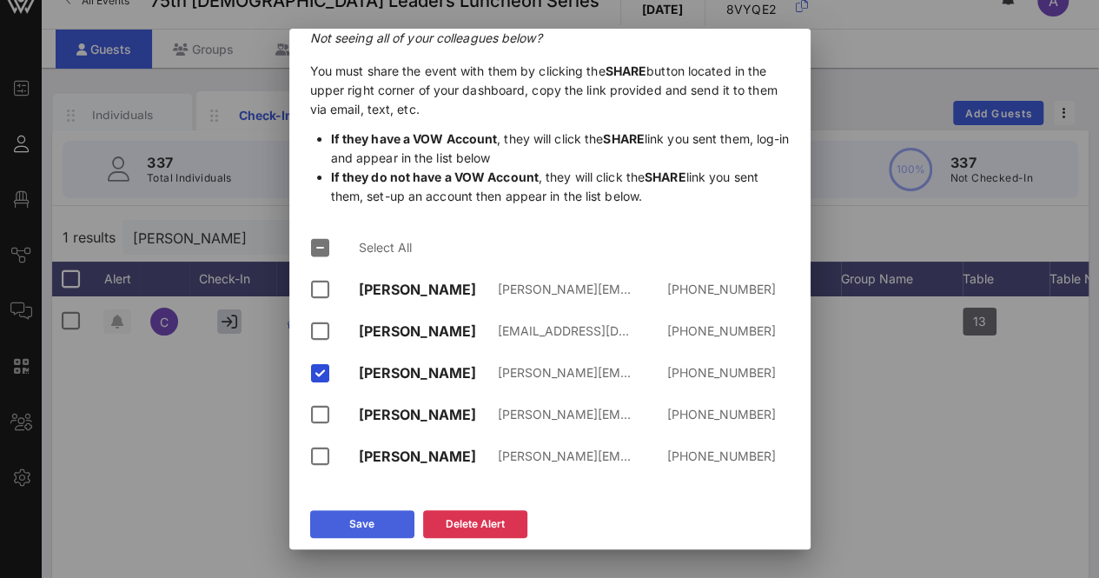
click at [363, 520] on icon at bounding box center [361, 524] width 16 height 16
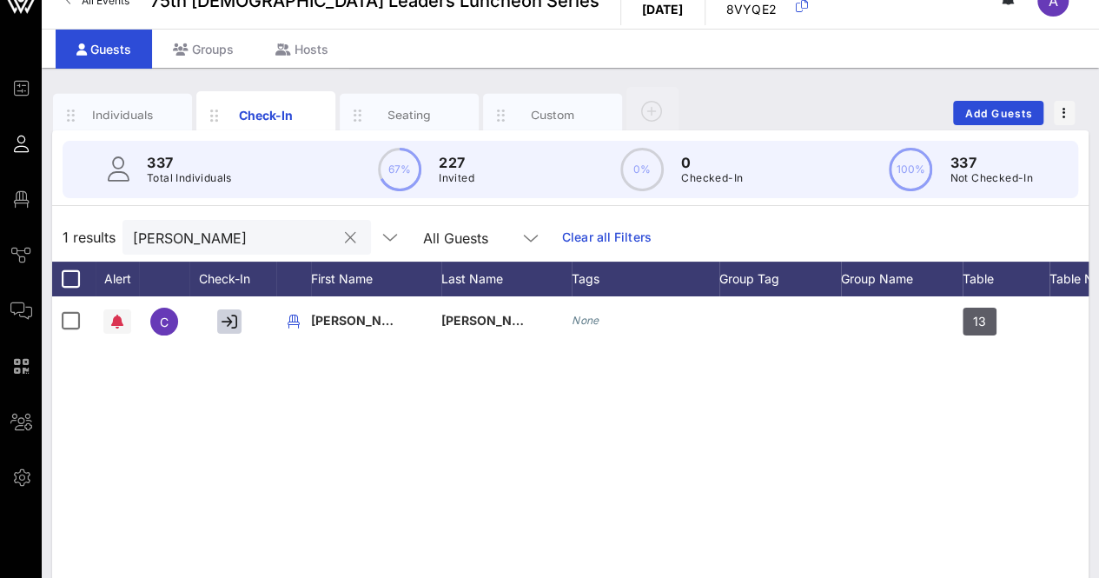
click at [345, 237] on button "clear icon" at bounding box center [350, 237] width 11 height 17
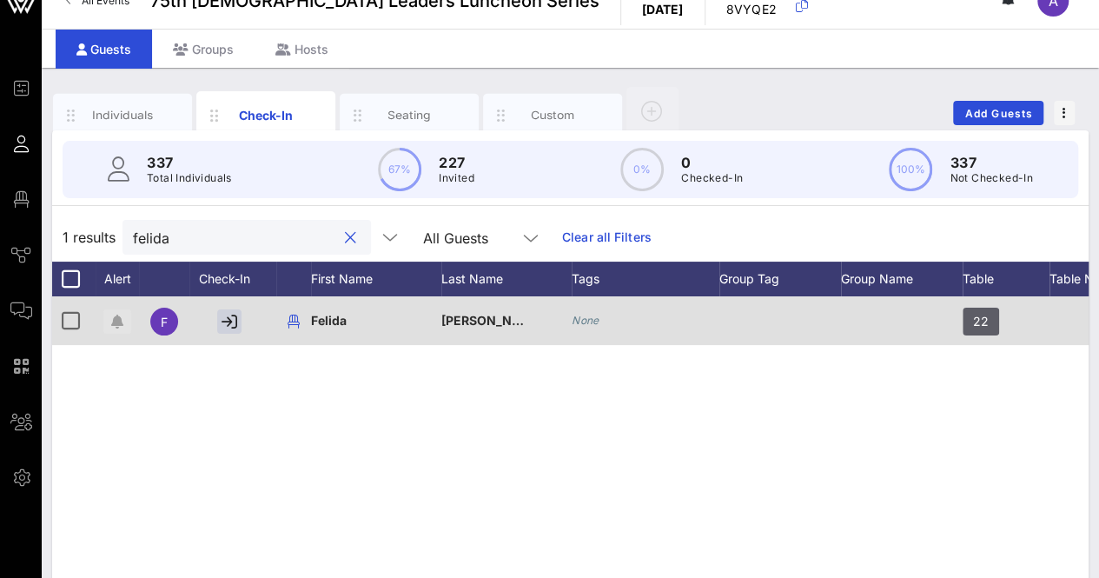
type input "felida"
click at [109, 316] on span "button" at bounding box center [117, 321] width 28 height 14
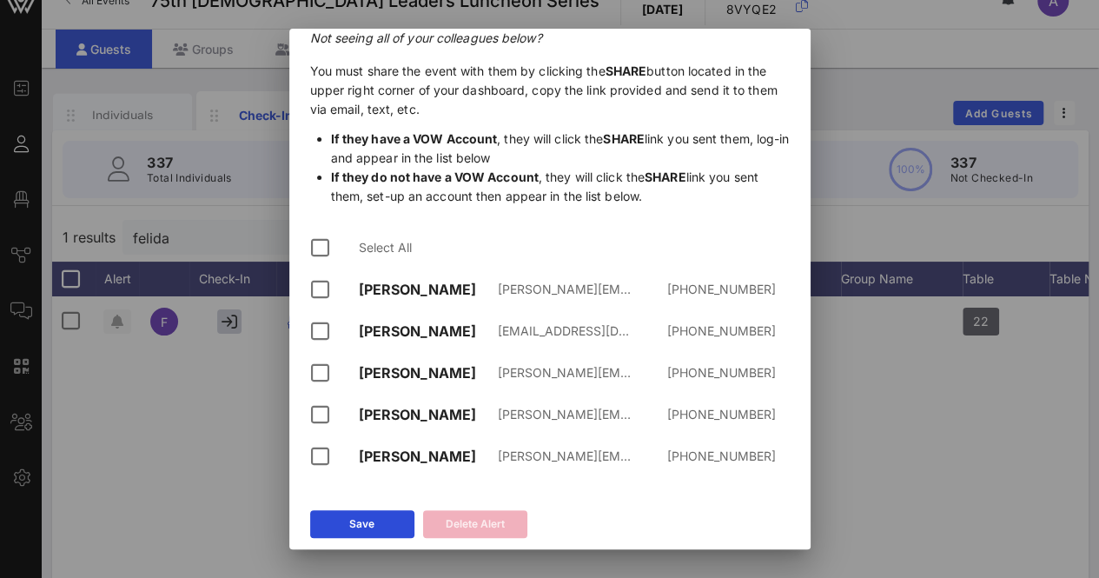
click at [406, 368] on div "[PERSON_NAME]" at bounding box center [428, 373] width 139 height 17
click at [327, 368] on div at bounding box center [321, 373] width 30 height 30
click at [377, 519] on button "Save" at bounding box center [362, 524] width 104 height 28
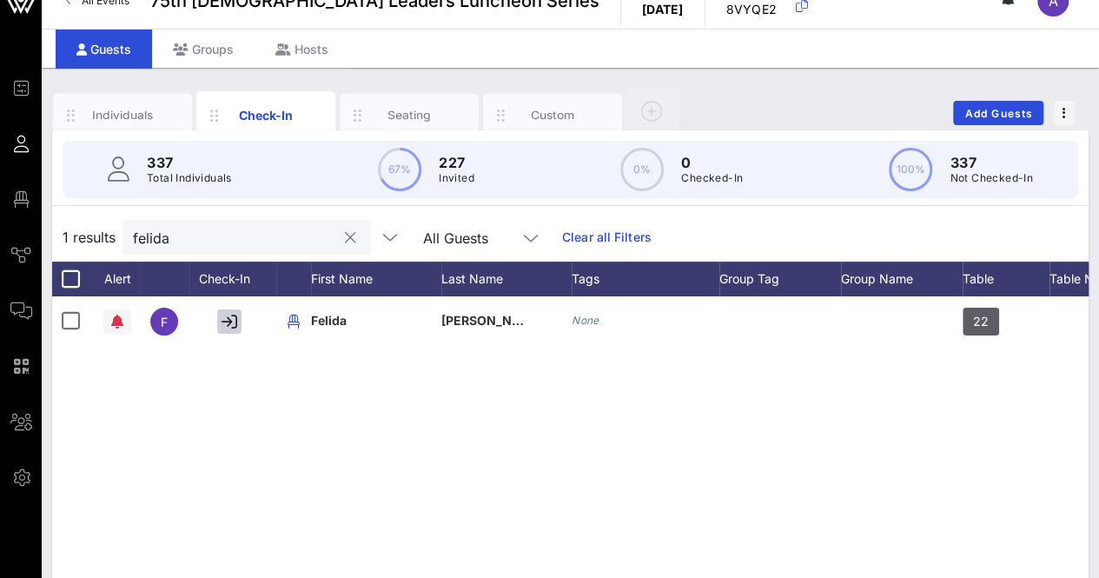
click at [345, 239] on button "clear icon" at bounding box center [350, 237] width 11 height 17
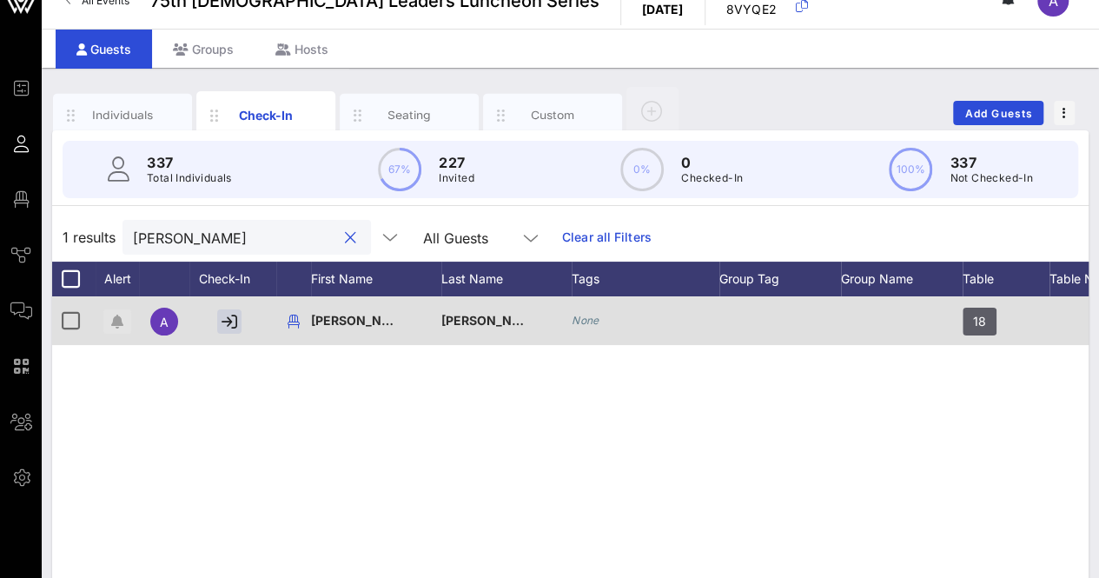
type input "[PERSON_NAME]"
click at [118, 317] on icon "button" at bounding box center [117, 321] width 12 height 14
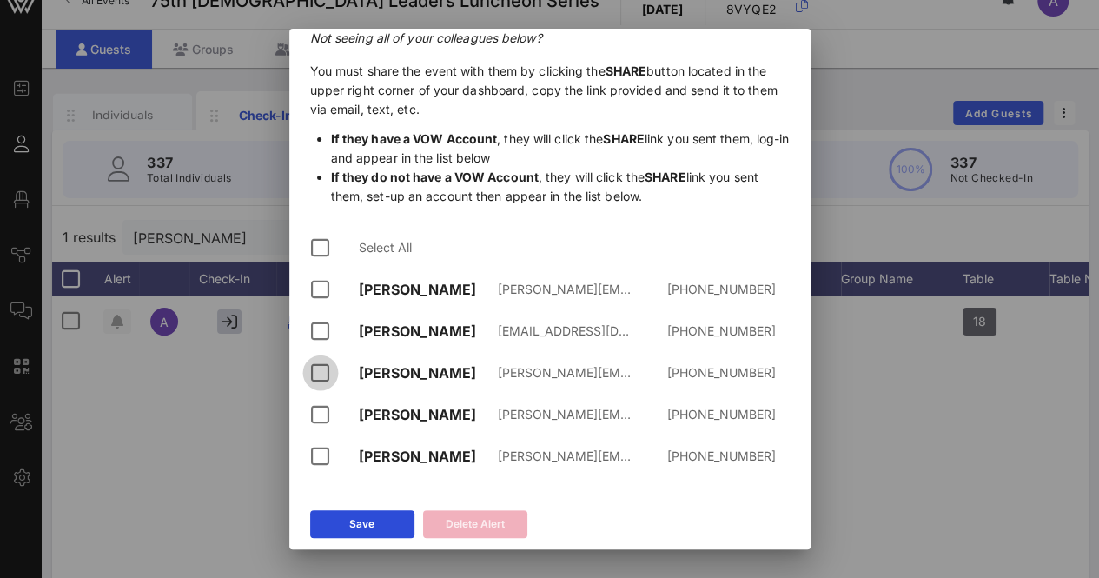
click at [318, 367] on div at bounding box center [321, 373] width 30 height 30
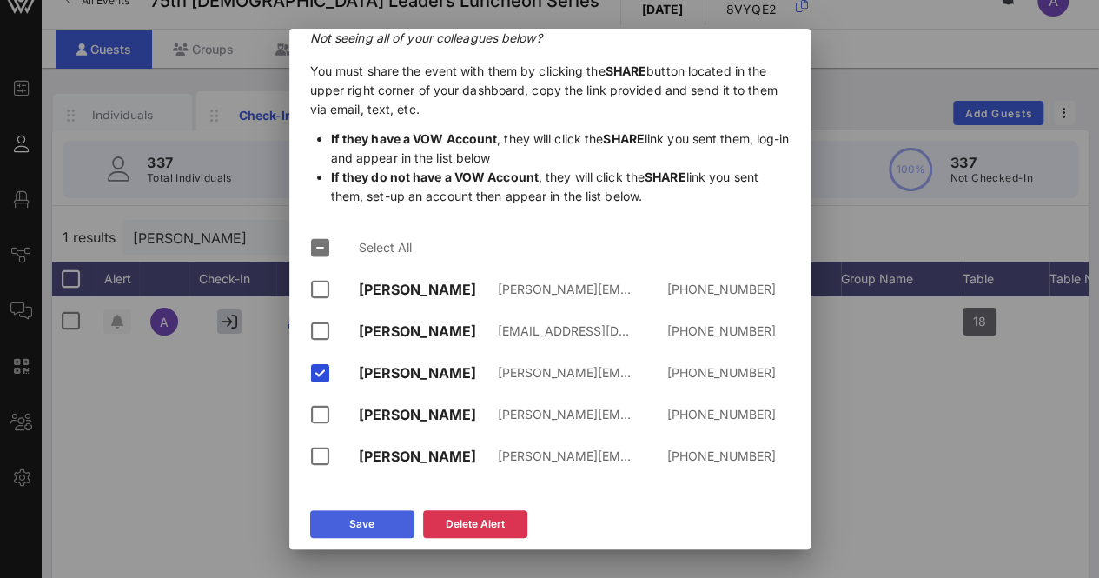
click at [350, 525] on div "Save" at bounding box center [361, 523] width 25 height 17
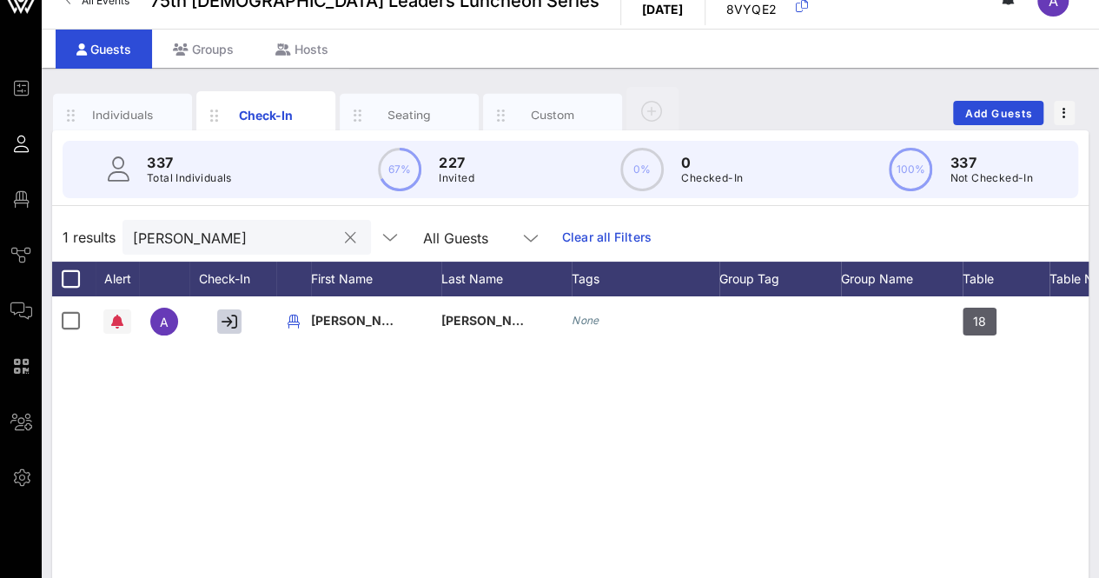
click at [345, 239] on button "clear icon" at bounding box center [350, 237] width 11 height 17
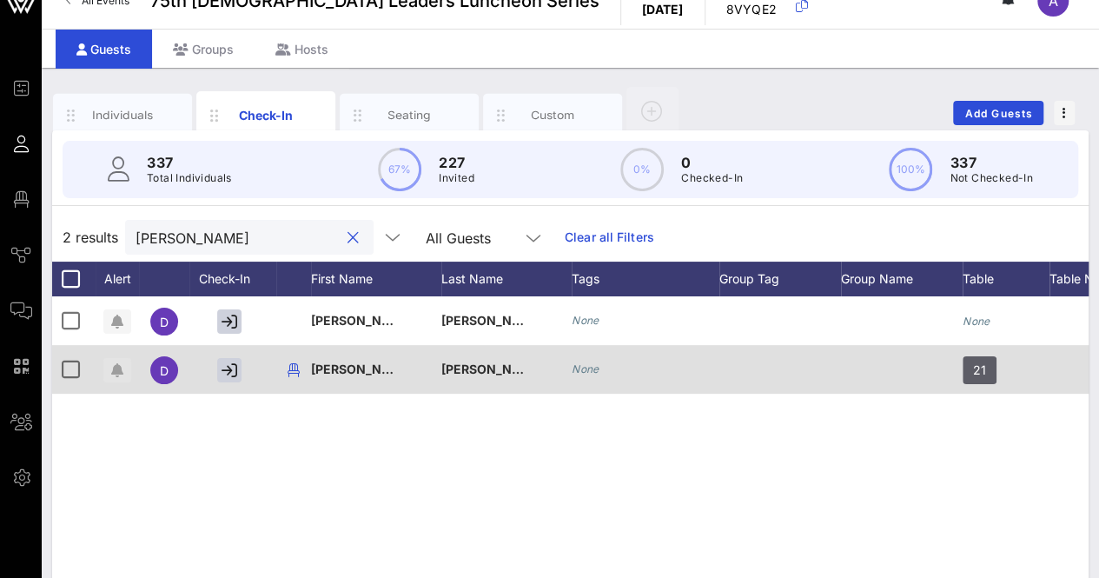
type input "[PERSON_NAME]"
click at [115, 369] on icon "button" at bounding box center [117, 370] width 12 height 14
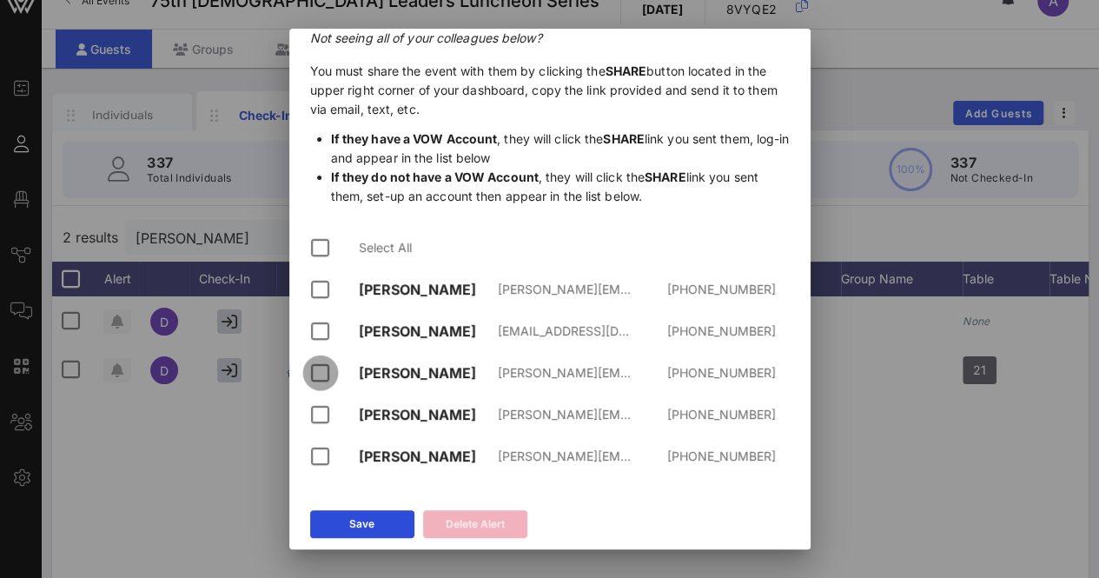
click at [332, 370] on div at bounding box center [321, 373] width 30 height 30
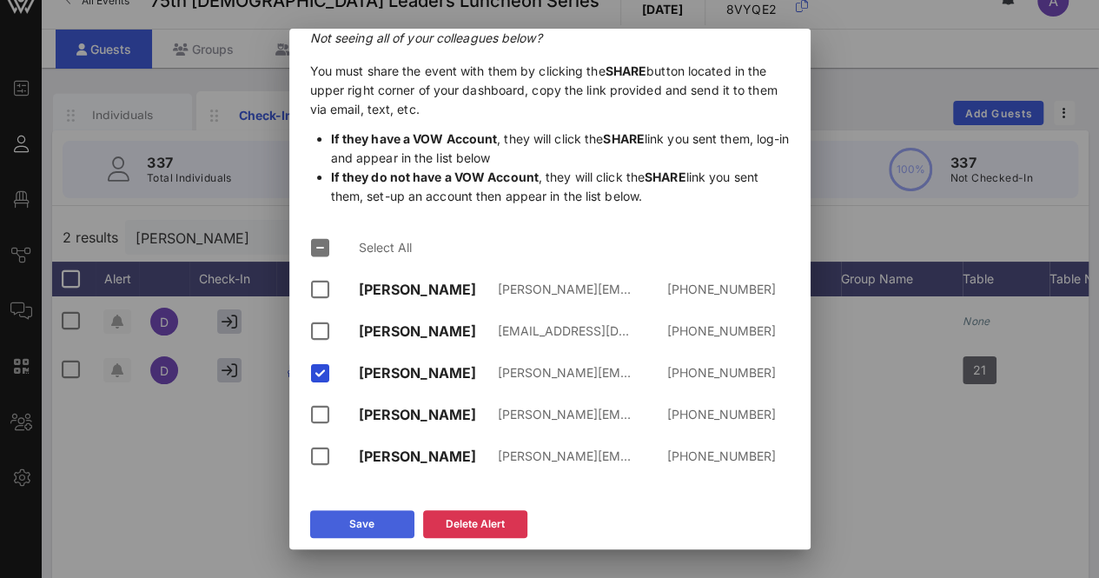
click at [357, 526] on icon at bounding box center [362, 524] width 14 height 12
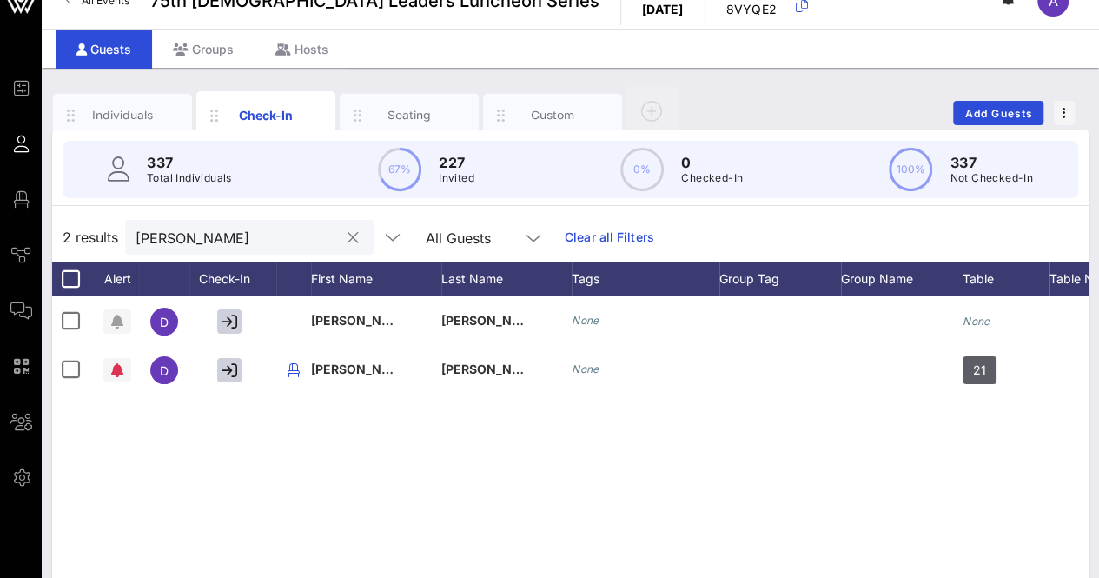
click at [347, 232] on button "clear icon" at bounding box center [352, 237] width 11 height 17
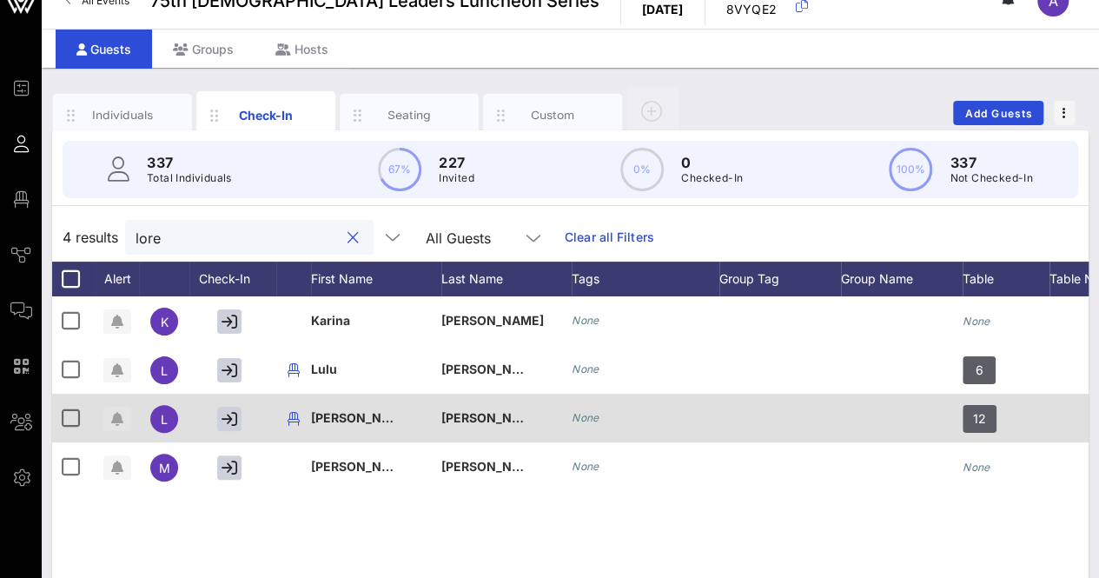
type input "lore"
click at [109, 417] on span "button" at bounding box center [117, 419] width 28 height 14
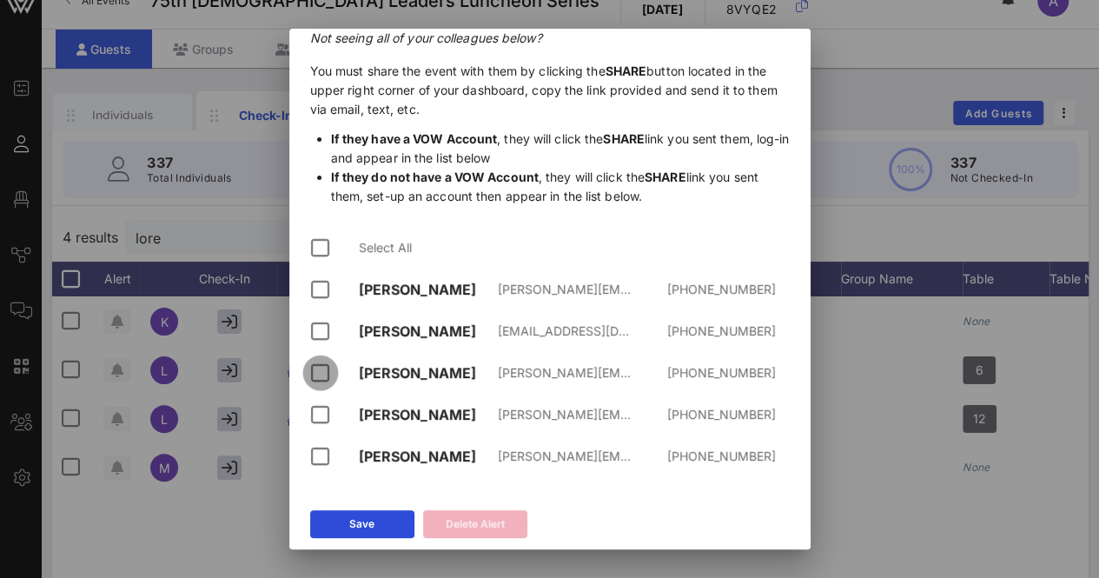
click at [327, 379] on div at bounding box center [321, 373] width 30 height 30
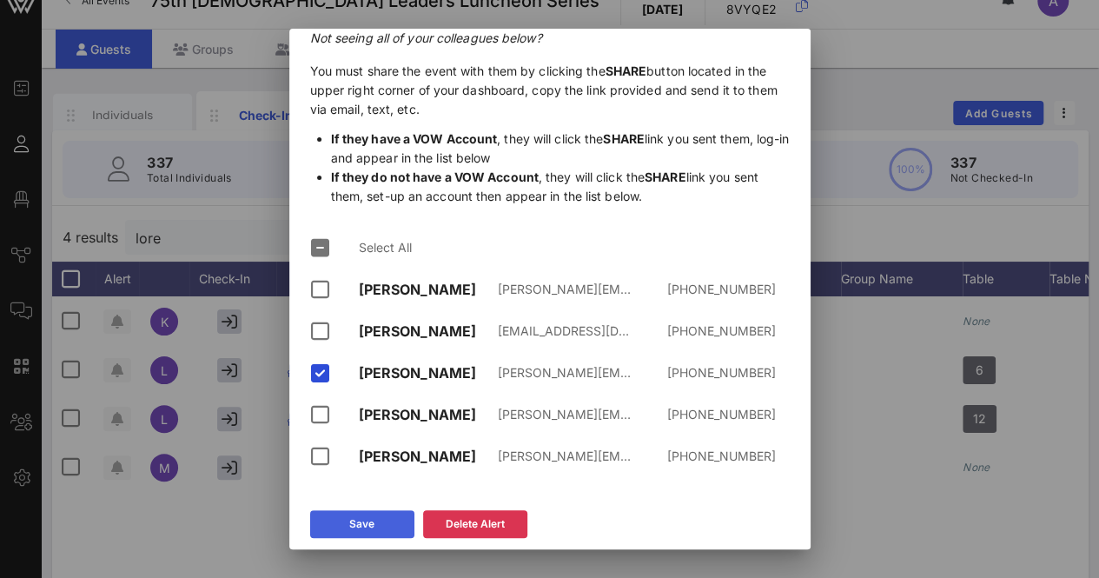
click at [338, 525] on button "Save" at bounding box center [362, 524] width 104 height 28
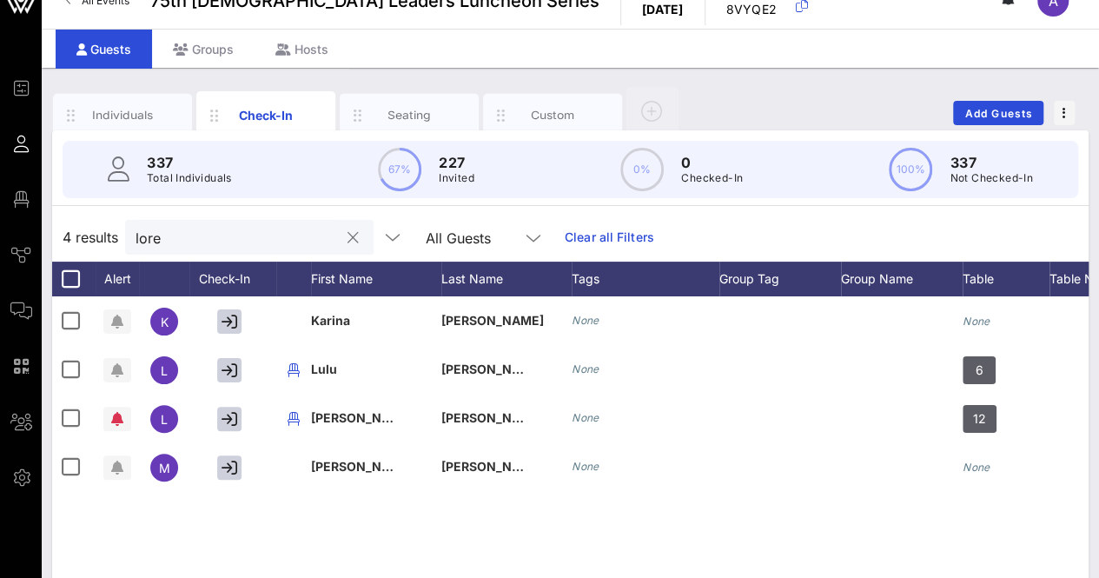
click at [347, 238] on button "clear icon" at bounding box center [352, 237] width 11 height 17
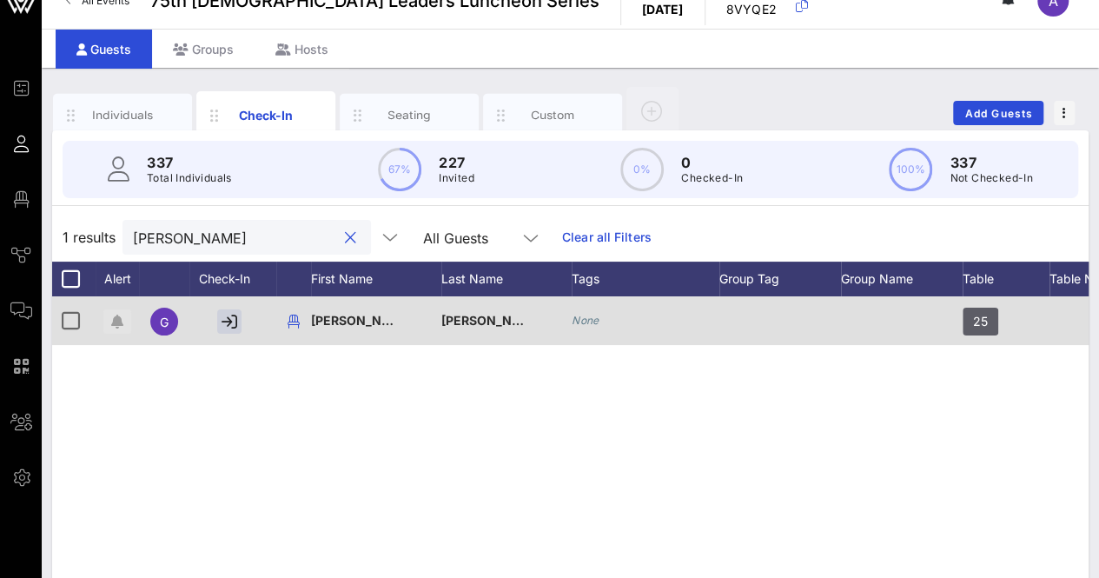
type input "[PERSON_NAME]"
click at [114, 317] on icon "button" at bounding box center [117, 321] width 12 height 14
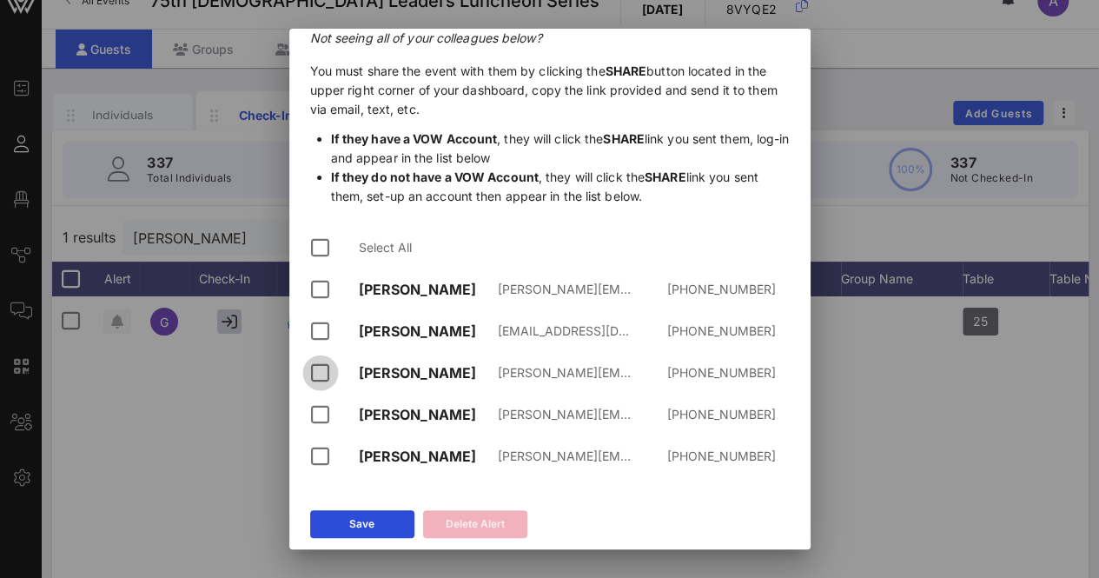
click at [314, 373] on div at bounding box center [321, 373] width 30 height 30
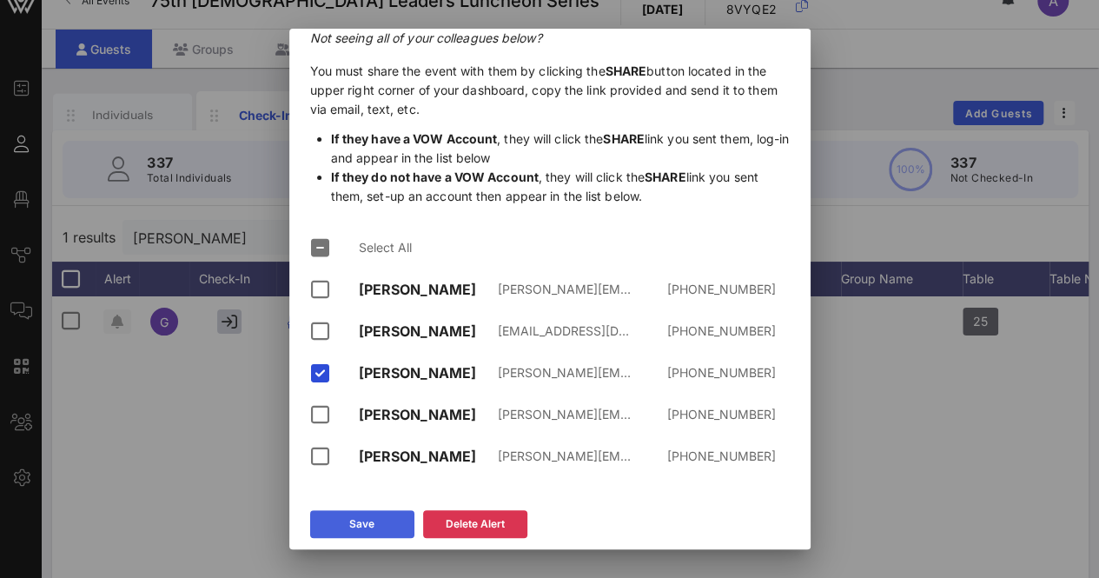
click at [401, 526] on button "Save" at bounding box center [362, 524] width 104 height 28
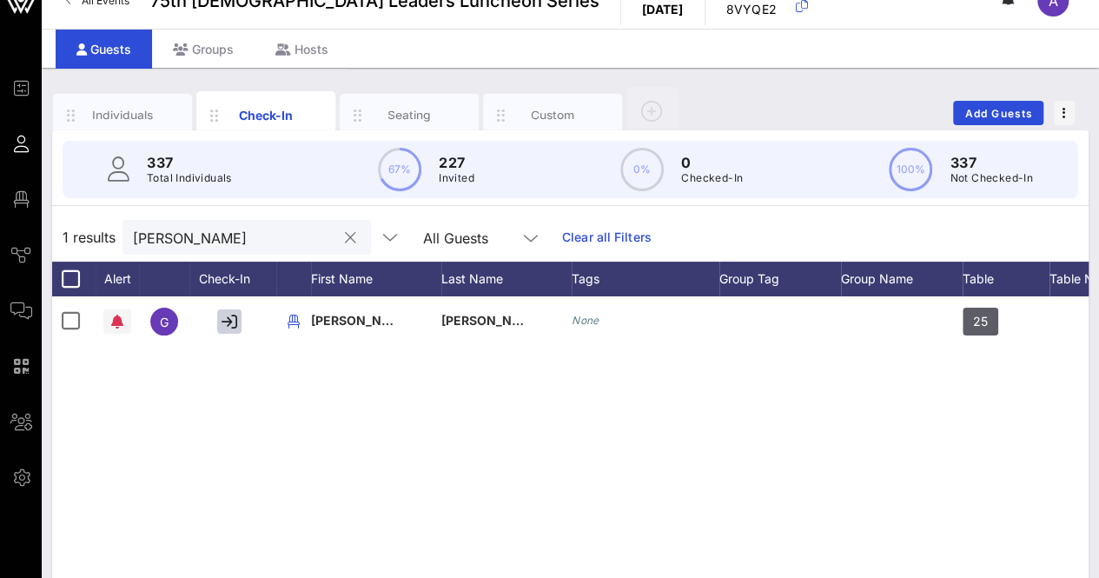
click at [345, 237] on button "clear icon" at bounding box center [350, 237] width 11 height 17
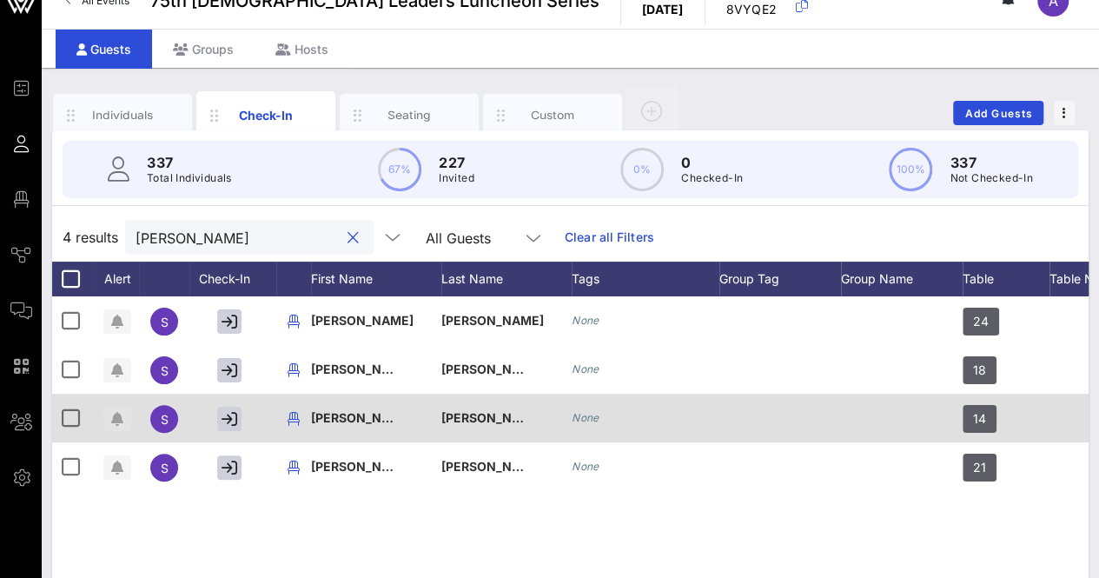
type input "[PERSON_NAME]"
click at [115, 422] on icon "button" at bounding box center [117, 419] width 12 height 14
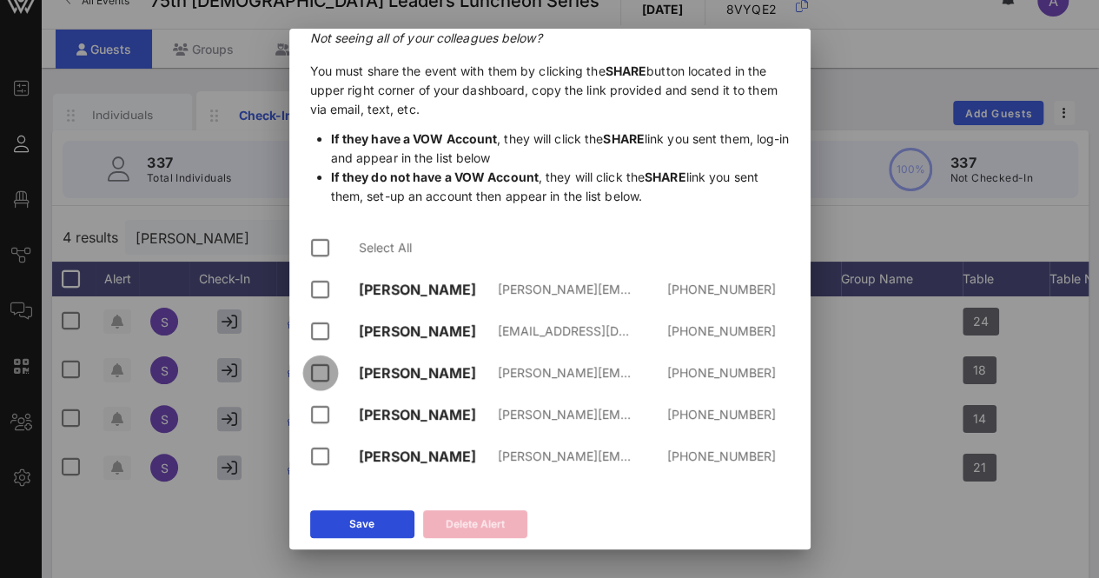
click at [313, 372] on div at bounding box center [321, 373] width 30 height 30
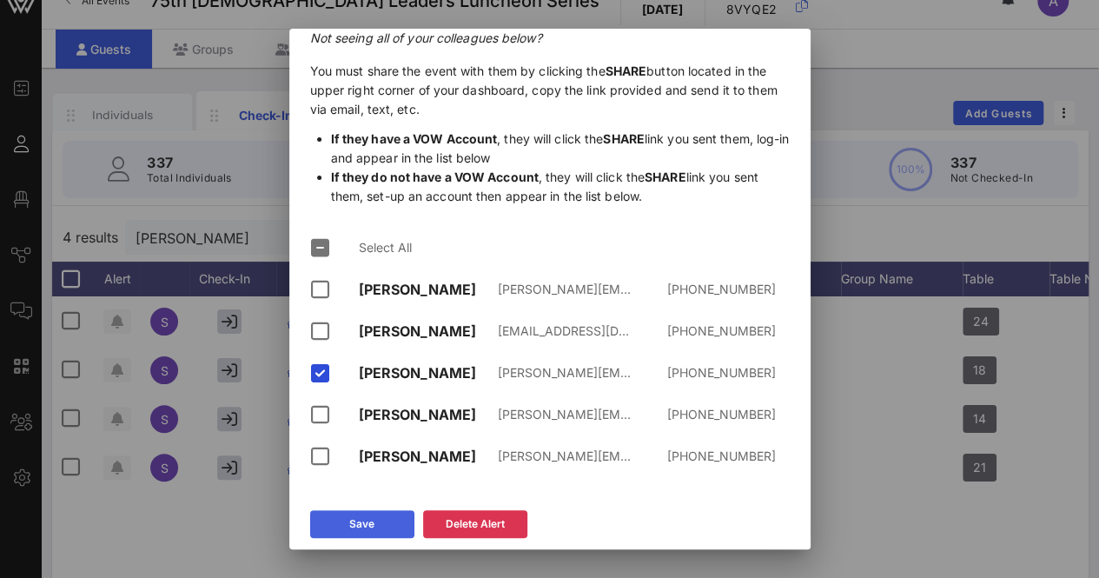
click at [347, 528] on button "Save" at bounding box center [362, 524] width 104 height 28
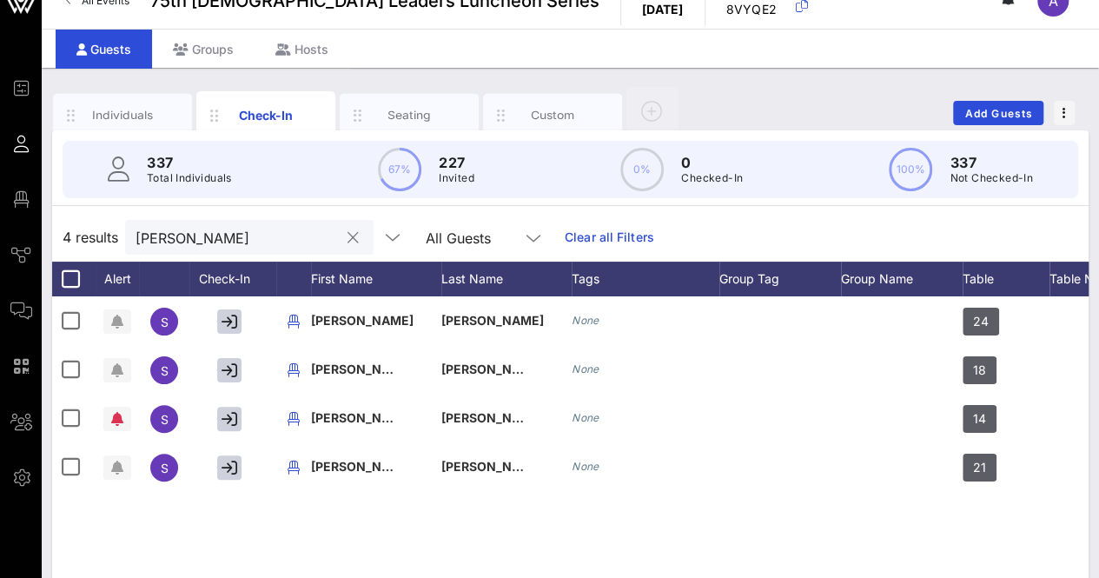
click at [347, 241] on button "clear icon" at bounding box center [352, 237] width 11 height 17
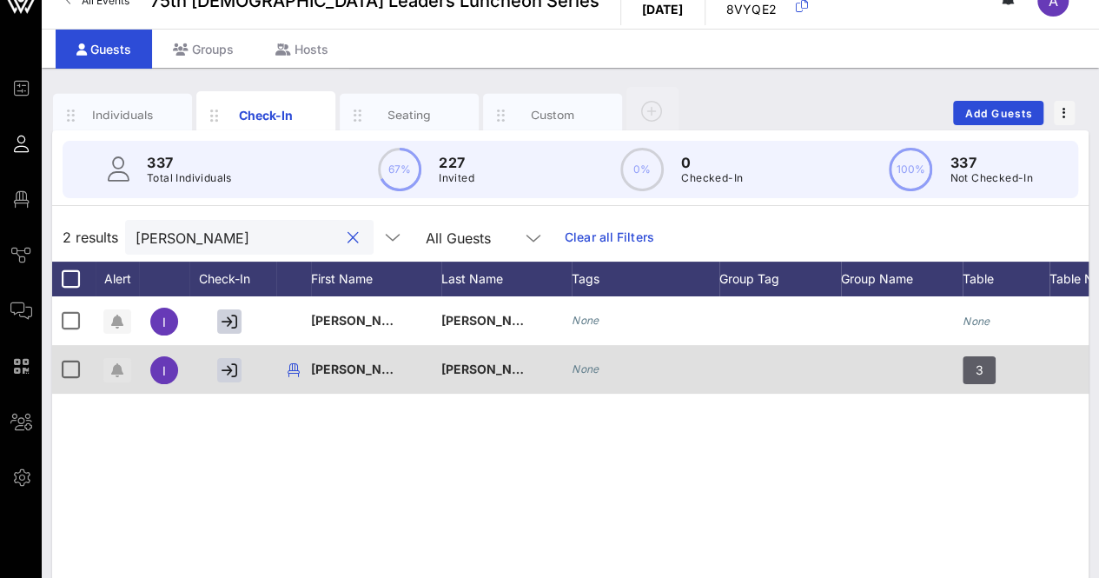
type input "[PERSON_NAME]"
click at [113, 366] on icon "button" at bounding box center [117, 370] width 12 height 14
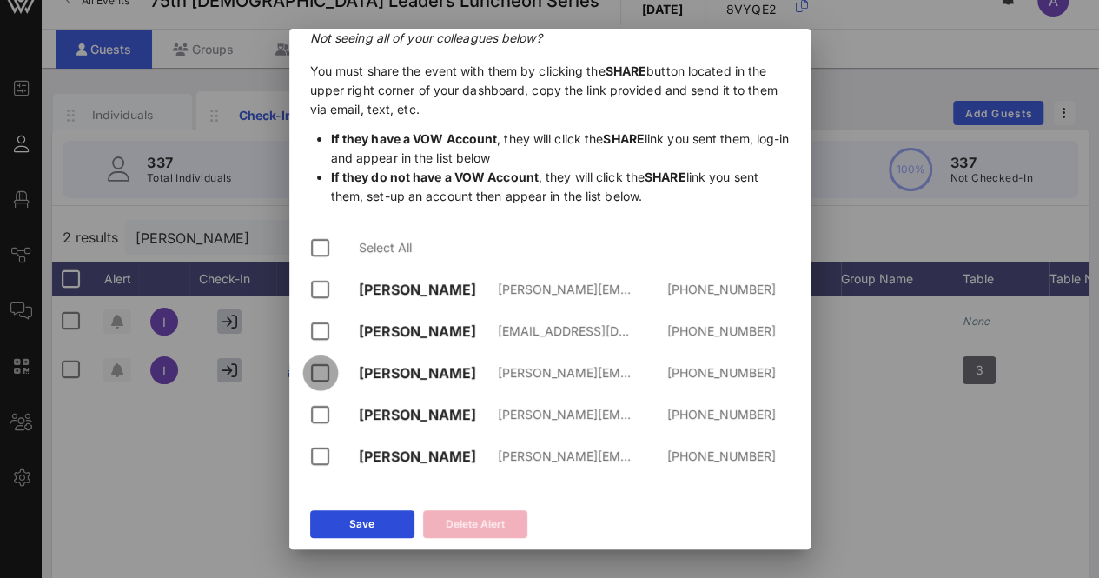
click at [316, 374] on div at bounding box center [321, 373] width 30 height 30
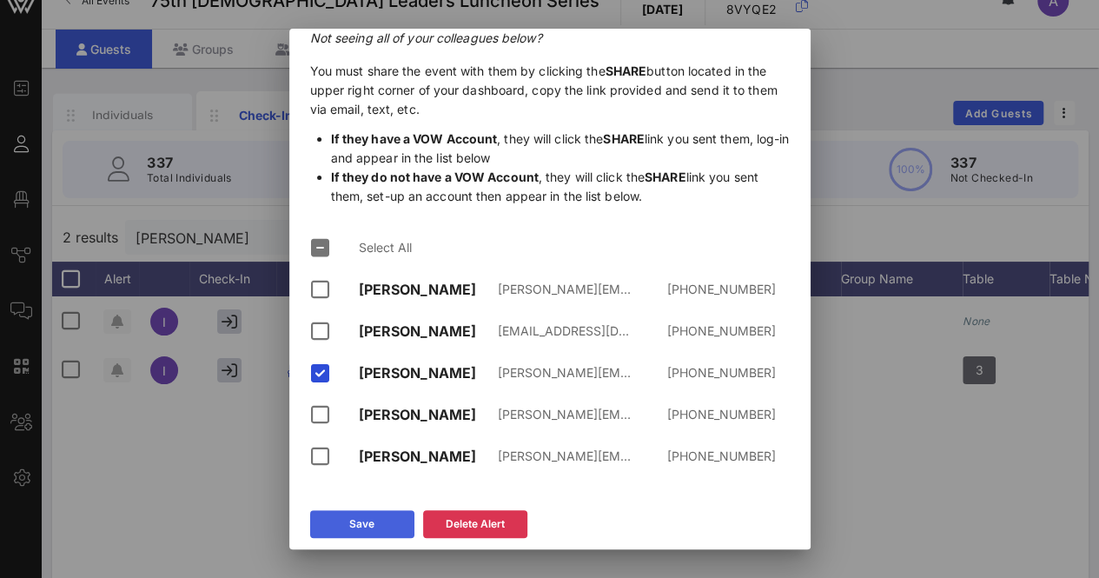
click at [370, 520] on div "Save" at bounding box center [361, 523] width 25 height 17
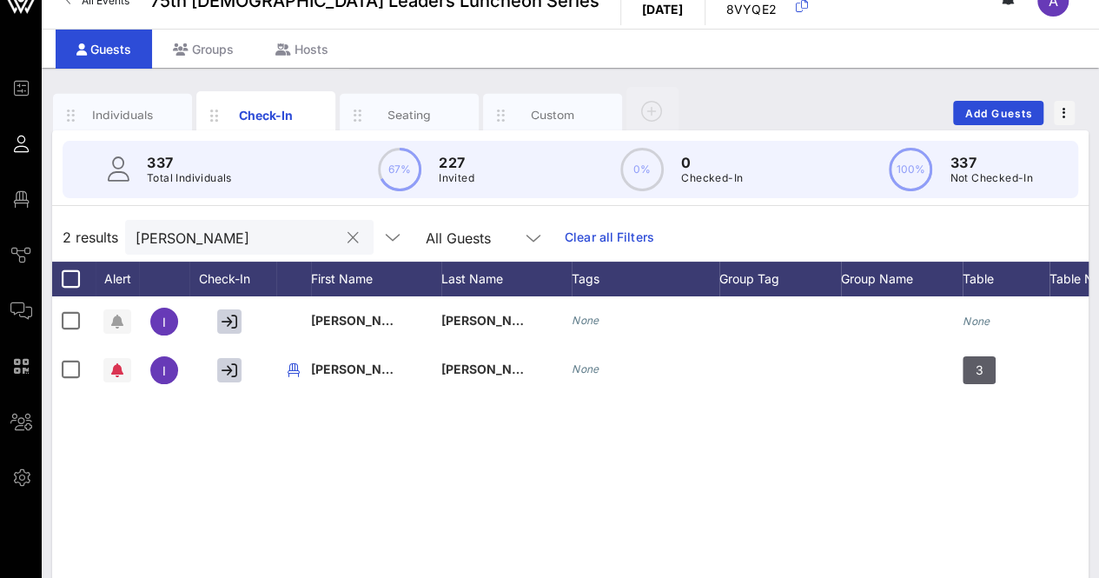
click at [347, 234] on button "clear icon" at bounding box center [352, 237] width 11 height 17
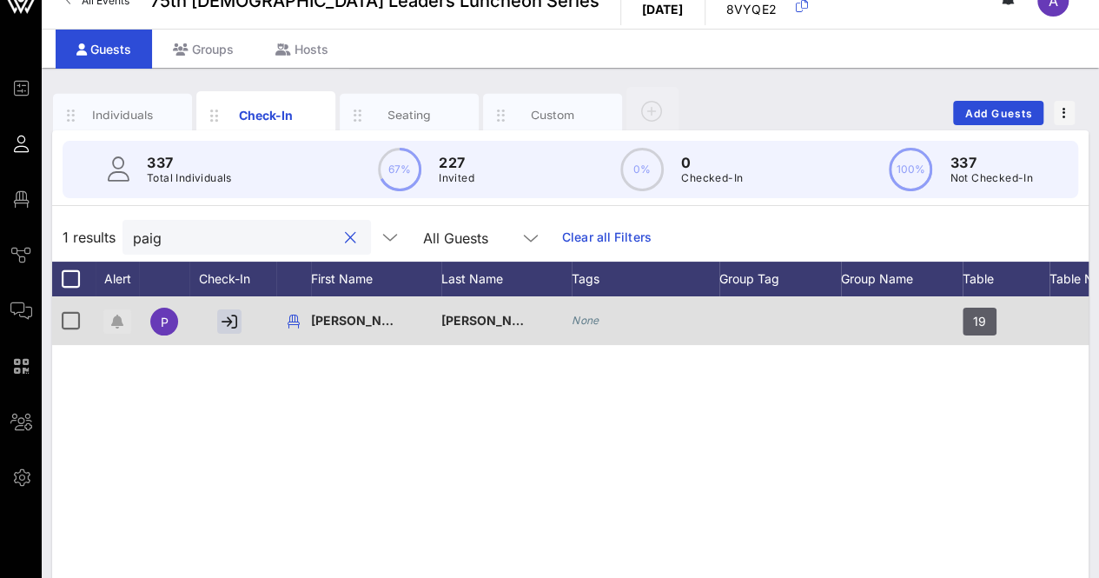
type input "paig"
click at [118, 318] on icon "button" at bounding box center [117, 321] width 12 height 14
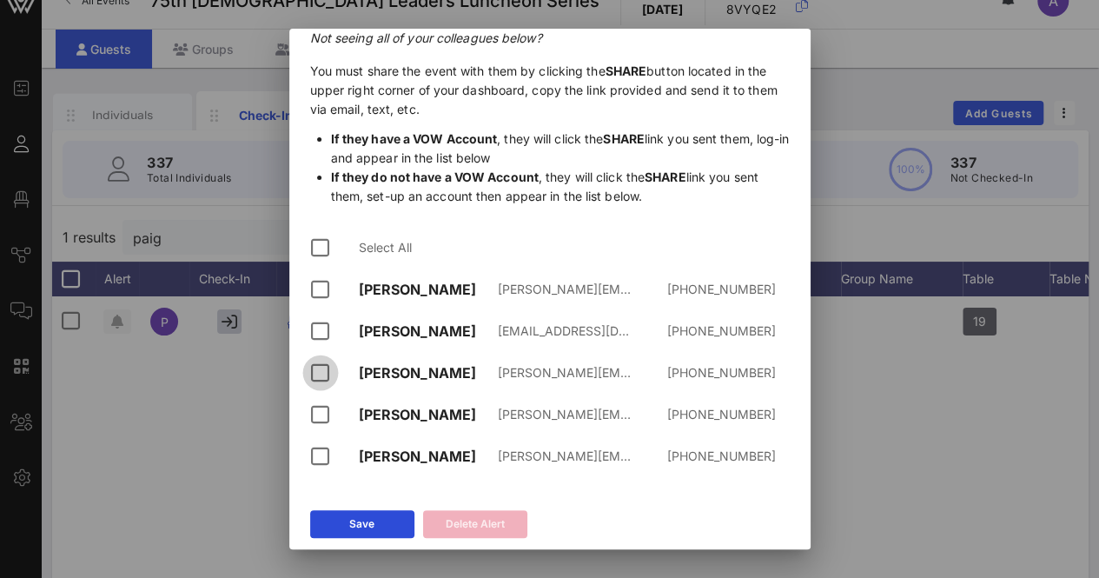
click at [325, 380] on div at bounding box center [321, 373] width 30 height 30
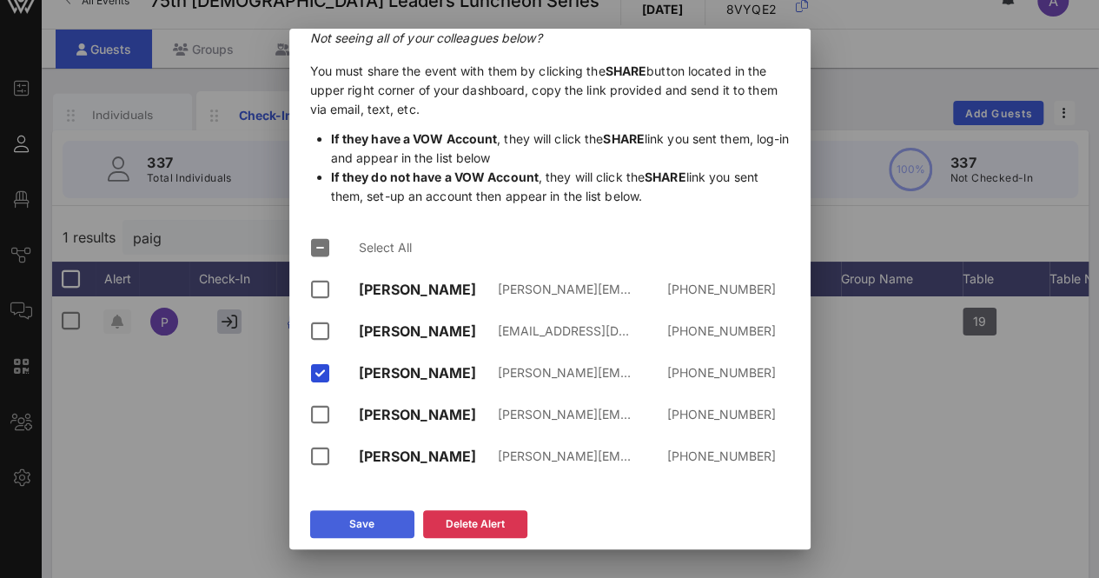
click at [358, 518] on icon at bounding box center [361, 524] width 16 height 16
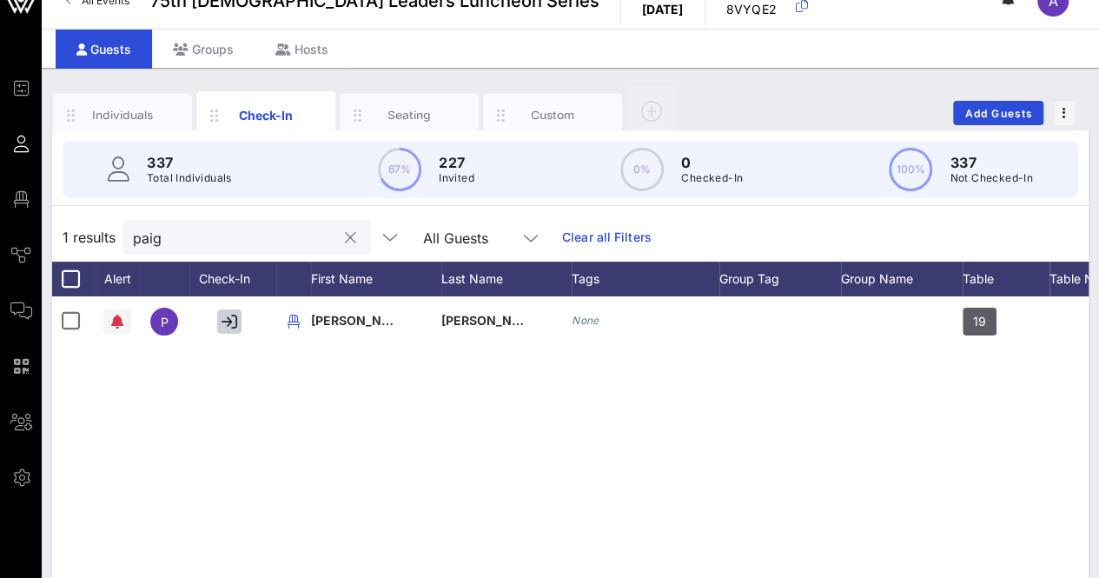
click at [345, 235] on button "clear icon" at bounding box center [350, 237] width 11 height 17
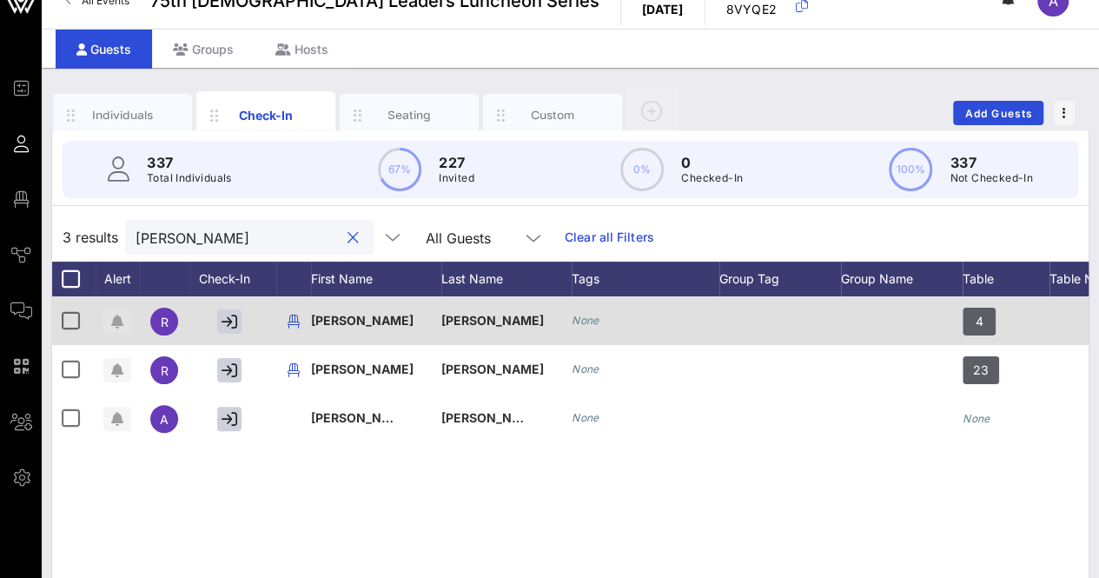
type input "[PERSON_NAME]"
click at [118, 327] on button "button" at bounding box center [117, 321] width 28 height 24
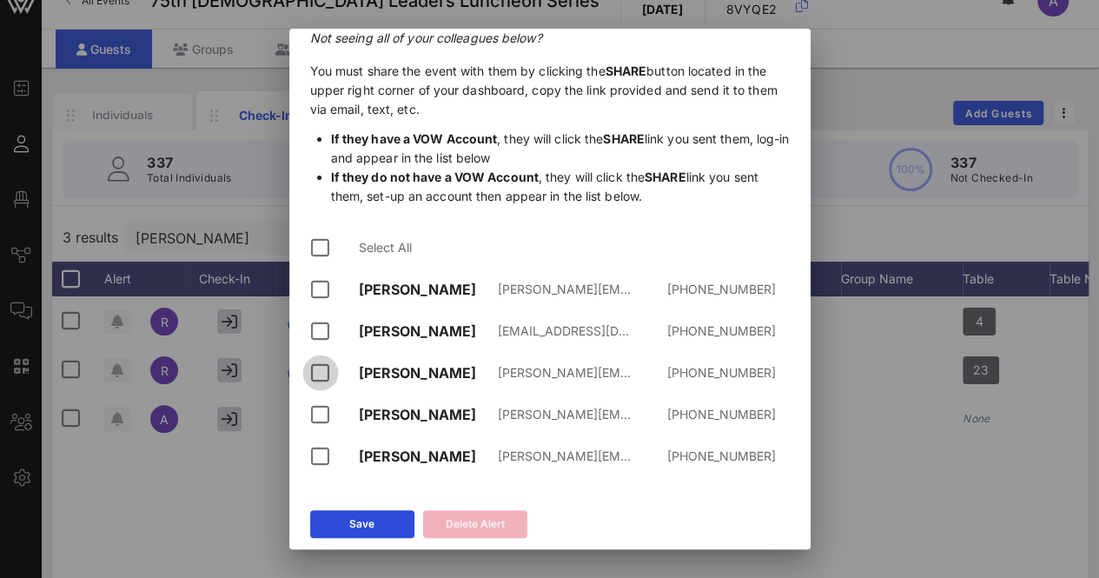
click at [322, 370] on div at bounding box center [321, 373] width 30 height 30
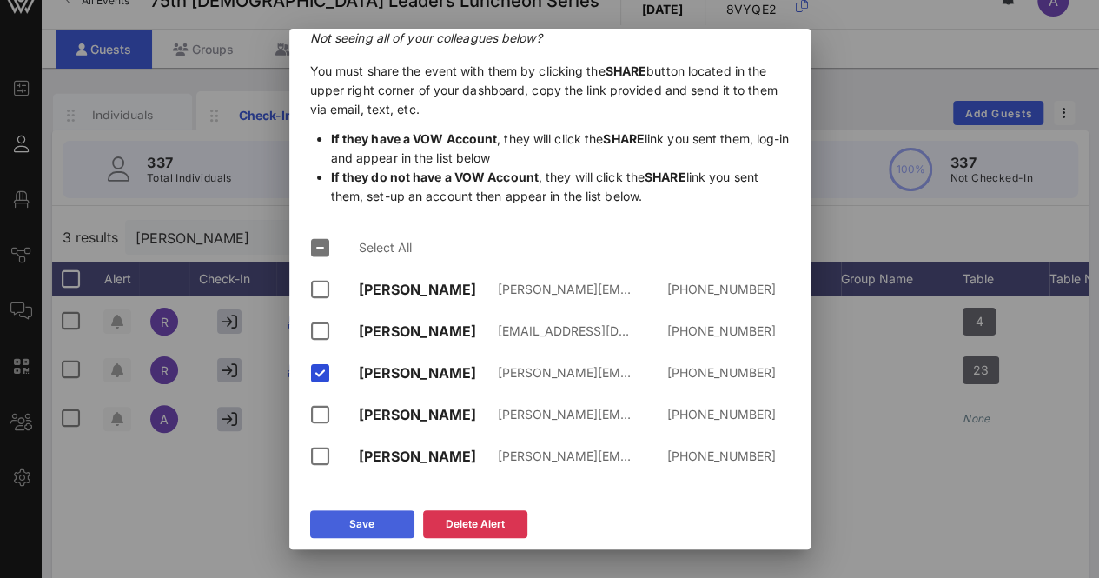
click at [387, 515] on button "Save" at bounding box center [362, 524] width 104 height 28
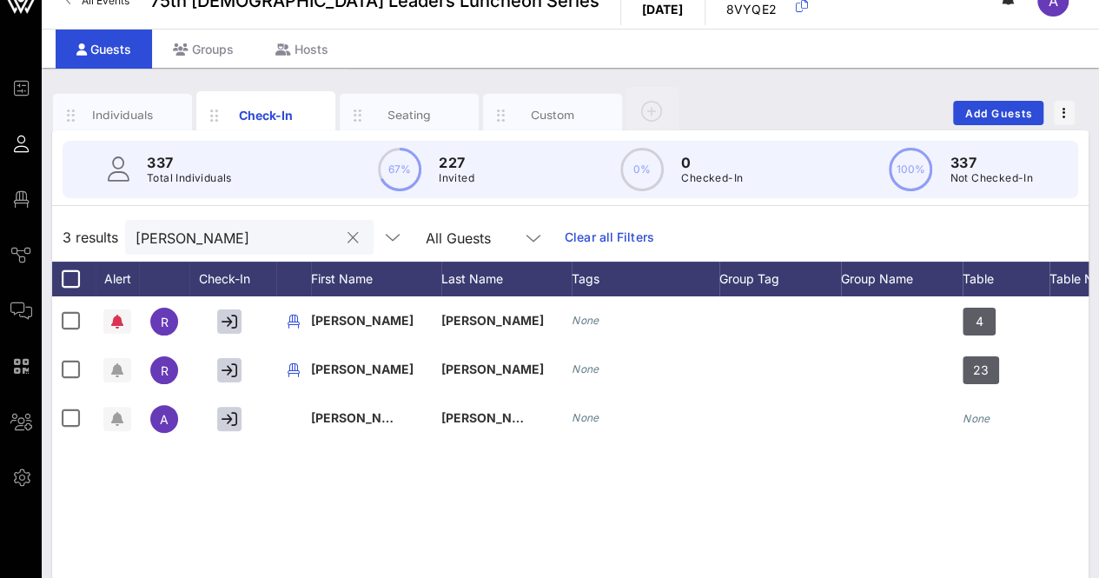
click at [347, 235] on button "clear icon" at bounding box center [352, 237] width 11 height 17
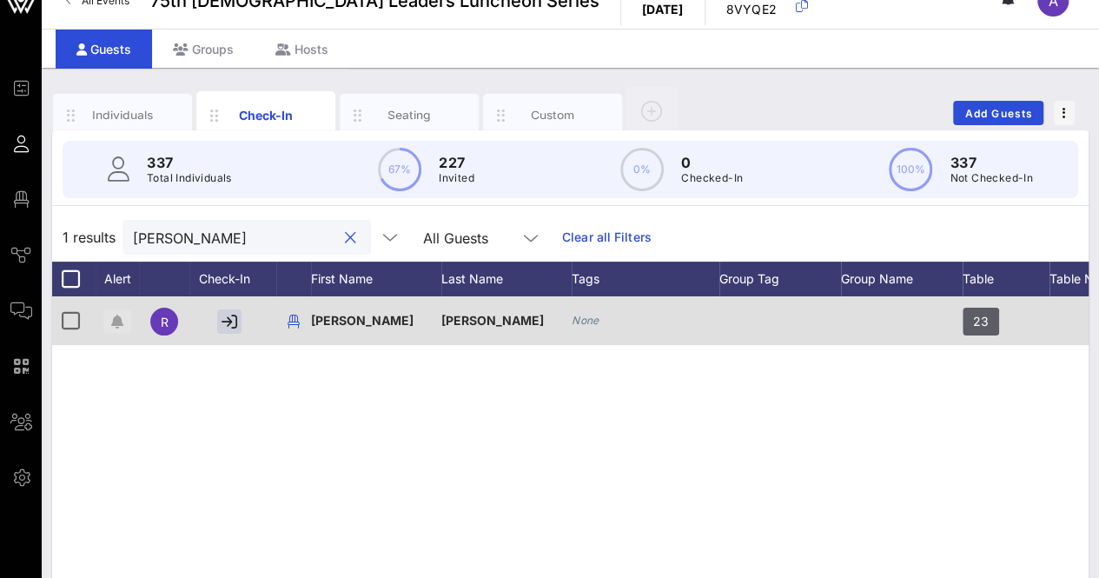
type input "[PERSON_NAME]"
click at [115, 317] on icon "button" at bounding box center [117, 321] width 12 height 14
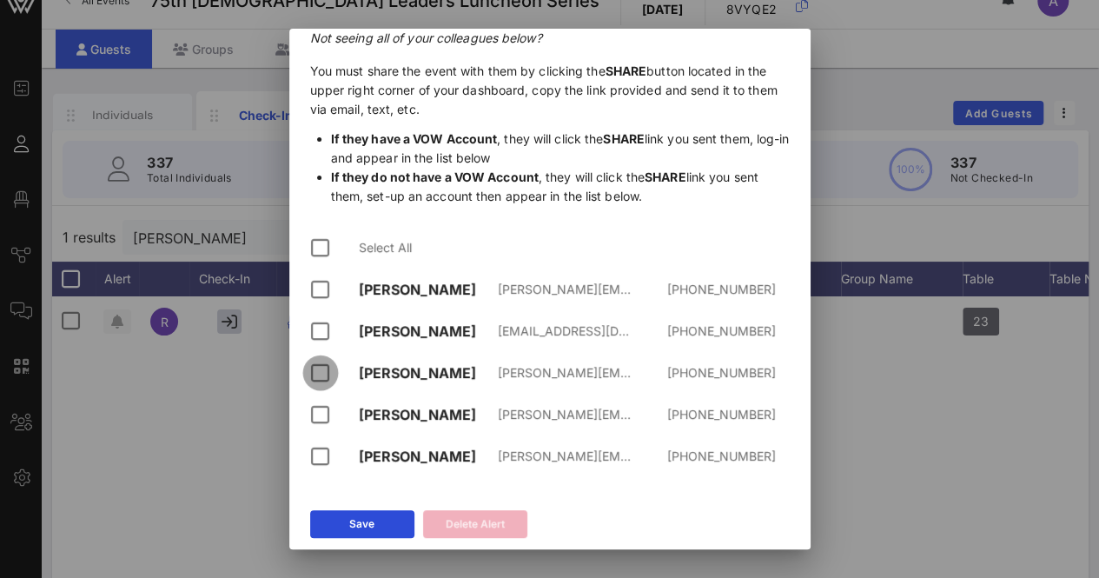
click at [324, 371] on div at bounding box center [321, 373] width 30 height 30
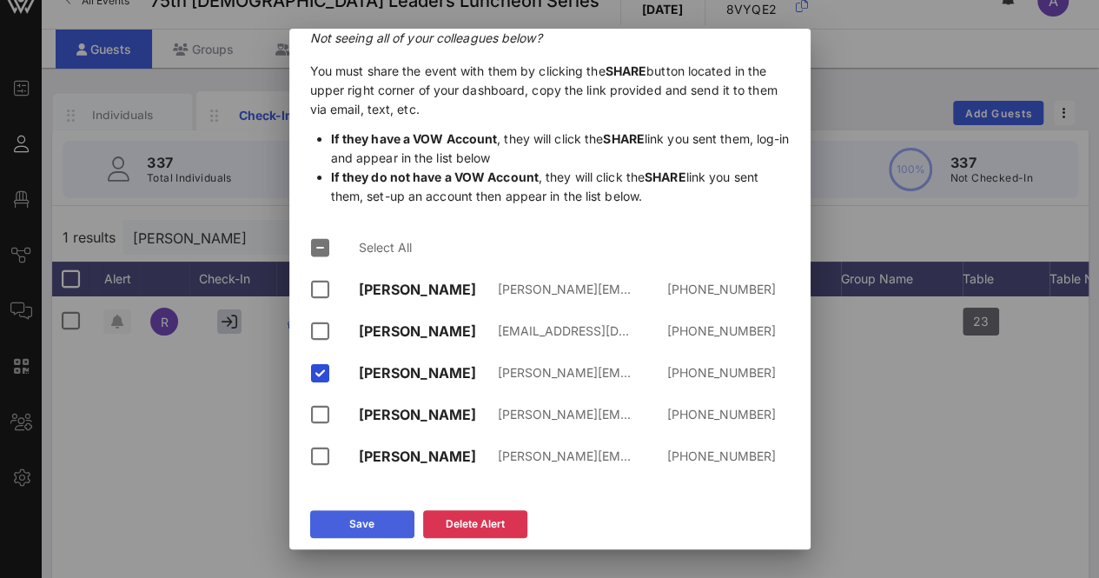
click at [358, 531] on div "Save" at bounding box center [361, 523] width 25 height 17
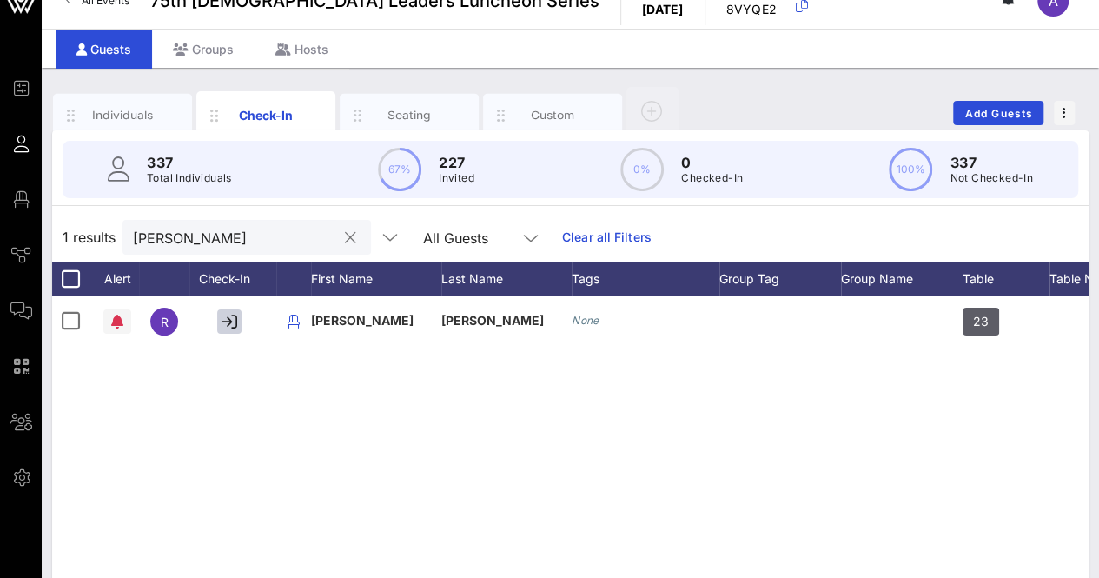
click at [345, 235] on button "clear icon" at bounding box center [350, 237] width 11 height 17
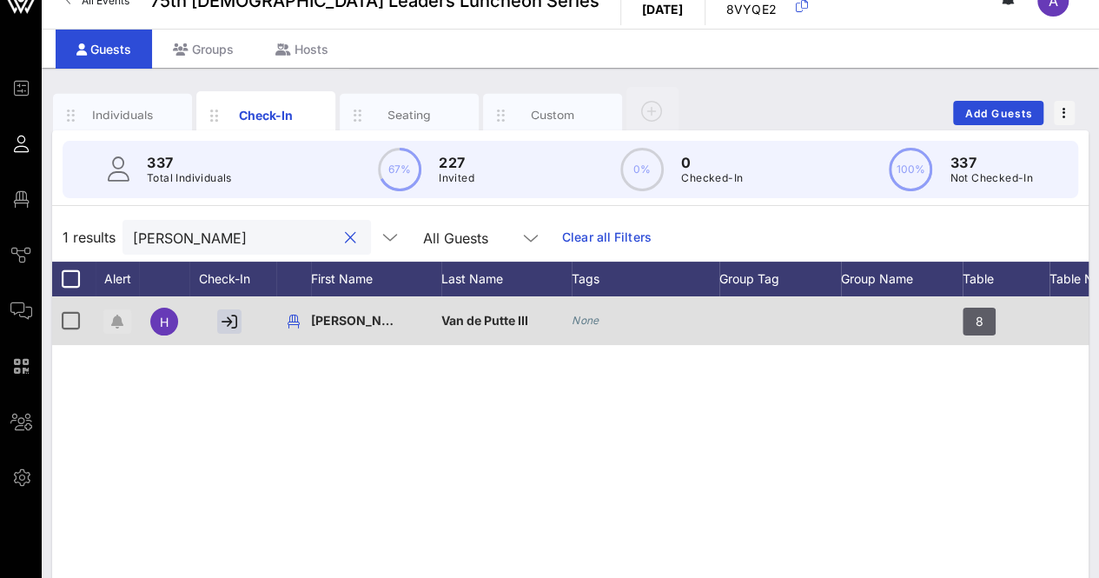
type input "[PERSON_NAME]"
click at [112, 314] on icon "button" at bounding box center [117, 321] width 12 height 14
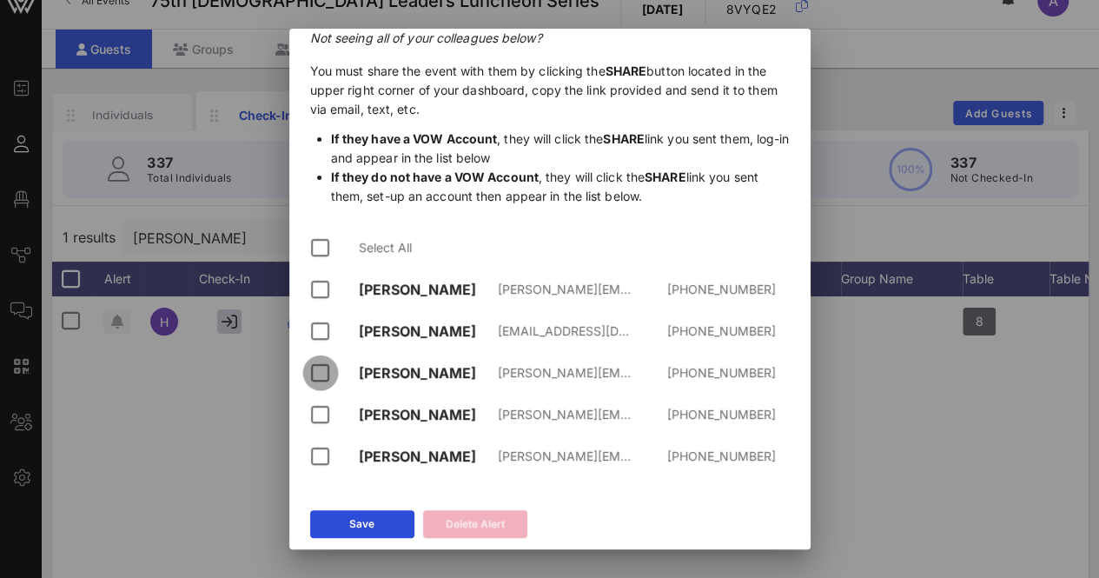
click at [321, 367] on div at bounding box center [321, 373] width 30 height 30
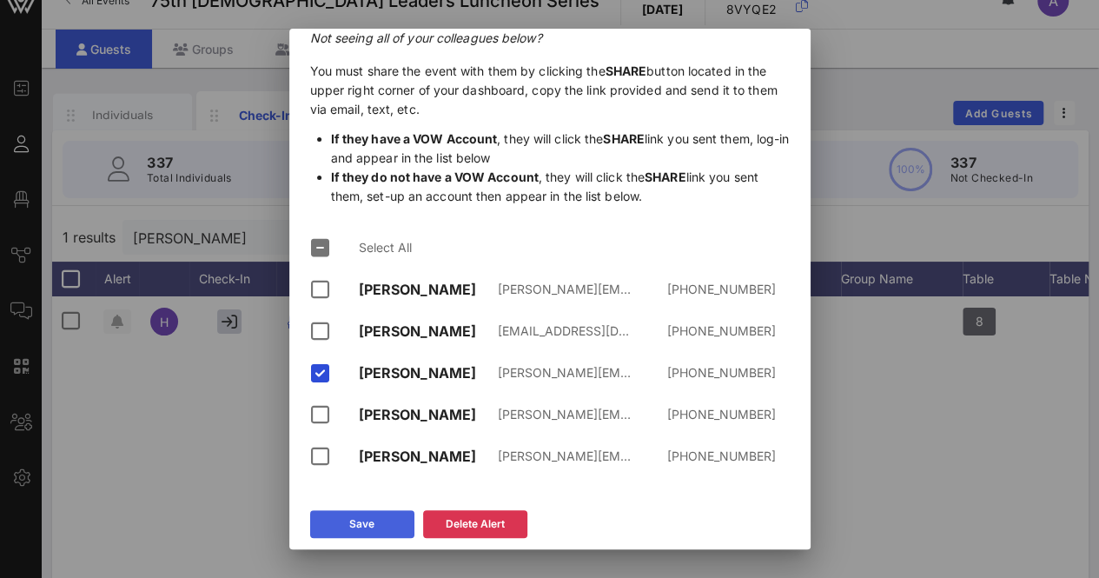
click at [364, 527] on icon at bounding box center [361, 524] width 15 height 16
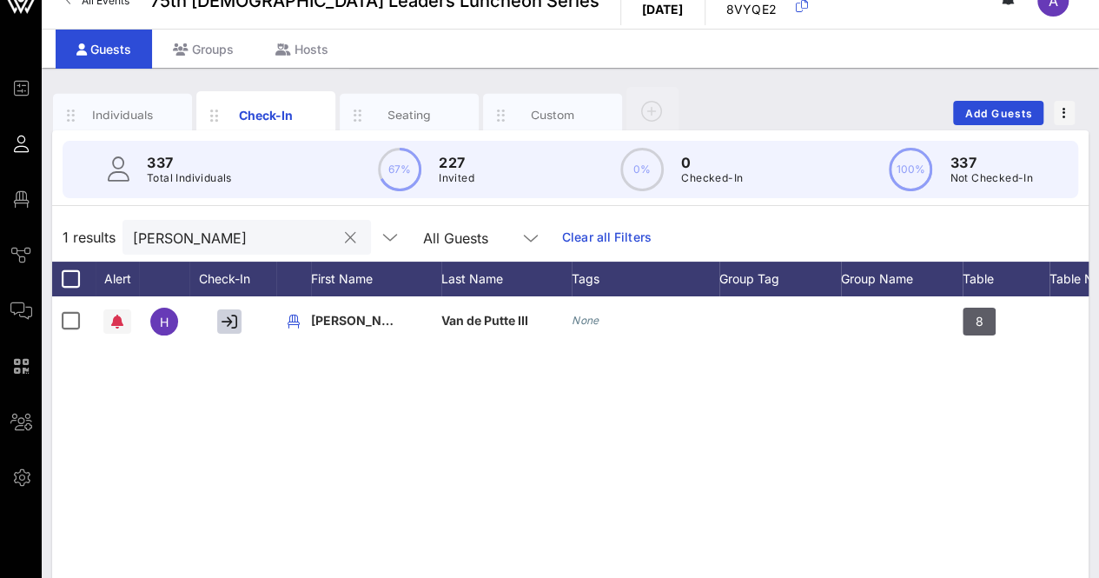
click at [345, 234] on button "clear icon" at bounding box center [350, 237] width 11 height 17
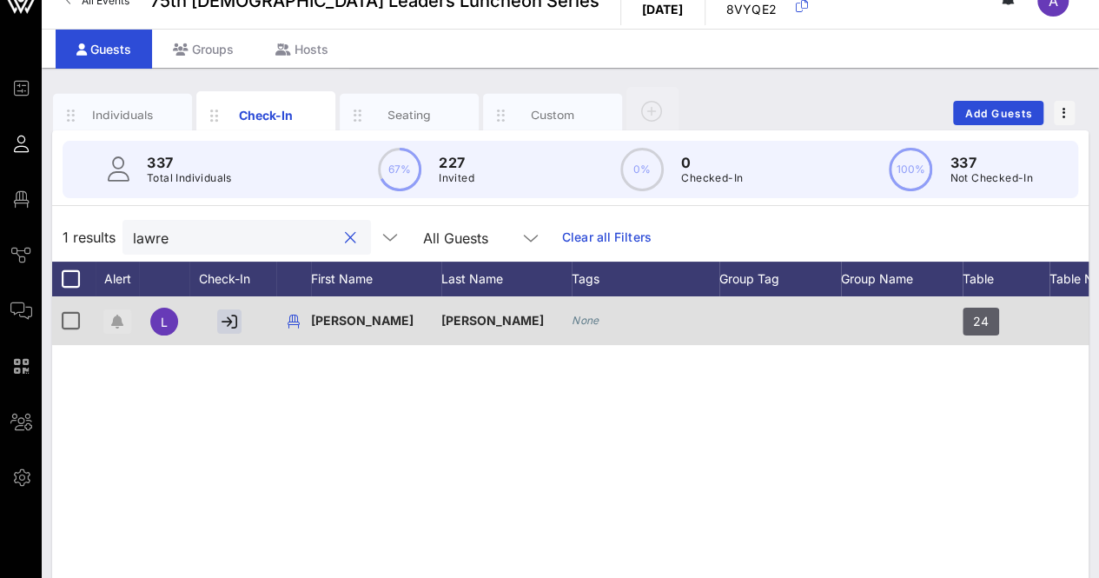
type input "lawre"
click at [115, 326] on icon "button" at bounding box center [117, 321] width 12 height 14
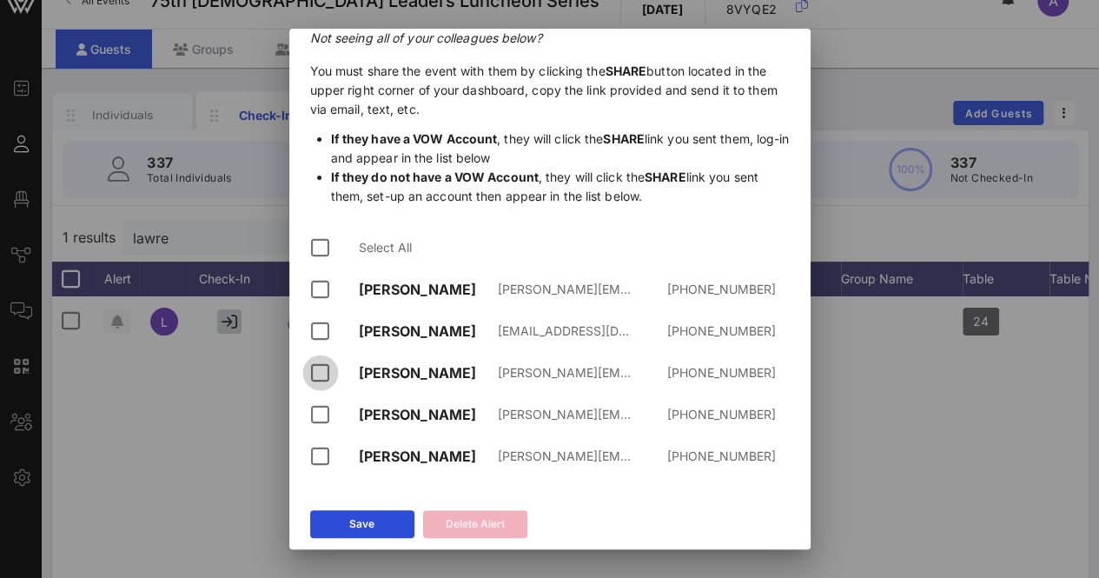
click at [323, 371] on div at bounding box center [321, 373] width 30 height 30
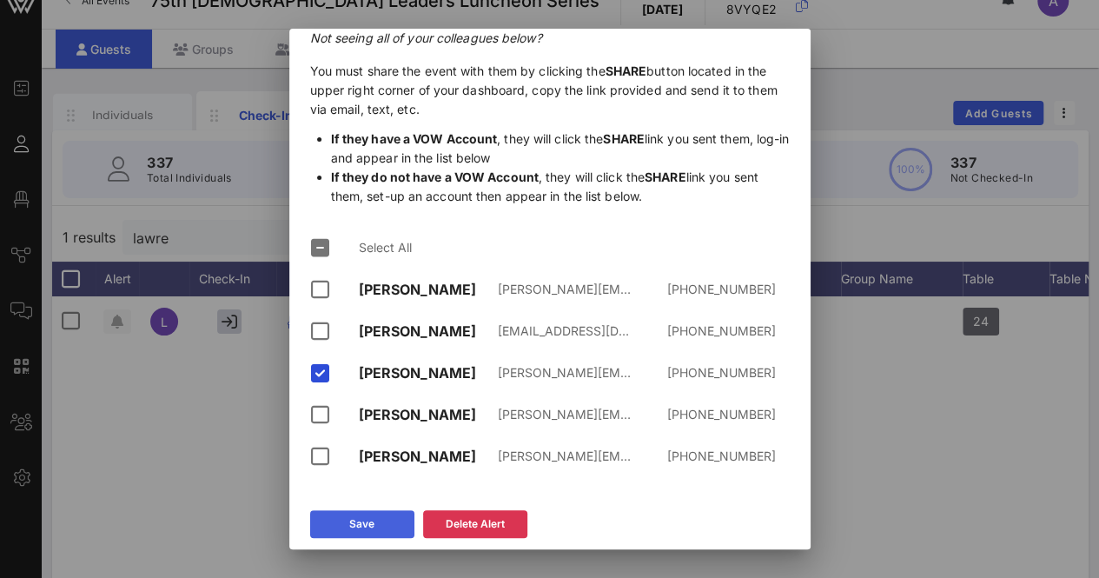
click at [365, 528] on button "Save" at bounding box center [362, 524] width 104 height 28
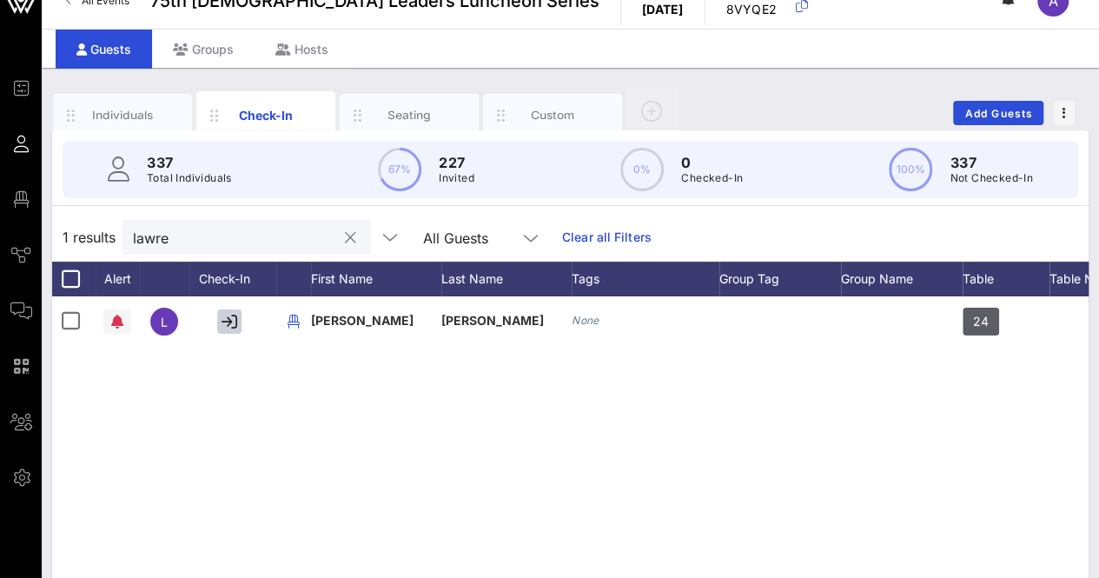
click at [345, 237] on button "clear icon" at bounding box center [350, 237] width 11 height 17
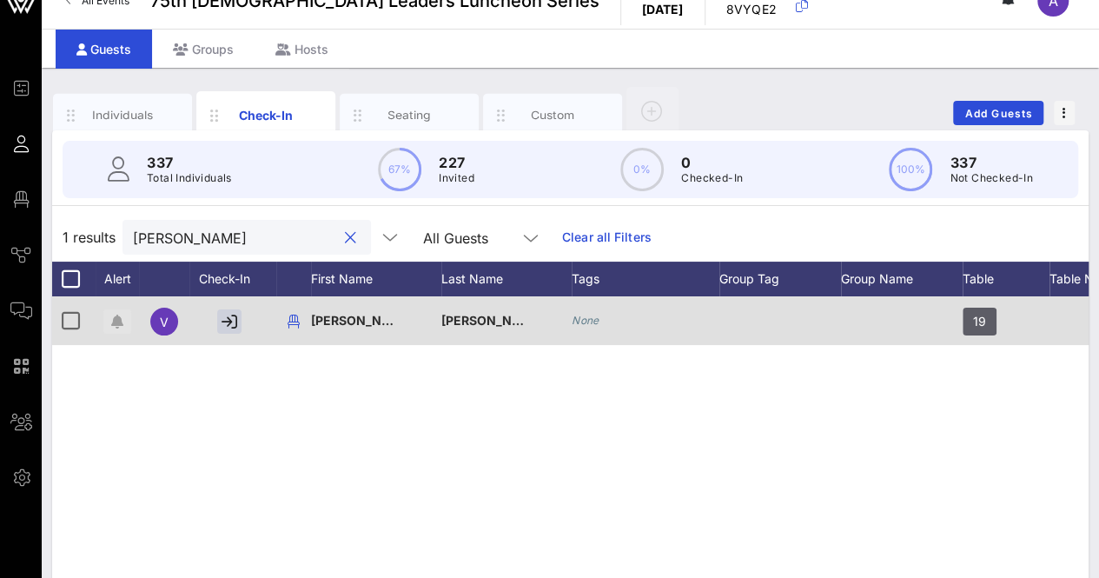
type input "[PERSON_NAME]"
click at [115, 321] on icon "button" at bounding box center [117, 321] width 12 height 14
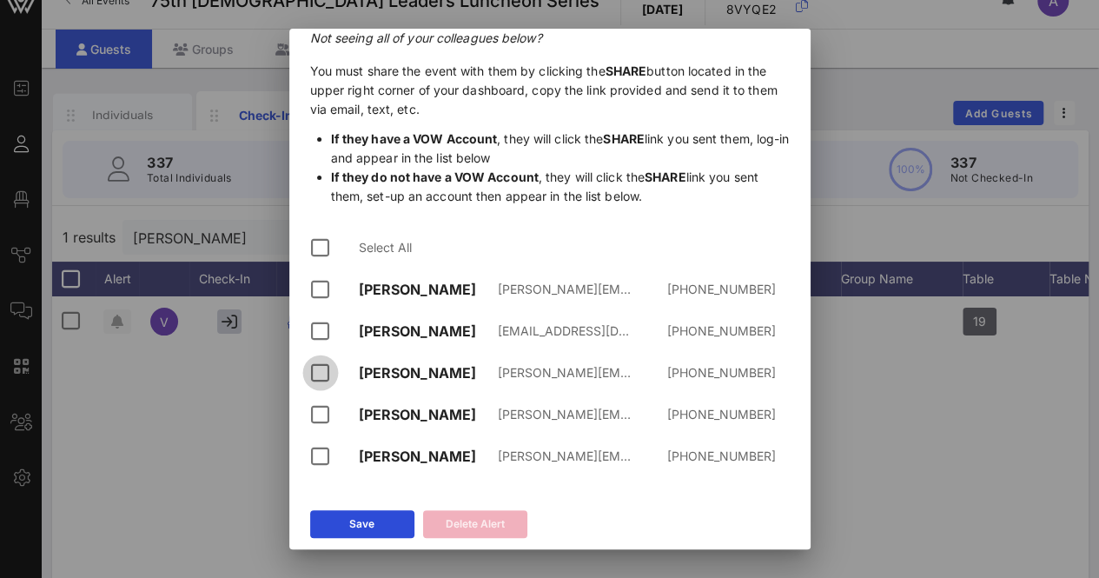
click at [326, 369] on div at bounding box center [321, 373] width 30 height 30
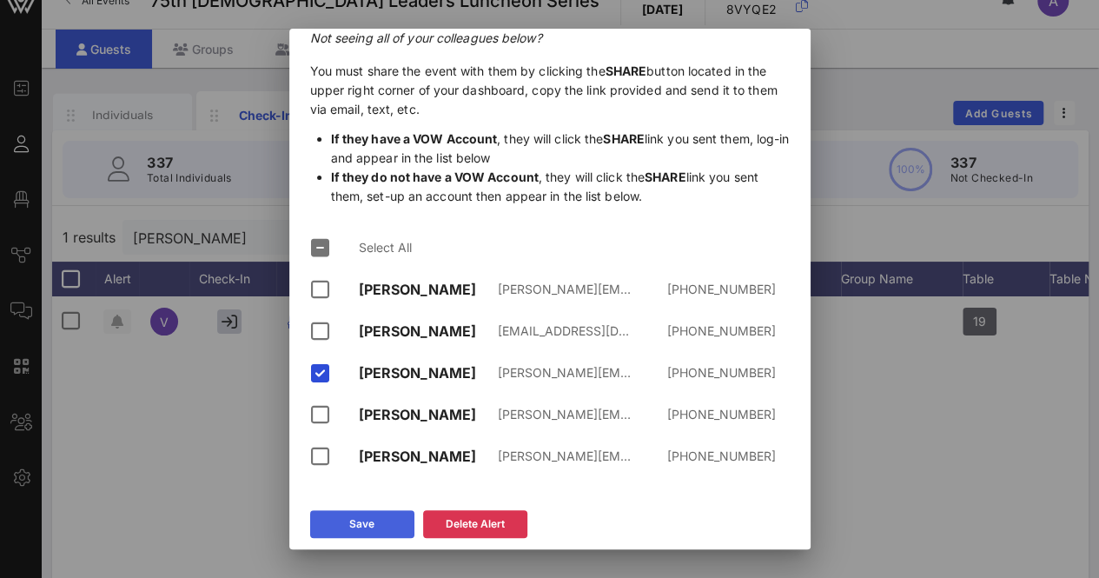
click at [340, 534] on button "Save" at bounding box center [362, 524] width 104 height 28
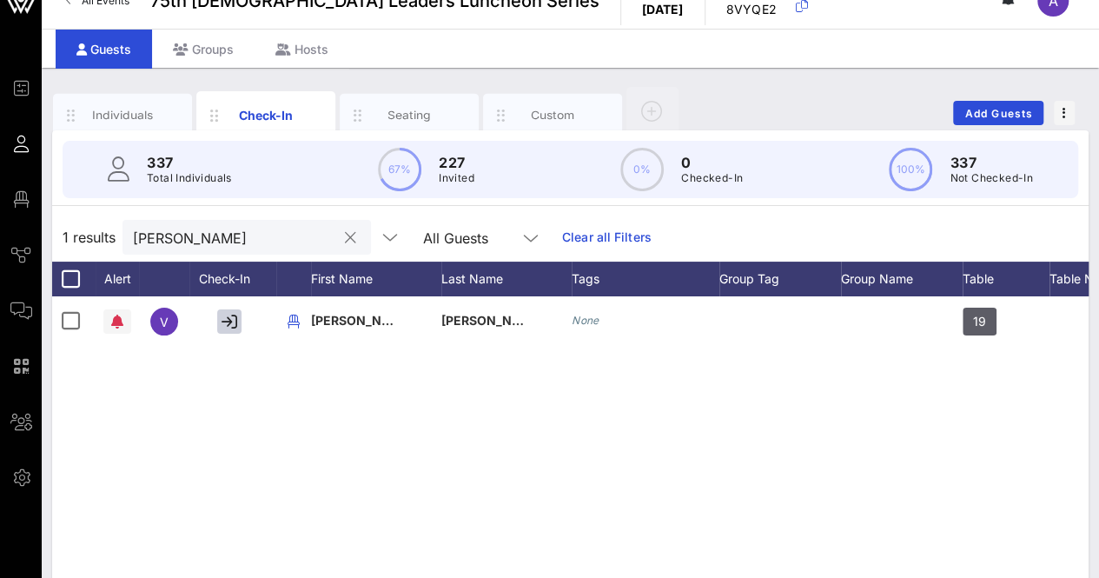
click at [345, 234] on button "clear icon" at bounding box center [350, 237] width 11 height 17
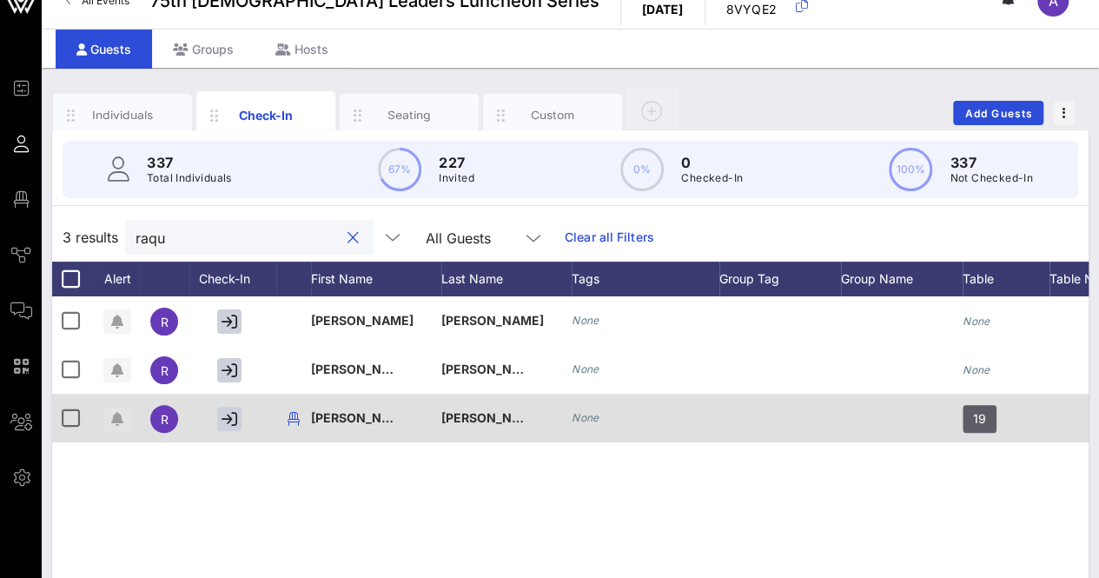
type input "raqu"
click at [113, 416] on icon "button" at bounding box center [117, 419] width 12 height 14
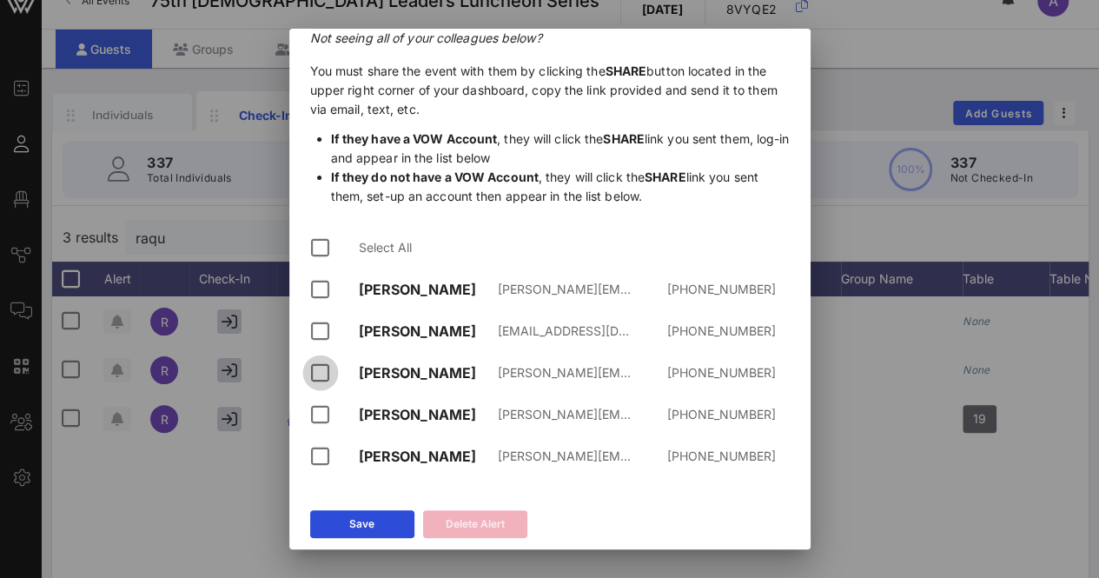
click at [325, 367] on div at bounding box center [321, 373] width 30 height 30
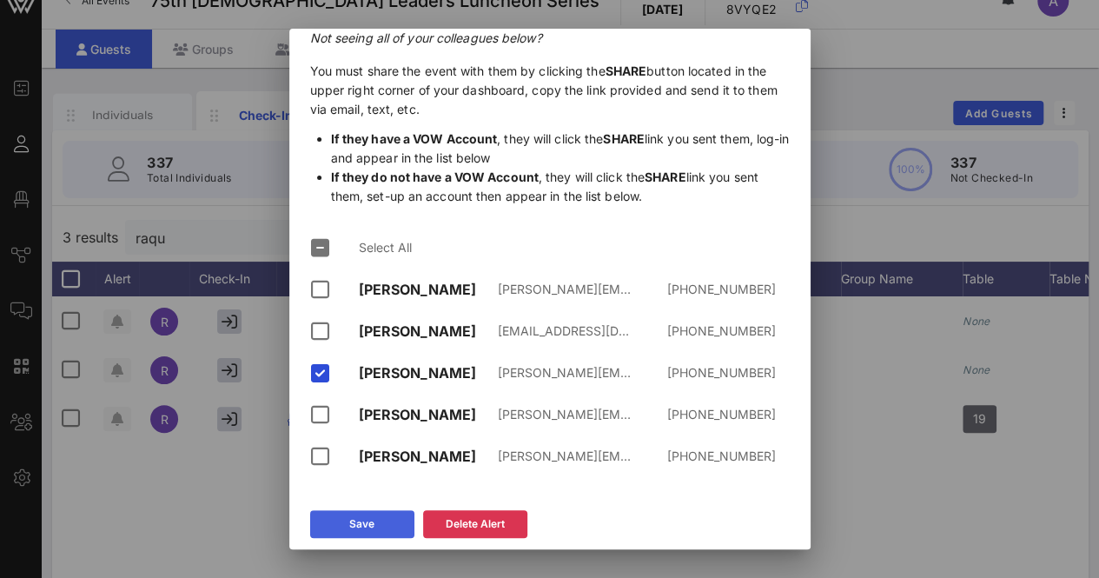
click at [357, 531] on div "Save" at bounding box center [361, 523] width 25 height 17
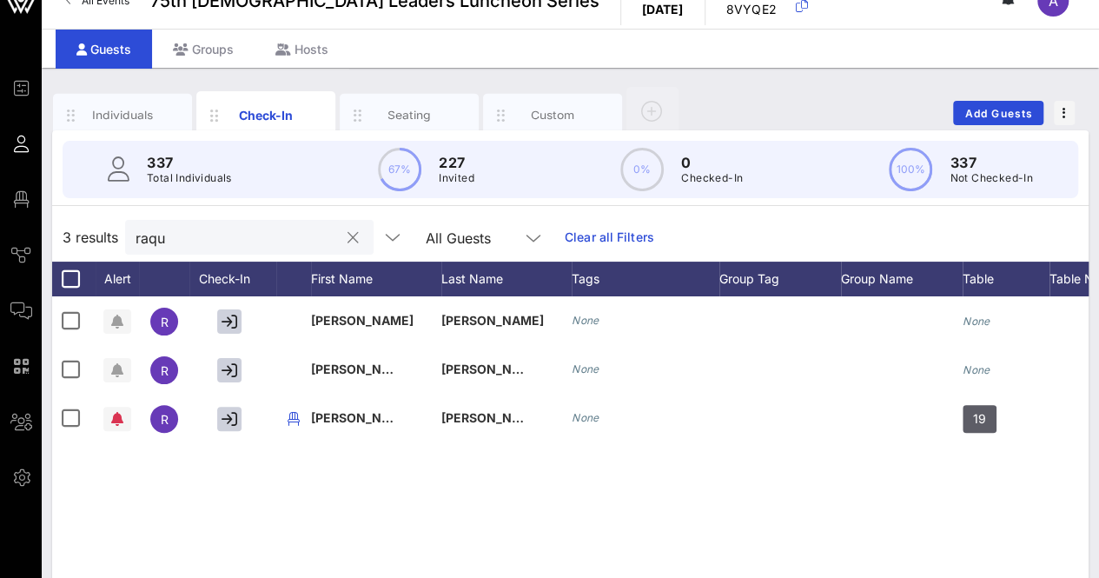
click at [606, 249] on div "raqu All Guests Clear all Filters" at bounding box center [389, 237] width 529 height 35
click at [347, 235] on button "clear icon" at bounding box center [352, 237] width 11 height 17
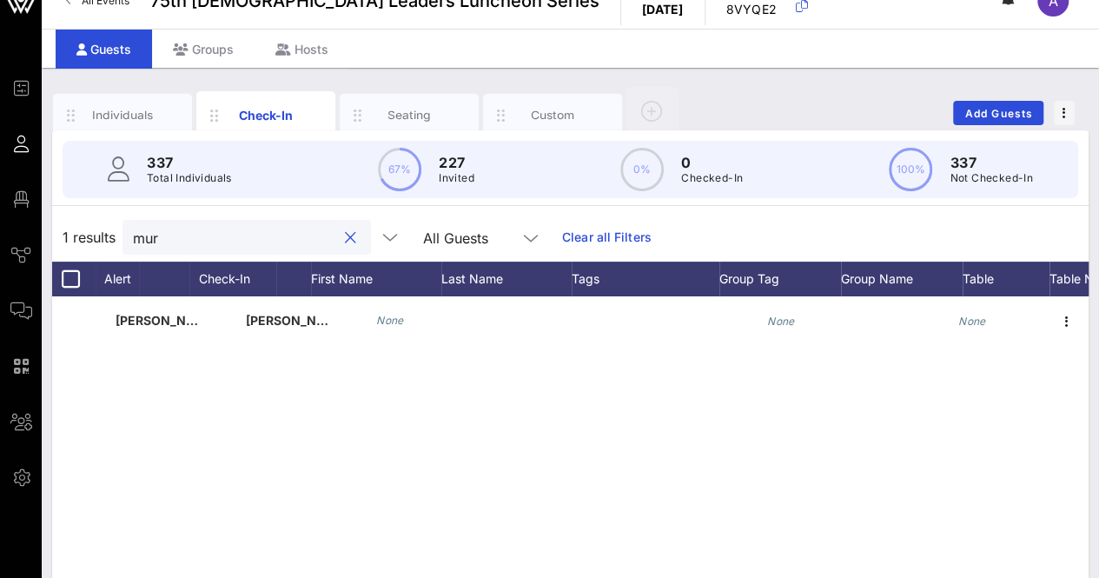
scroll to position [0, 195]
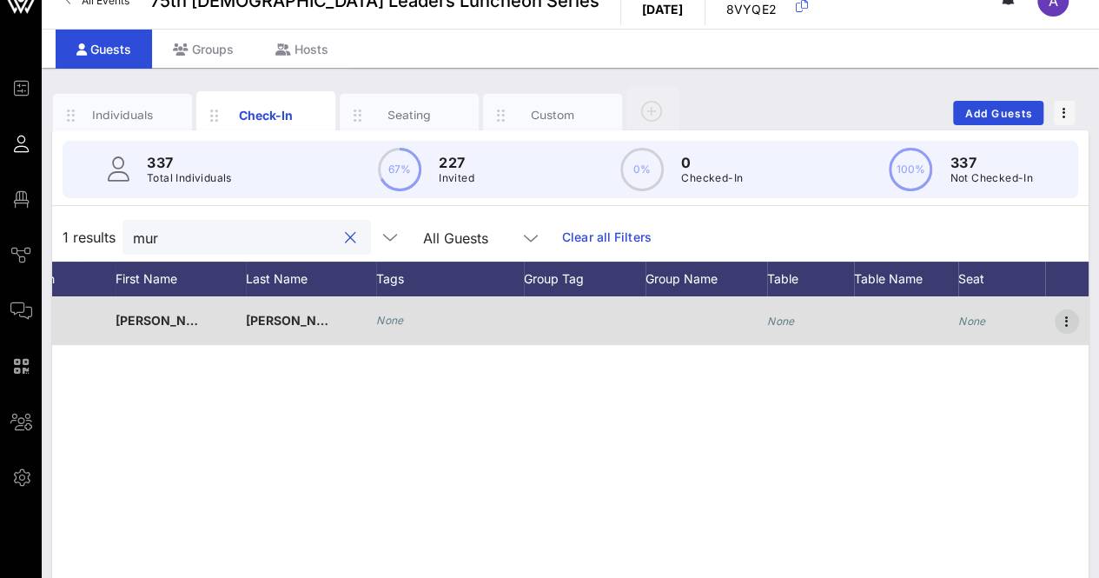
type input "mur"
click at [1075, 311] on icon "button" at bounding box center [1066, 321] width 21 height 21
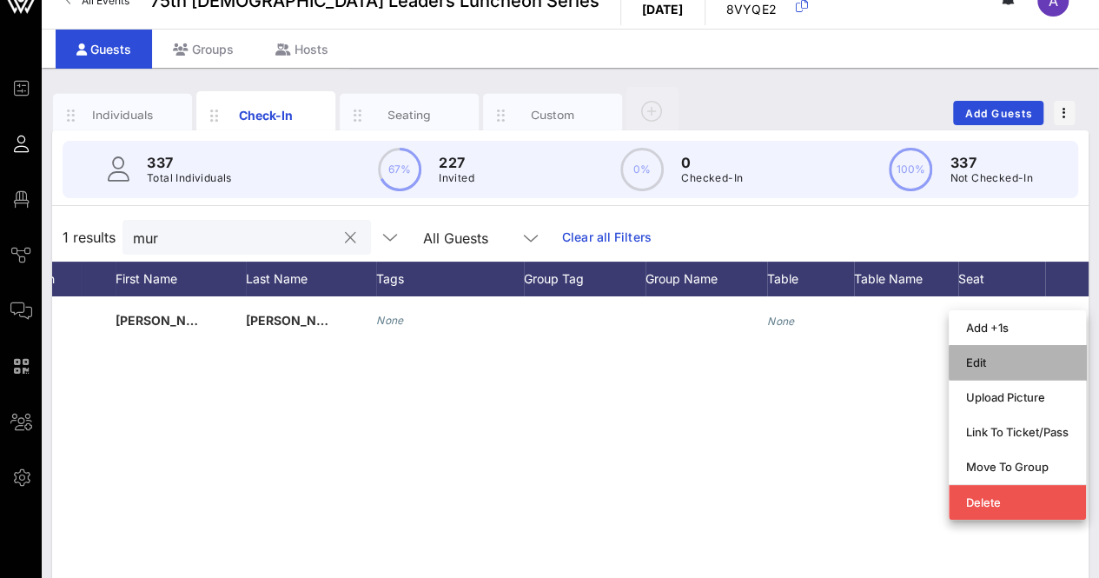
click at [990, 355] on div "Edit" at bounding box center [1017, 362] width 102 height 14
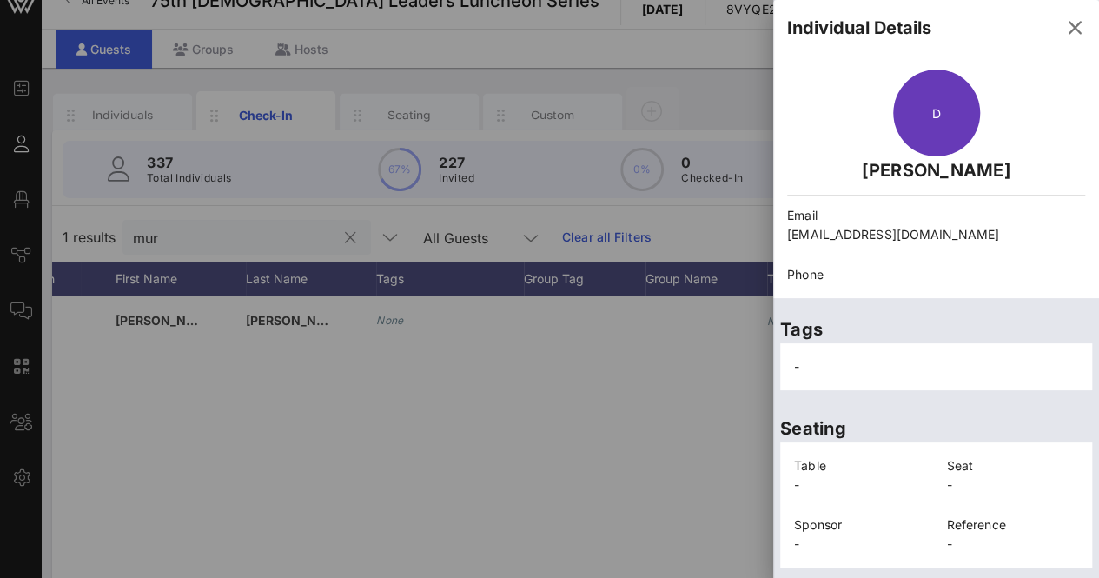
click at [684, 371] on div at bounding box center [549, 289] width 1099 height 578
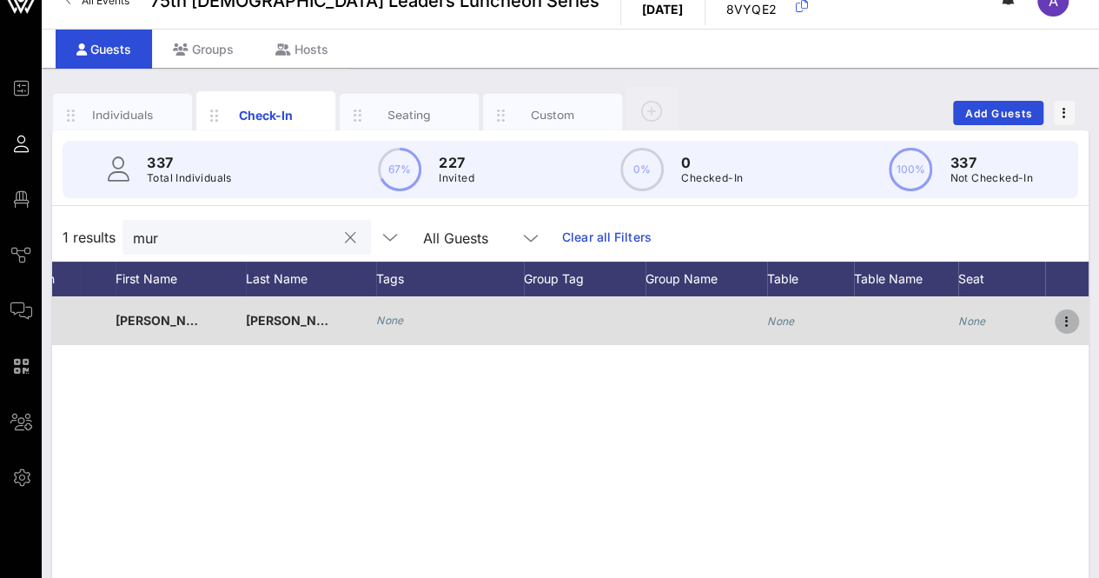
click at [1058, 322] on icon "button" at bounding box center [1066, 321] width 21 height 21
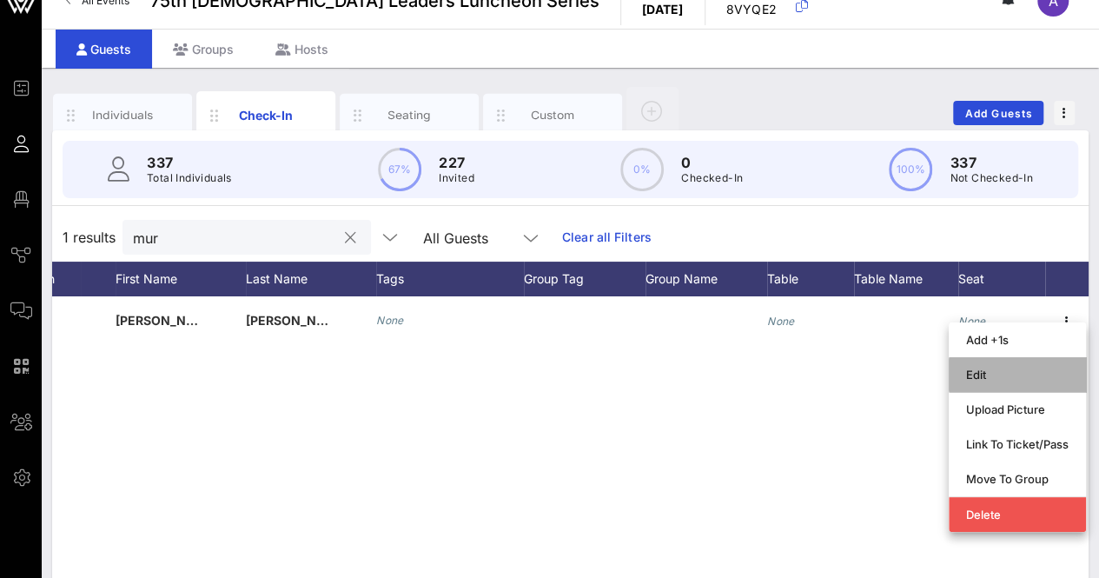
click at [1020, 366] on div "Edit" at bounding box center [1017, 374] width 102 height 28
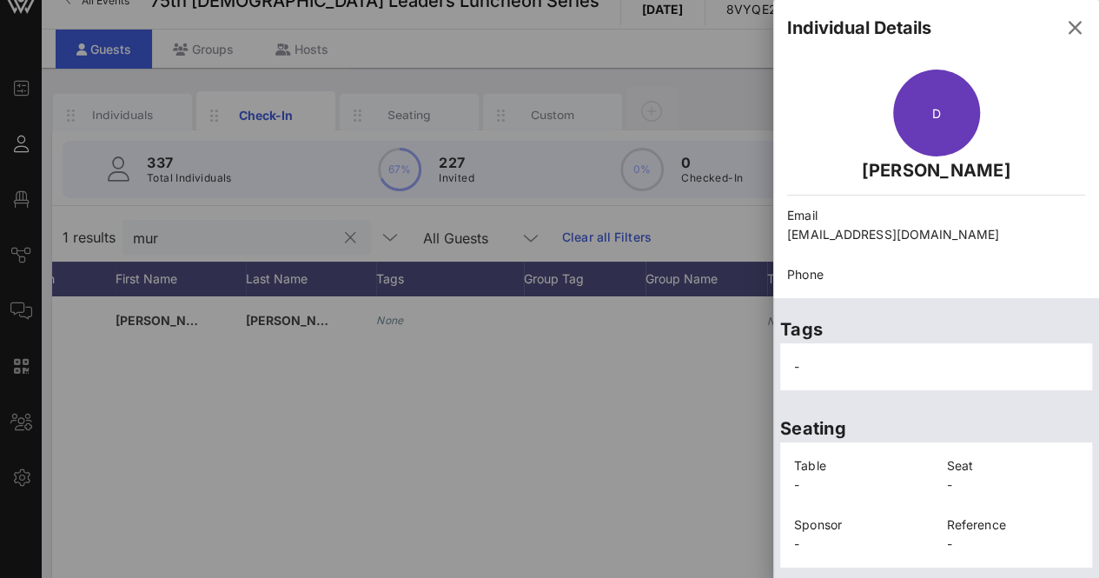
click at [638, 375] on div at bounding box center [549, 289] width 1099 height 578
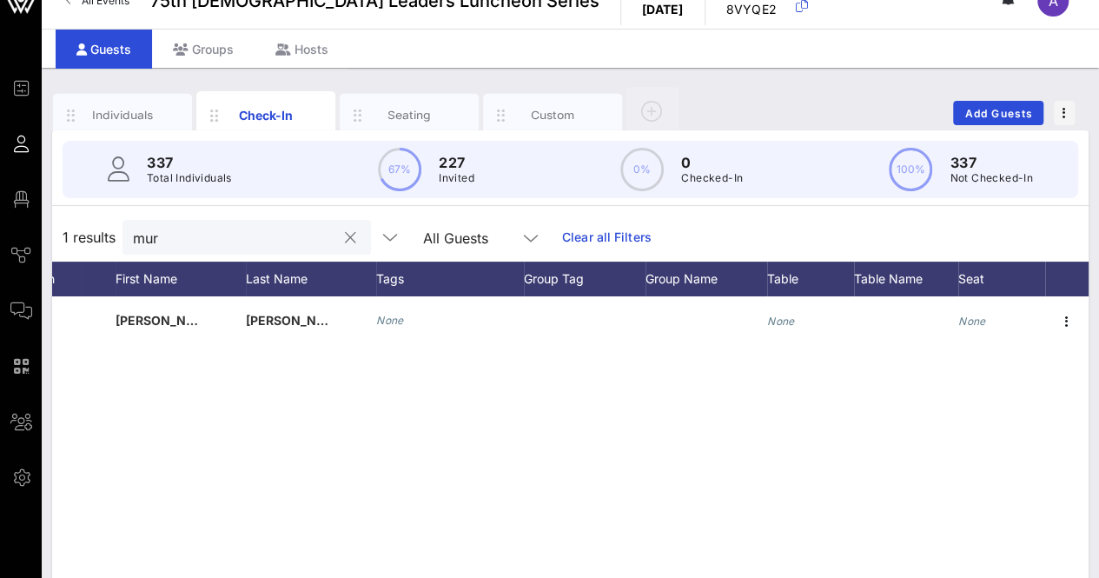
scroll to position [283, 0]
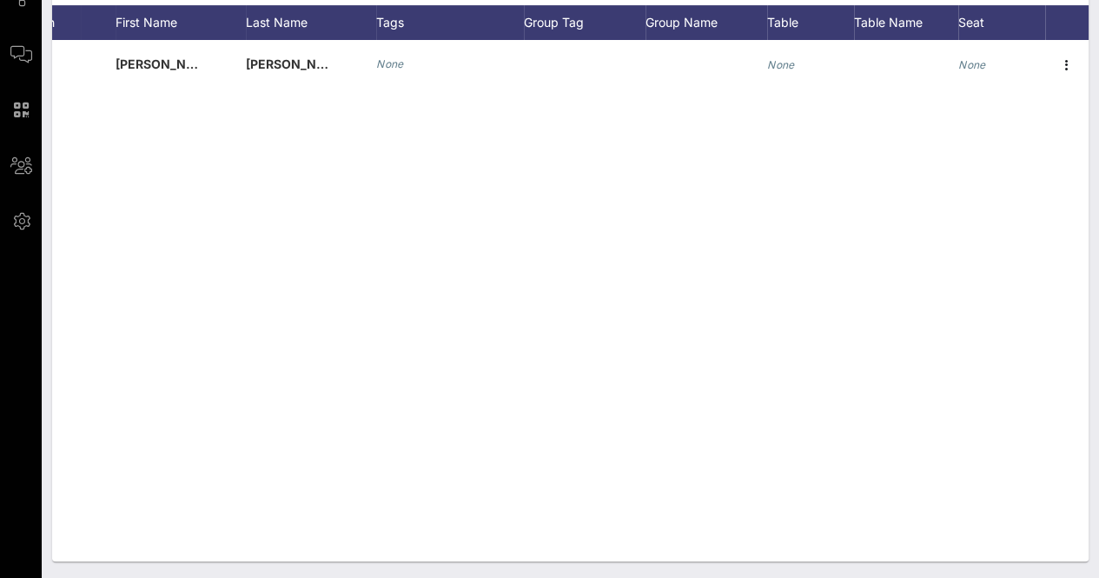
drag, startPoint x: 638, startPoint y: 375, endPoint x: 855, endPoint y: 604, distance: 315.2
click at [855, 294] on html "Event Builder Guests Floor Plan Journeys Comms QR Scanner Team Settings 75th [D…" at bounding box center [549, 6] width 1099 height 578
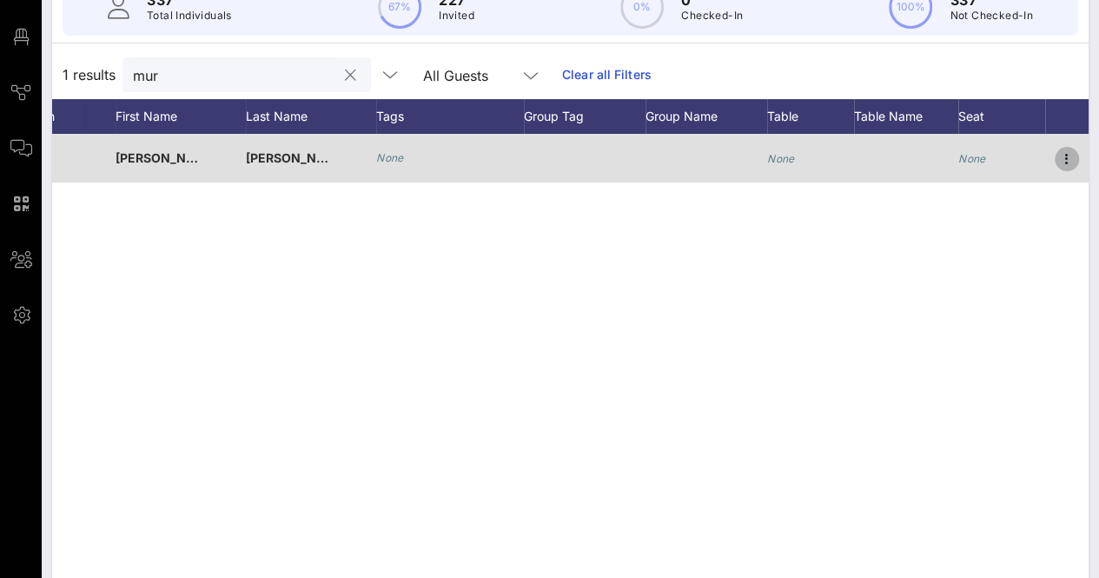
click at [1061, 150] on icon "button" at bounding box center [1066, 159] width 21 height 21
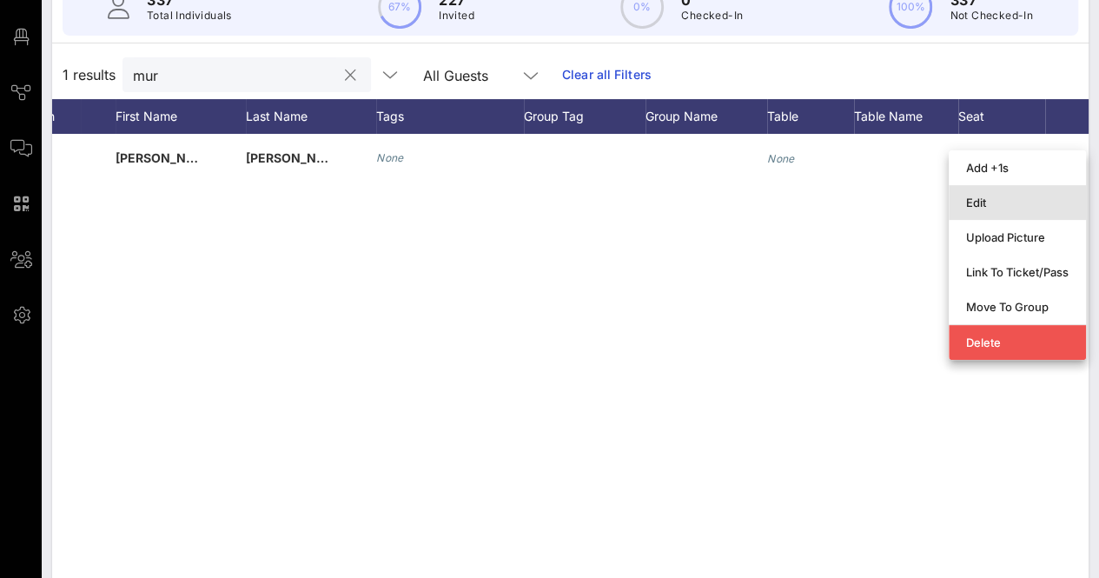
click at [983, 206] on div "Edit" at bounding box center [1017, 202] width 102 height 14
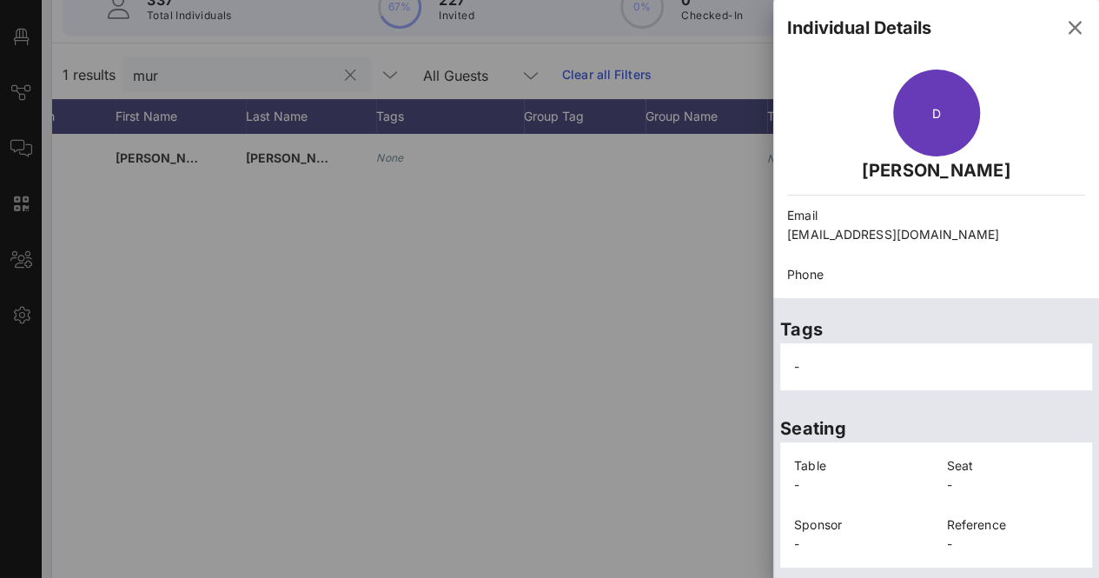
click at [939, 200] on div "Email [EMAIL_ADDRESS][DOMAIN_NAME]" at bounding box center [935, 224] width 319 height 59
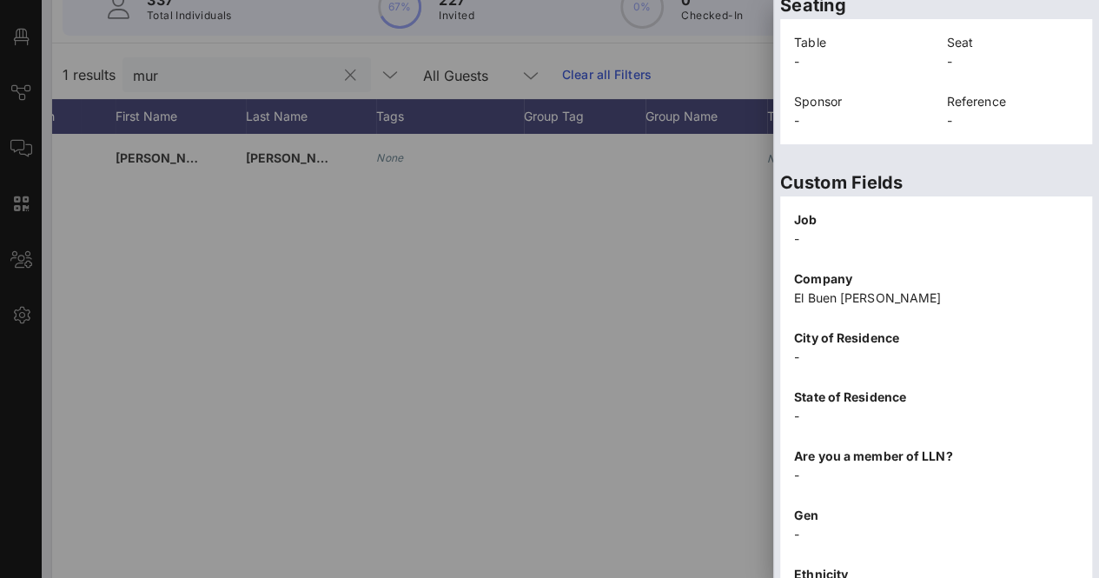
scroll to position [576, 0]
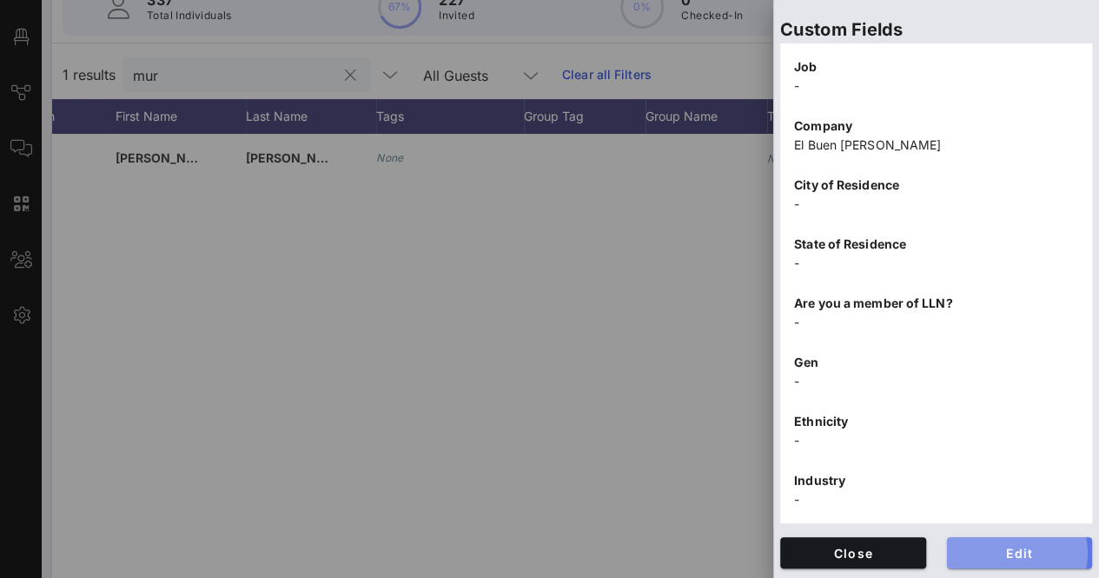
click at [981, 546] on span "Edit" at bounding box center [1020, 552] width 118 height 15
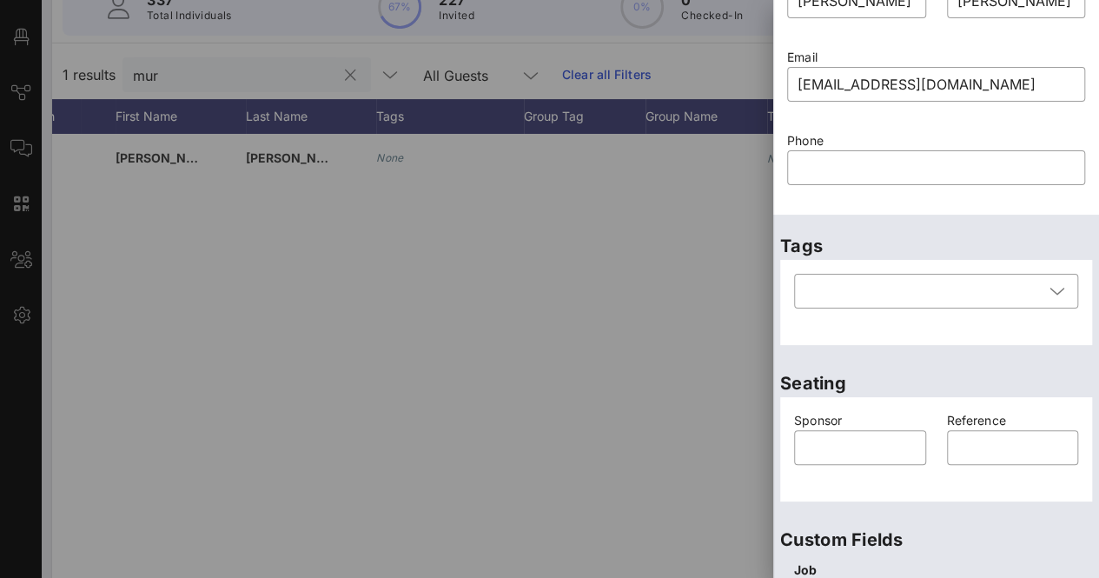
scroll to position [0, 0]
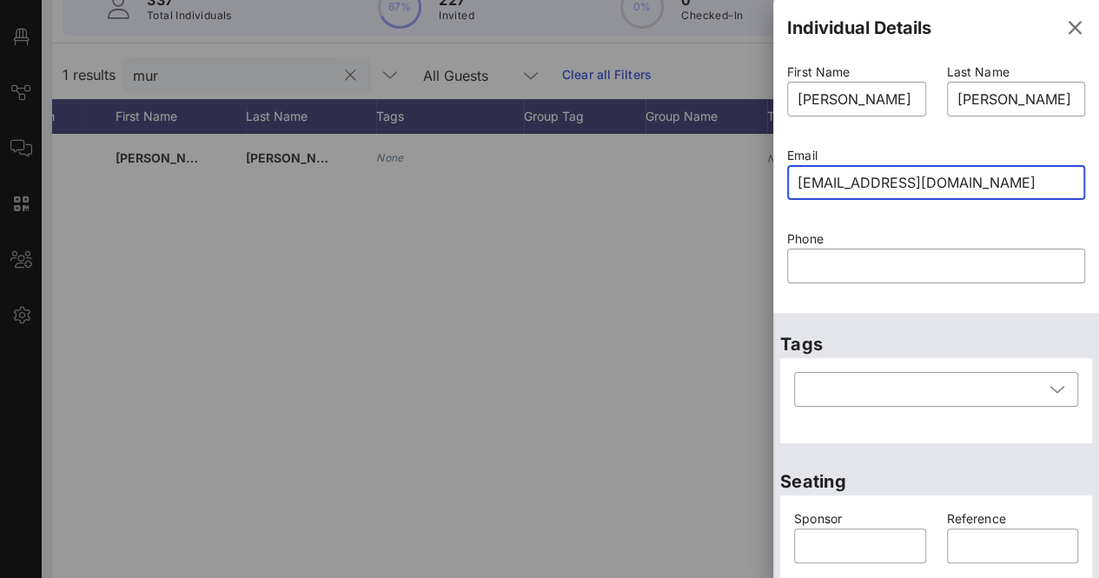
click at [968, 181] on input "[EMAIL_ADDRESS][DOMAIN_NAME]" at bounding box center [935, 182] width 277 height 28
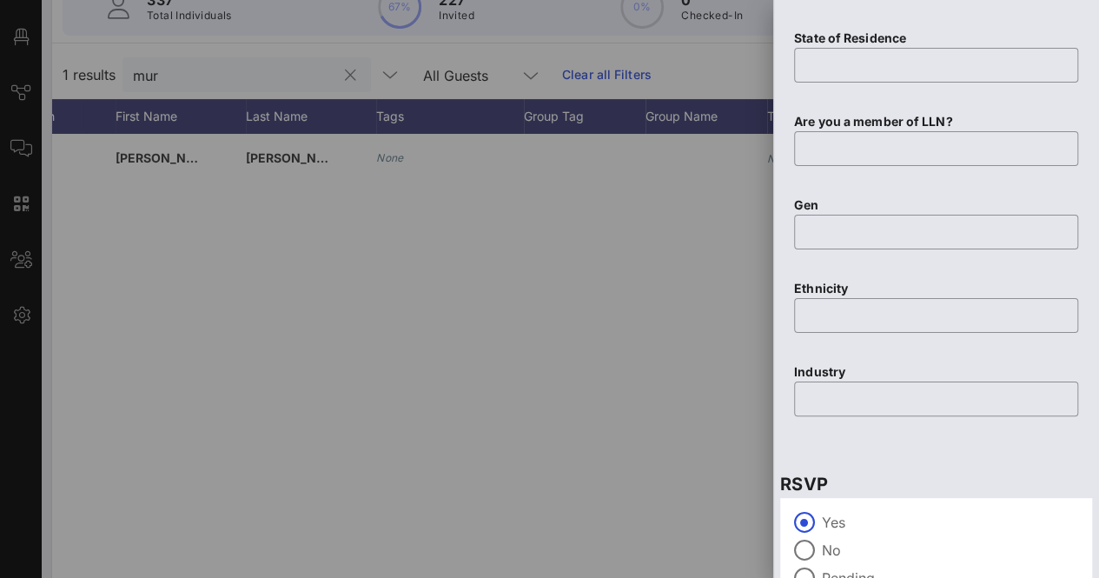
scroll to position [978, 0]
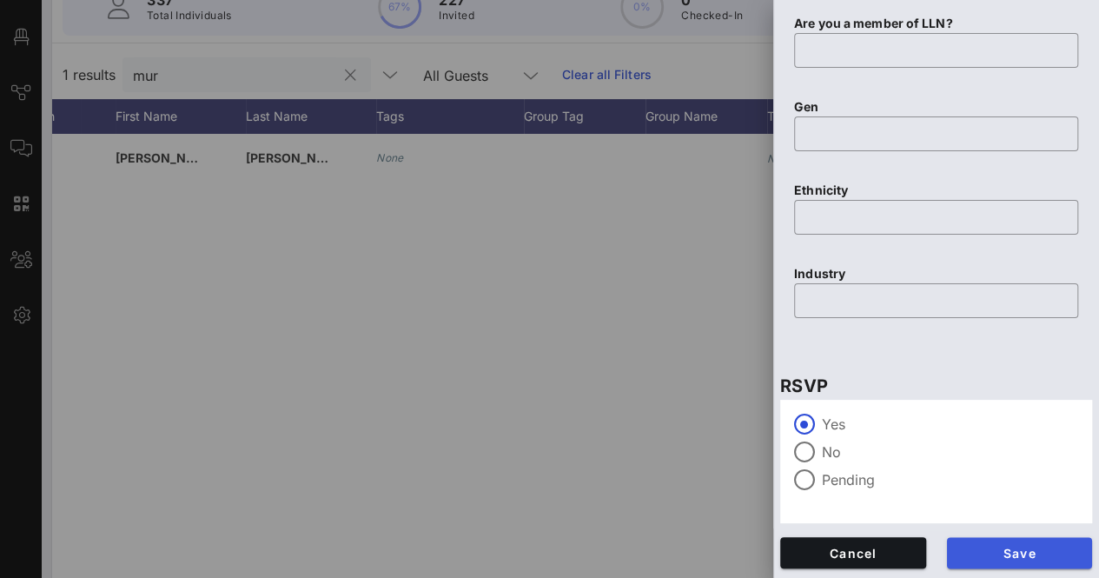
type input "[EMAIL_ADDRESS][DOMAIN_NAME]"
click at [966, 553] on span "Save" at bounding box center [1020, 552] width 118 height 15
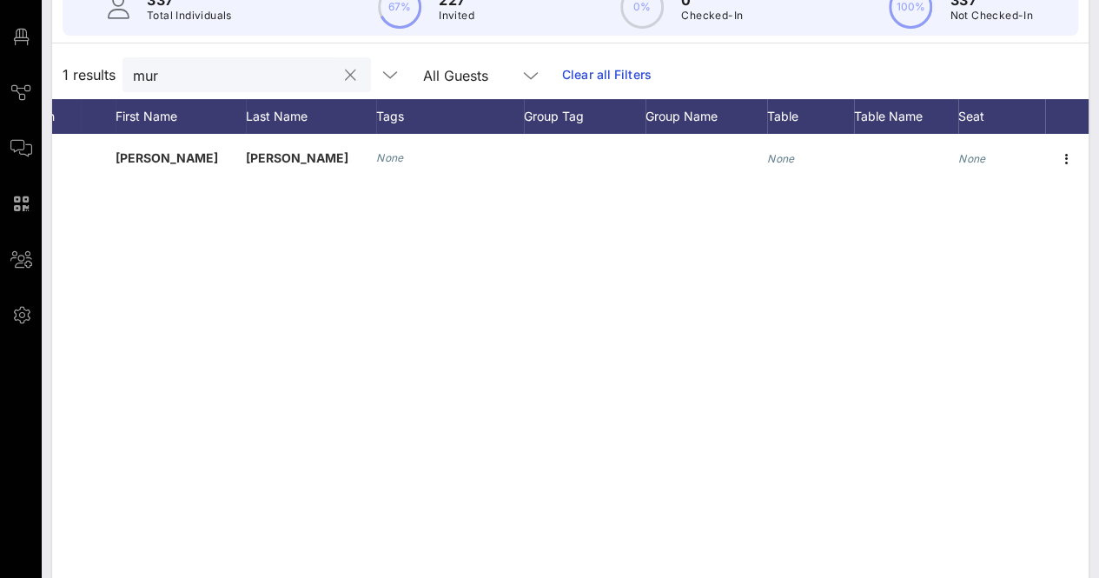
click at [345, 73] on button "clear icon" at bounding box center [350, 75] width 11 height 17
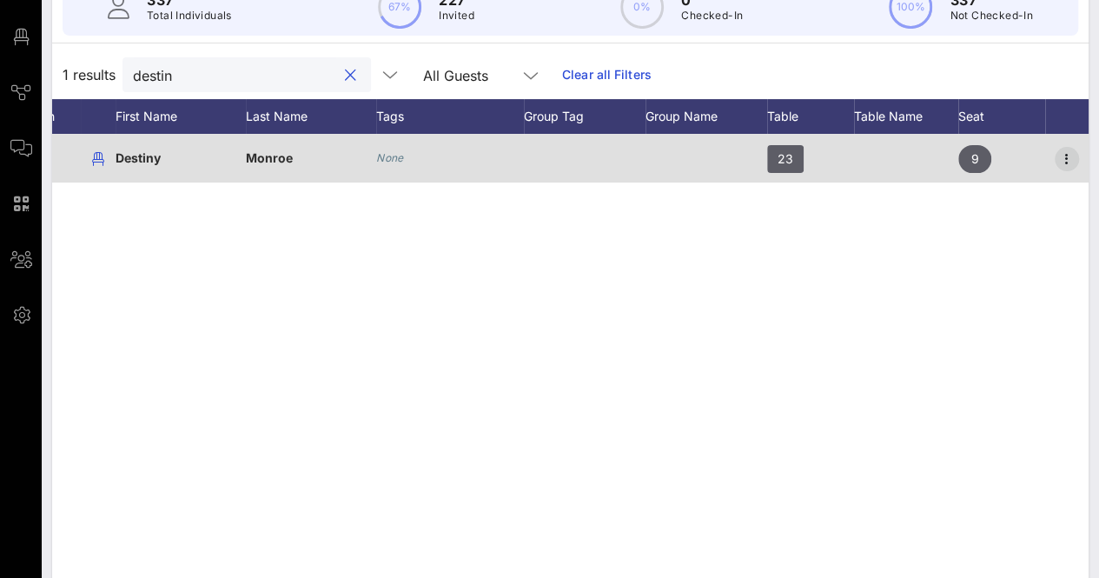
type input "destin"
click at [1069, 153] on icon "button" at bounding box center [1066, 159] width 21 height 21
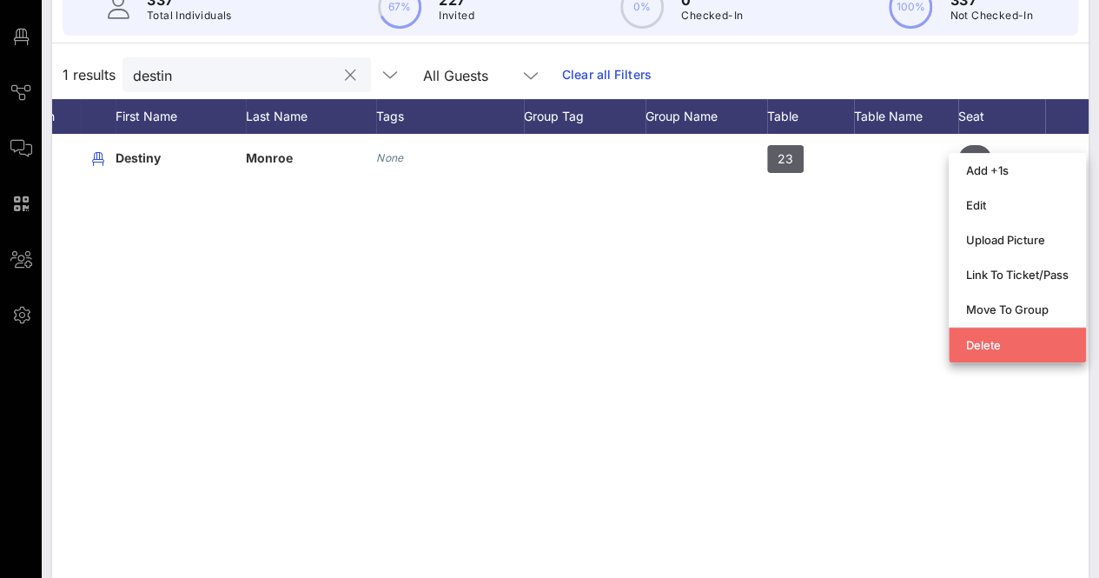
click at [972, 344] on div "Delete" at bounding box center [1017, 345] width 102 height 14
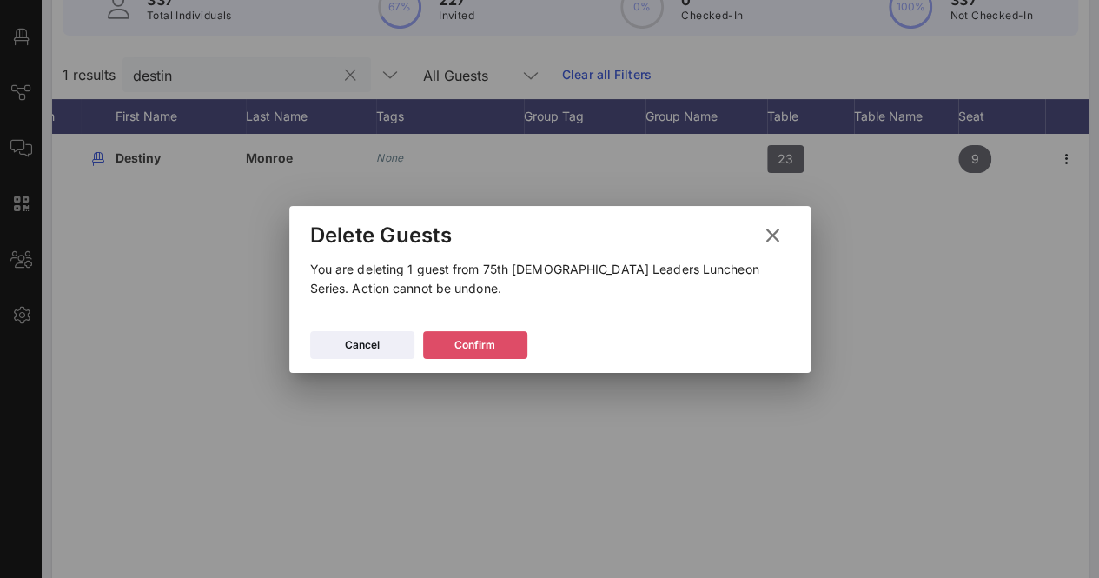
click at [466, 345] on div "Confirm" at bounding box center [474, 344] width 41 height 17
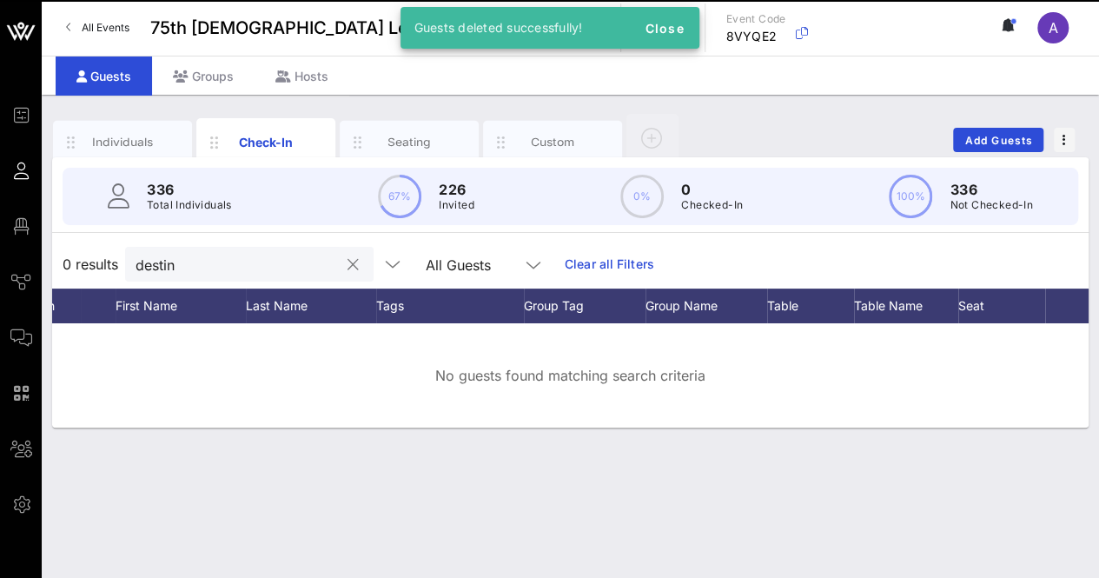
scroll to position [0, 0]
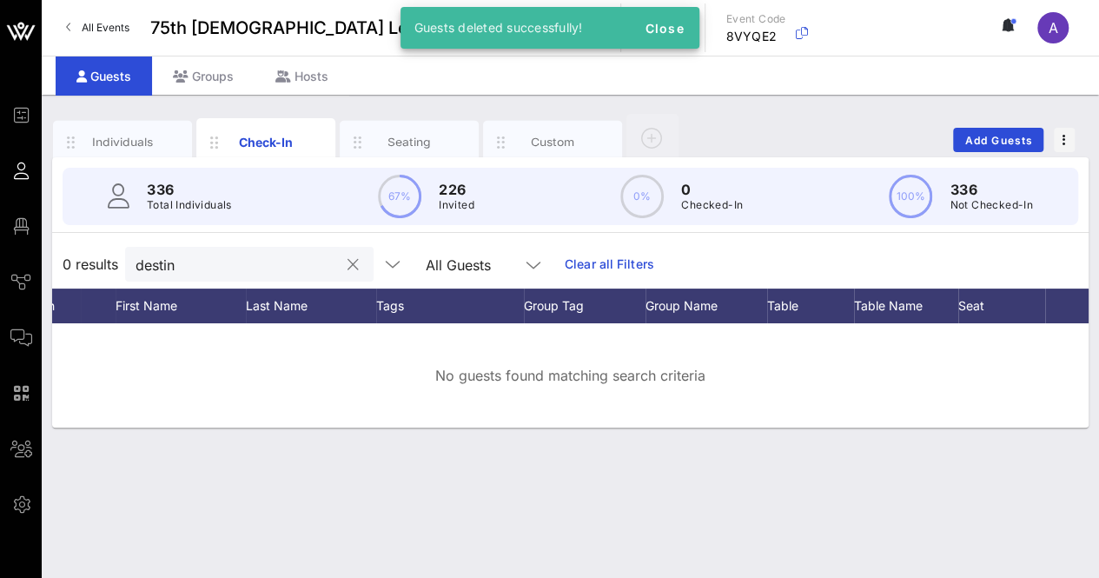
click at [347, 261] on button "clear icon" at bounding box center [352, 264] width 11 height 17
